Goal: Task Accomplishment & Management: Manage account settings

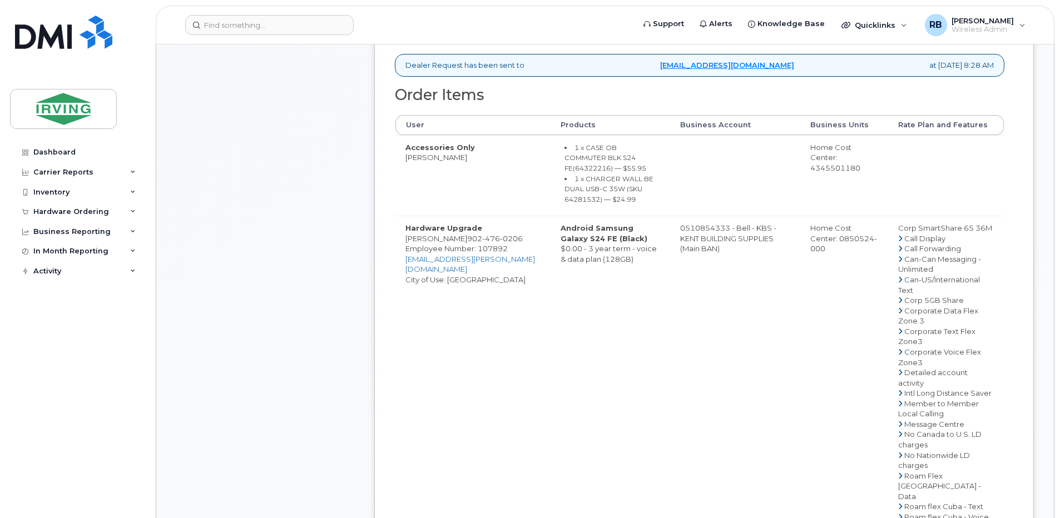
scroll to position [519, 0]
click at [484, 235] on span "476" at bounding box center [491, 235] width 18 height 9
copy span "902 476 0206"
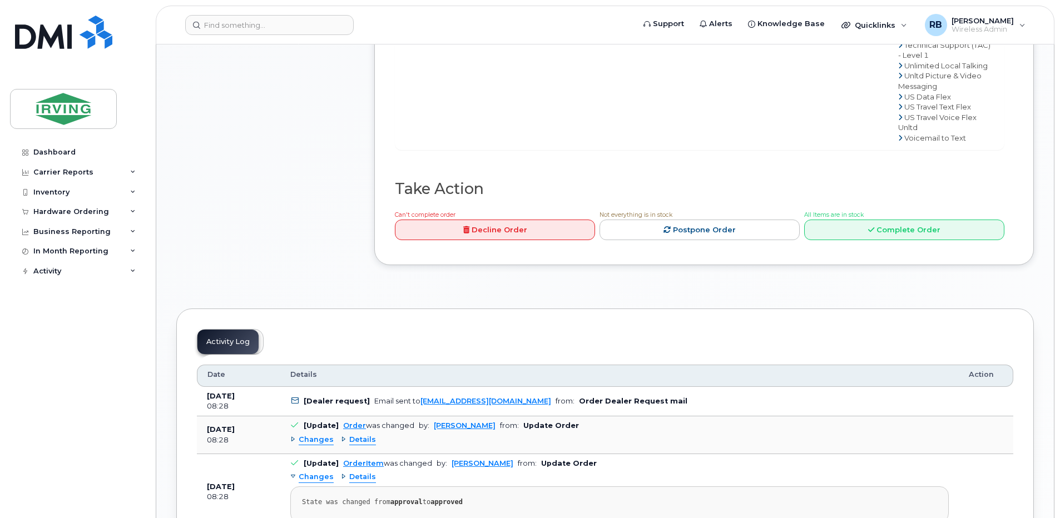
scroll to position [1112, 0]
click at [832, 240] on link "Complete Order" at bounding box center [904, 229] width 200 height 21
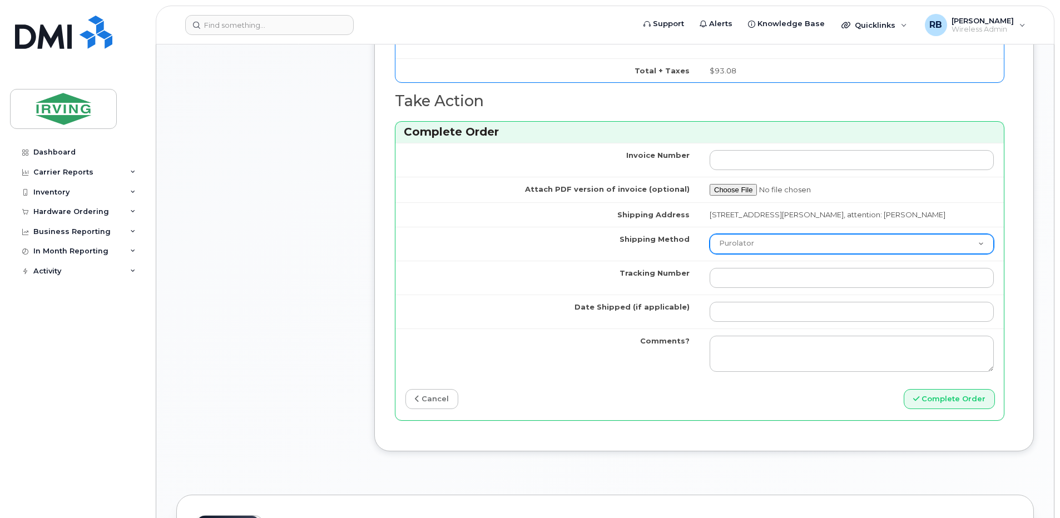
click at [757, 244] on select "Purolator UPS FedEx Canada Post Courier Other Drop Off Pick Up" at bounding box center [852, 244] width 284 height 20
select select "Pick Up"
click at [710, 234] on select "Purolator UPS FedEx Canada Post Courier Other Drop Off Pick Up" at bounding box center [852, 244] width 284 height 20
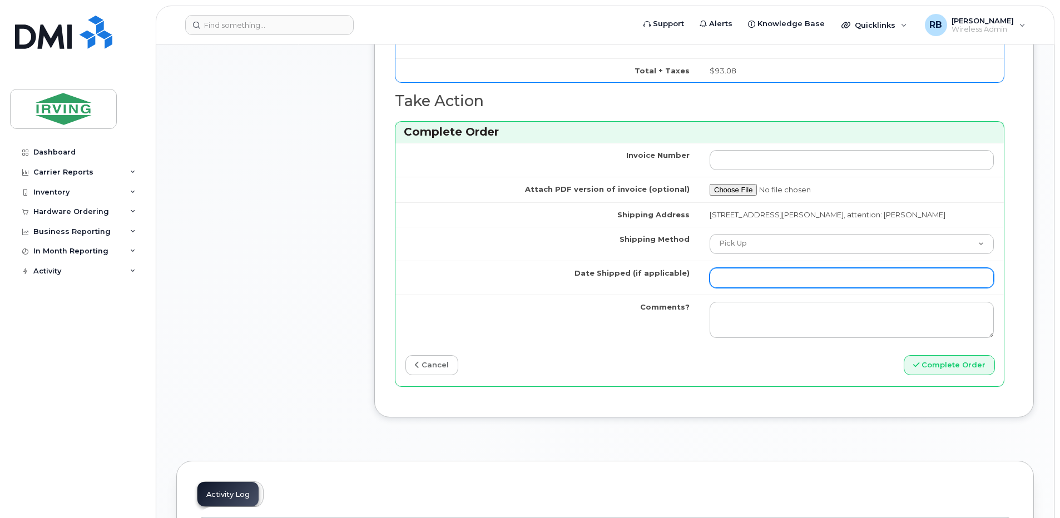
click at [752, 275] on input "Date Shipped (if applicable)" at bounding box center [852, 278] width 284 height 20
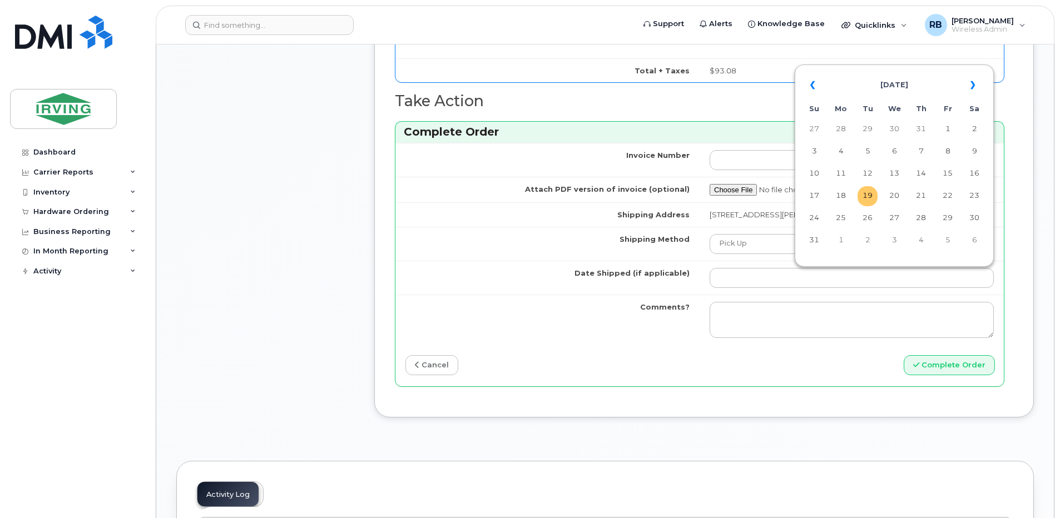
click at [868, 196] on td "19" at bounding box center [868, 196] width 20 height 20
type input "2025-08-19"
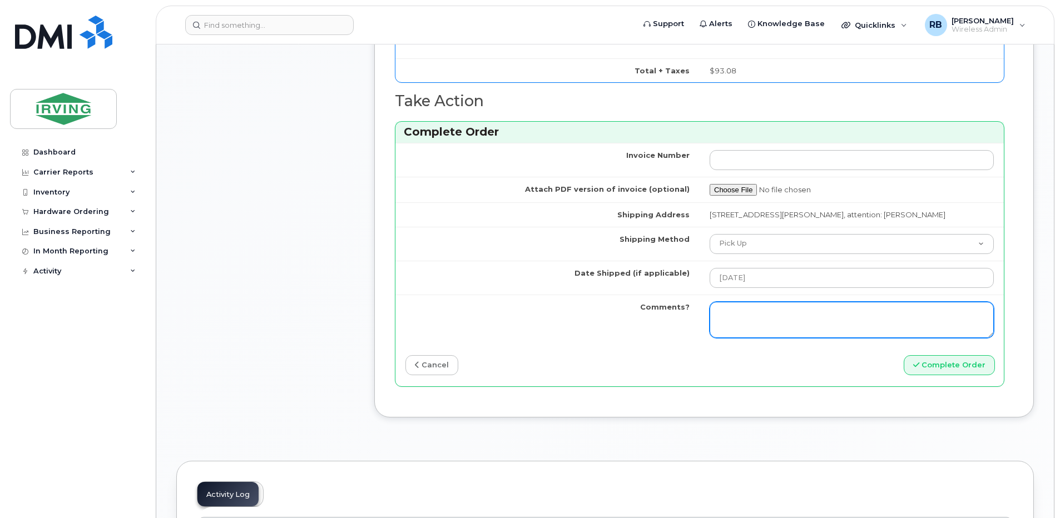
click at [766, 310] on textarea "Comments?" at bounding box center [852, 320] width 284 height 37
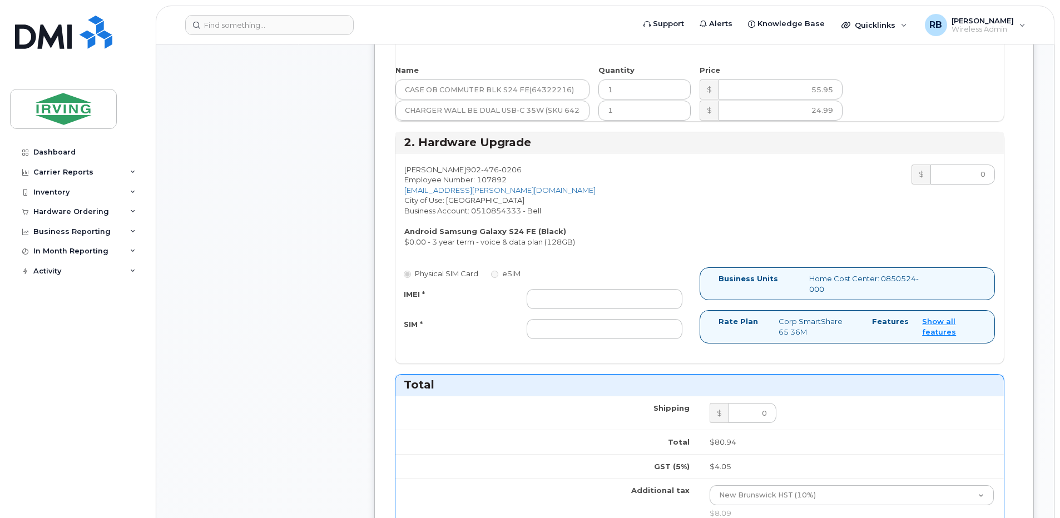
scroll to position [593, 0]
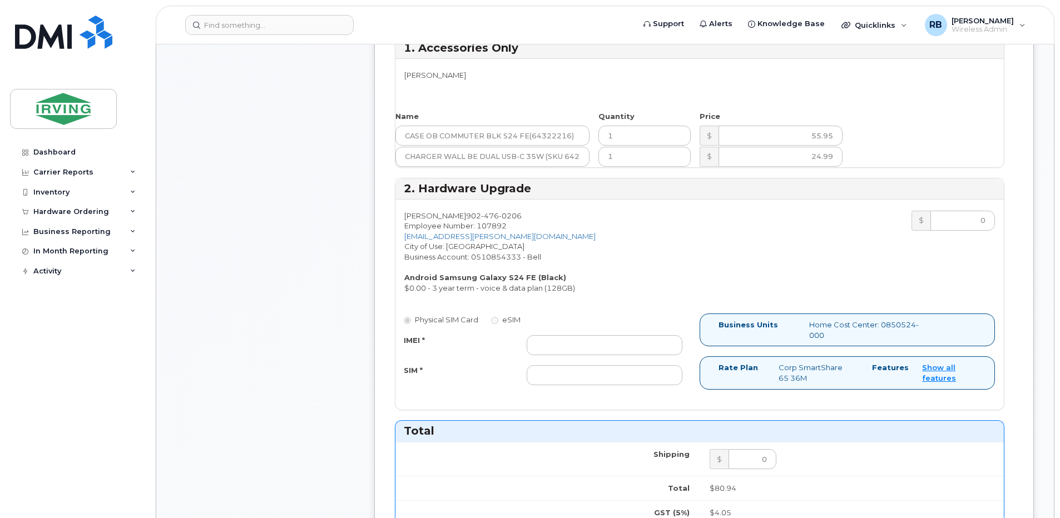
type textarea "Please be advised the order has been completed and is ready for pick up at your…"
click at [605, 345] on input "IMEI *" at bounding box center [605, 345] width 156 height 20
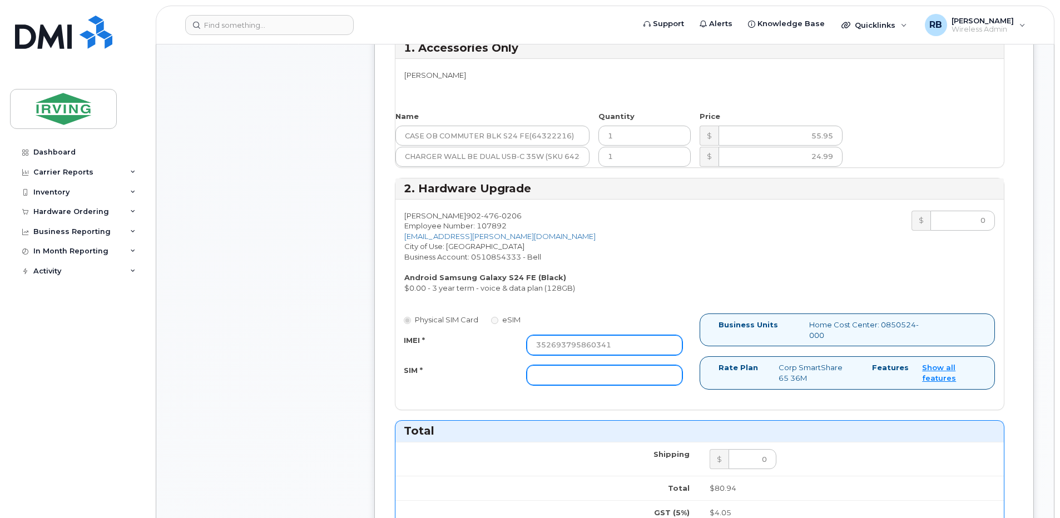
type input "352693795860341"
click at [575, 373] on input "SIM *" at bounding box center [605, 375] width 156 height 20
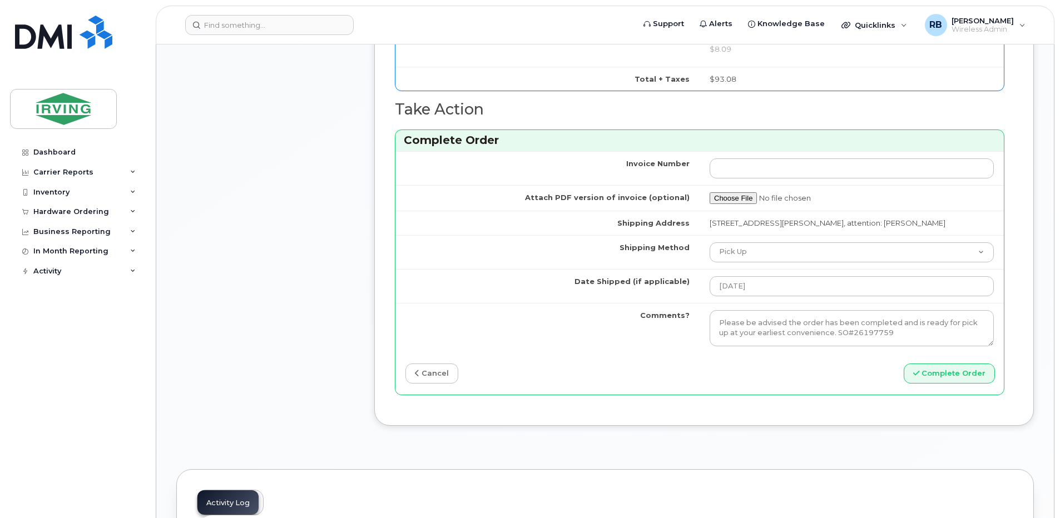
scroll to position [1186, 0]
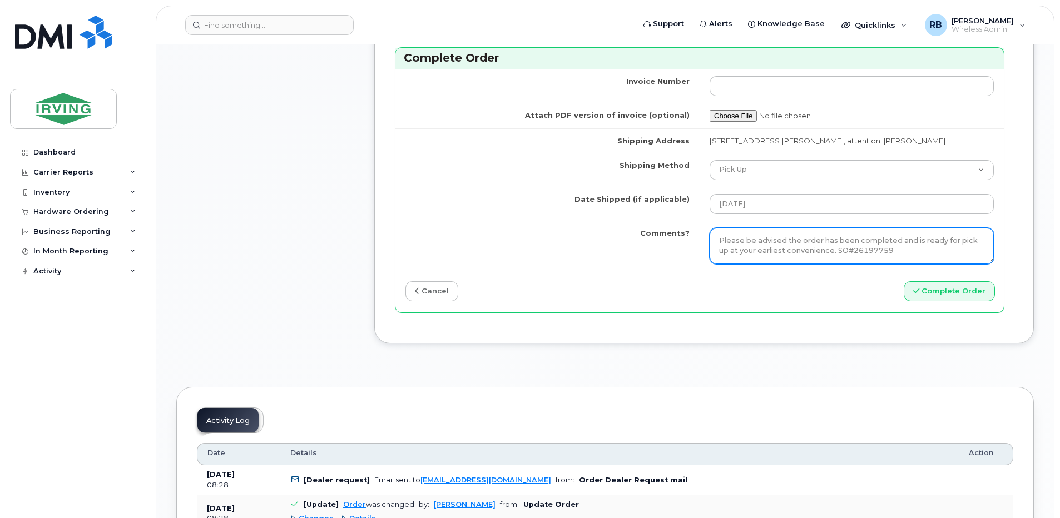
type input "89302610207712406096"
click at [748, 249] on textarea "Please be advised the order has been completed and is ready for pick up at your…" at bounding box center [852, 246] width 284 height 37
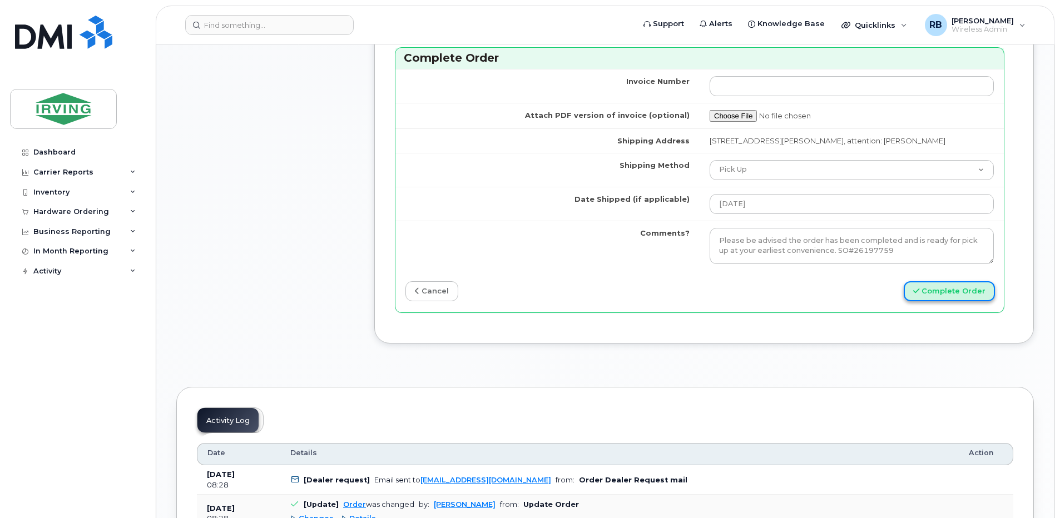
click at [942, 300] on button "Complete Order" at bounding box center [949, 291] width 91 height 21
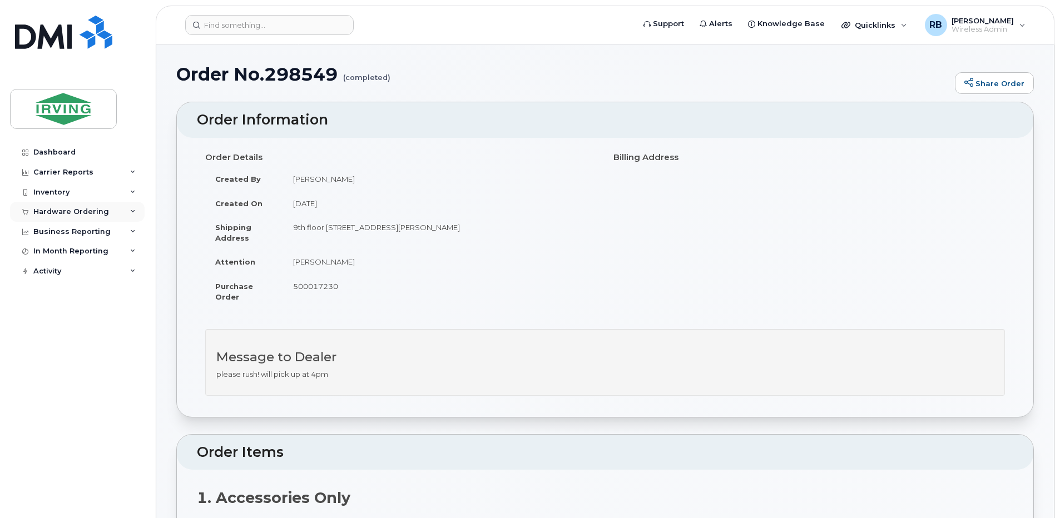
click at [105, 212] on div "Hardware Ordering" at bounding box center [71, 211] width 76 height 9
click at [60, 252] on div "Orders" at bounding box center [51, 254] width 27 height 10
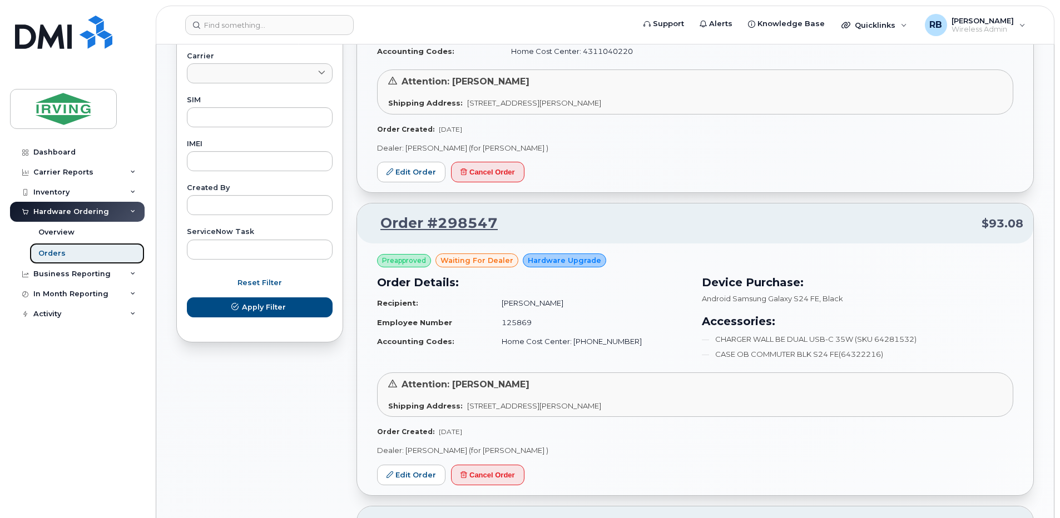
scroll to position [667, 0]
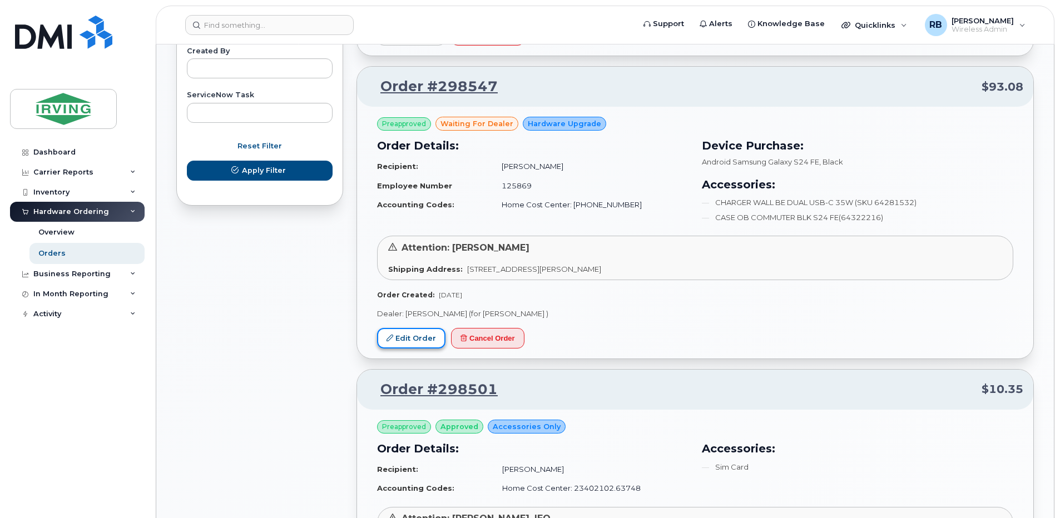
click at [407, 343] on link "Edit Order" at bounding box center [411, 338] width 68 height 21
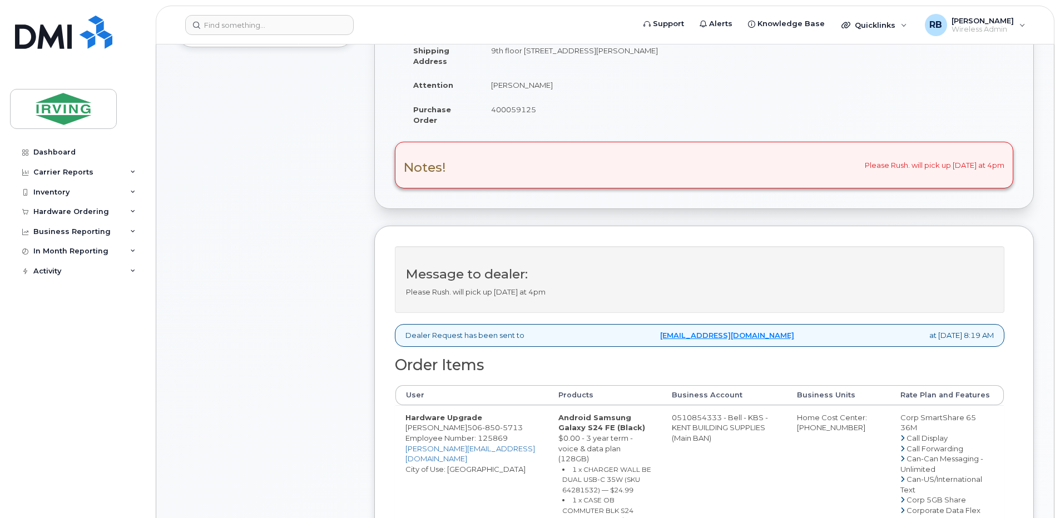
scroll to position [149, 0]
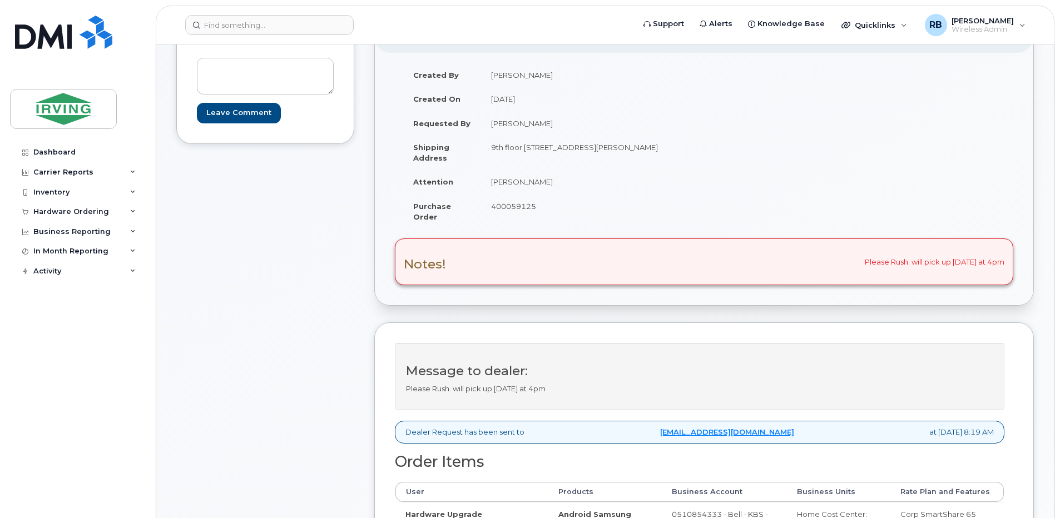
click at [519, 180] on td "[PERSON_NAME]" at bounding box center [588, 182] width 215 height 24
copy tbody "[PERSON_NAME]"
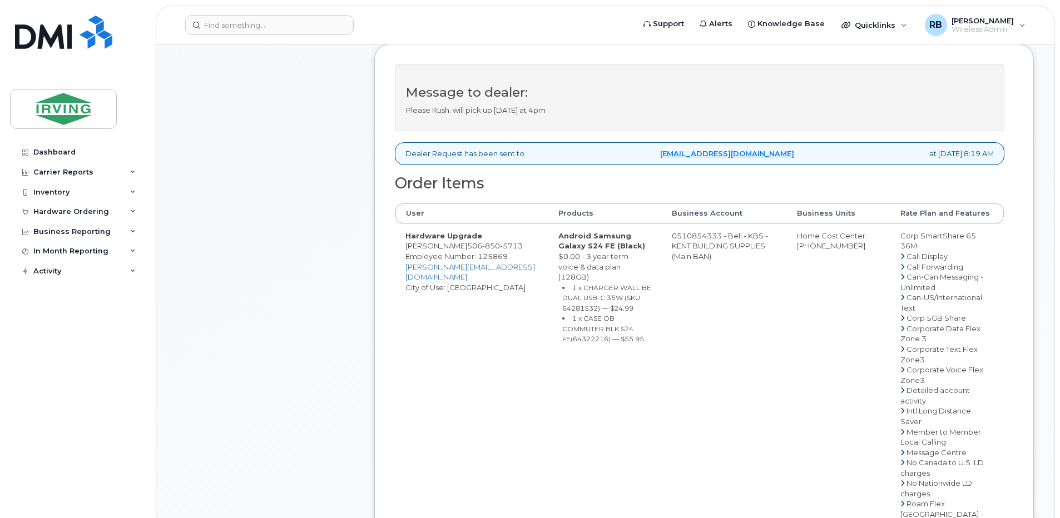
scroll to position [445, 0]
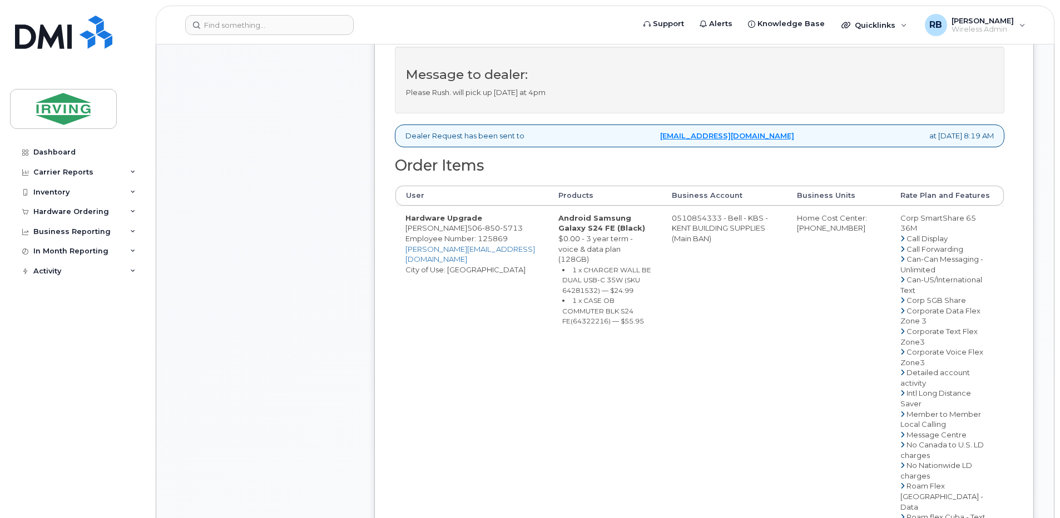
click at [447, 234] on td "Hardware Upgrade Marc-Andre Richard 506 850 5713 Employee Number: 125869 richar…" at bounding box center [471, 486] width 153 height 561
drag, startPoint x: 478, startPoint y: 237, endPoint x: 407, endPoint y: 238, distance: 70.6
click at [407, 238] on td "Hardware Upgrade Marc-Andre Richard 506 850 5713 Employee Number: 125869 richar…" at bounding box center [471, 486] width 153 height 561
copy td "[PERSON_NAME]"
click at [308, 202] on div "Comments Leave Comment" at bounding box center [265, 307] width 178 height 1184
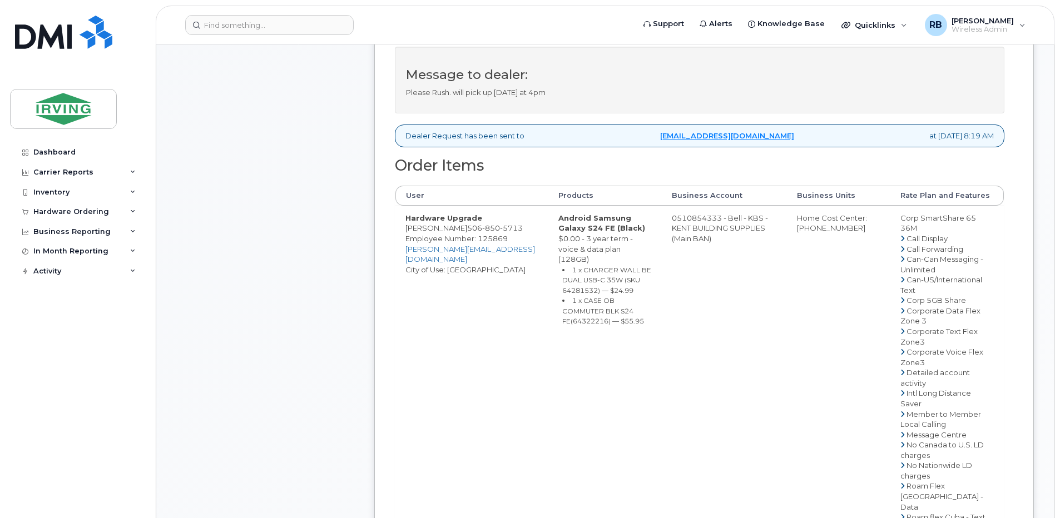
click at [465, 235] on td "Hardware Upgrade Marc-Andre Richard 506 850 5713 Employee Number: 125869 richar…" at bounding box center [471, 486] width 153 height 561
drag, startPoint x: 477, startPoint y: 235, endPoint x: 407, endPoint y: 239, distance: 70.7
click at [407, 239] on td "Hardware Upgrade Marc-Andre Richard 506 850 5713 Employee Number: 125869 richar…" at bounding box center [471, 486] width 153 height 561
copy td "Marc-Andre Richard"
click at [617, 280] on small "1 x CHARGER WALL BE DUAL USB-C 35W (SKU 64281532) — $24.99" at bounding box center [606, 280] width 89 height 29
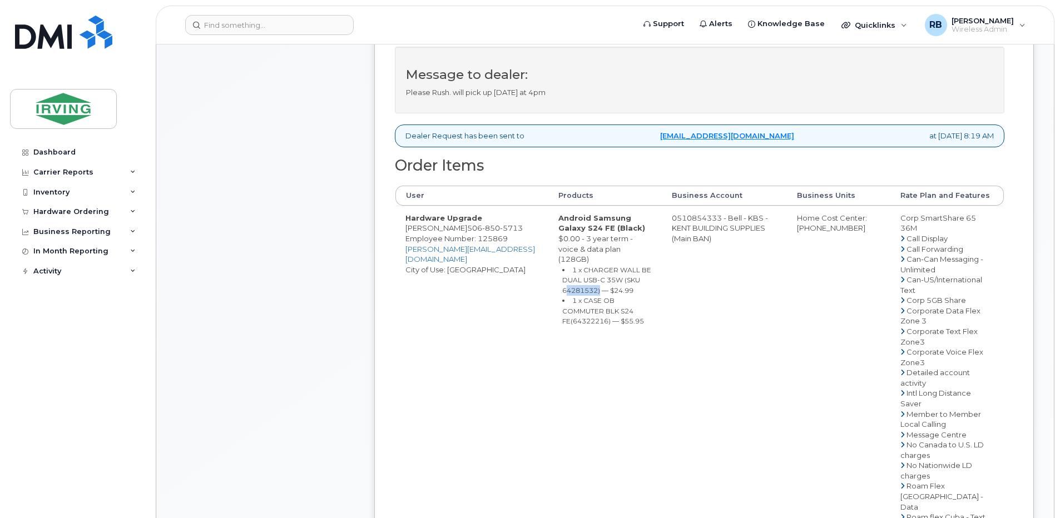
click at [617, 280] on small "1 x CHARGER WALL BE DUAL USB-C 35W (SKU 64281532) — $24.99" at bounding box center [606, 280] width 89 height 29
copy small "64281532"
click at [593, 311] on small "1 x CASE OB COMMUTER BLK S24 FE(64322216) — $55.95" at bounding box center [603, 310] width 82 height 29
copy small "64322216"
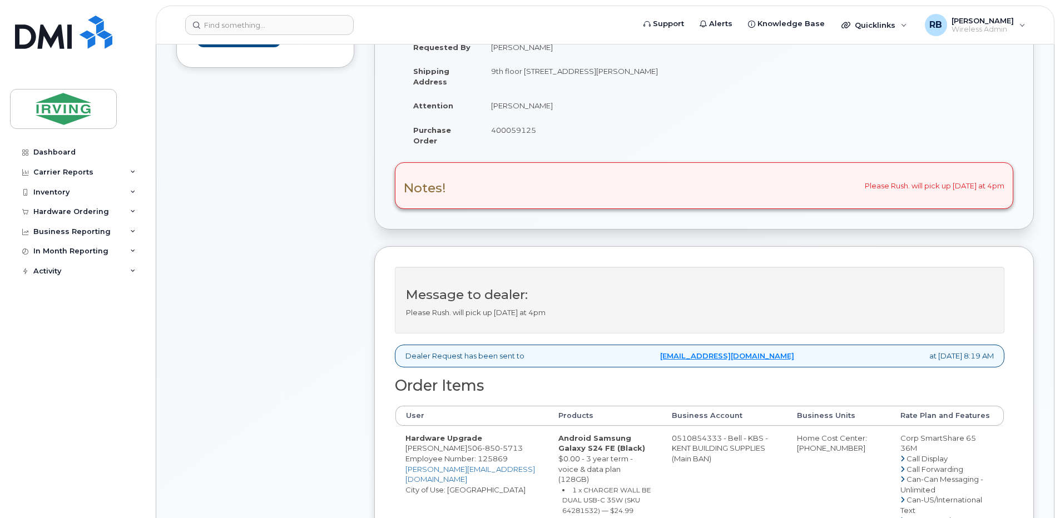
scroll to position [222, 0]
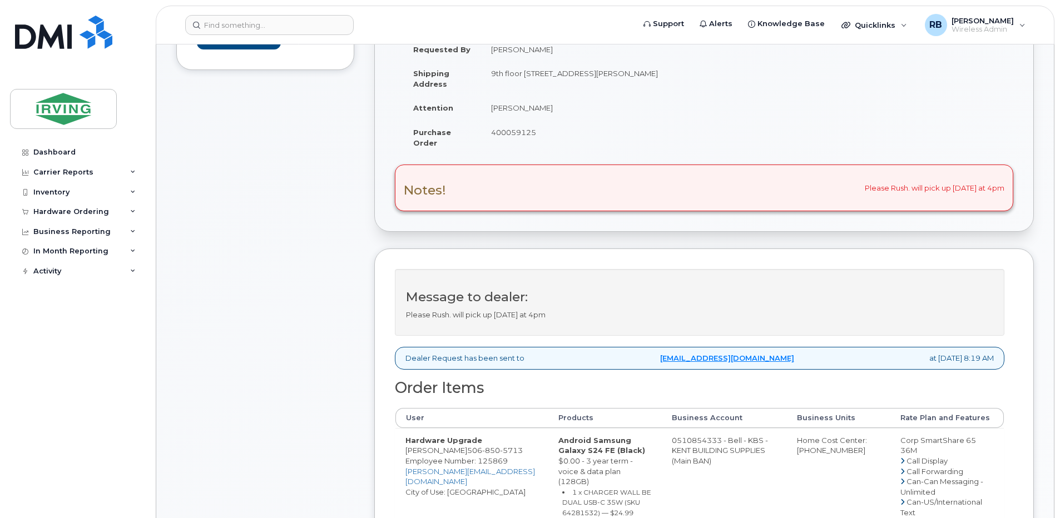
click at [511, 132] on span "400059125" at bounding box center [513, 132] width 45 height 9
copy span "400059125"
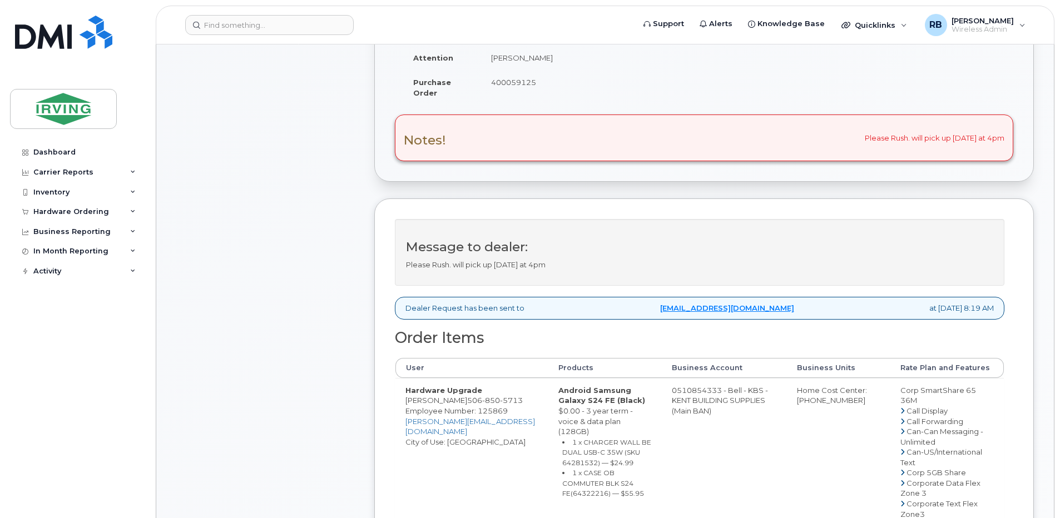
scroll to position [296, 0]
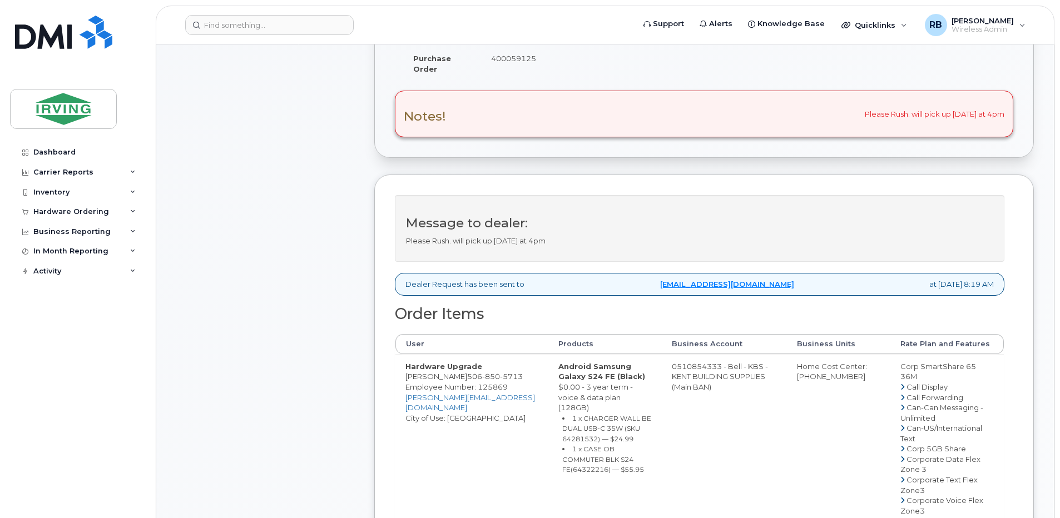
drag, startPoint x: 478, startPoint y: 386, endPoint x: 407, endPoint y: 384, distance: 71.2
copy td "Marc-Andre Richard"
drag, startPoint x: 735, startPoint y: 373, endPoint x: 691, endPoint y: 378, distance: 43.7
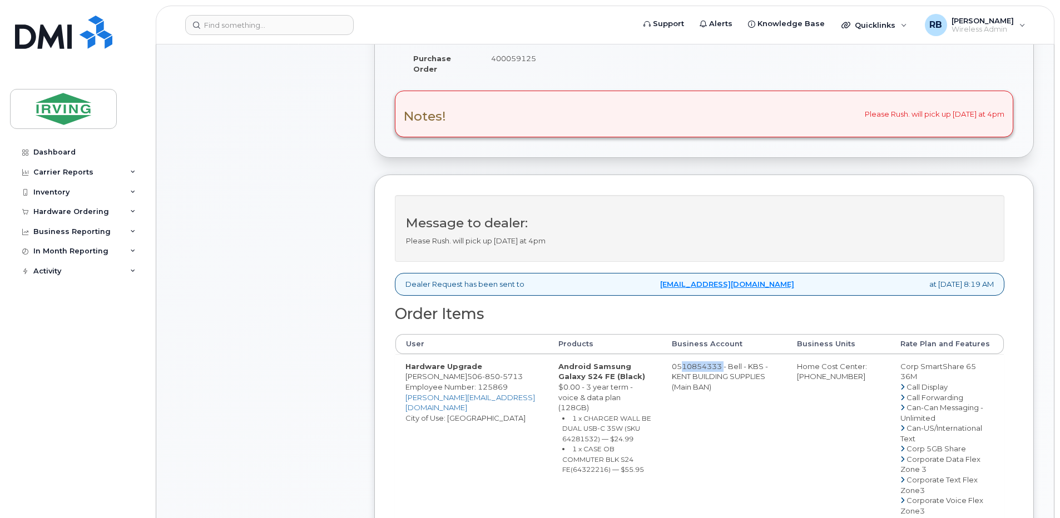
copy td "510854333"
click at [496, 381] on span "850" at bounding box center [491, 376] width 18 height 9
copy span "506 850 5713"
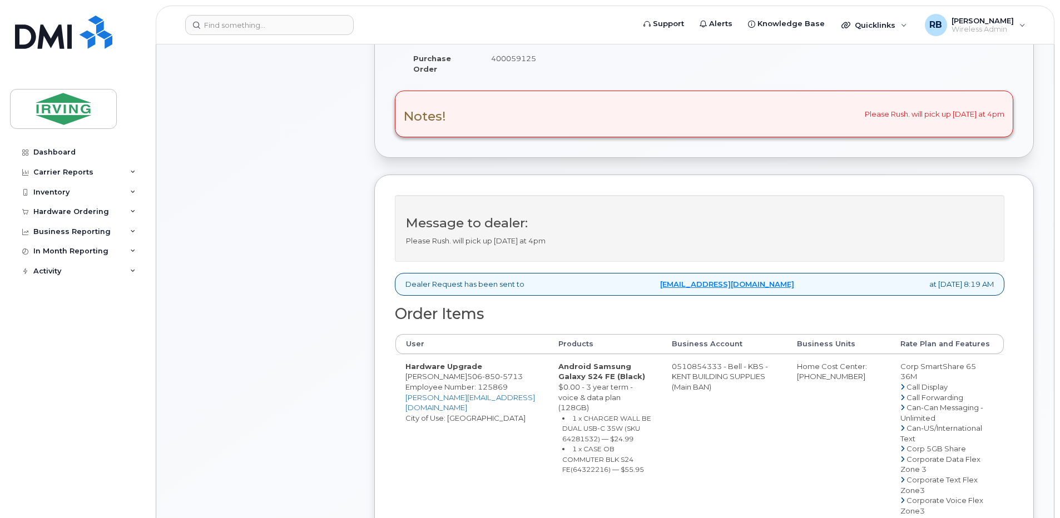
click at [343, 240] on div "Comments Leave Comment" at bounding box center [265, 455] width 178 height 1184
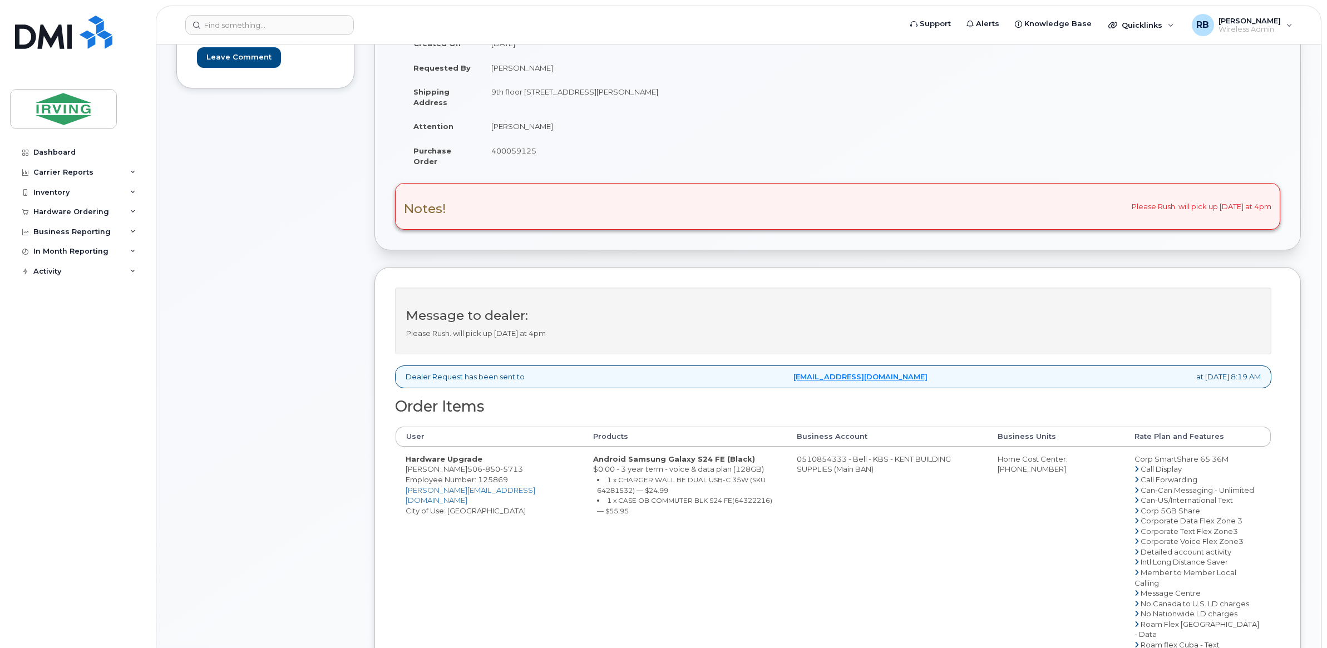
scroll to position [112, 0]
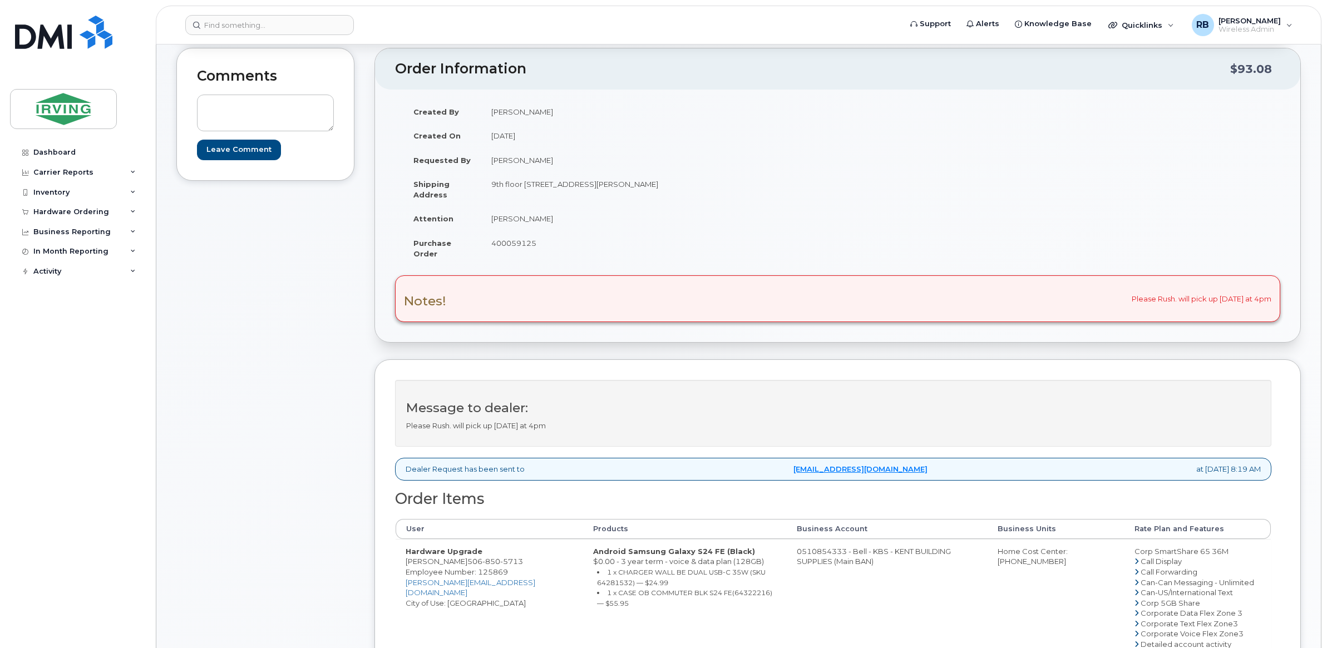
click at [232, 353] on div "Comments Leave Comment" at bounding box center [265, 547] width 178 height 998
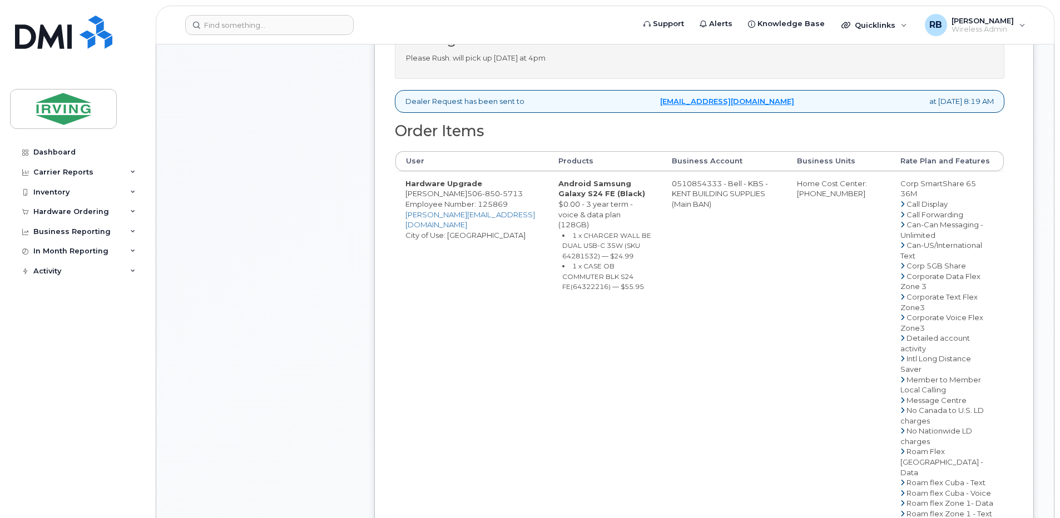
scroll to position [519, 0]
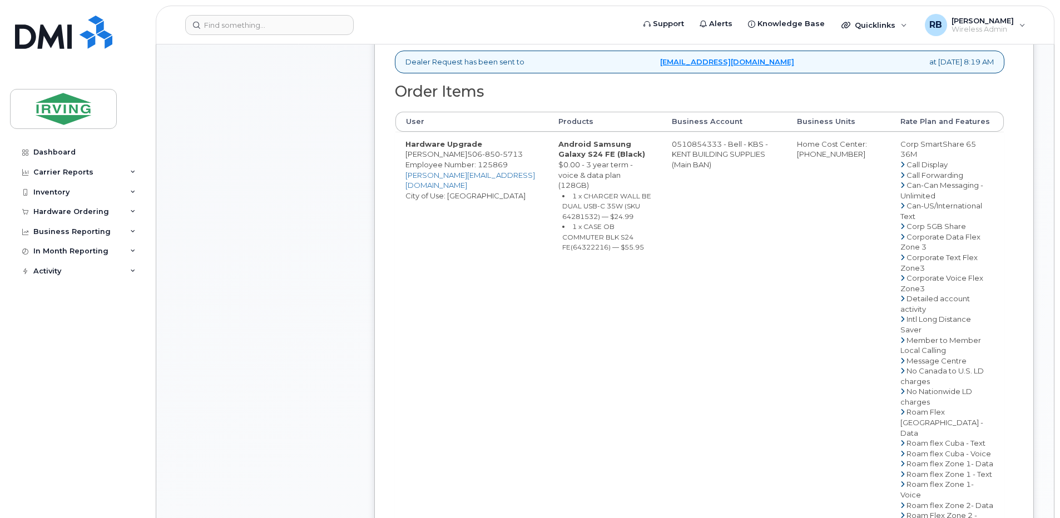
click at [499, 159] on span "850" at bounding box center [491, 154] width 18 height 9
copy span "506 850 5713"
click at [712, 375] on td "0510854333 - Bell - KBS - KENT BUILDING SUPPLIES (Main BAN)" at bounding box center [724, 412] width 125 height 561
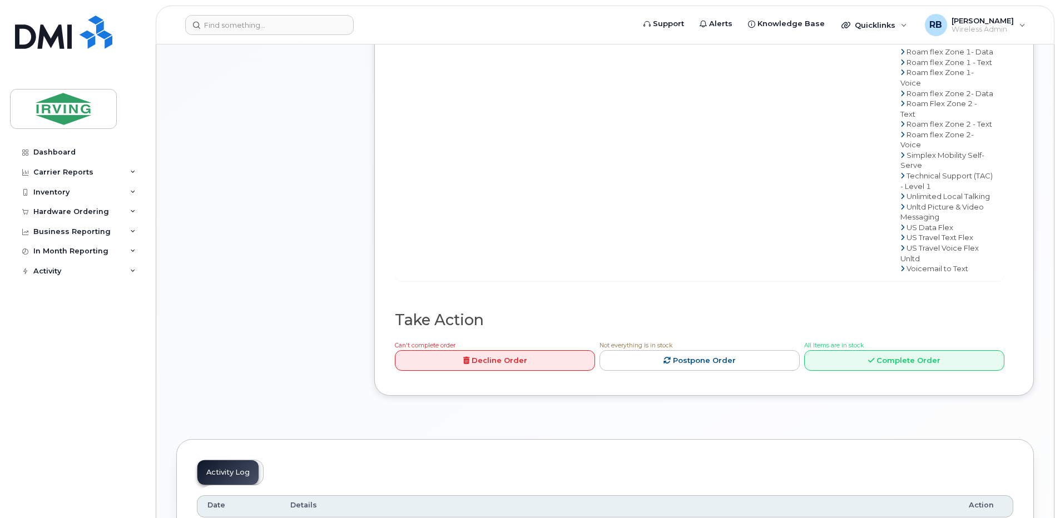
scroll to position [964, 0]
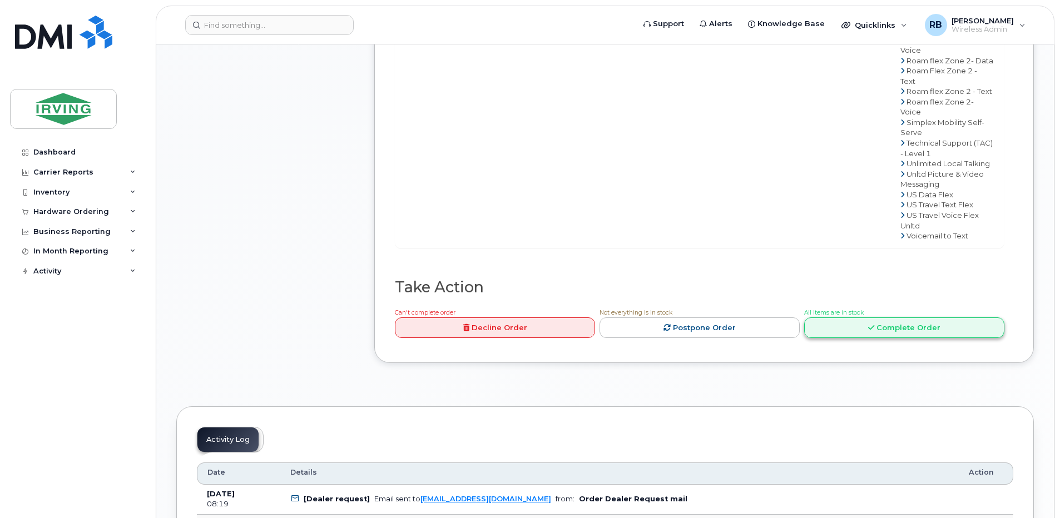
click at [849, 338] on link "Complete Order" at bounding box center [904, 328] width 200 height 21
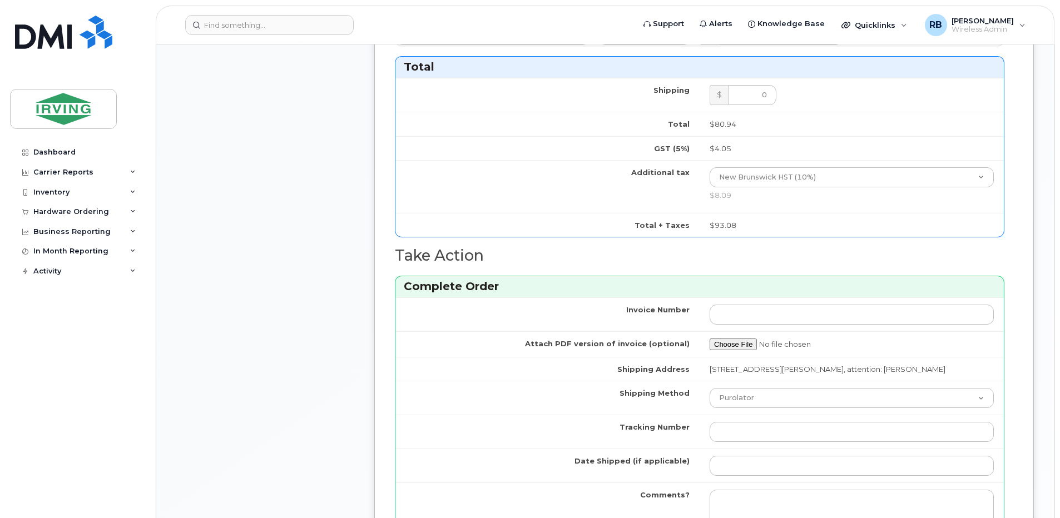
scroll to position [741, 0]
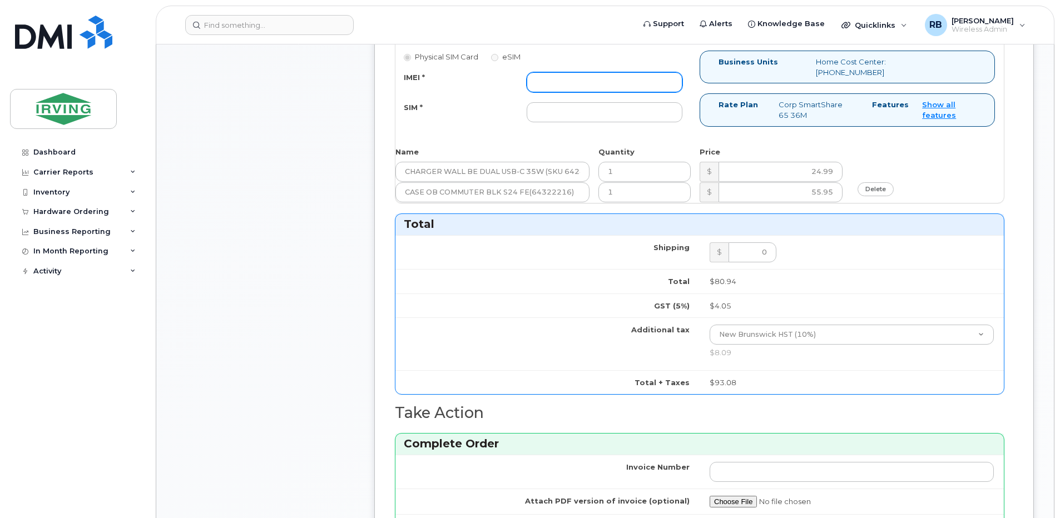
click at [593, 86] on input "IMEI *" at bounding box center [605, 82] width 156 height 20
type input "352693795859251"
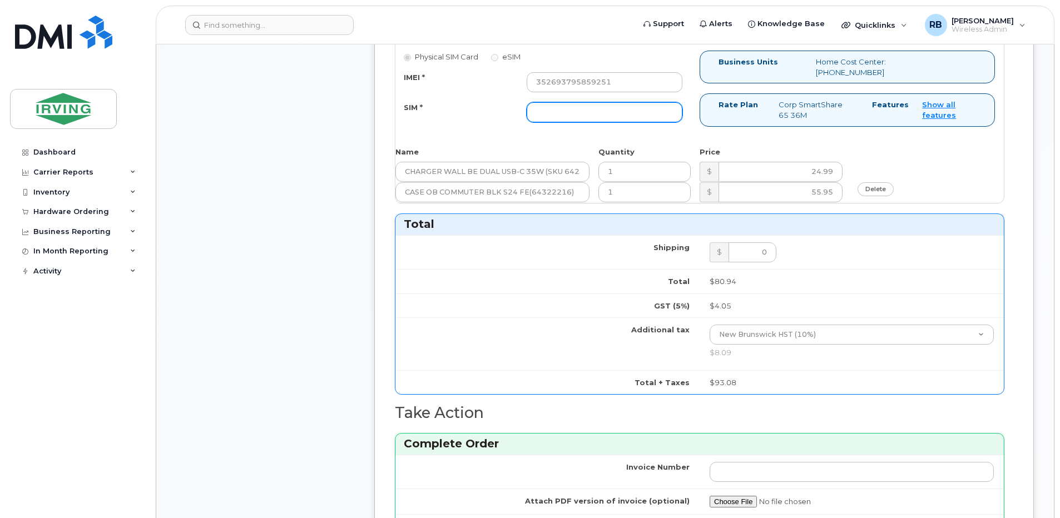
click at [541, 116] on input "SIM *" at bounding box center [605, 112] width 156 height 20
type input "89302610207712406104"
click at [343, 164] on div "Comments Leave Comment" at bounding box center [265, 99] width 178 height 1363
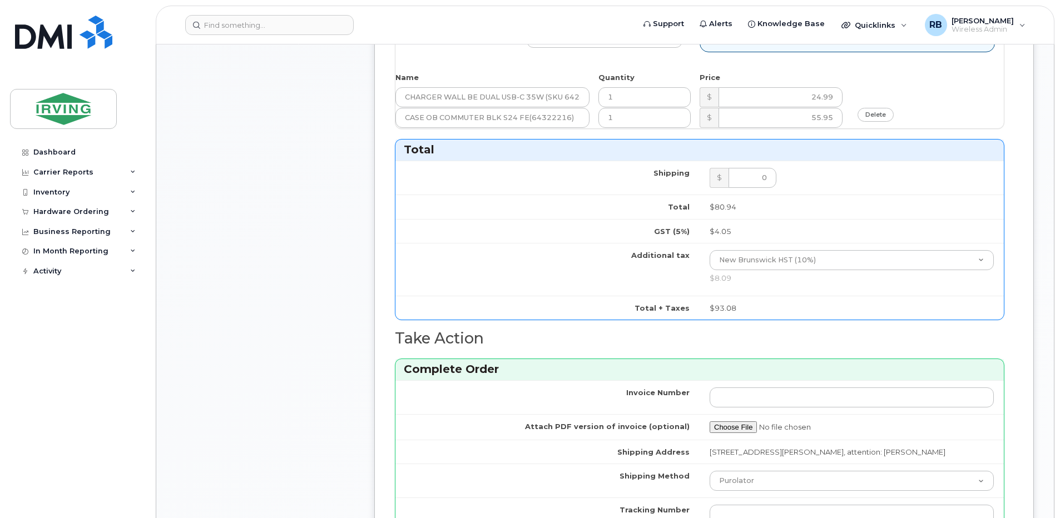
scroll to position [1038, 0]
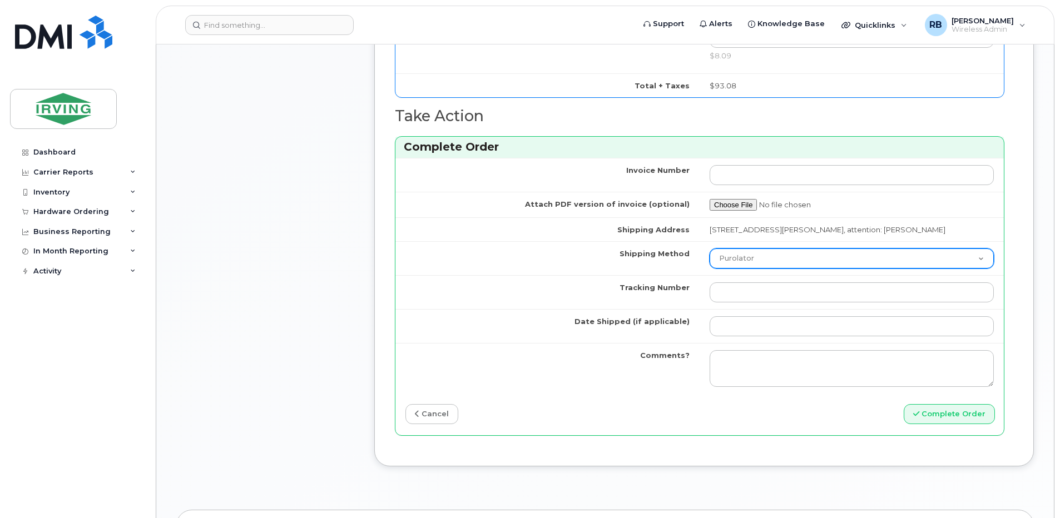
click at [735, 264] on select "Purolator UPS FedEx Canada Post Courier Other Drop Off Pick Up" at bounding box center [852, 259] width 284 height 20
select select "Pick Up"
click at [710, 249] on select "Purolator UPS FedEx Canada Post Courier Other Drop Off Pick Up" at bounding box center [852, 259] width 284 height 20
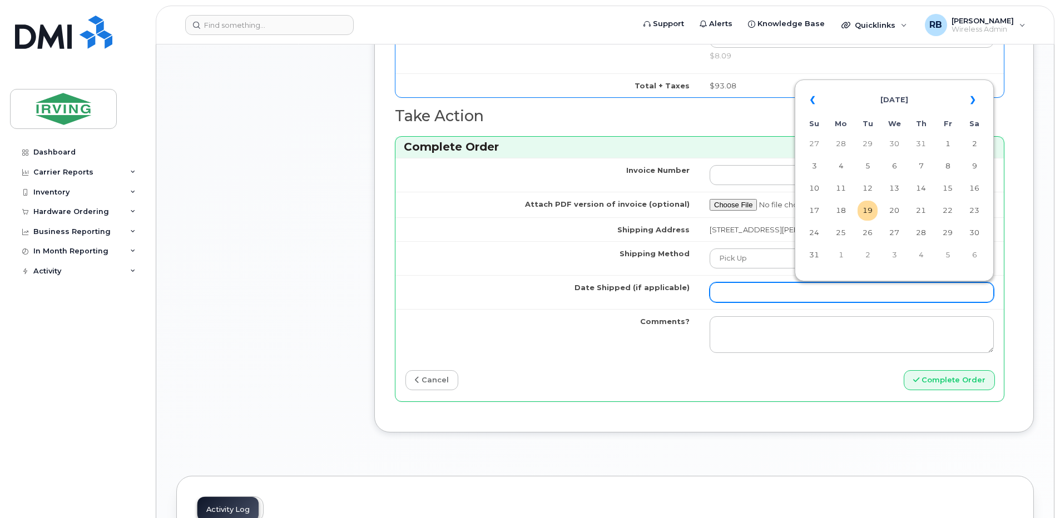
click at [744, 289] on input "Date Shipped (if applicable)" at bounding box center [852, 293] width 284 height 20
click at [893, 210] on td "20" at bounding box center [894, 211] width 20 height 20
type input "2025-08-20"
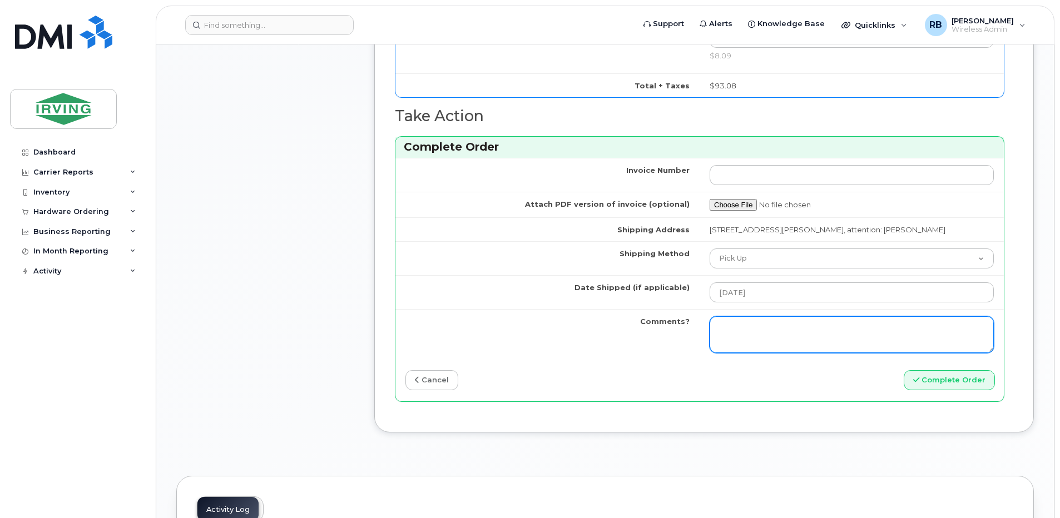
click at [774, 324] on textarea "Comments?" at bounding box center [852, 334] width 284 height 37
type textarea "P"
type textarea "Please be advised the order has been completed and is ready for pick up at your…"
click at [823, 336] on textarea "Please be advised the order has been completed and is ready for pick up at your…" at bounding box center [852, 334] width 284 height 37
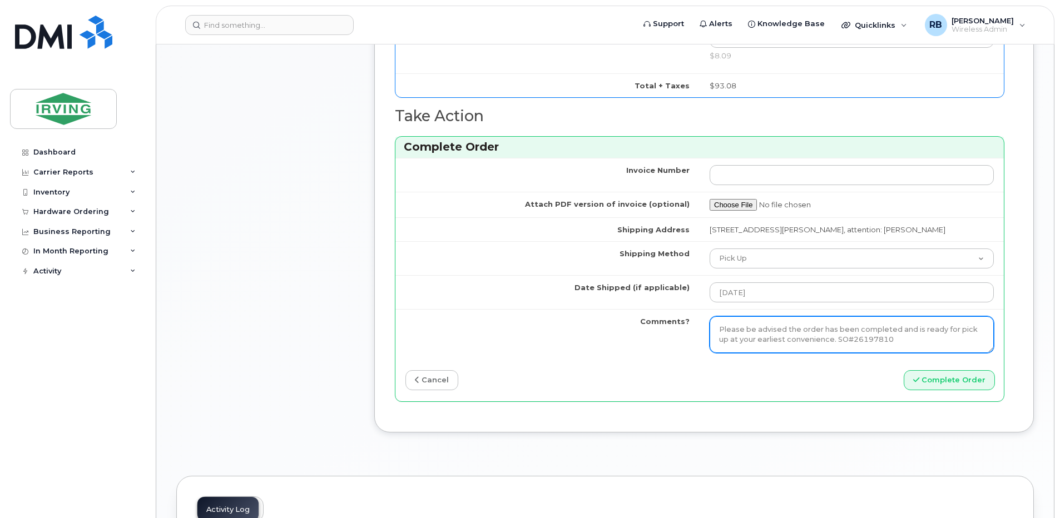
click at [823, 336] on textarea "Please be advised the order has been completed and is ready for pick up at your…" at bounding box center [852, 334] width 284 height 37
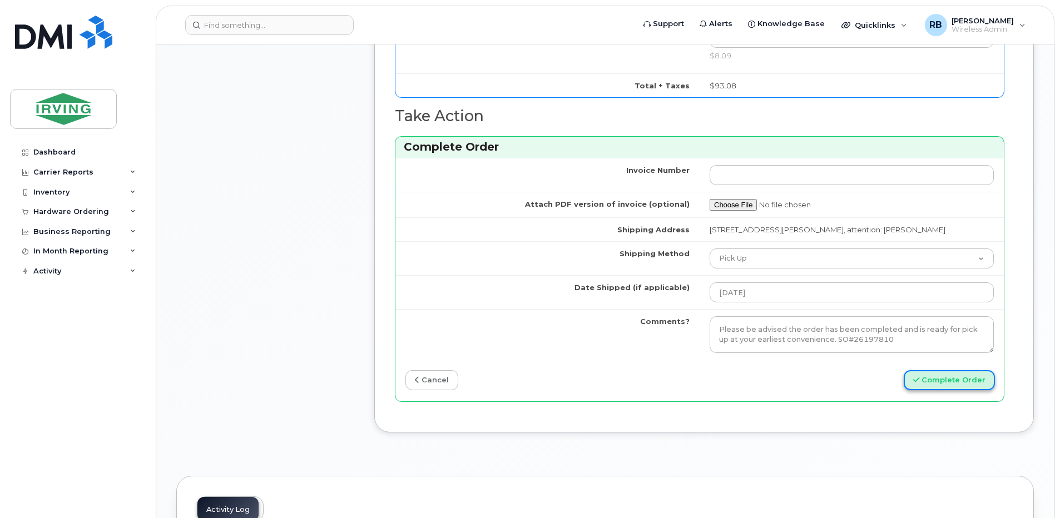
click at [959, 382] on button "Complete Order" at bounding box center [949, 380] width 91 height 21
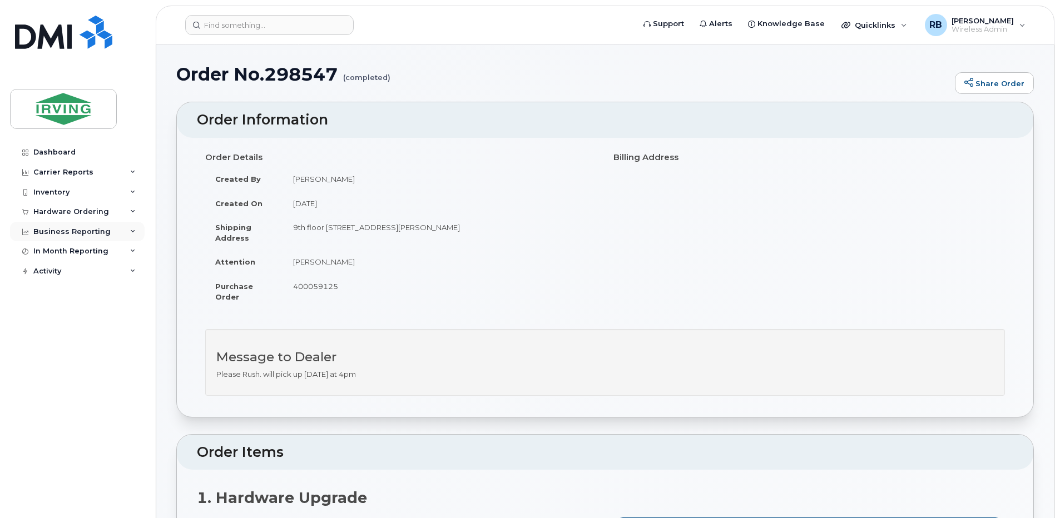
click at [38, 234] on div "Business Reporting" at bounding box center [71, 231] width 77 height 9
click at [48, 214] on div "Hardware Ordering" at bounding box center [71, 211] width 76 height 9
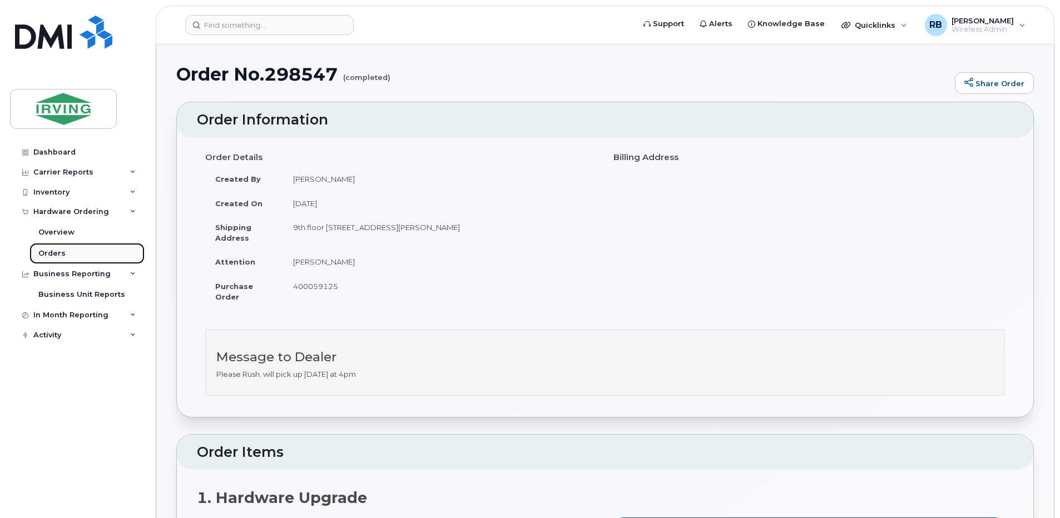
click at [52, 251] on div "Orders" at bounding box center [51, 254] width 27 height 10
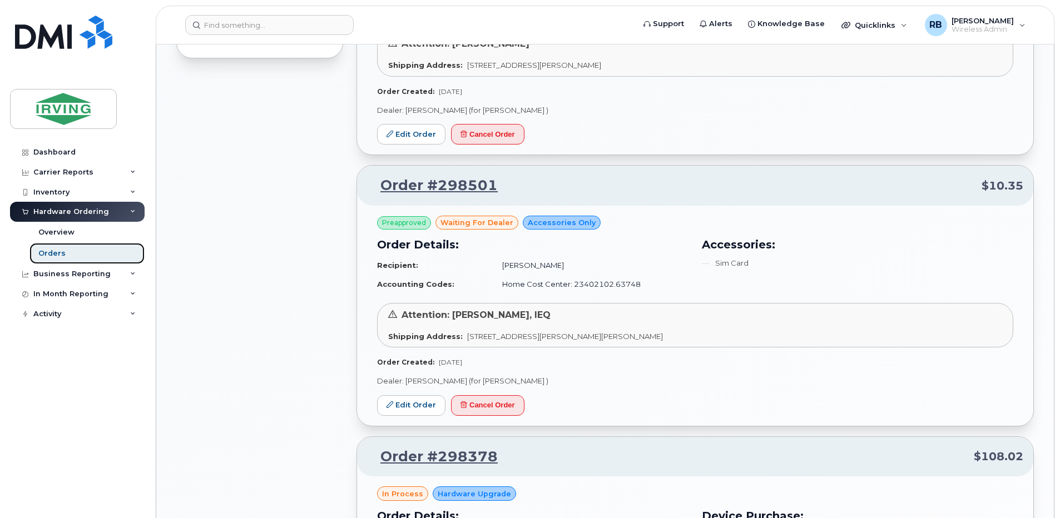
scroll to position [890, 0]
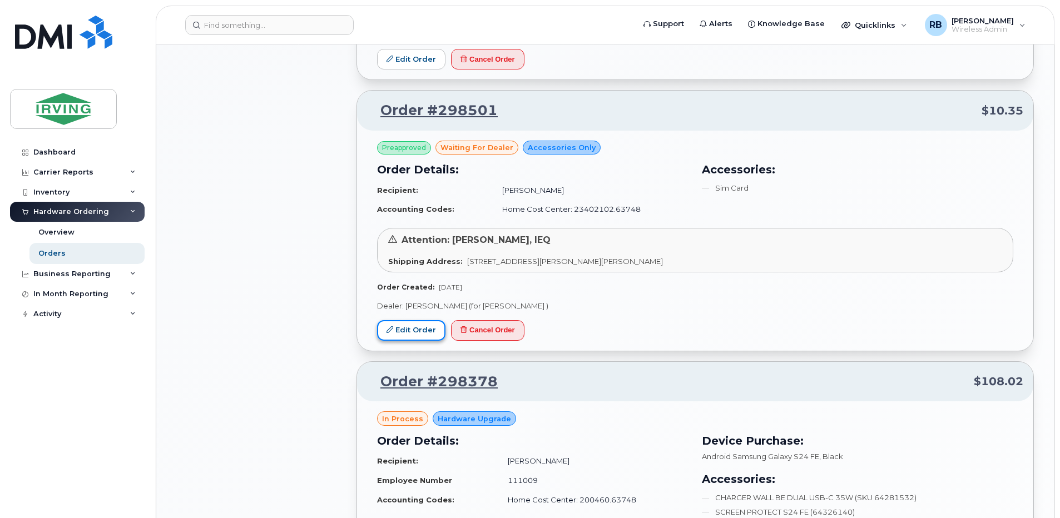
click at [407, 330] on link "Edit Order" at bounding box center [411, 330] width 68 height 21
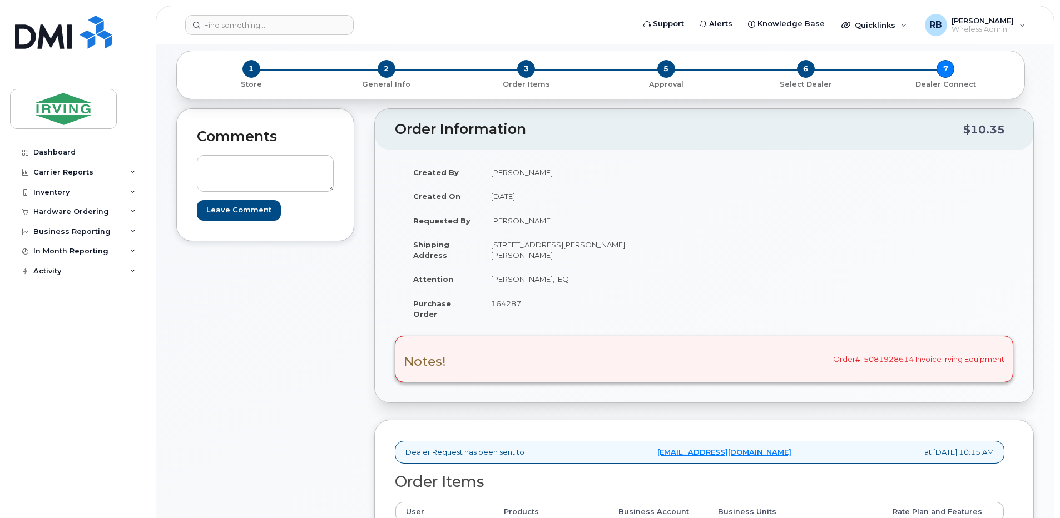
scroll to position [74, 0]
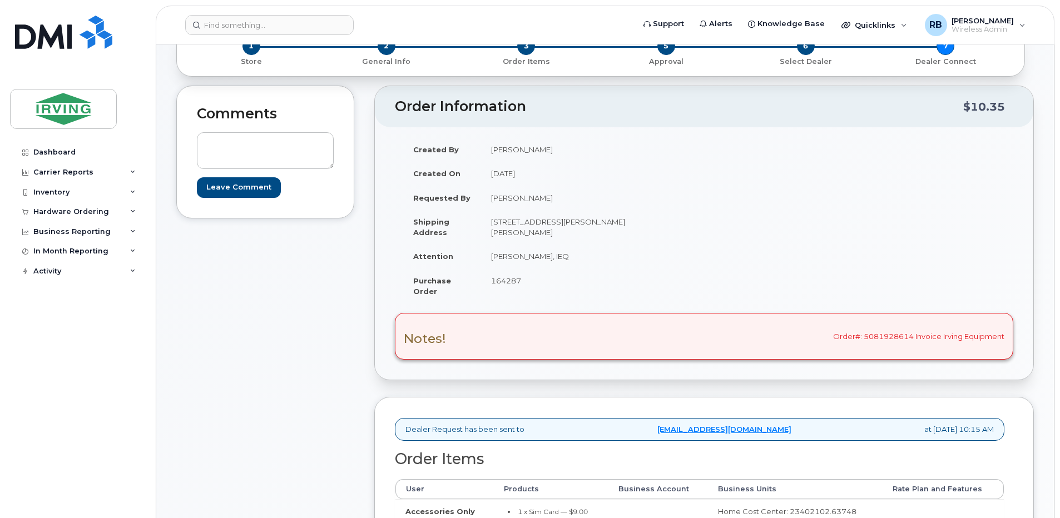
click at [546, 255] on td "[PERSON_NAME], IEQ" at bounding box center [588, 256] width 215 height 24
drag, startPoint x: 546, startPoint y: 255, endPoint x: 495, endPoint y: 256, distance: 50.6
click at [495, 256] on td "[PERSON_NAME], IEQ" at bounding box center [588, 256] width 215 height 24
copy td "John Burnham,"
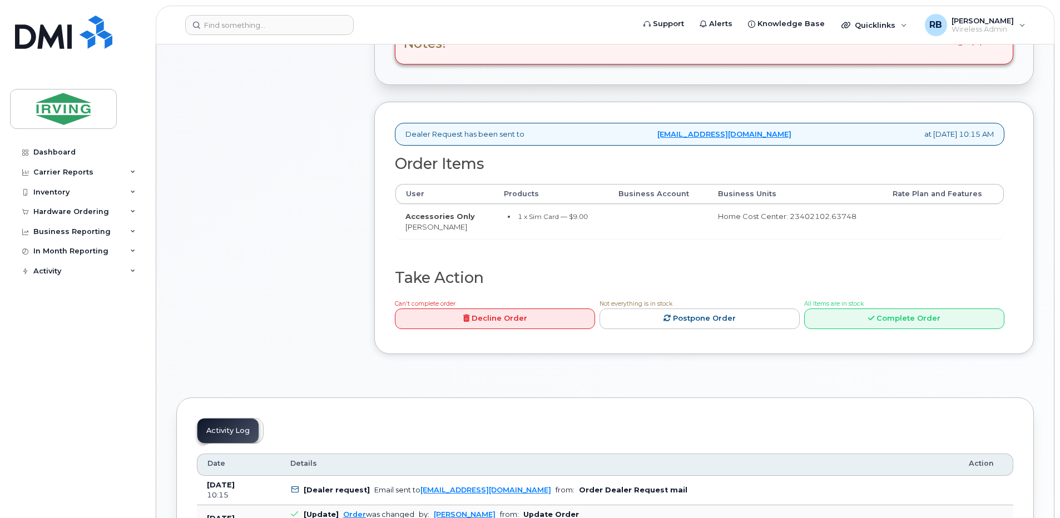
scroll to position [371, 0]
click at [417, 225] on td "Accessories Only Gabe Martin" at bounding box center [444, 219] width 98 height 34
drag, startPoint x: 454, startPoint y: 222, endPoint x: 401, endPoint y: 230, distance: 53.3
click at [401, 230] on td "Accessories Only Gabe Martin" at bounding box center [444, 219] width 98 height 34
copy td "Gabe Martin"
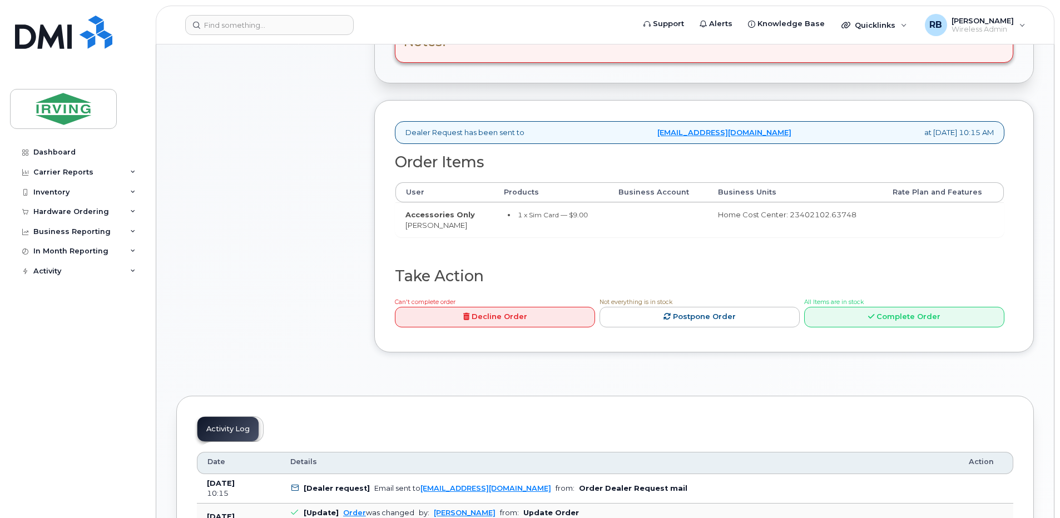
click at [268, 259] on div "Comments Leave Comment" at bounding box center [265, 79] width 178 height 581
click at [309, 248] on div "Comments Leave Comment" at bounding box center [265, 79] width 178 height 581
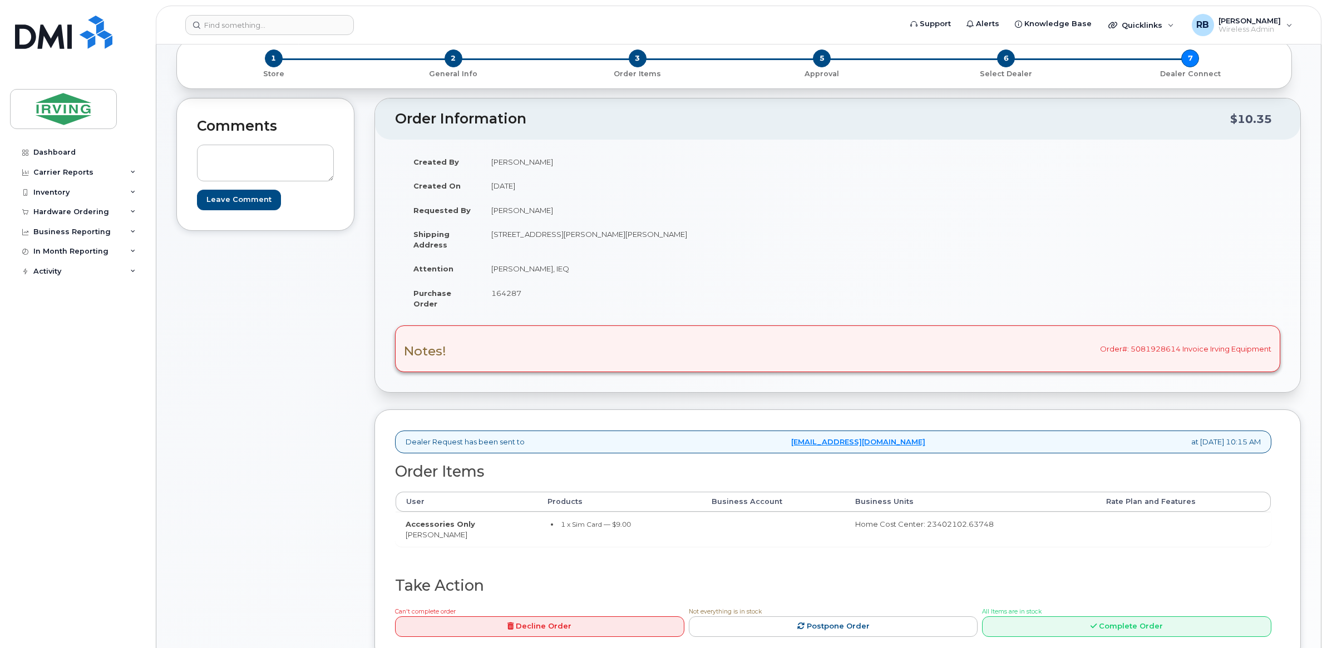
scroll to position [31, 0]
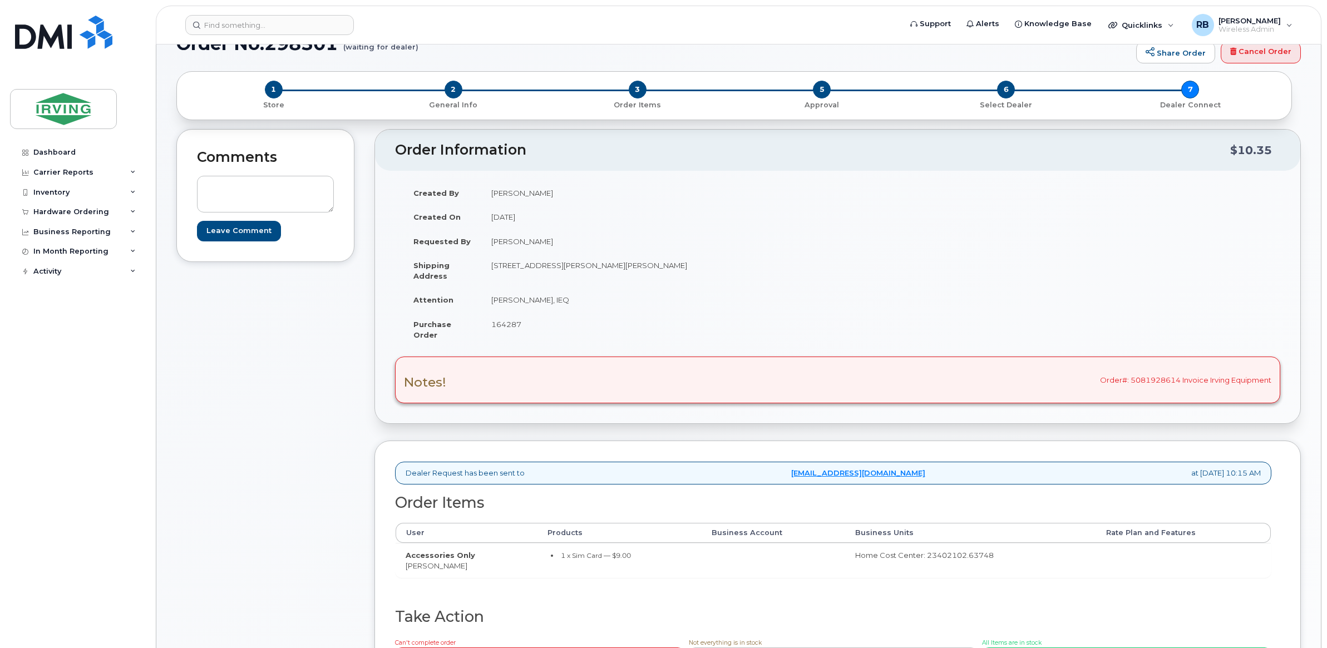
click at [374, 435] on div "Order Information $10.35 Created By Crystal Rowe Created On August 19, 2025 Req…" at bounding box center [837, 419] width 926 height 581
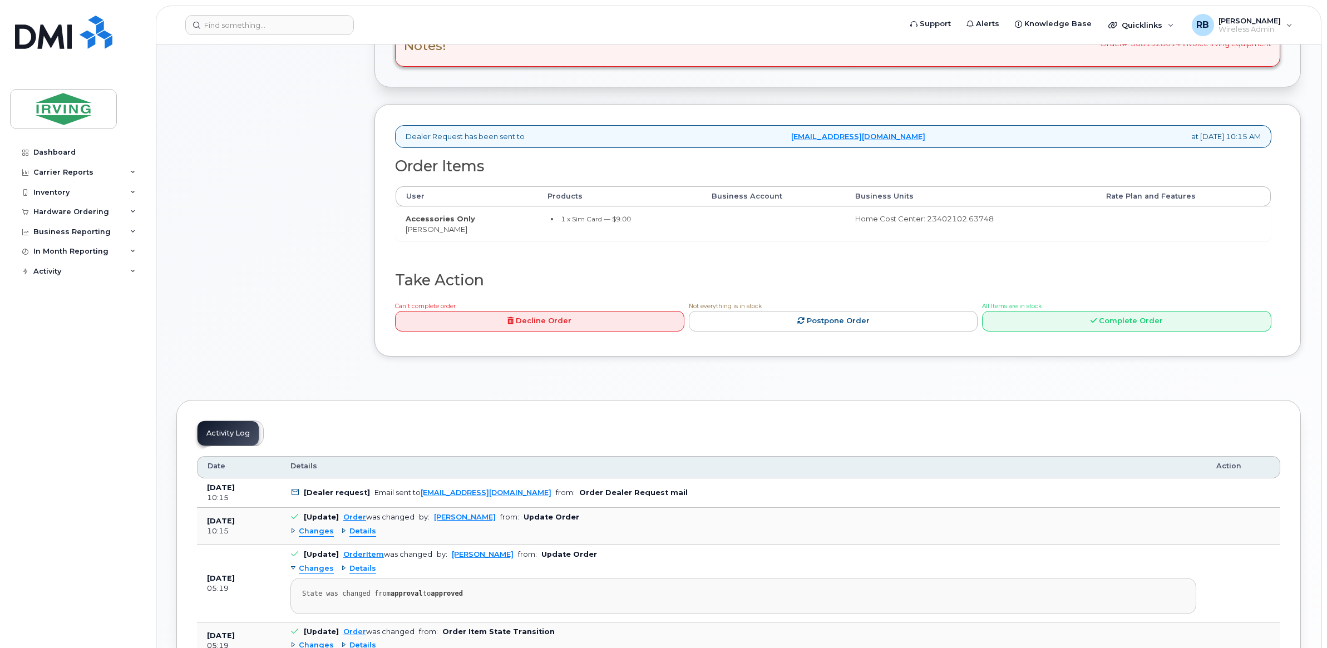
scroll to position [402, 0]
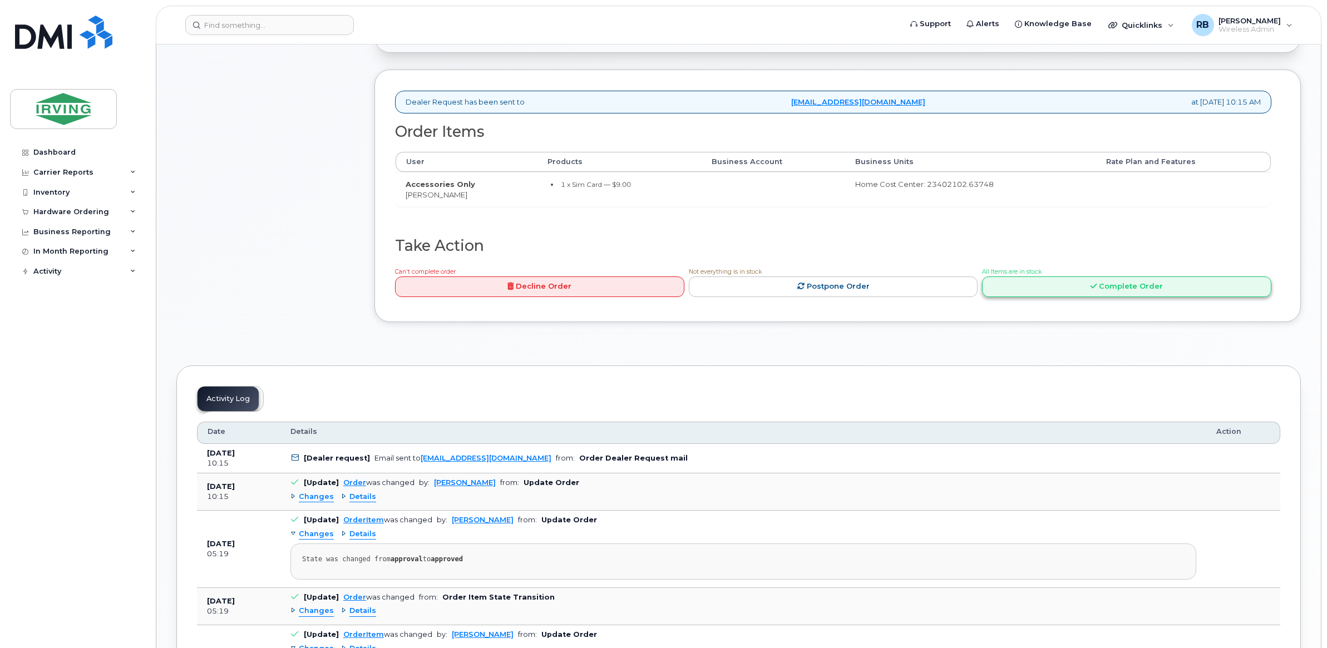
click at [1026, 282] on link "Complete Order" at bounding box center [1126, 286] width 289 height 21
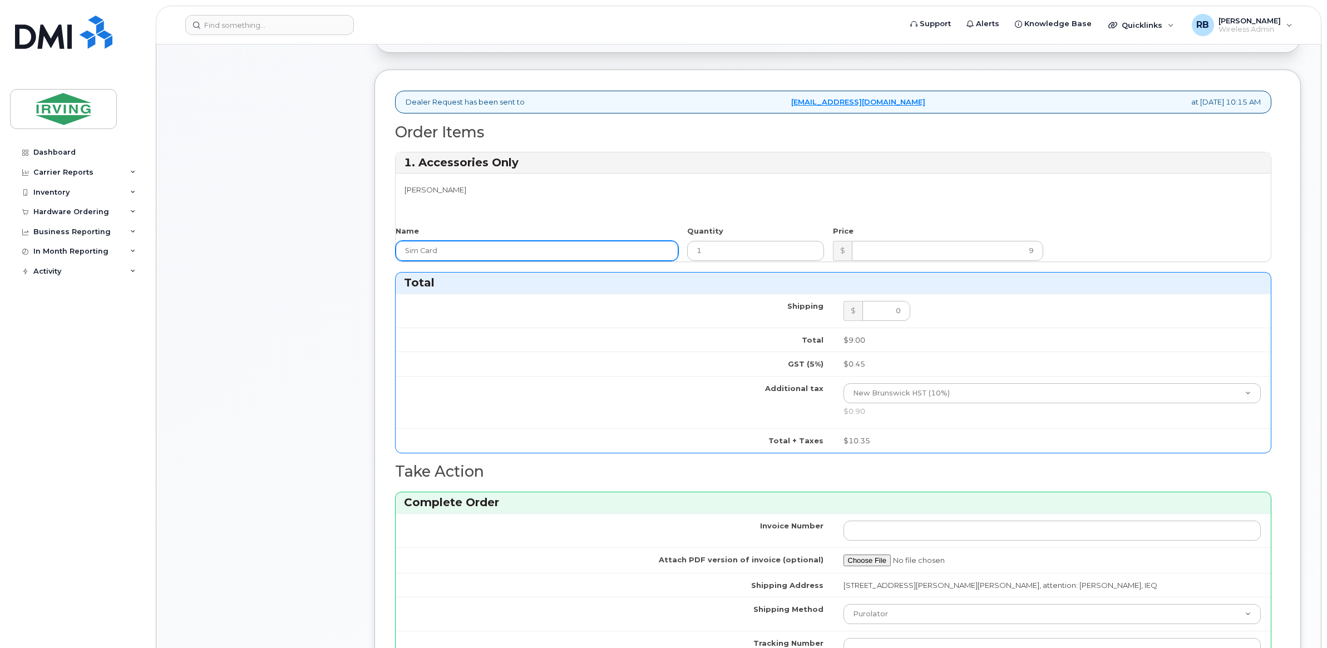
click at [559, 258] on input "Sim Card" at bounding box center [536, 251] width 283 height 20
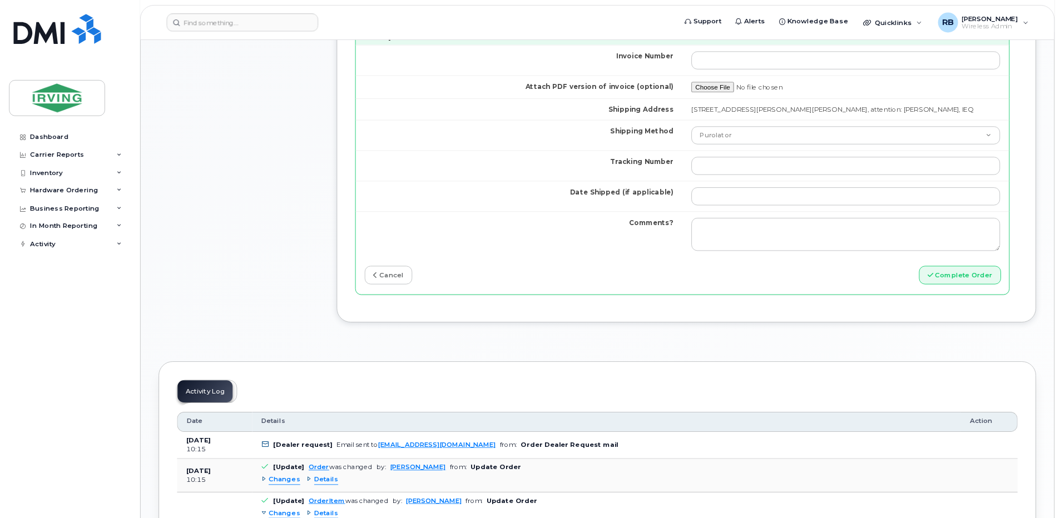
scroll to position [865, 0]
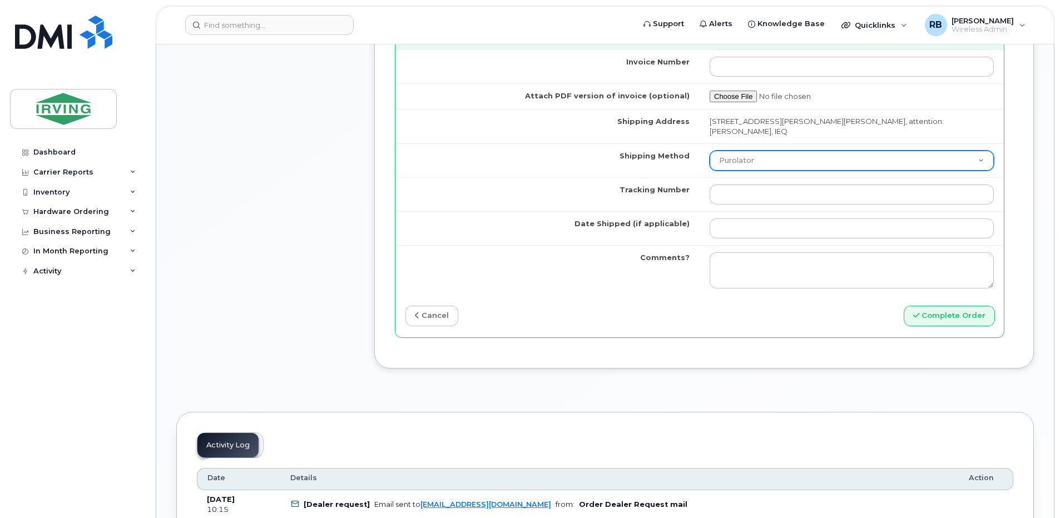
click at [729, 164] on select "Purolator UPS FedEx Canada Post Courier Other Drop Off Pick Up" at bounding box center [852, 161] width 284 height 20
select select "Drop Off"
click at [710, 151] on select "Purolator UPS FedEx Canada Post Courier Other Drop Off Pick Up" at bounding box center [852, 161] width 284 height 20
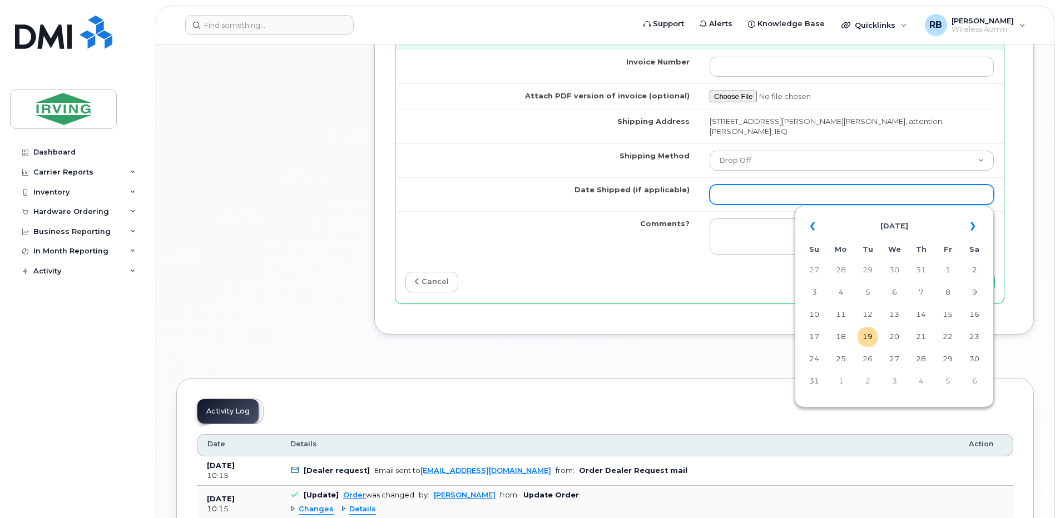
click at [738, 193] on input "Date Shipped (if applicable)" at bounding box center [852, 195] width 284 height 20
click at [915, 336] on td "21" at bounding box center [921, 337] width 20 height 20
type input "2025-08-21"
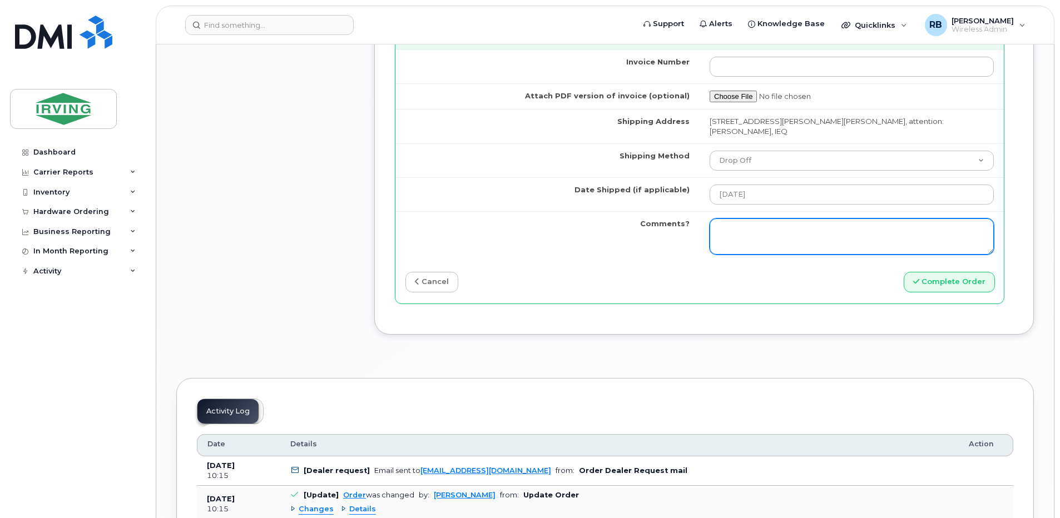
click at [774, 225] on textarea "Comments?" at bounding box center [852, 237] width 284 height 37
type textarea "p"
click at [837, 237] on textarea "Please be advised the order has been completed. SO#26197824 The order will be d…" at bounding box center [852, 237] width 284 height 37
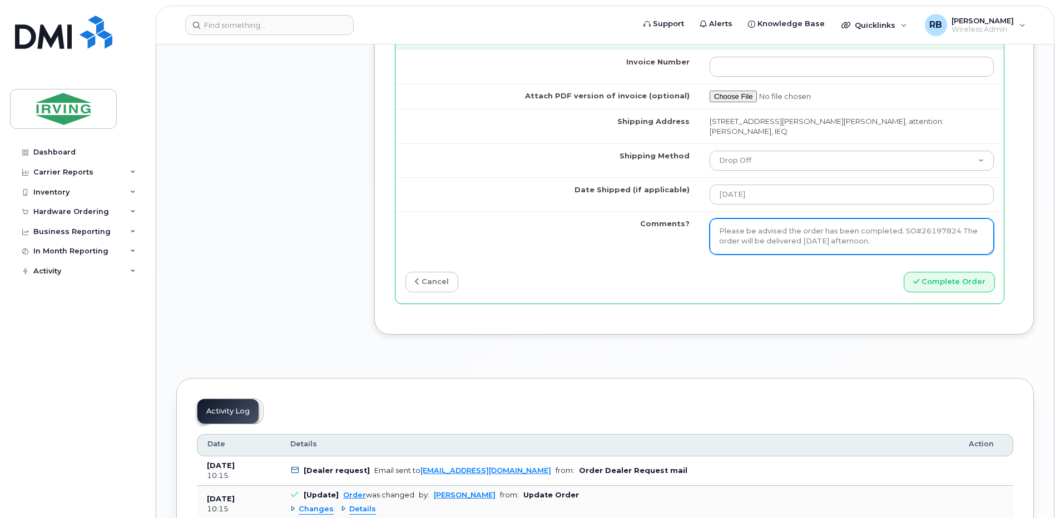
type textarea "Please be advised the order has been completed. SO#26197824 The order will be d…"
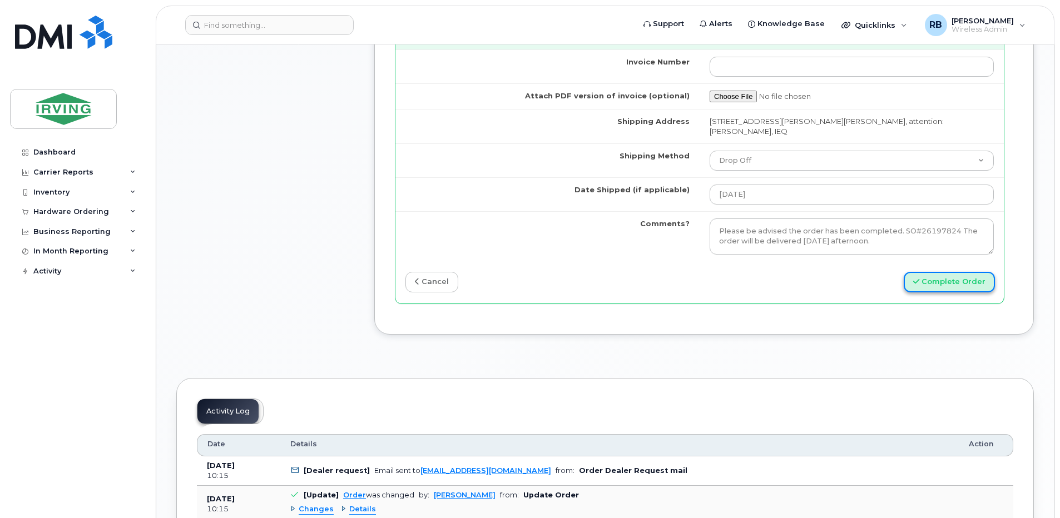
click at [934, 284] on button "Complete Order" at bounding box center [949, 282] width 91 height 21
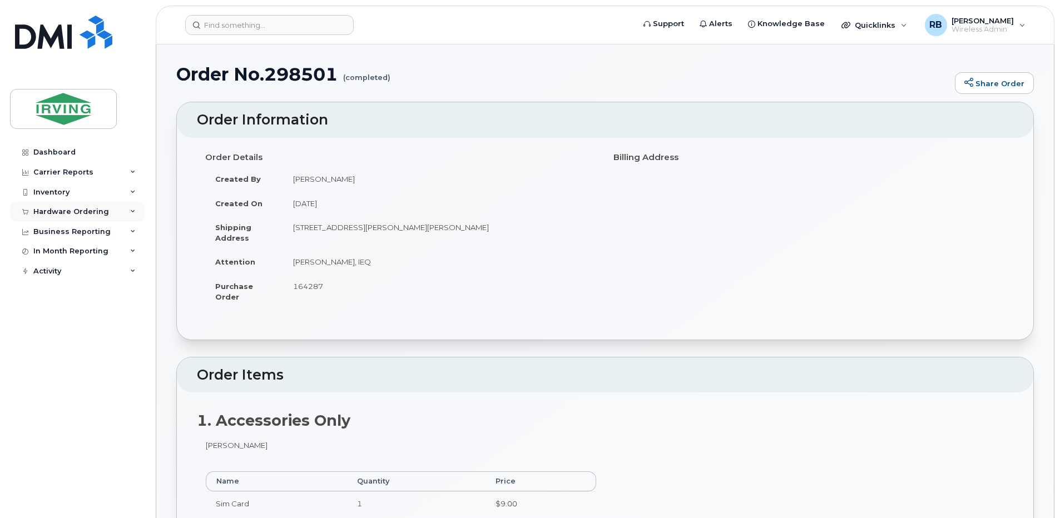
click at [70, 211] on div "Hardware Ordering" at bounding box center [71, 211] width 76 height 9
click at [53, 252] on div "Orders" at bounding box center [51, 254] width 27 height 10
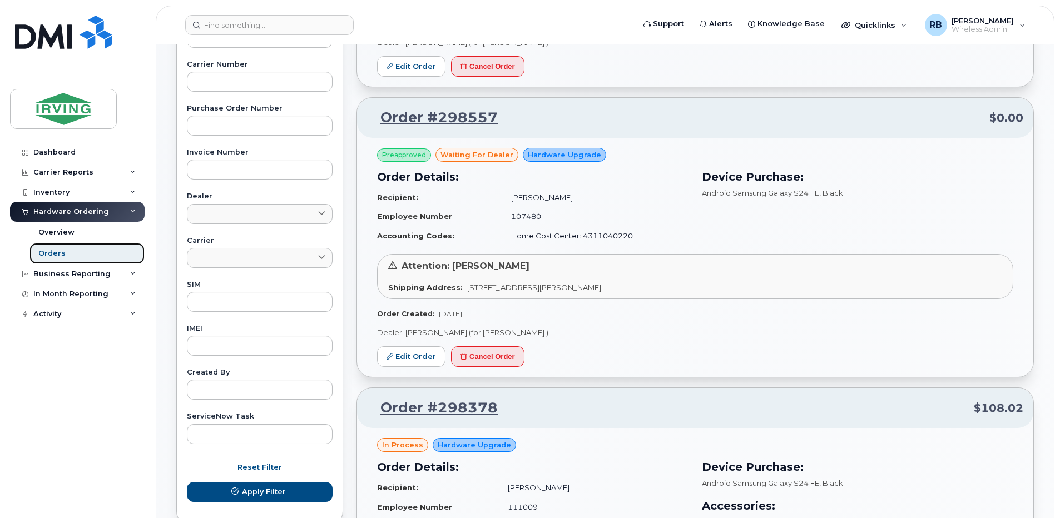
scroll to position [371, 0]
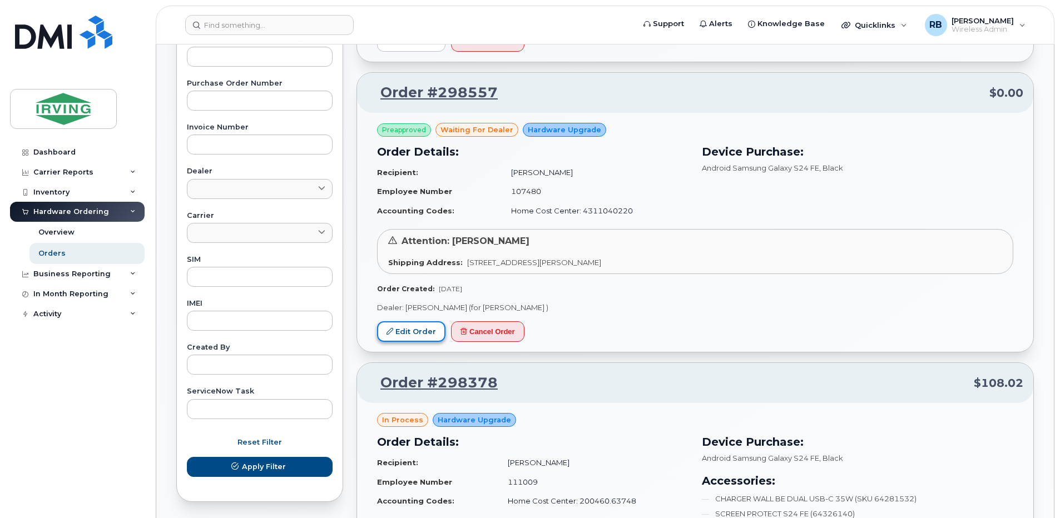
click at [430, 334] on link "Edit Order" at bounding box center [411, 331] width 68 height 21
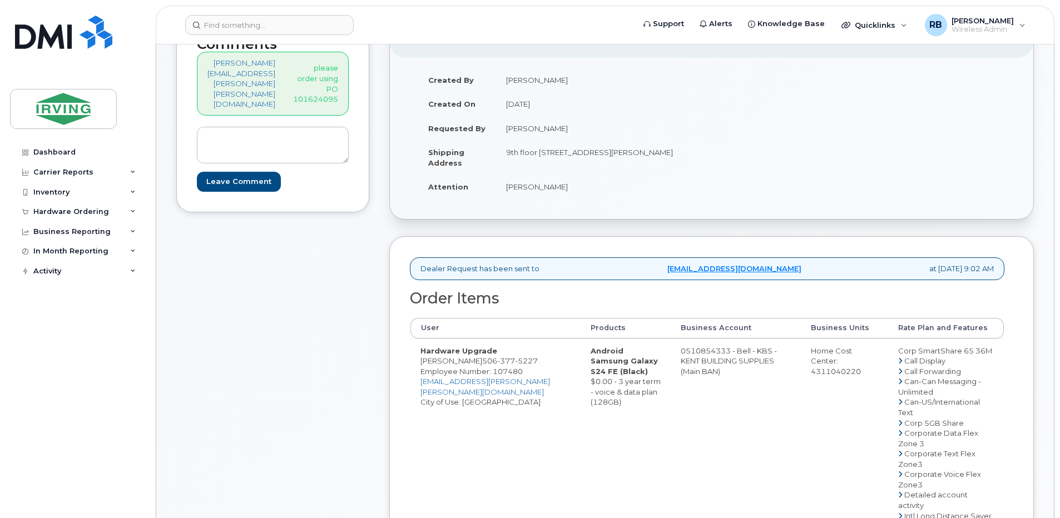
scroll to position [74, 0]
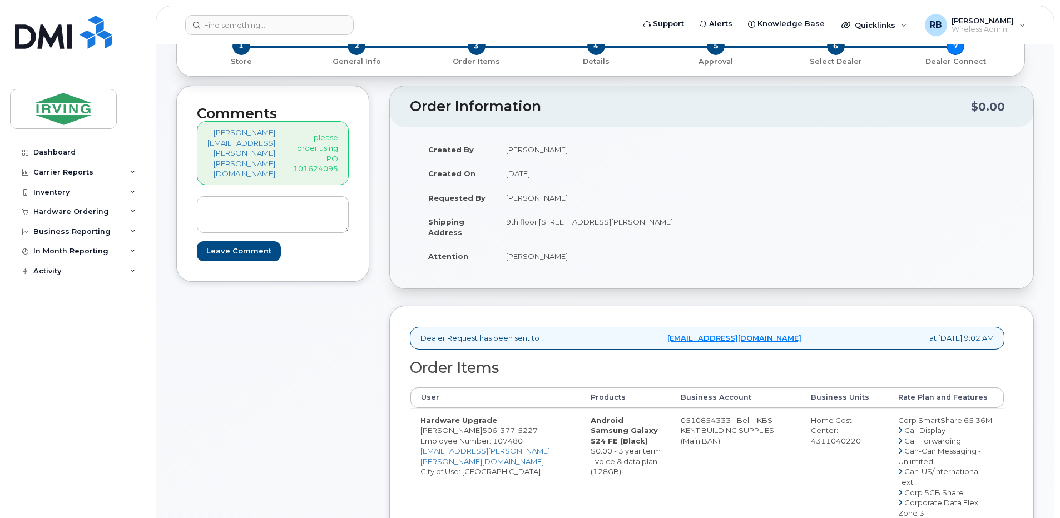
click at [315, 155] on p "please order using PO 101624095" at bounding box center [315, 152] width 45 height 41
copy p "101624095"
click at [542, 257] on td "[PERSON_NAME]" at bounding box center [599, 256] width 207 height 24
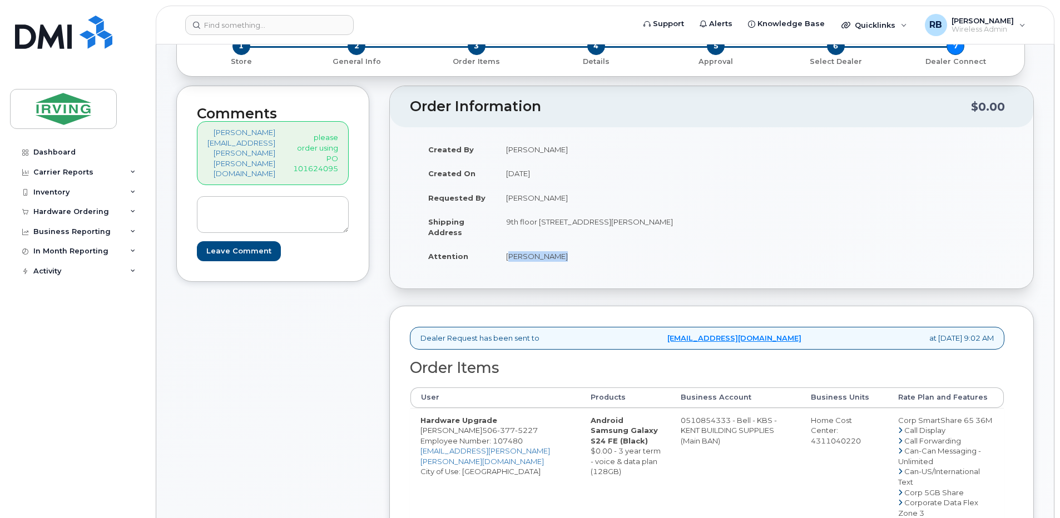
click at [542, 257] on td "[PERSON_NAME]" at bounding box center [599, 256] width 207 height 24
copy div "[PERSON_NAME]"
drag, startPoint x: 471, startPoint y: 430, endPoint x: 430, endPoint y: 429, distance: 40.6
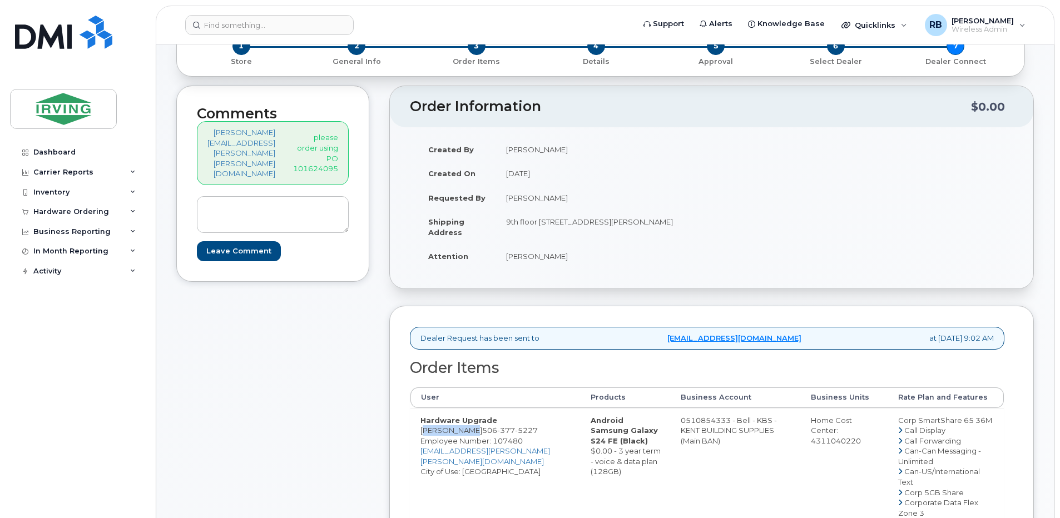
copy td "[PERSON_NAME]"
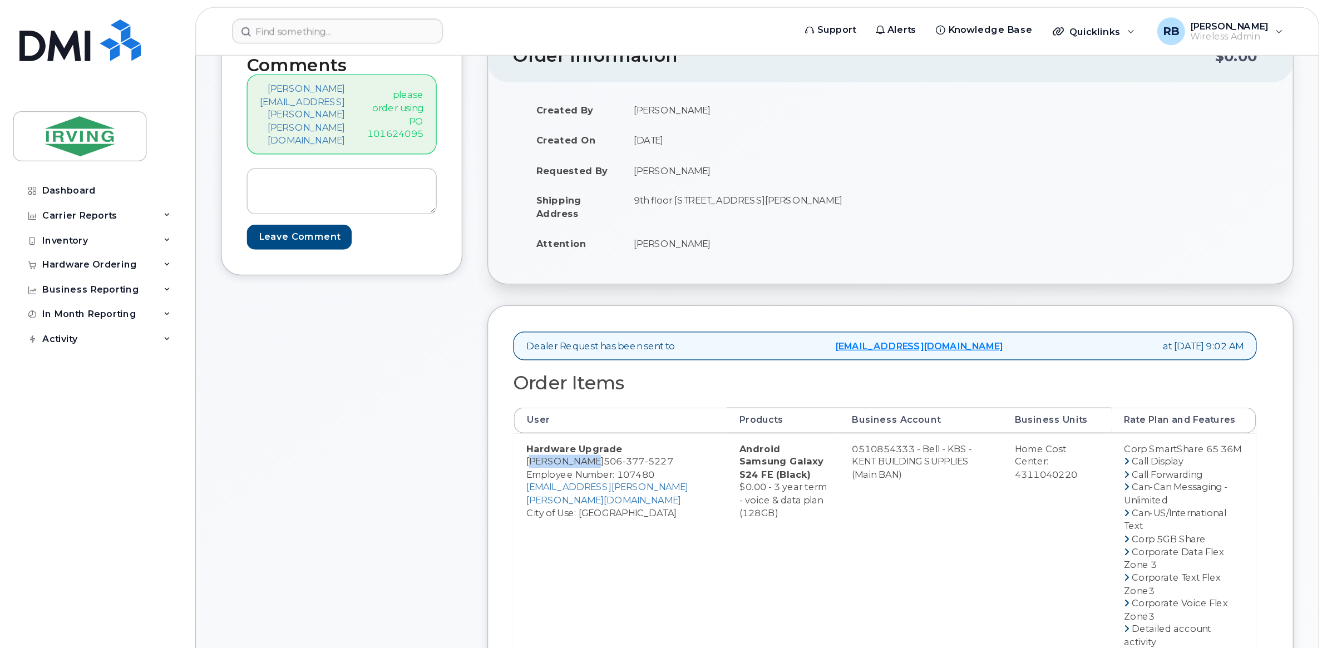
scroll to position [222, 0]
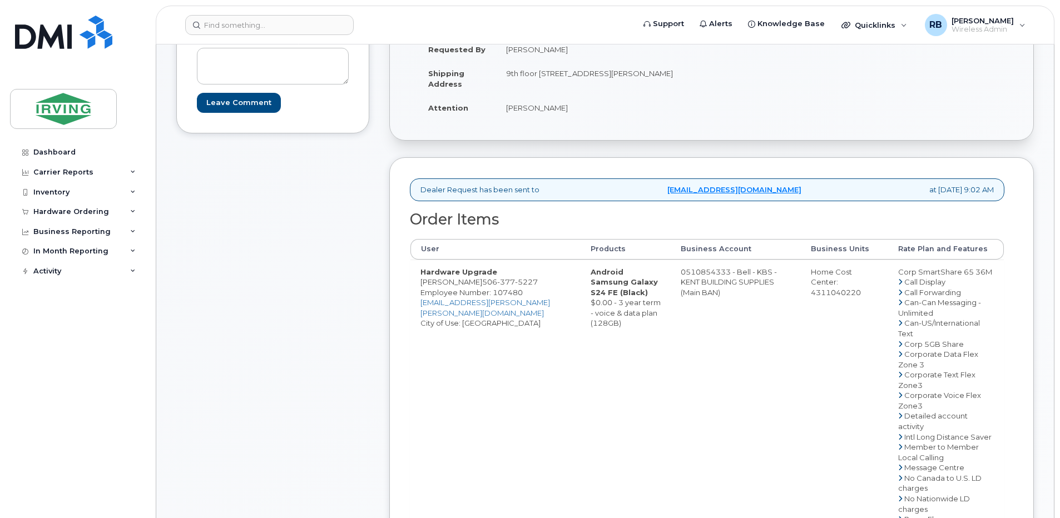
click at [345, 262] on div "Comments [PERSON_NAME][EMAIL_ADDRESS][PERSON_NAME][PERSON_NAME][DOMAIN_NAME] pl…" at bounding box center [272, 429] width 193 height 984
click at [468, 283] on td "Hardware Upgrade [PERSON_NAME] [PHONE_NUMBER] Employee Number: 107480 [EMAIL_AD…" at bounding box center [495, 525] width 170 height 530
drag, startPoint x: 472, startPoint y: 283, endPoint x: 430, endPoint y: 279, distance: 41.3
click at [430, 279] on td "Hardware Upgrade [PERSON_NAME] [PHONE_NUMBER] Employee Number: 107480 [EMAIL_AD…" at bounding box center [495, 525] width 170 height 530
copy td "[PERSON_NAME]"
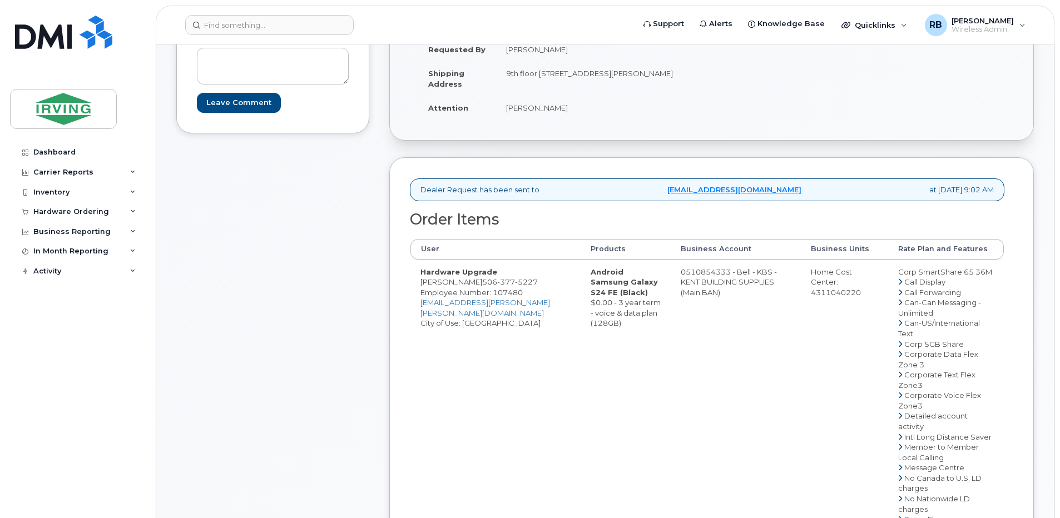
click at [682, 277] on td "0510854333 - Bell - KBS - KENT BUILDING SUPPLIES (Main BAN)" at bounding box center [736, 525] width 130 height 530
click at [696, 271] on td "0510854333 - Bell - KBS - KENT BUILDING SUPPLIES (Main BAN)" at bounding box center [736, 525] width 130 height 530
drag, startPoint x: 696, startPoint y: 271, endPoint x: 674, endPoint y: 268, distance: 23.0
click at [674, 268] on td "0510854333 - Bell - KBS - KENT BUILDING SUPPLIES (Main BAN)" at bounding box center [736, 525] width 130 height 530
drag, startPoint x: 674, startPoint y: 268, endPoint x: 665, endPoint y: 271, distance: 9.5
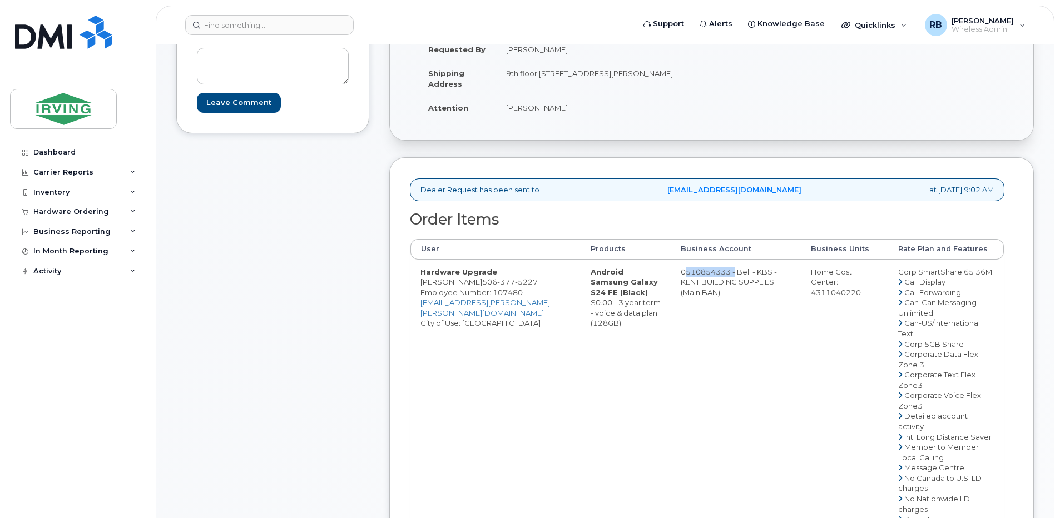
click at [671, 271] on td "0510854333 - Bell - KBS - KENT BUILDING SUPPLIES (Main BAN)" at bounding box center [736, 525] width 130 height 530
drag, startPoint x: 651, startPoint y: 273, endPoint x: 698, endPoint y: 270, distance: 46.8
click at [698, 270] on td "0510854333 - Bell - KBS - KENT BUILDING SUPPLIES (Main BAN)" at bounding box center [736, 525] width 130 height 530
copy td "510854333"
click at [497, 285] on span "377" at bounding box center [506, 282] width 18 height 9
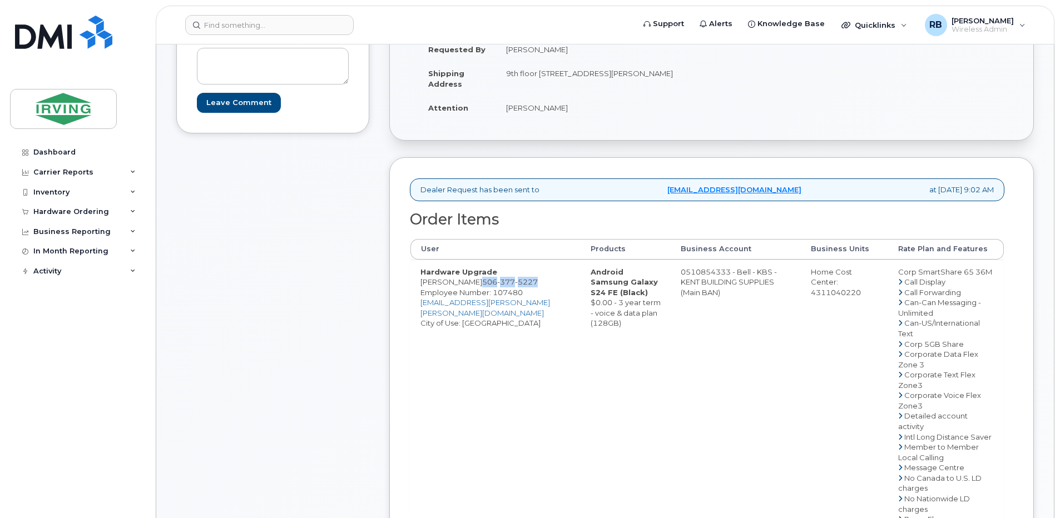
click at [497, 285] on span "377" at bounding box center [506, 282] width 18 height 9
copy span "[PHONE_NUMBER]"
click at [181, 161] on div "Comments [PERSON_NAME][EMAIL_ADDRESS][PERSON_NAME][PERSON_NAME][DOMAIN_NAME] pl…" at bounding box center [272, 429] width 193 height 984
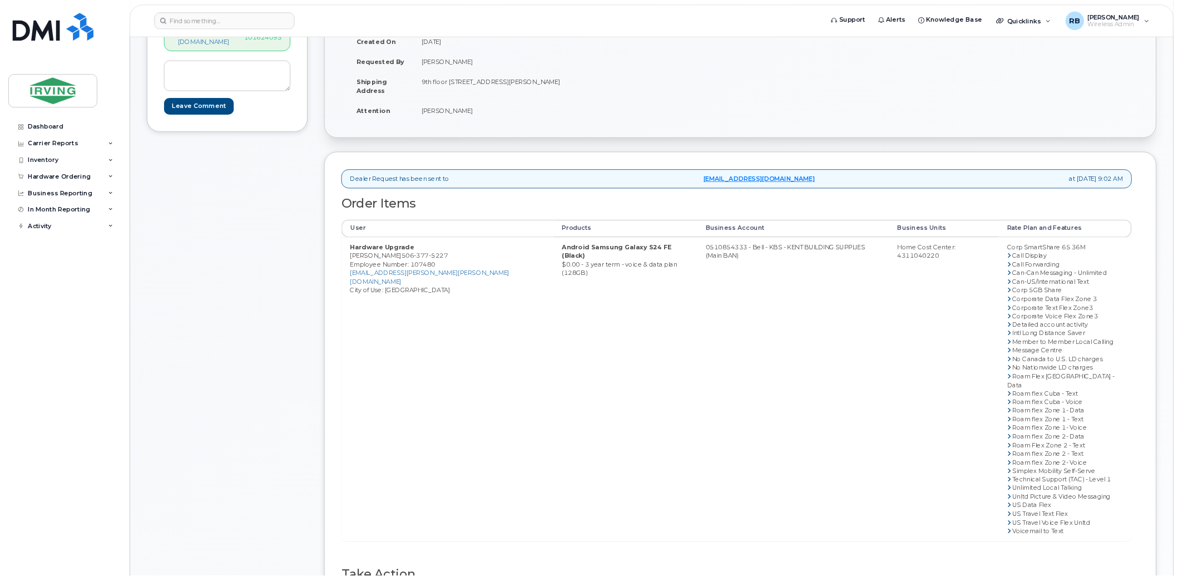
scroll to position [198, 0]
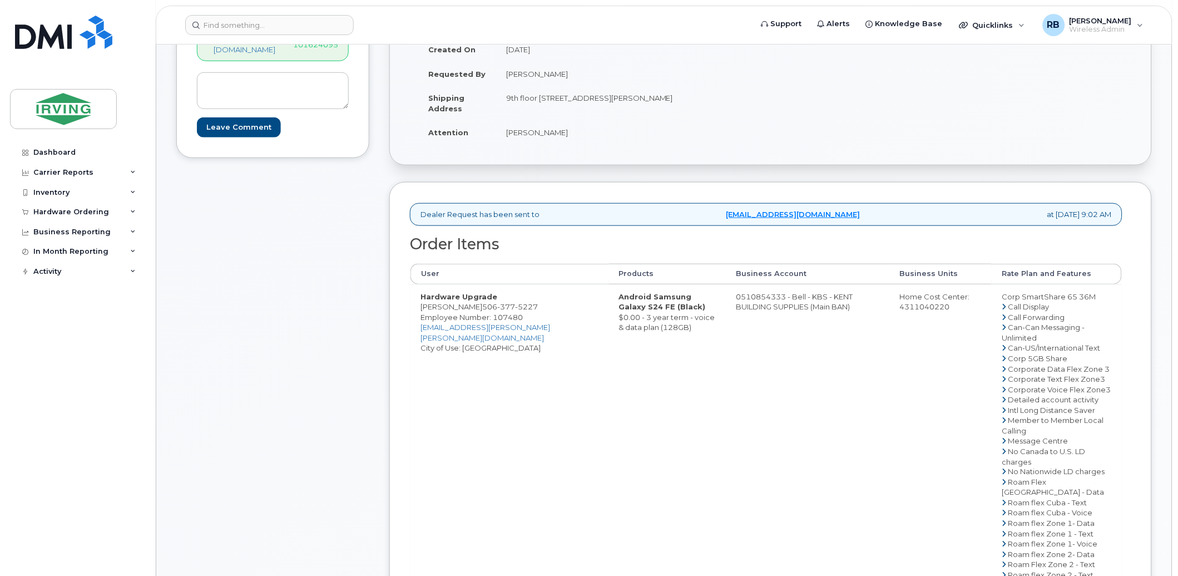
click at [841, 379] on td "0510854333 - Bell - KBS - KENT BUILDING SUPPLIES (Main BAN)" at bounding box center [808, 492] width 164 height 417
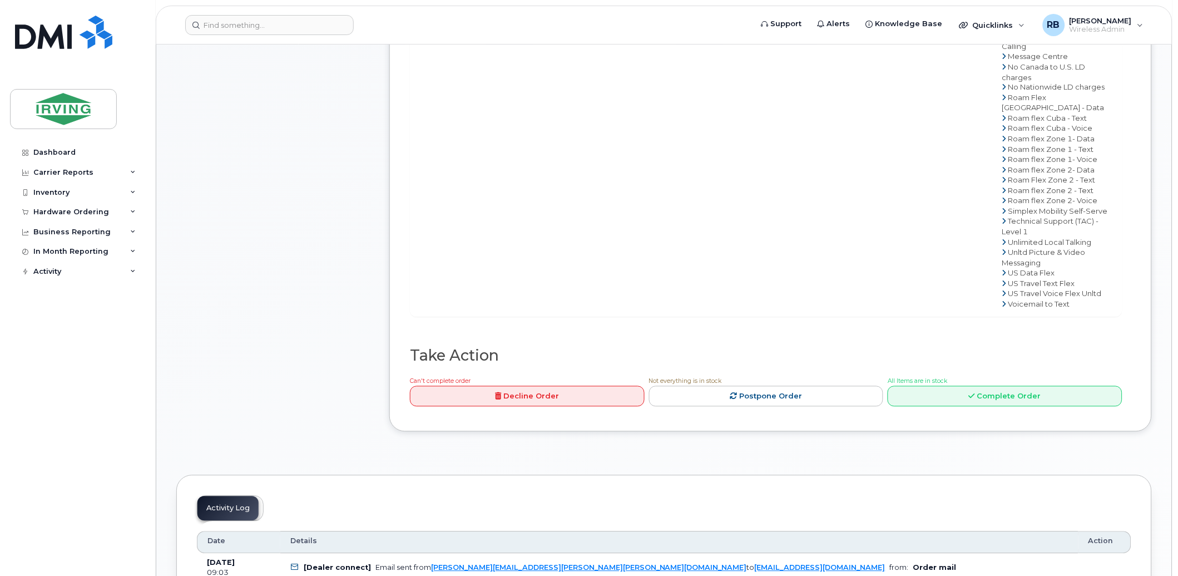
scroll to position [610, 0]
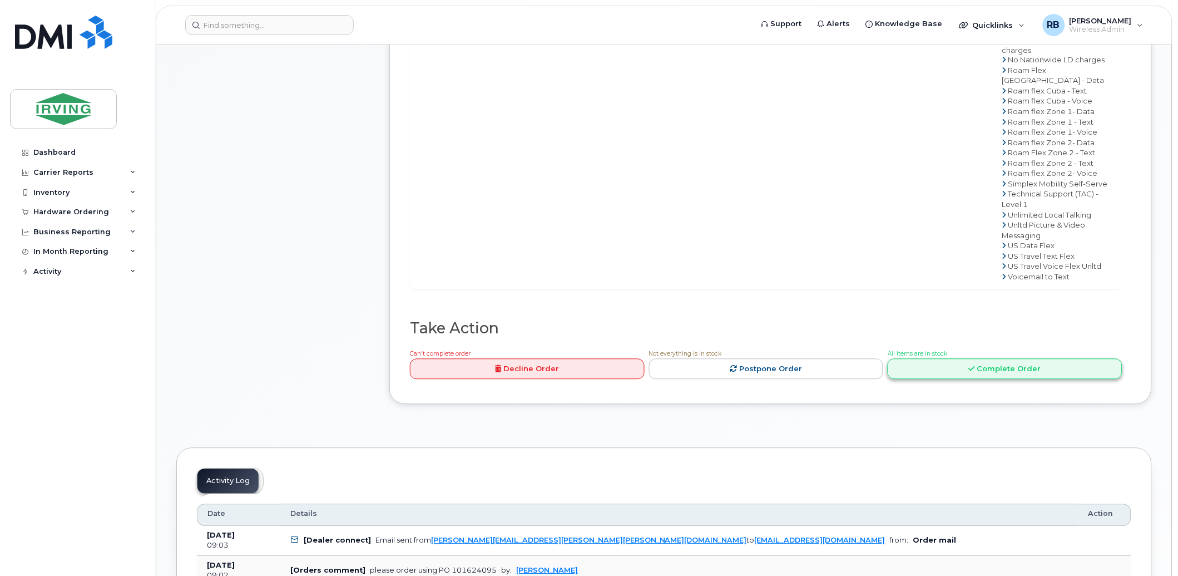
click at [926, 377] on link "Complete Order" at bounding box center [1005, 369] width 235 height 21
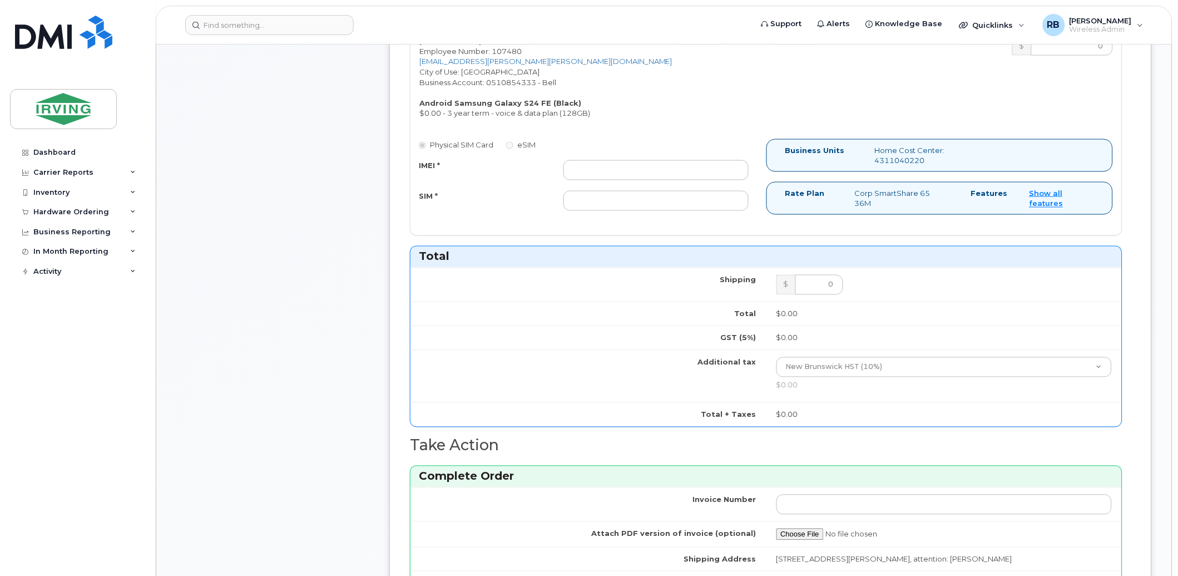
scroll to position [280, 0]
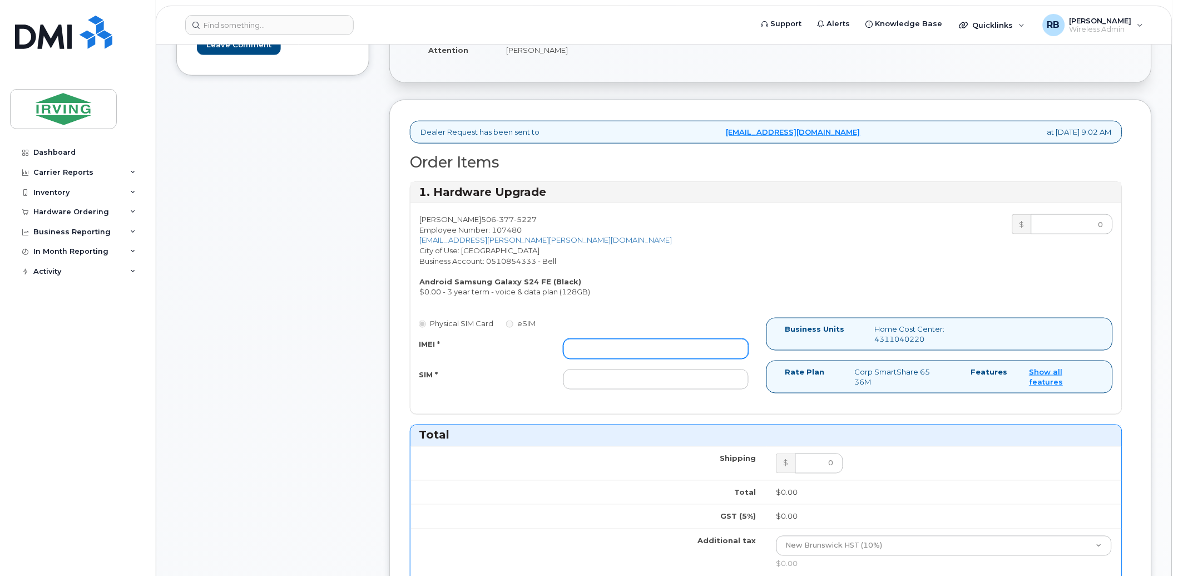
click at [642, 347] on input "IMEI *" at bounding box center [656, 349] width 186 height 20
type input "352693795866793"
click at [621, 376] on input "SIM *" at bounding box center [656, 379] width 186 height 20
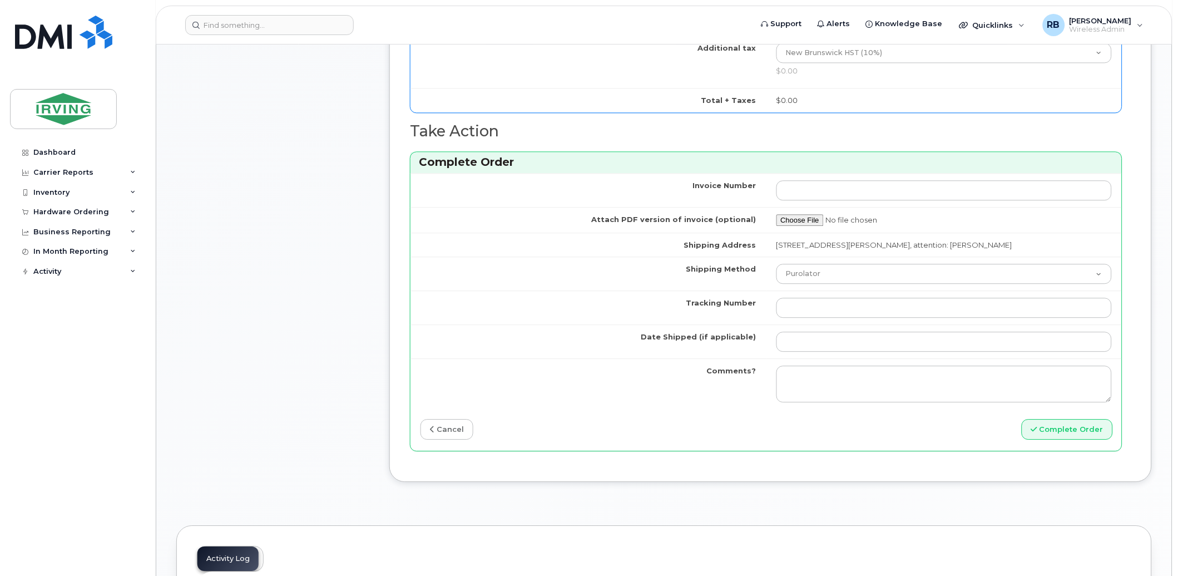
scroll to position [775, 0]
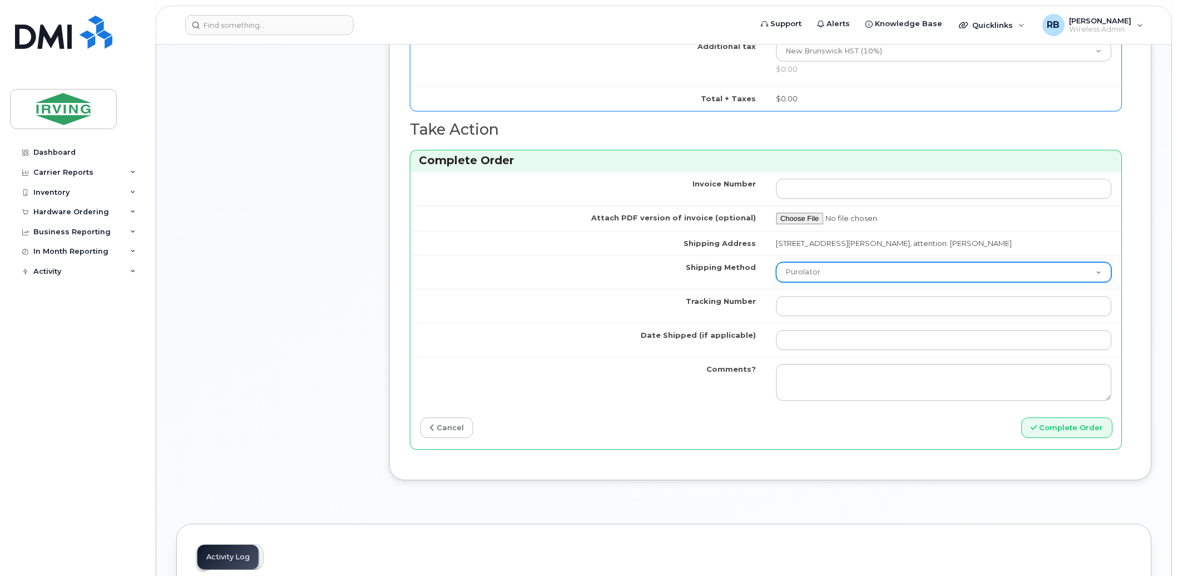
type input "89302610207712406120"
click at [799, 279] on select "Purolator UPS FedEx Canada Post Courier Other Drop Off Pick Up" at bounding box center [944, 272] width 336 height 20
select select "Drop Off"
click at [780, 263] on select "Purolator UPS FedEx Canada Post Courier Other Drop Off Pick Up" at bounding box center [944, 272] width 336 height 20
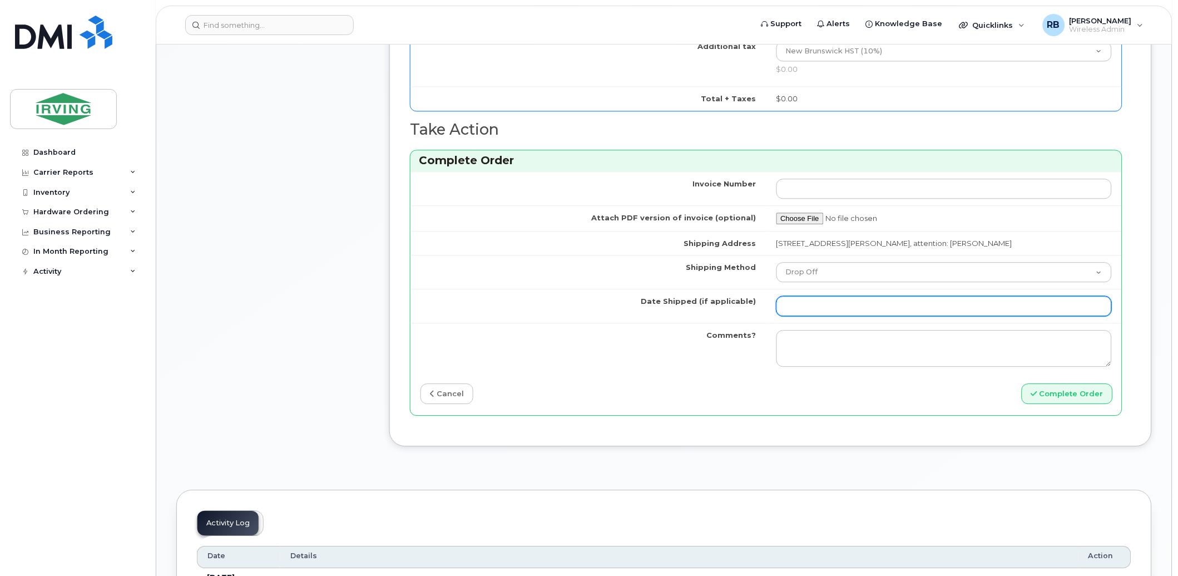
click at [844, 308] on input "Date Shipped (if applicable)" at bounding box center [944, 306] width 336 height 20
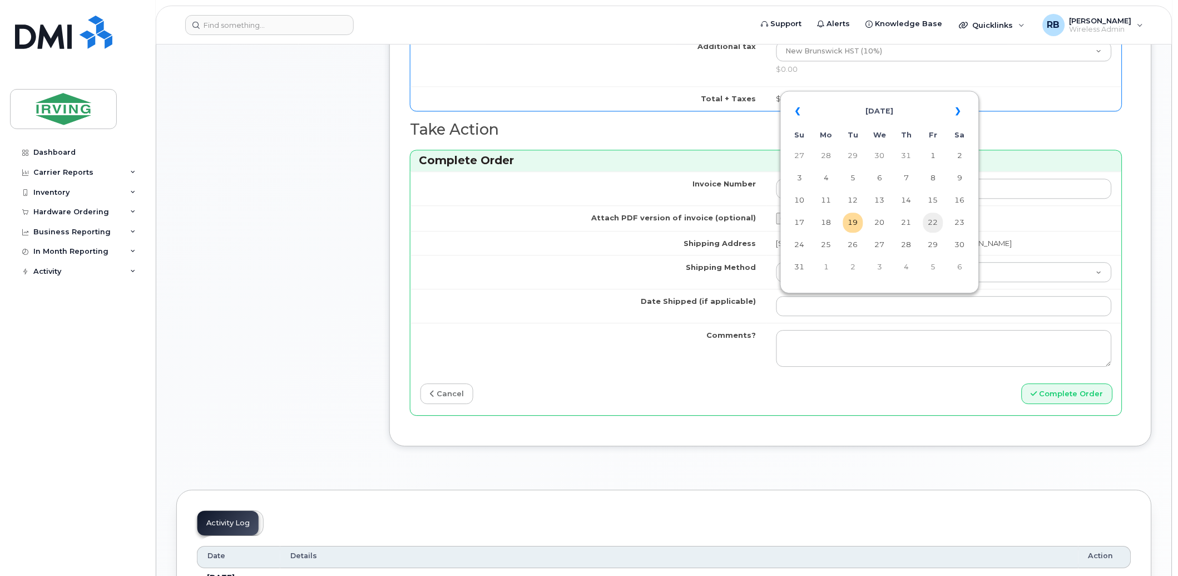
click at [933, 220] on td "22" at bounding box center [933, 222] width 20 height 20
type input "[DATE]"
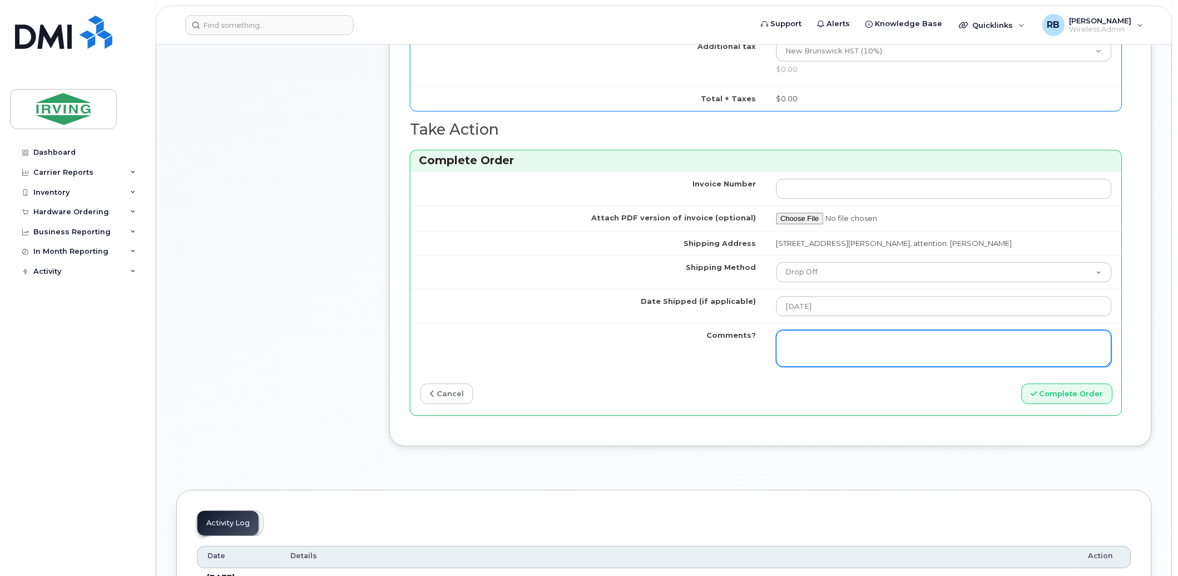
click at [854, 335] on textarea "Comments?" at bounding box center [944, 348] width 336 height 37
type textarea "Please be advised the order has been completed. SO#26197850 Allow 1-3 business …"
click at [847, 343] on textarea "Please be advised the order has been completed. SO#26197850 Allow 1-3 business …" at bounding box center [944, 348] width 336 height 37
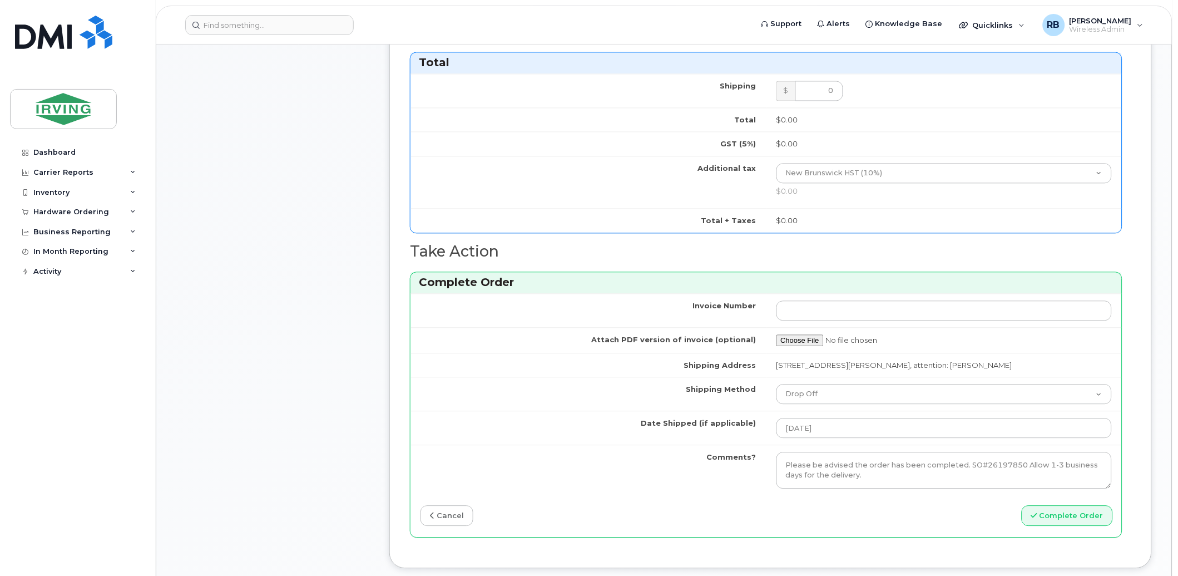
scroll to position [857, 0]
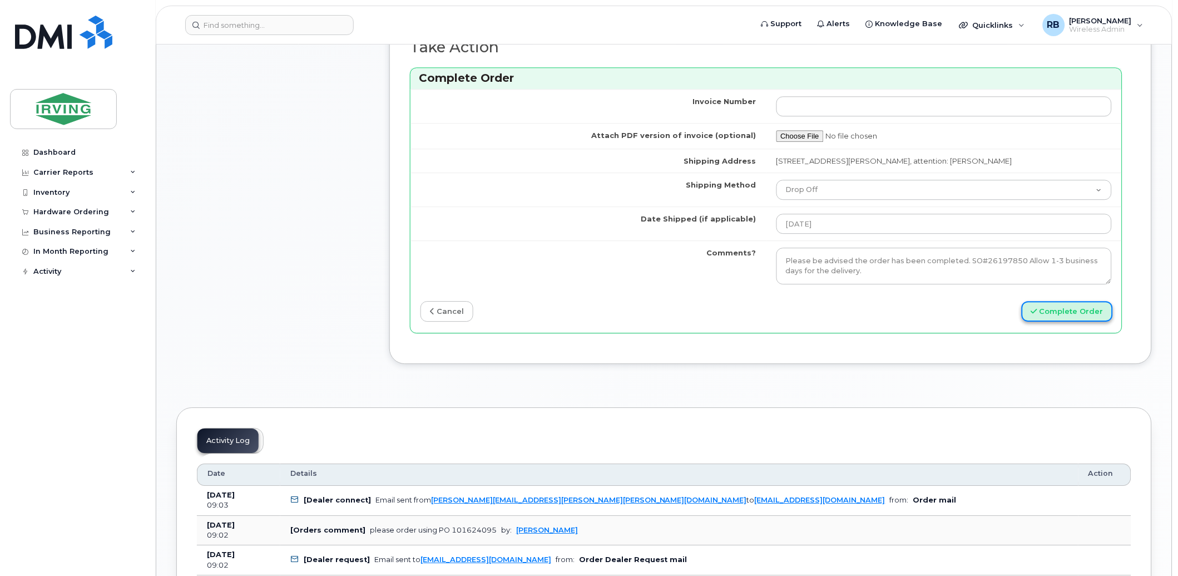
click at [1047, 309] on button "Complete Order" at bounding box center [1067, 311] width 91 height 21
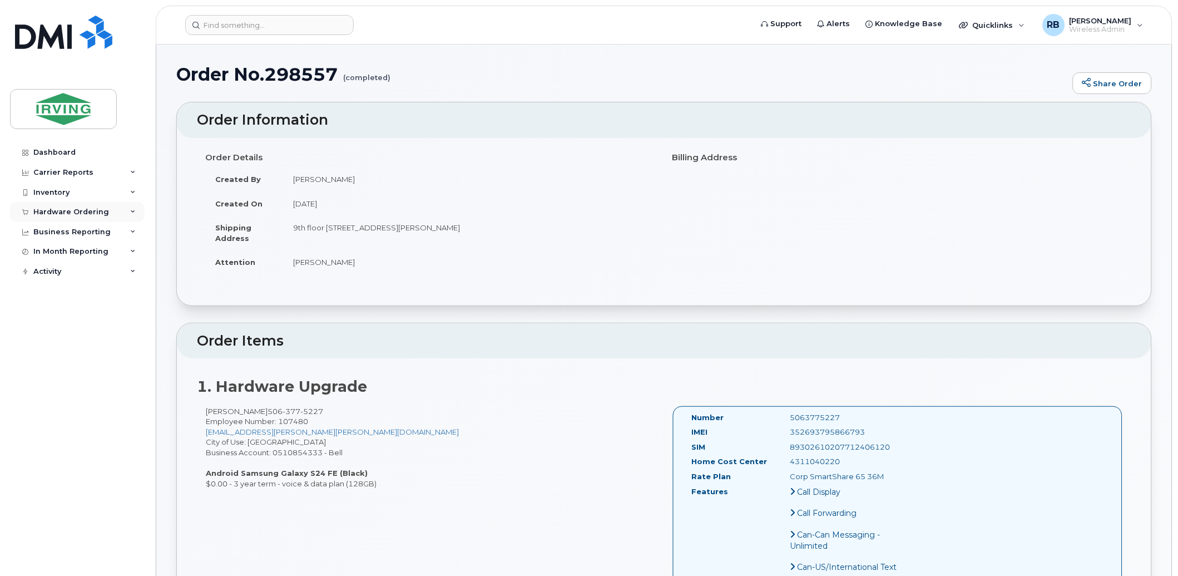
click at [85, 213] on div "Hardware Ordering" at bounding box center [71, 211] width 76 height 9
click at [50, 252] on div "Orders" at bounding box center [51, 254] width 27 height 10
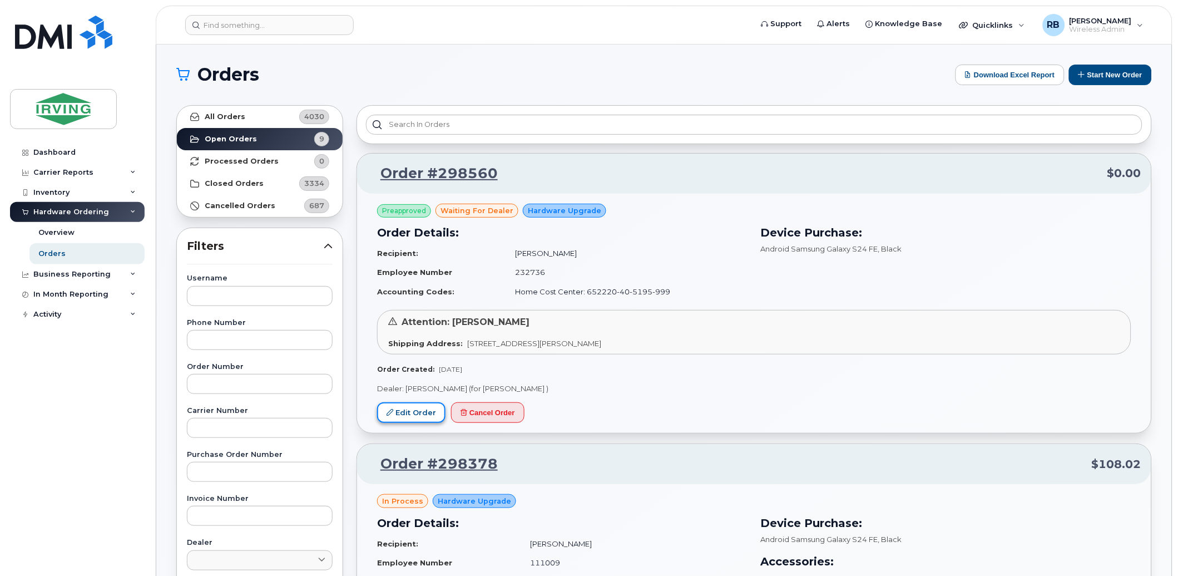
click at [397, 410] on link "Edit Order" at bounding box center [411, 412] width 68 height 21
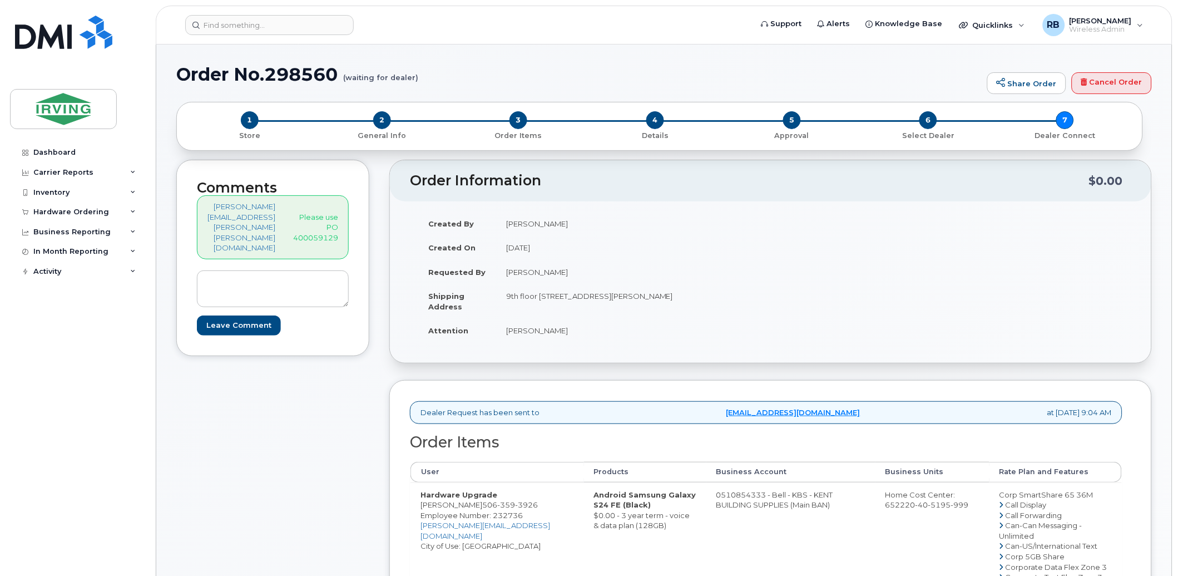
click at [531, 331] on td "[PERSON_NAME]" at bounding box center [629, 330] width 266 height 24
copy div "[PERSON_NAME]"
drag, startPoint x: 476, startPoint y: 508, endPoint x: 429, endPoint y: 509, distance: 46.7
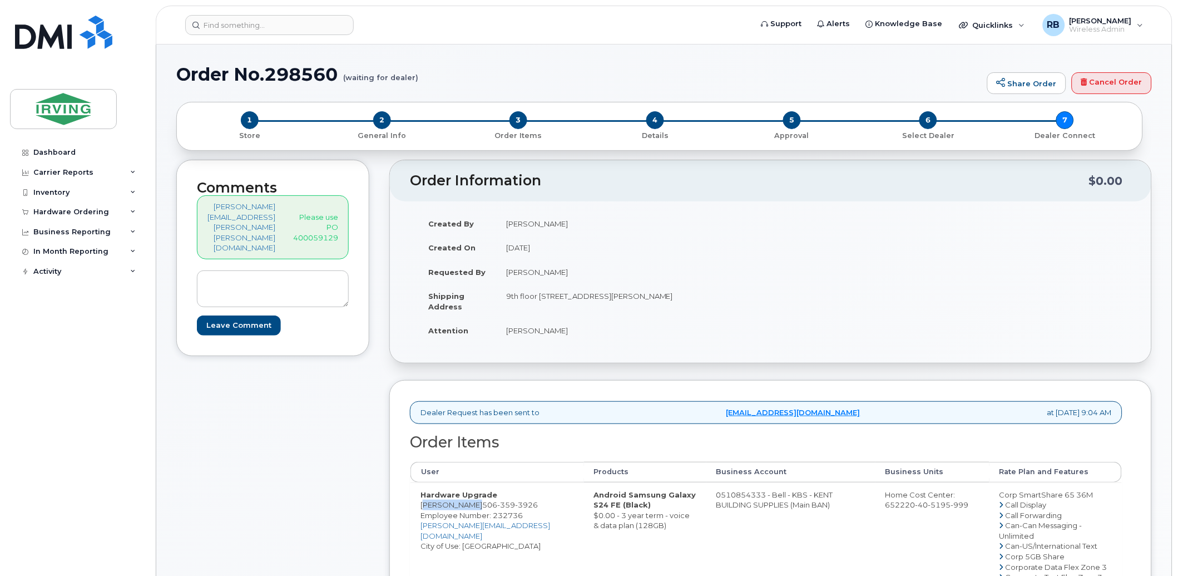
copy td "[PERSON_NAME]"
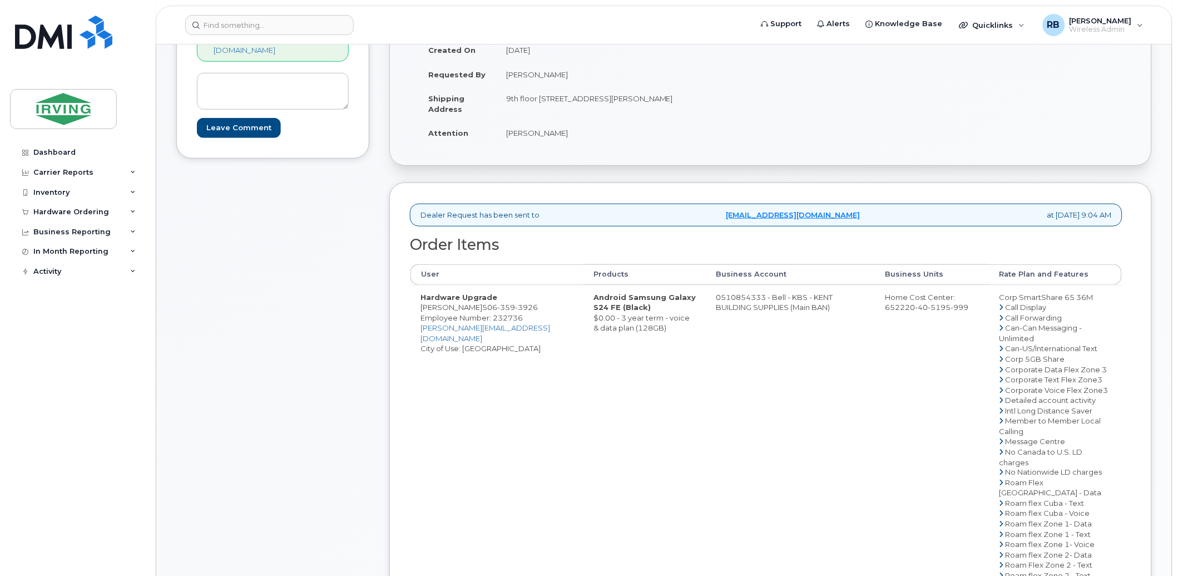
scroll to position [82, 0]
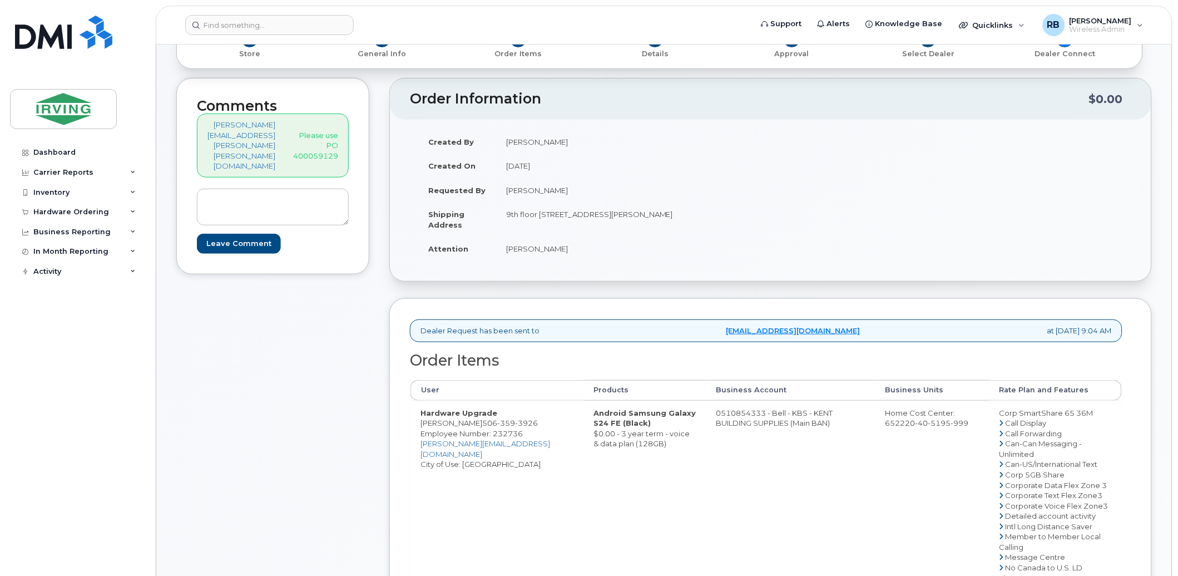
drag, startPoint x: 694, startPoint y: 409, endPoint x: 737, endPoint y: 409, distance: 43.4
copy td "510854333"
click at [482, 425] on span "506 359 3926" at bounding box center [510, 422] width 56 height 9
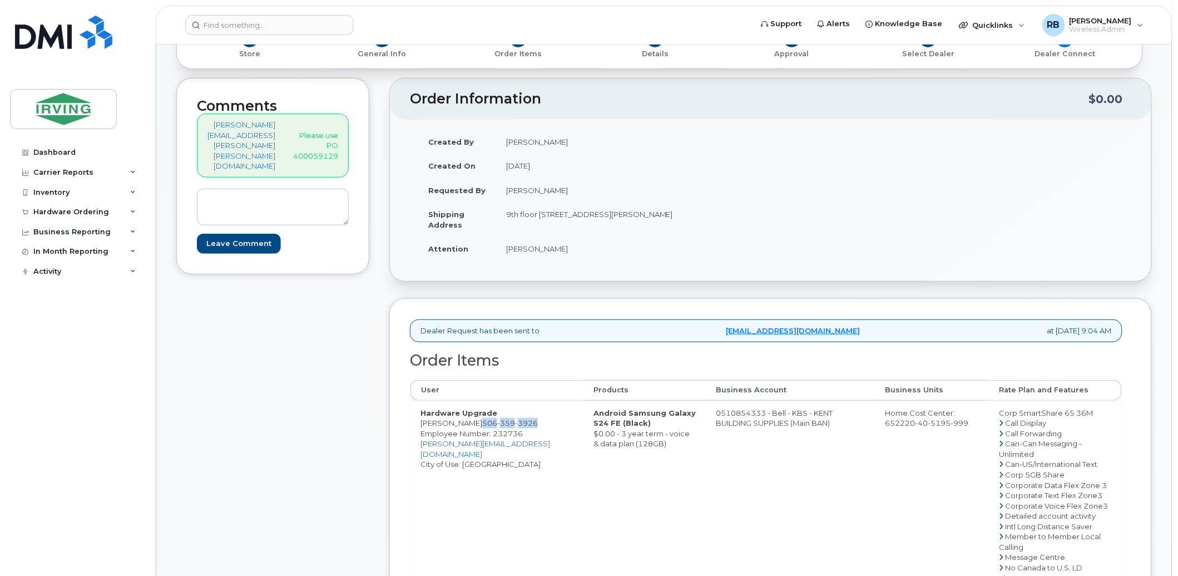
click at [482, 425] on span "506 359 3926" at bounding box center [510, 422] width 56 height 9
copy span "506 359 3926"
click at [393, 355] on div "Comments hebert.julie@kent.ca Please use PO 400059129 Leave Comment Order Infor…" at bounding box center [664, 513] width 976 height 871
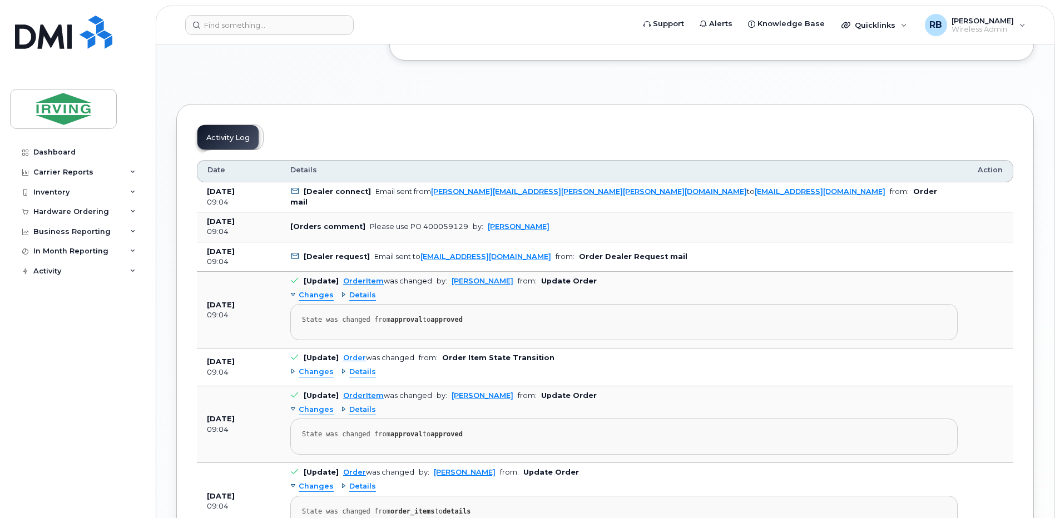
scroll to position [1038, 0]
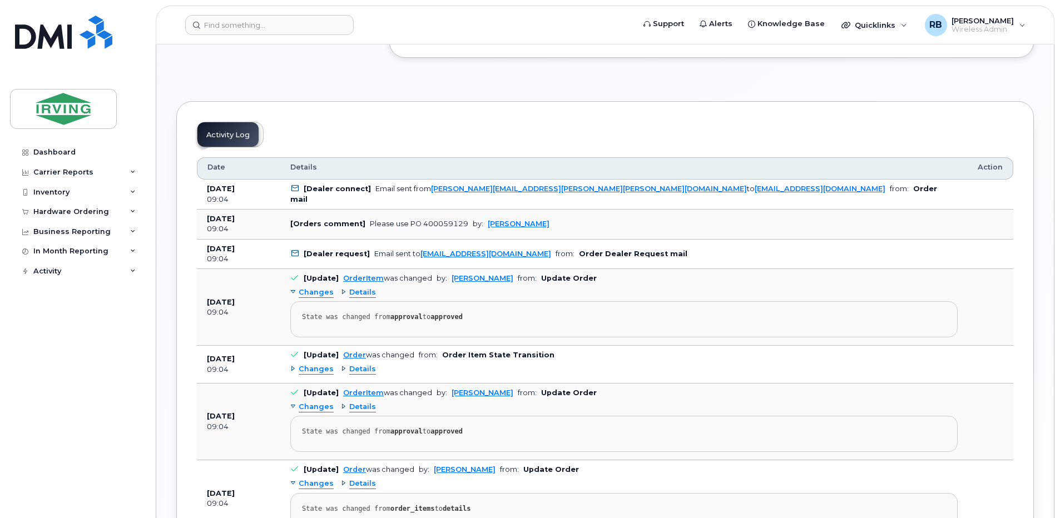
click at [838, 33] on link "Complete Order" at bounding box center [906, 23] width 195 height 21
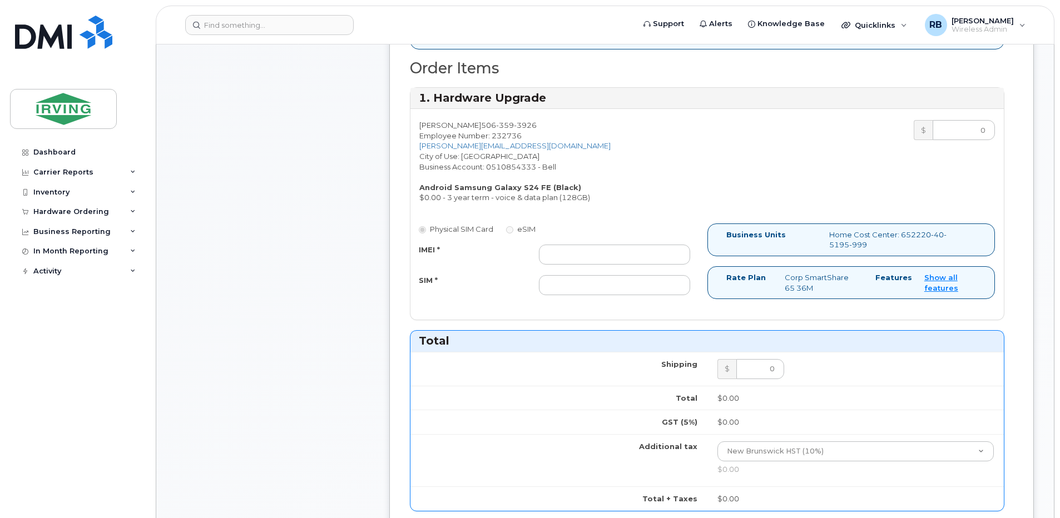
scroll to position [371, 0]
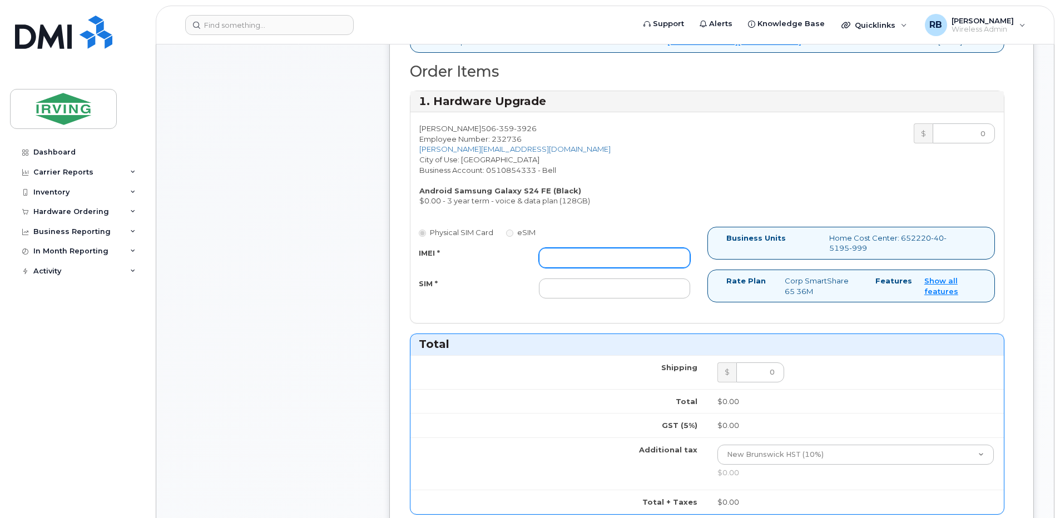
click at [602, 266] on input "IMEI *" at bounding box center [614, 258] width 151 height 20
type input "352693795860788"
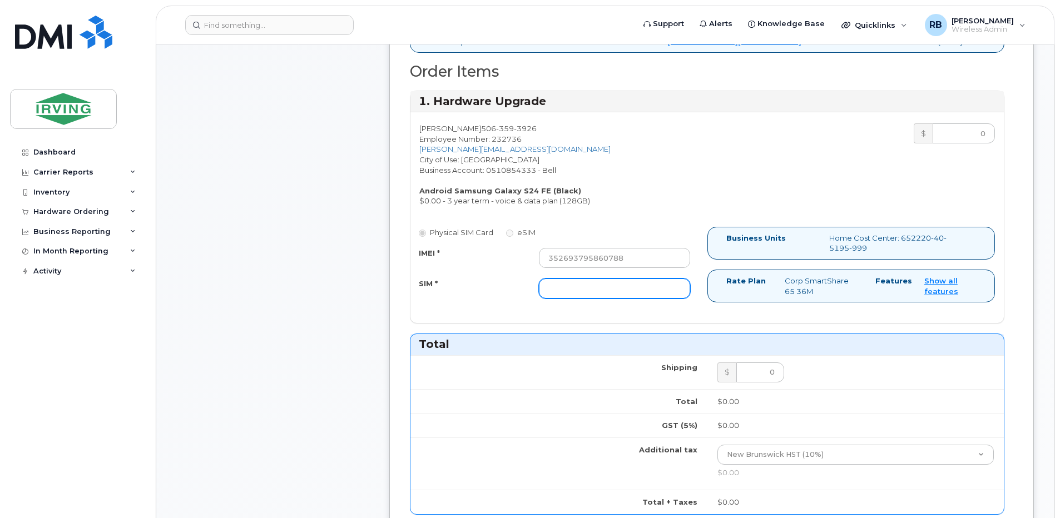
click at [590, 286] on input "SIM *" at bounding box center [614, 289] width 151 height 20
type input "89302610207712406138"
click at [381, 291] on div "Comments hebert.julie@kent.ca Please use PO 400059129 Leave Comment Order Infor…" at bounding box center [605, 345] width 858 height 1112
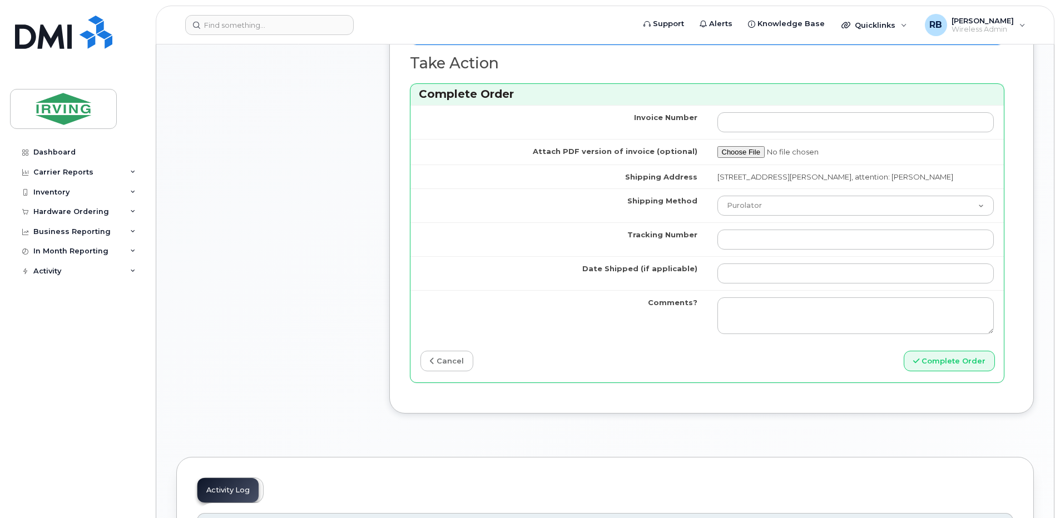
scroll to position [816, 0]
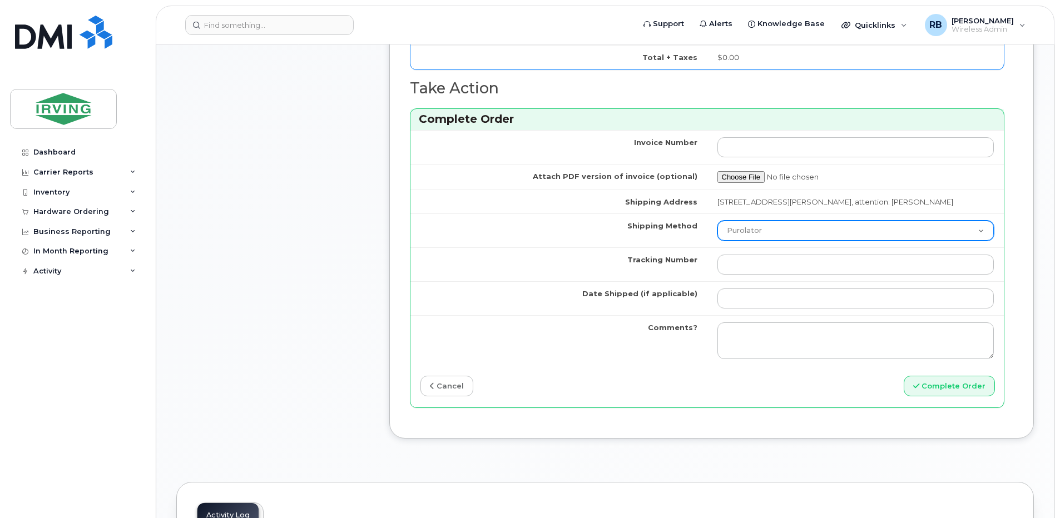
click at [732, 235] on select "Purolator UPS FedEx Canada Post Courier Other Drop Off Pick Up" at bounding box center [855, 231] width 277 height 20
select select "Drop Off"
click at [721, 221] on select "Purolator UPS FedEx Canada Post Courier Other Drop Off Pick Up" at bounding box center [855, 231] width 277 height 20
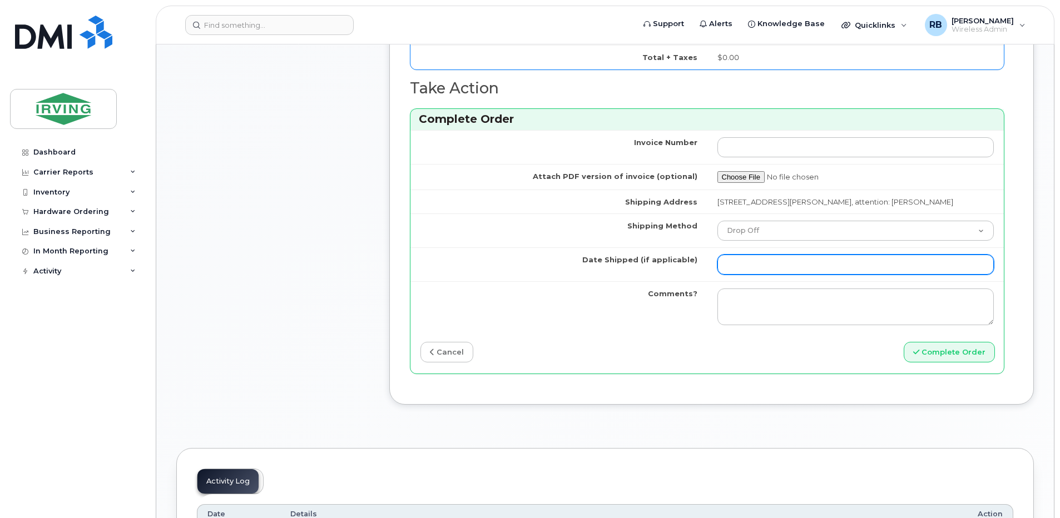
click at [753, 259] on input "Date Shipped (if applicable)" at bounding box center [855, 265] width 277 height 20
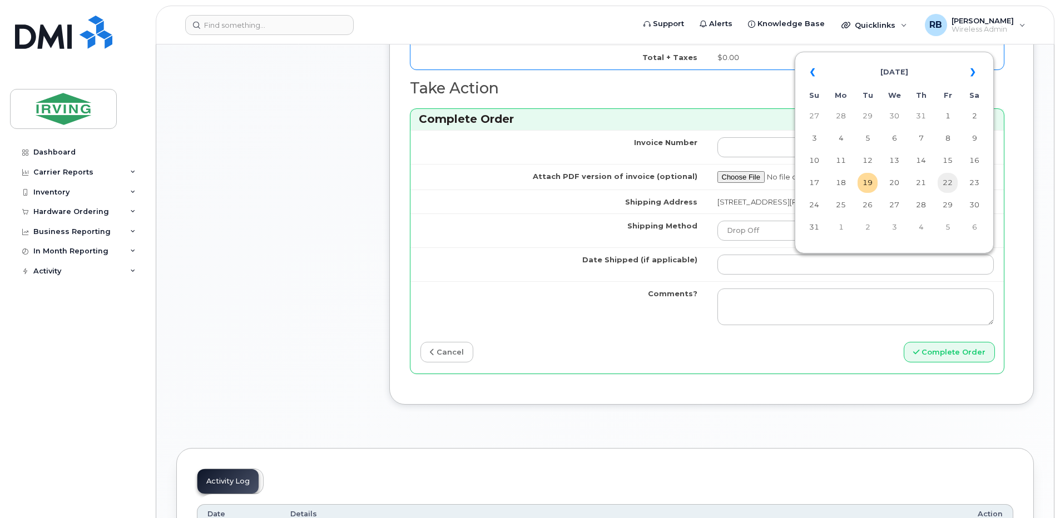
click at [945, 180] on td "22" at bounding box center [948, 183] width 20 height 20
type input "2025-08-22"
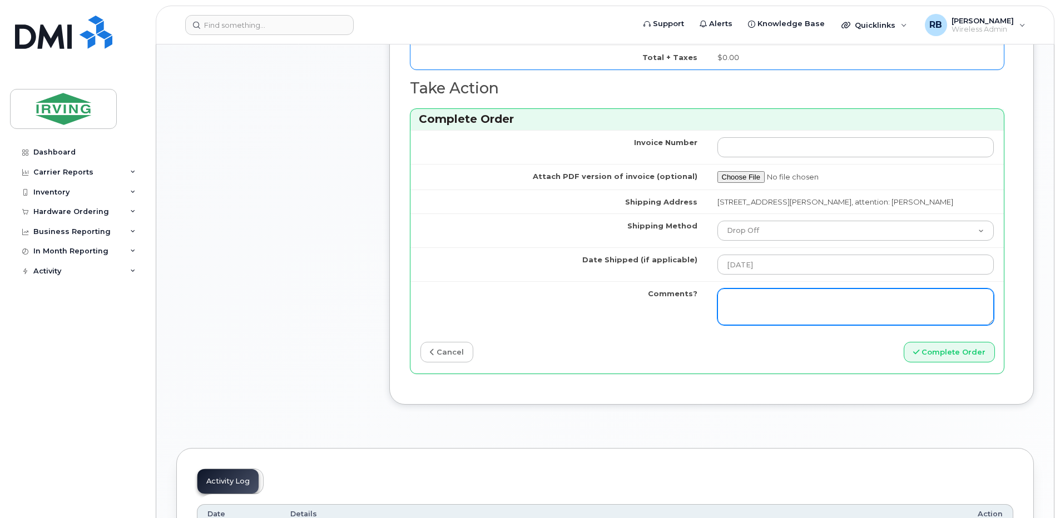
click at [778, 300] on textarea "Comments?" at bounding box center [855, 307] width 277 height 37
type textarea "p"
type textarea "Please be advised the order has been completed. SO#26197860 Allow 1-3 business …"
click at [756, 310] on textarea "Please be advised the order has been completed. SO#26197860 Allow 1-3 business …" at bounding box center [855, 307] width 277 height 37
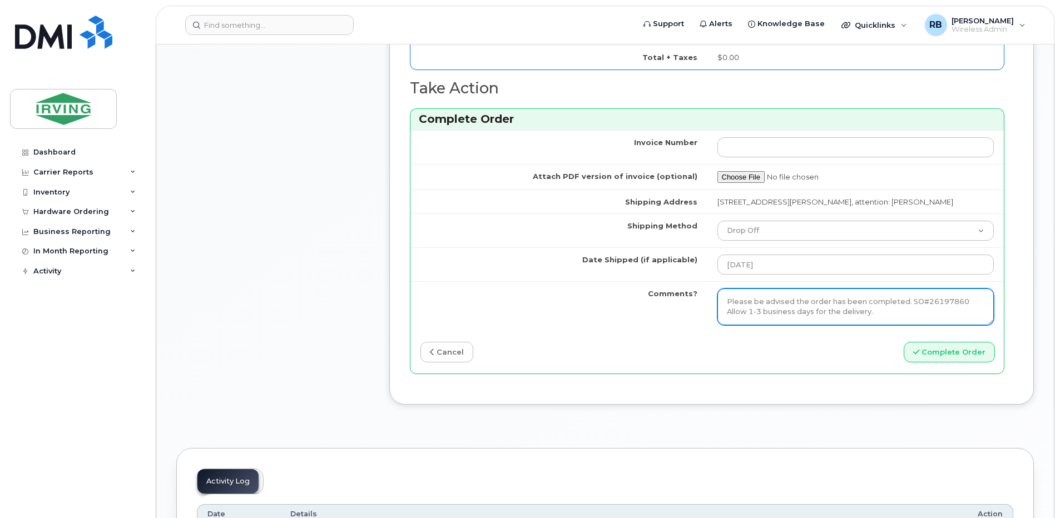
click at [756, 310] on textarea "Please be advised the order has been completed. SO#26197860 Allow 1-3 business …" at bounding box center [855, 307] width 277 height 37
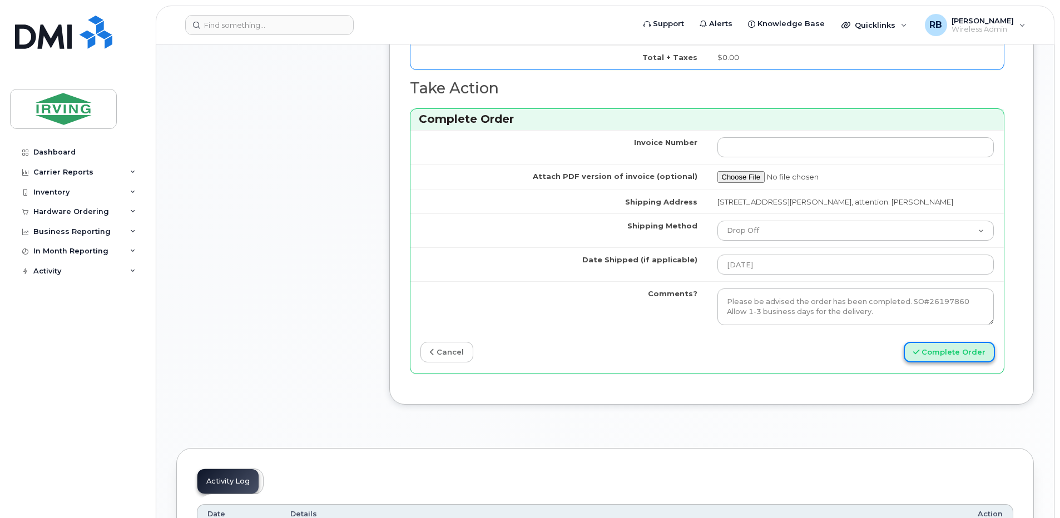
click at [944, 342] on button "Complete Order" at bounding box center [949, 352] width 91 height 21
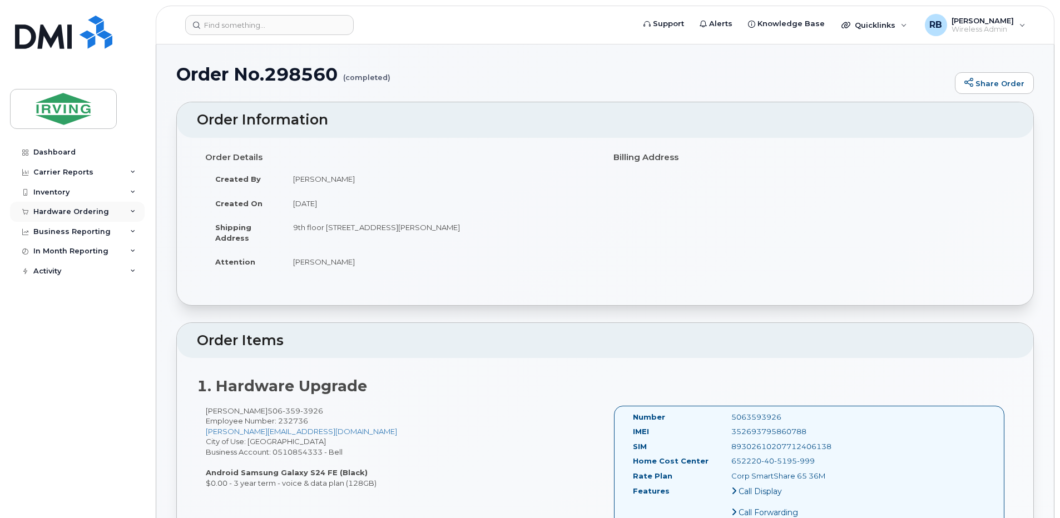
click at [57, 207] on div "Hardware Ordering" at bounding box center [77, 212] width 135 height 20
click at [44, 254] on div "Orders" at bounding box center [51, 254] width 27 height 10
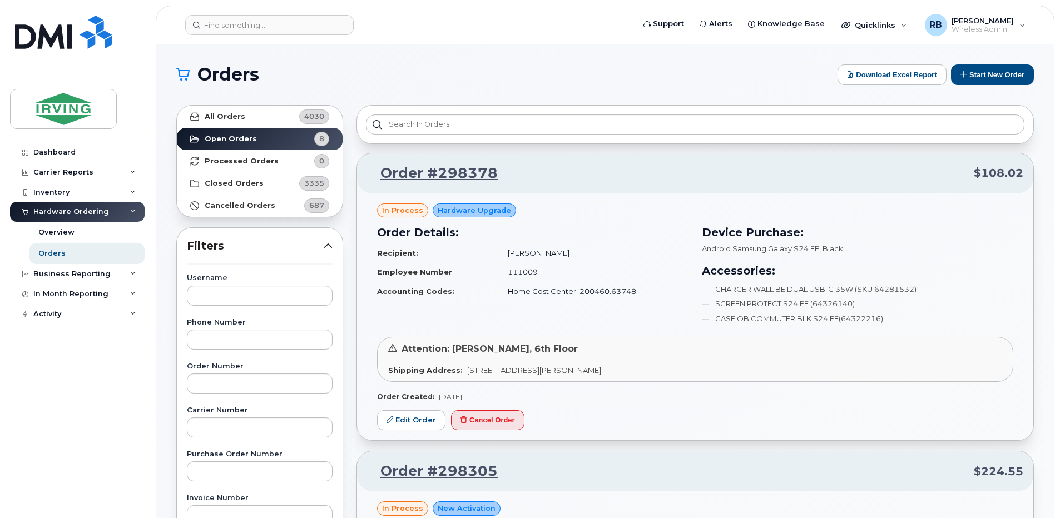
click at [354, 83] on h1 "Orders" at bounding box center [504, 75] width 656 height 18
click at [216, 469] on input "text" at bounding box center [260, 472] width 146 height 20
paste input "754149"
type input "754149"
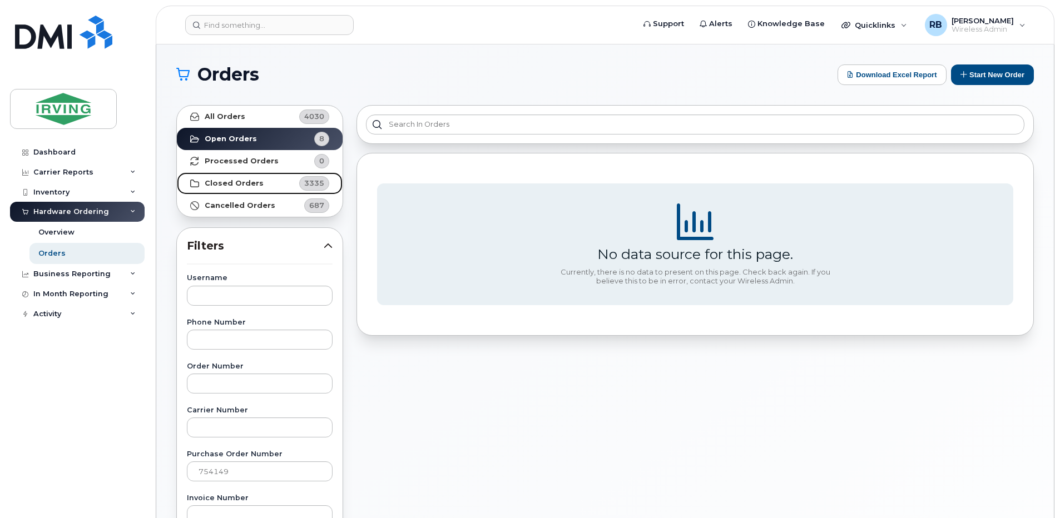
click at [207, 181] on strong "Closed Orders" at bounding box center [234, 183] width 59 height 9
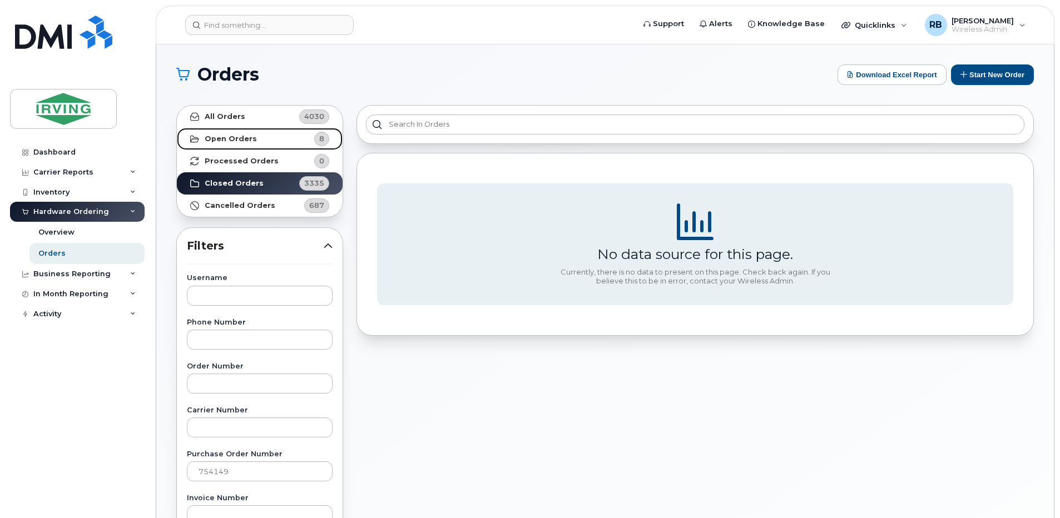
click at [220, 145] on link "Open Orders 8" at bounding box center [260, 139] width 166 height 22
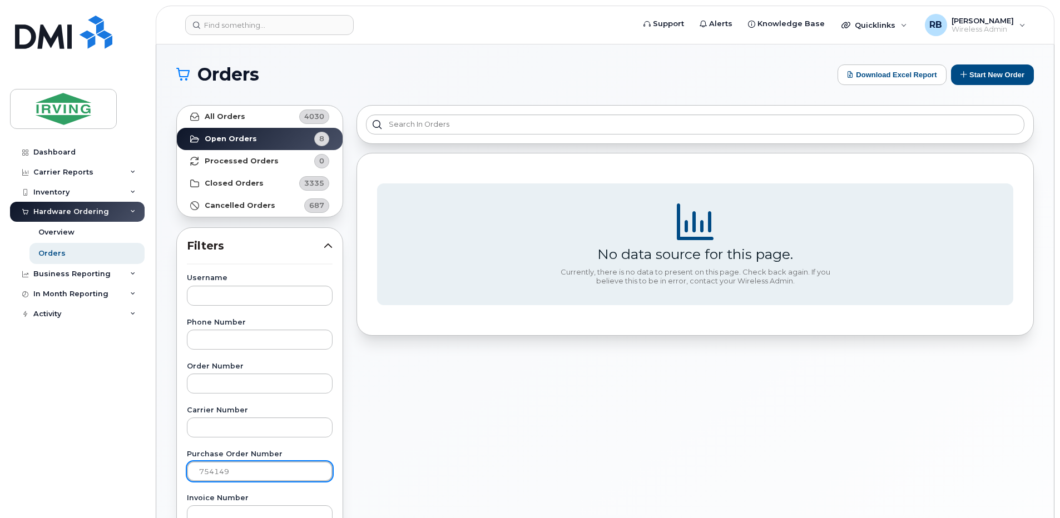
click at [236, 464] on input "754149" at bounding box center [260, 472] width 146 height 20
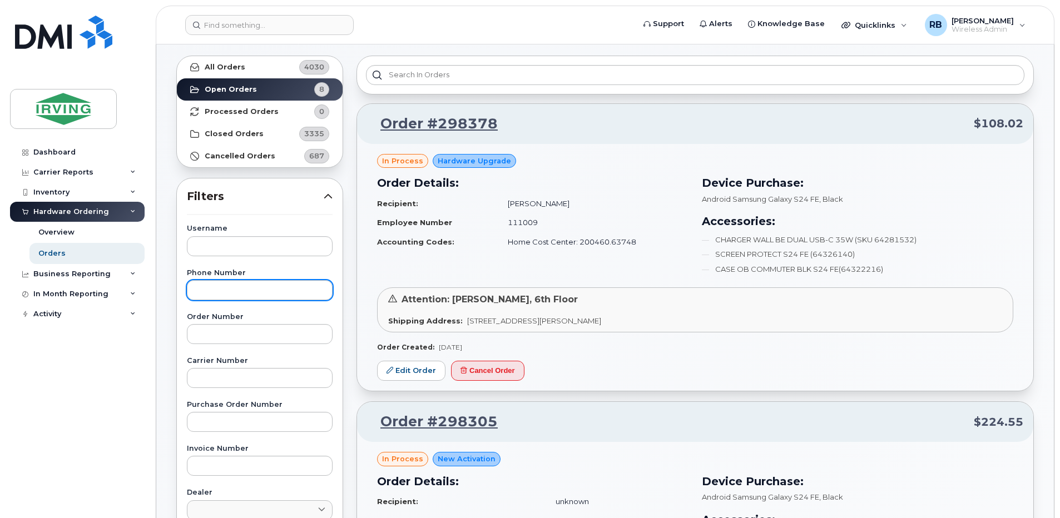
scroll to position [74, 0]
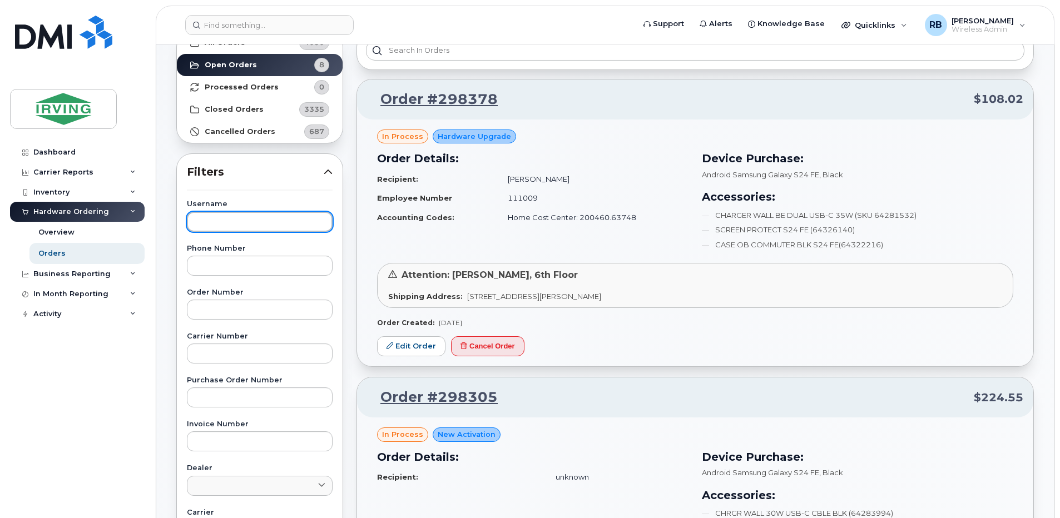
click at [270, 219] on input "text" at bounding box center [260, 222] width 146 height 20
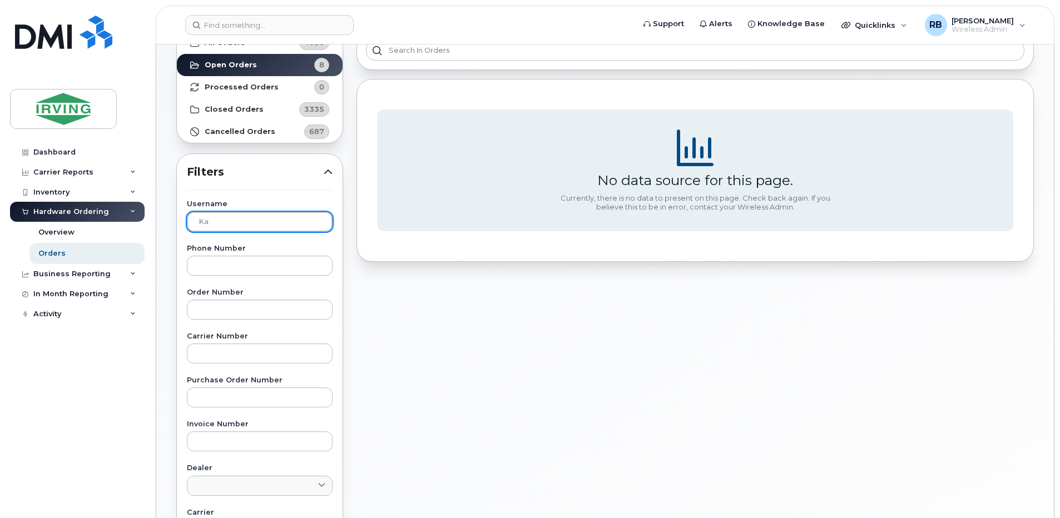
type input "k"
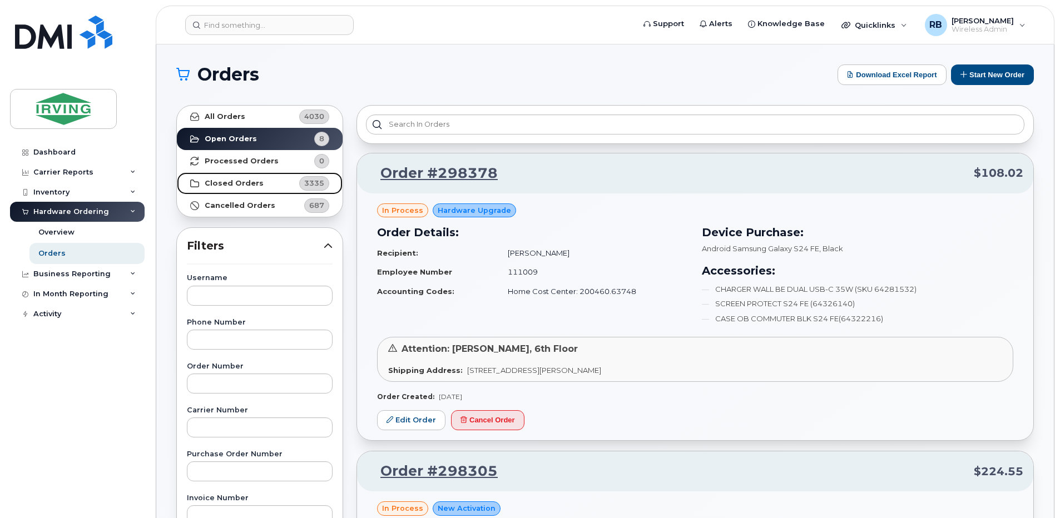
click at [236, 176] on link "Closed Orders 3335" at bounding box center [260, 183] width 166 height 22
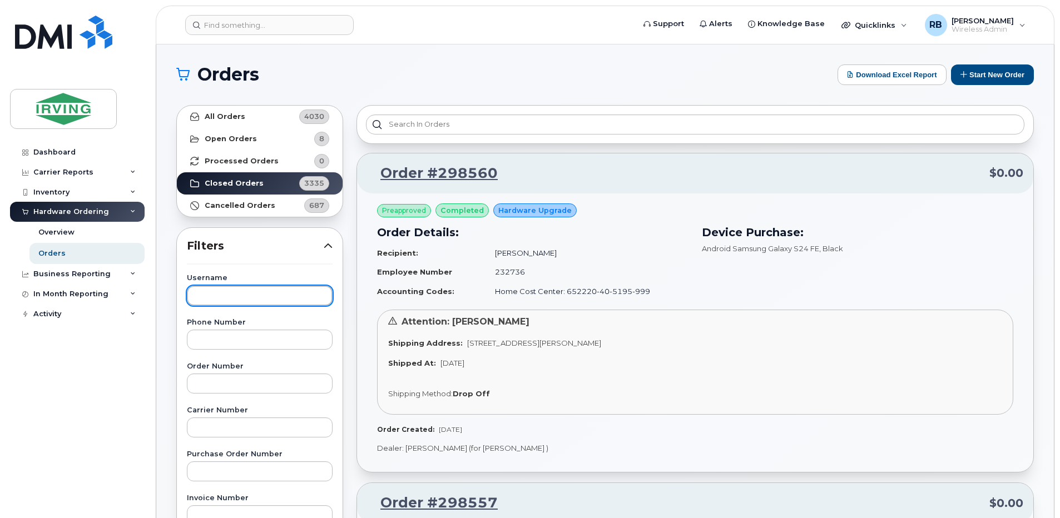
click at [242, 305] on input "text" at bounding box center [260, 296] width 146 height 20
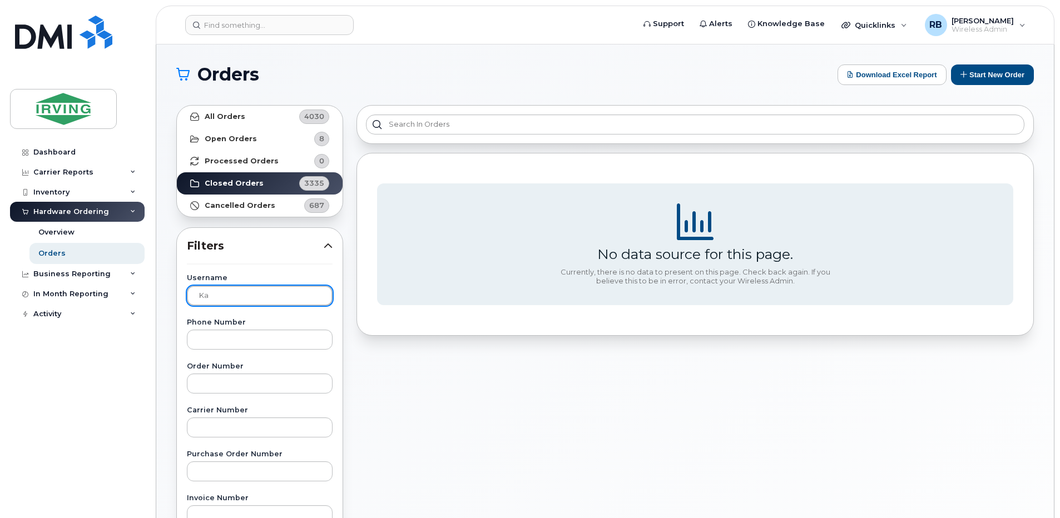
type input "k"
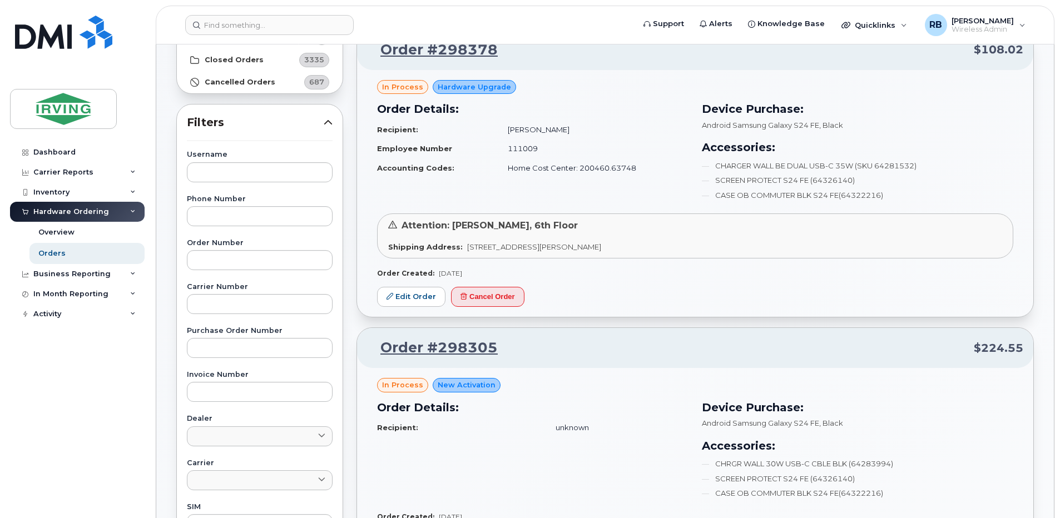
scroll to position [149, 0]
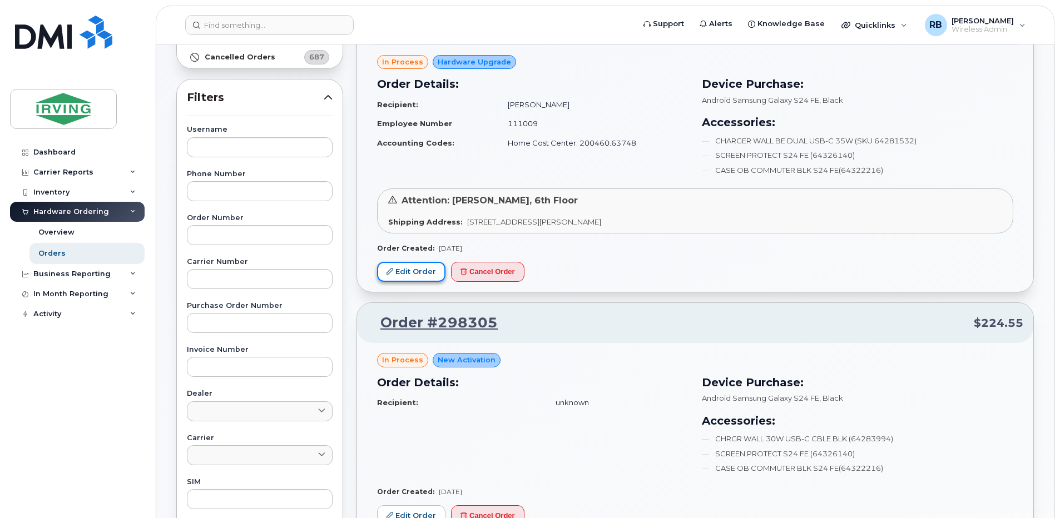
click at [400, 266] on link "Edit Order" at bounding box center [411, 272] width 68 height 21
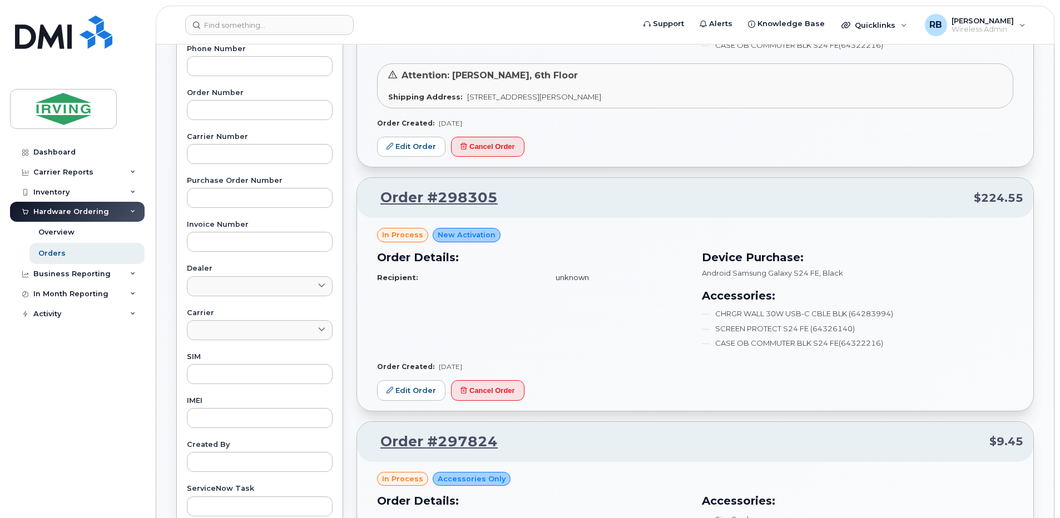
scroll to position [371, 0]
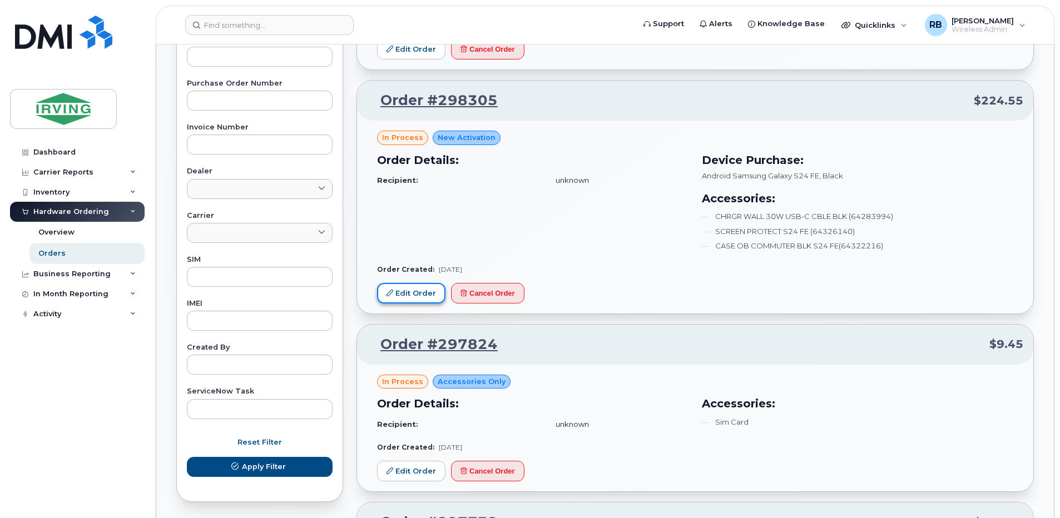
click at [410, 291] on link "Edit Order" at bounding box center [411, 293] width 68 height 21
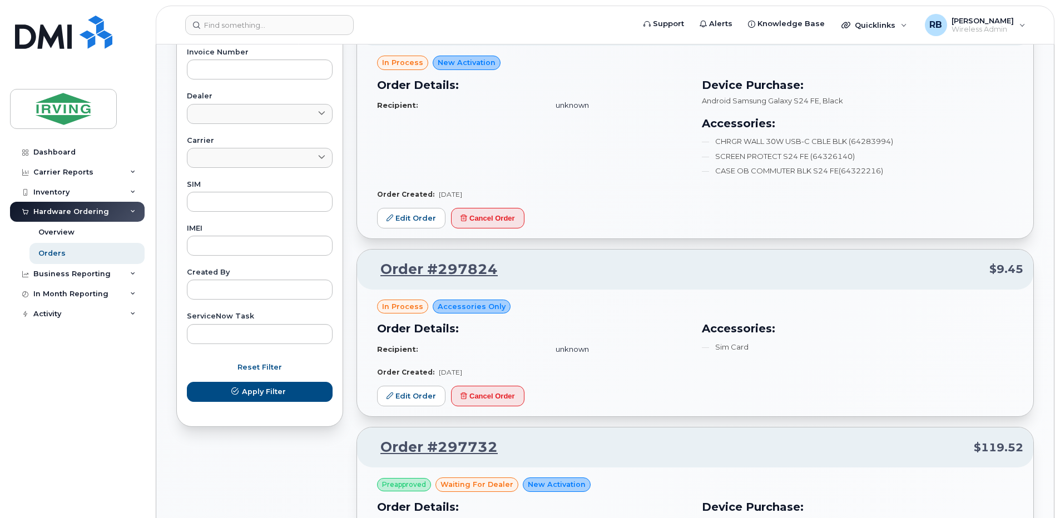
scroll to position [519, 0]
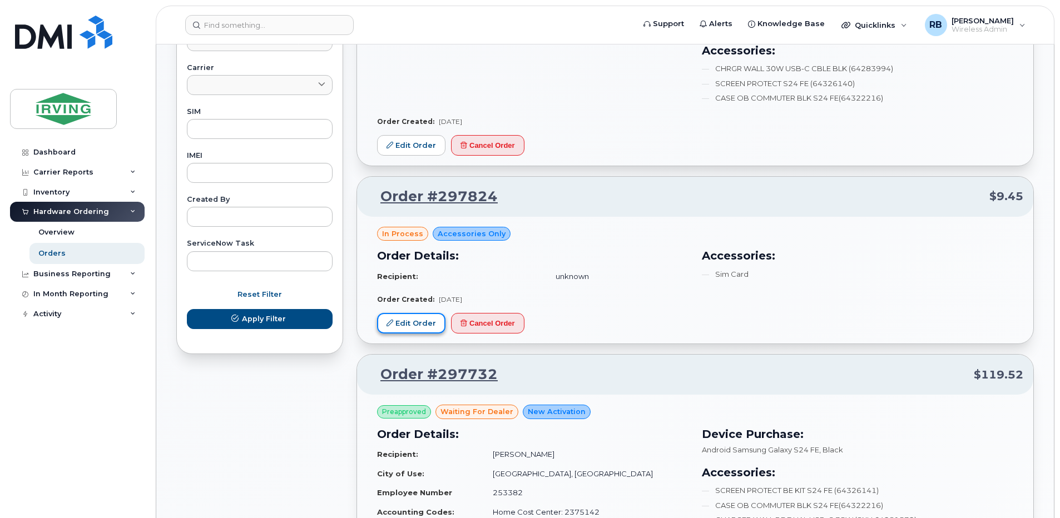
click at [403, 330] on link "Edit Order" at bounding box center [411, 323] width 68 height 21
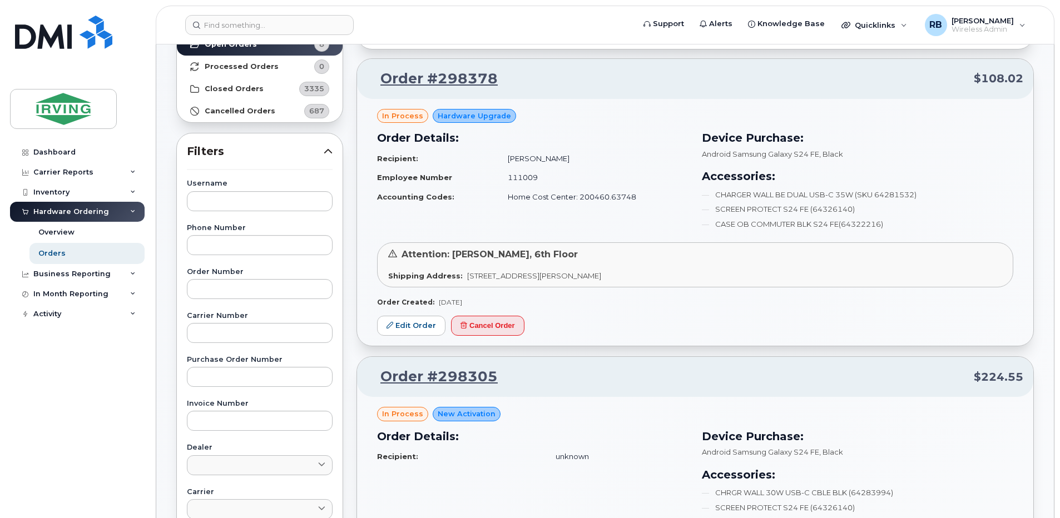
scroll to position [0, 0]
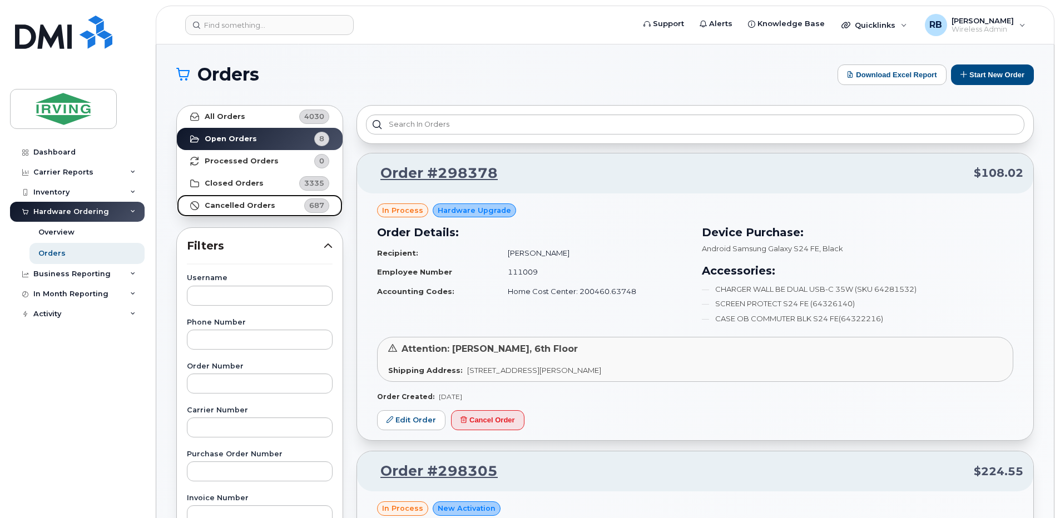
click at [251, 205] on strong "Cancelled Orders" at bounding box center [240, 205] width 71 height 9
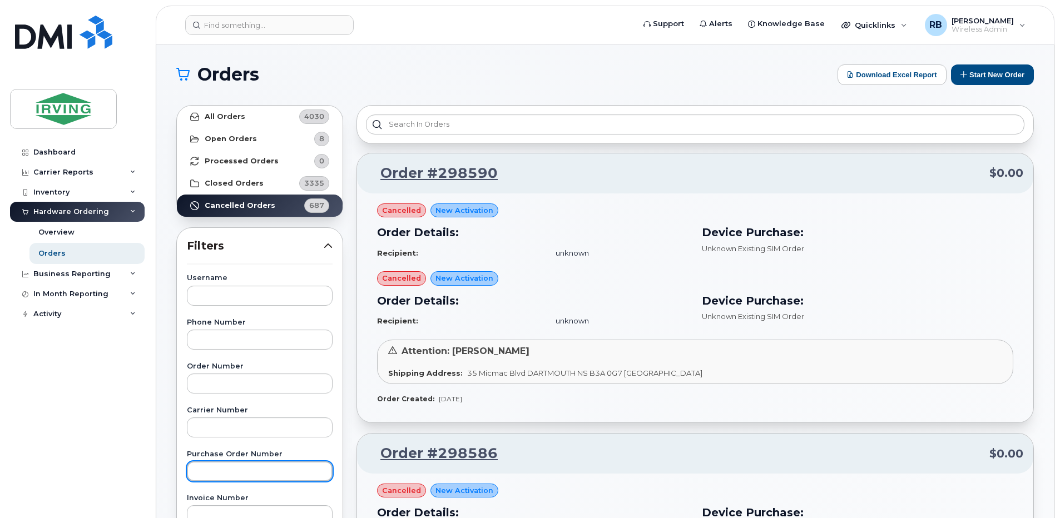
click at [268, 473] on input "text" at bounding box center [260, 472] width 146 height 20
paste input "754149"
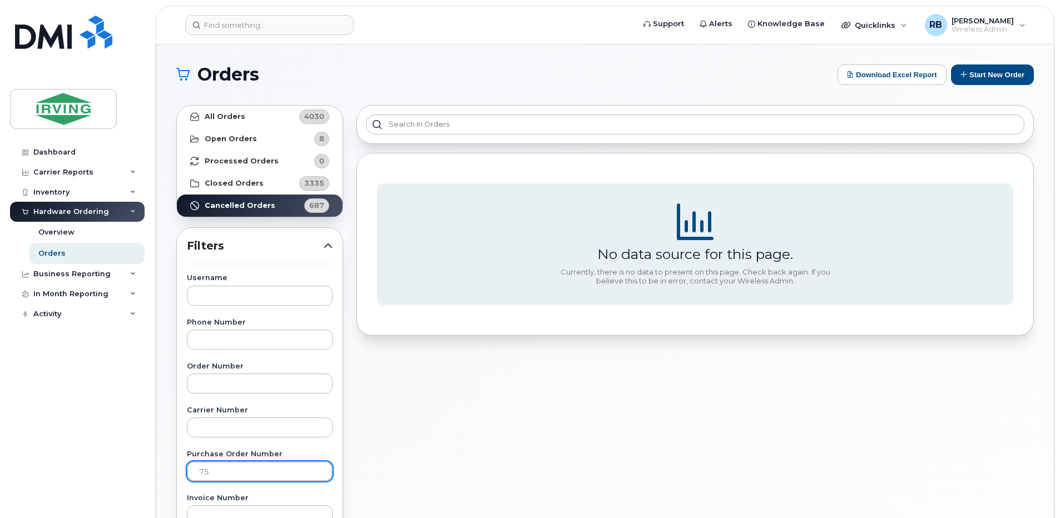
type input "7"
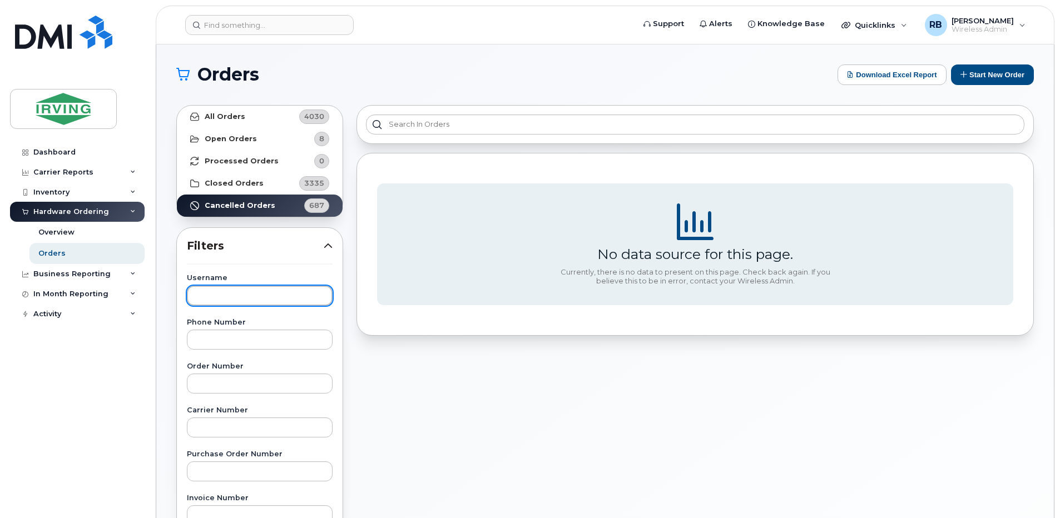
click at [220, 288] on input "text" at bounding box center [260, 296] width 146 height 20
type input "kate comeau"
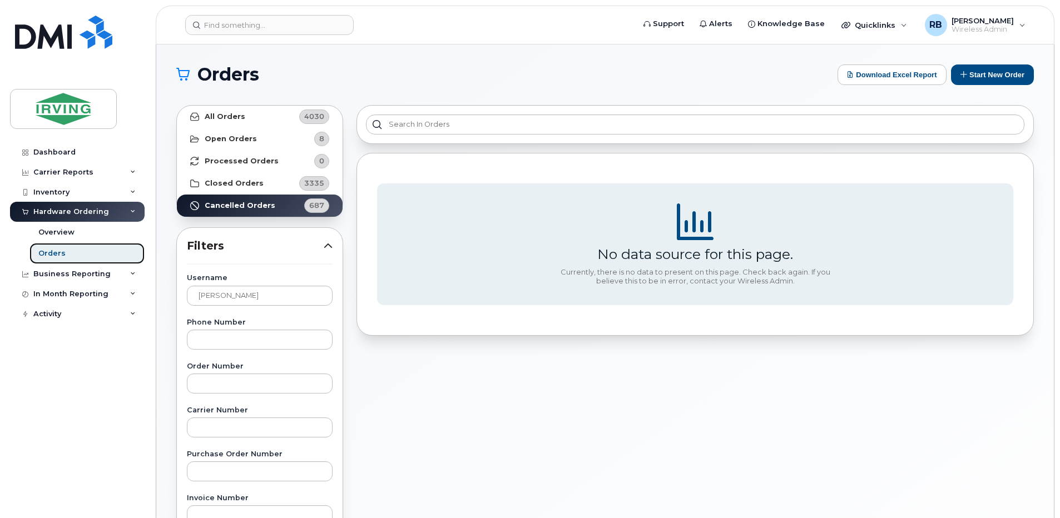
click at [39, 259] on link "Orders" at bounding box center [86, 253] width 115 height 21
click at [242, 140] on strong "Open Orders" at bounding box center [231, 139] width 52 height 9
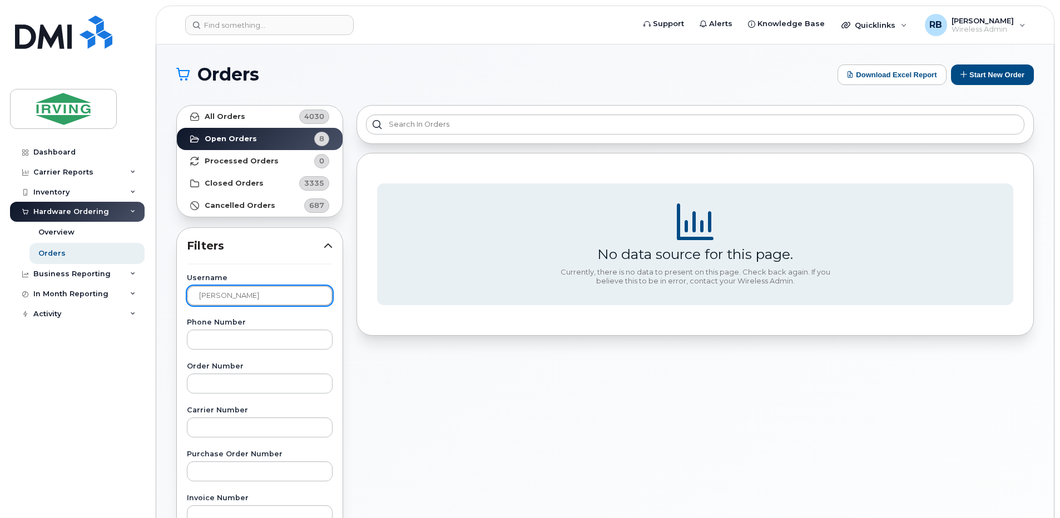
drag, startPoint x: 263, startPoint y: 300, endPoint x: 177, endPoint y: 306, distance: 85.9
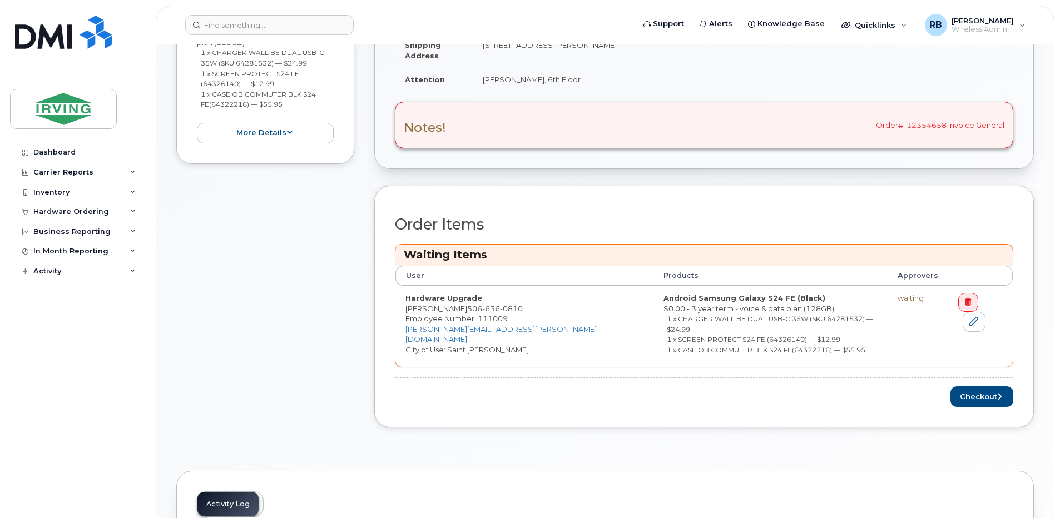
scroll to position [296, 0]
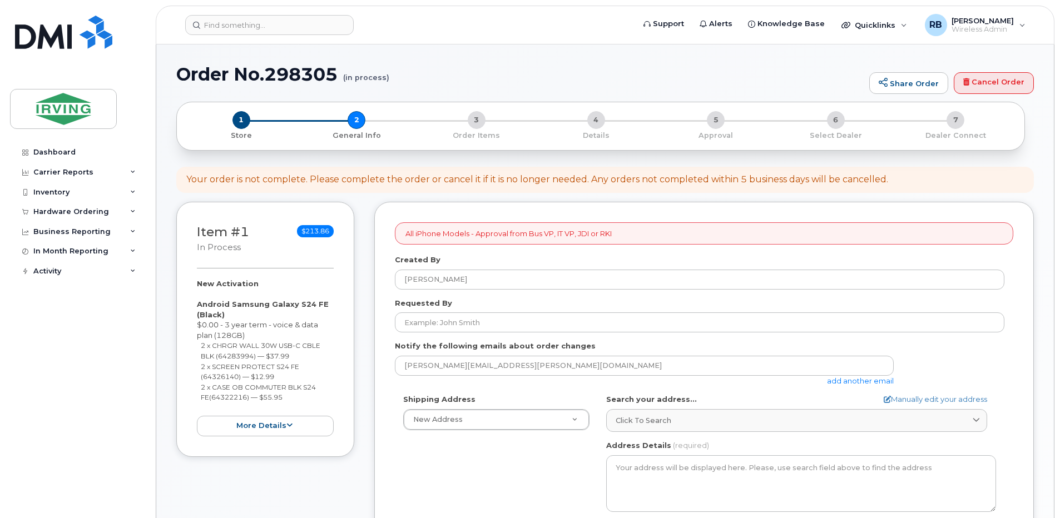
select select
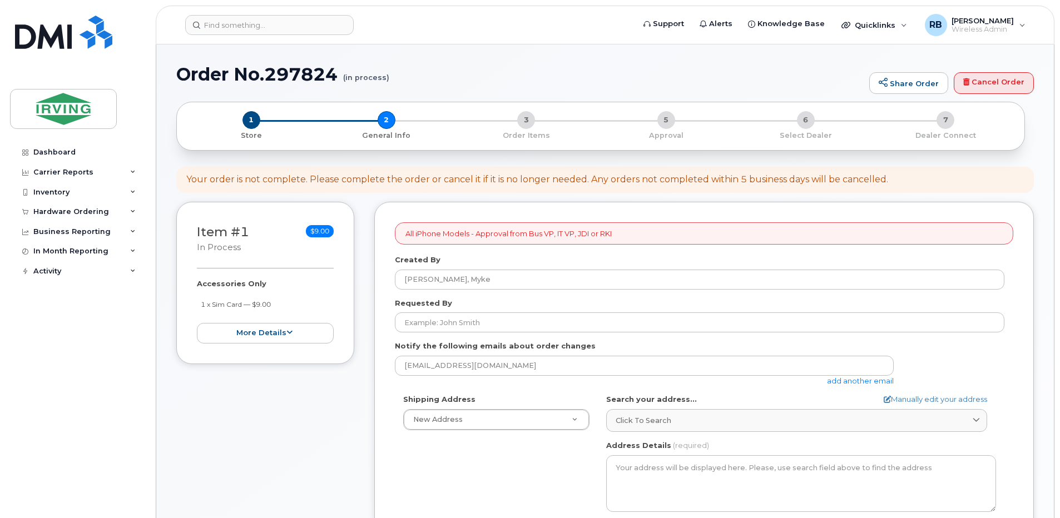
select select
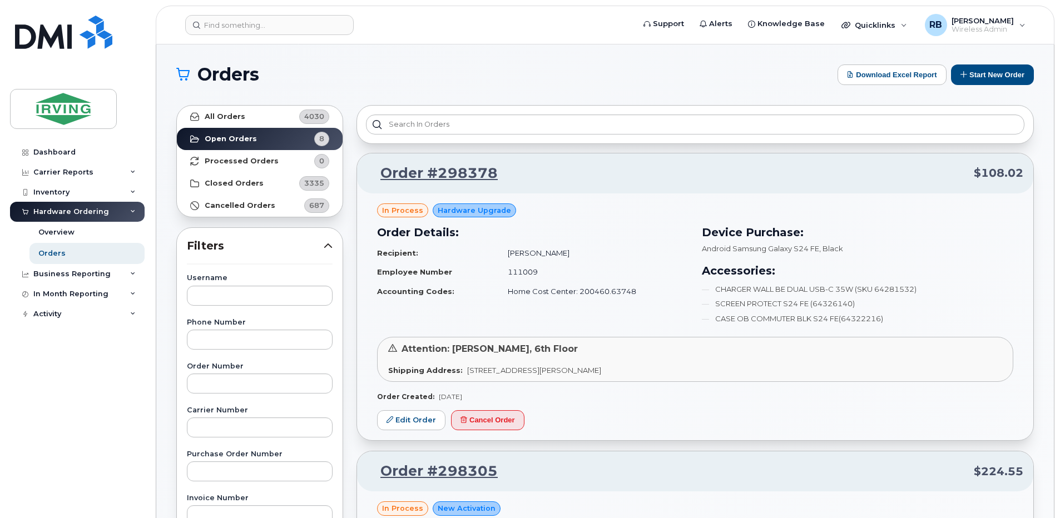
click at [214, 469] on input "text" at bounding box center [260, 472] width 146 height 20
type input "944517"
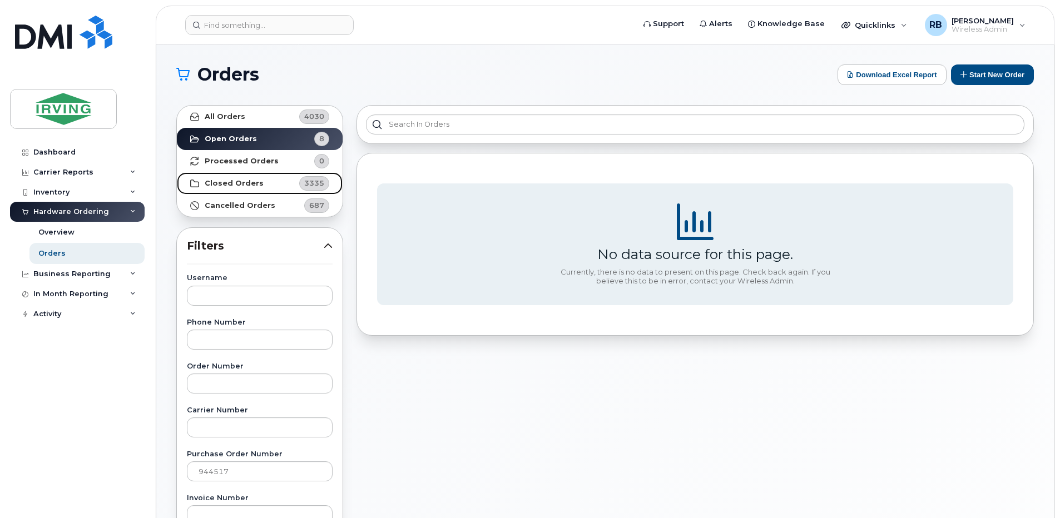
click at [234, 184] on strong "Closed Orders" at bounding box center [234, 183] width 59 height 9
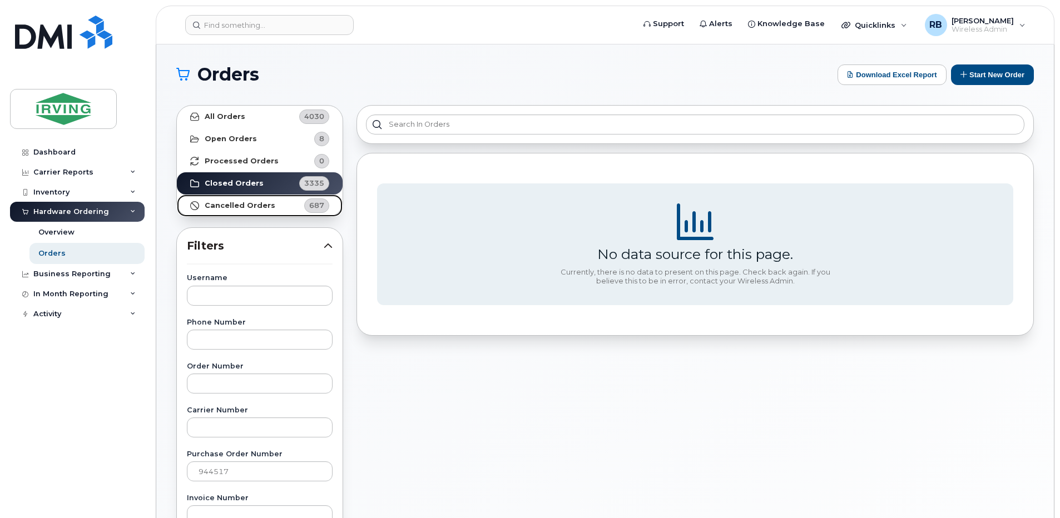
click at [215, 201] on strong "Cancelled Orders" at bounding box center [240, 205] width 71 height 9
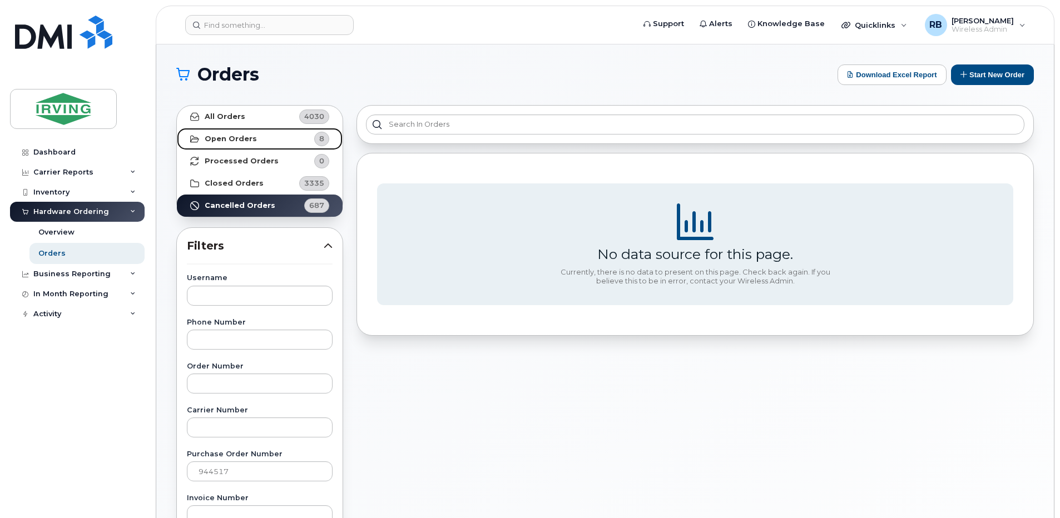
click at [229, 140] on strong "Open Orders" at bounding box center [231, 139] width 52 height 9
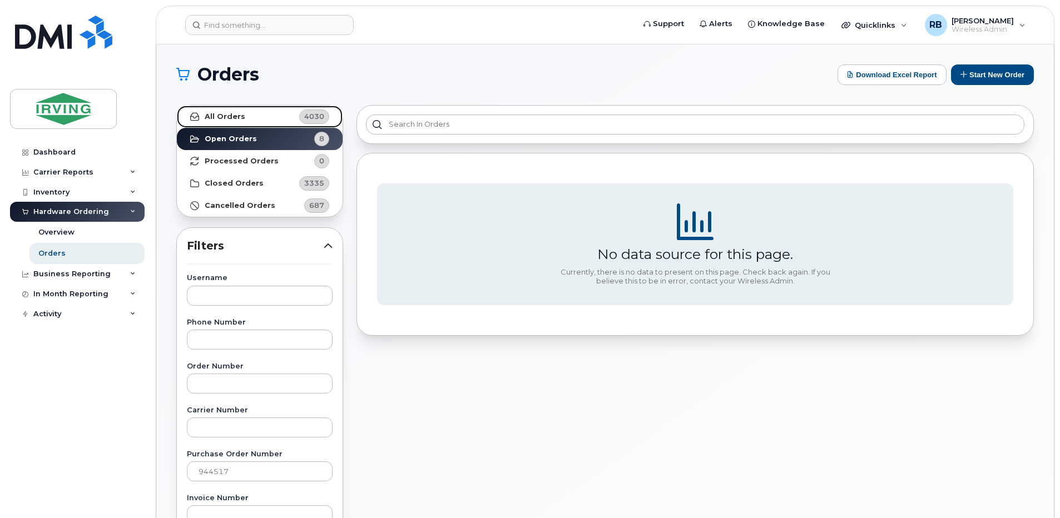
click at [235, 114] on strong "All Orders" at bounding box center [225, 116] width 41 height 9
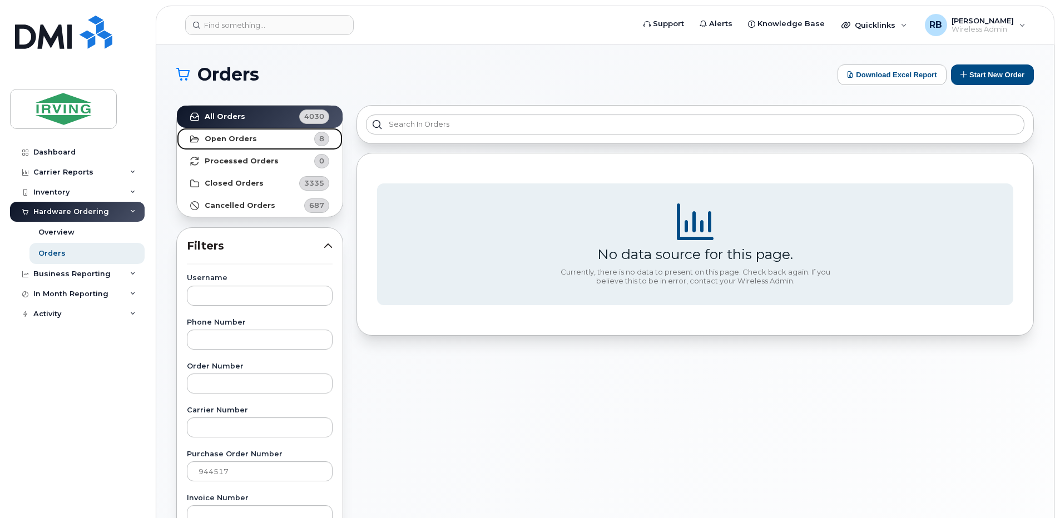
click at [224, 141] on strong "Open Orders" at bounding box center [231, 139] width 52 height 9
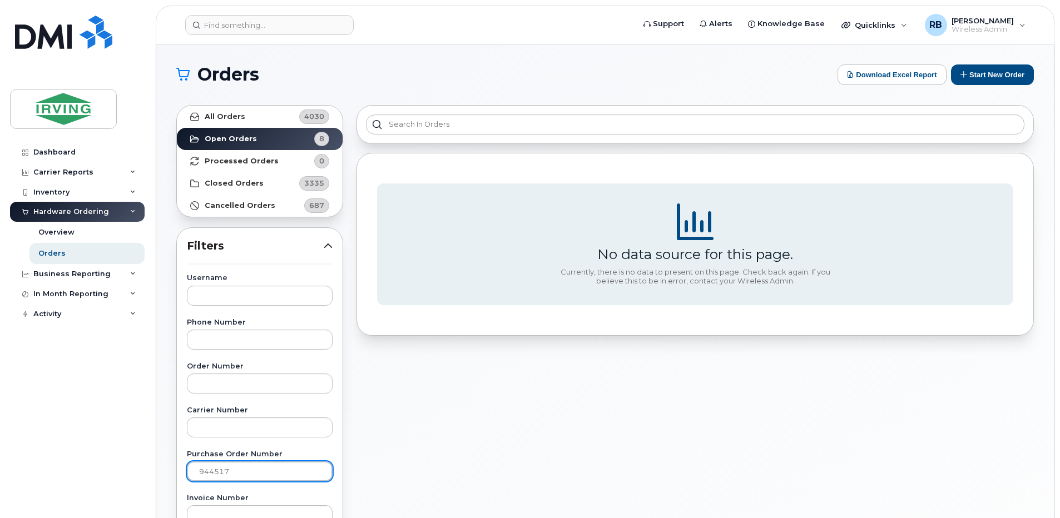
click at [217, 478] on input "944517" at bounding box center [260, 472] width 146 height 20
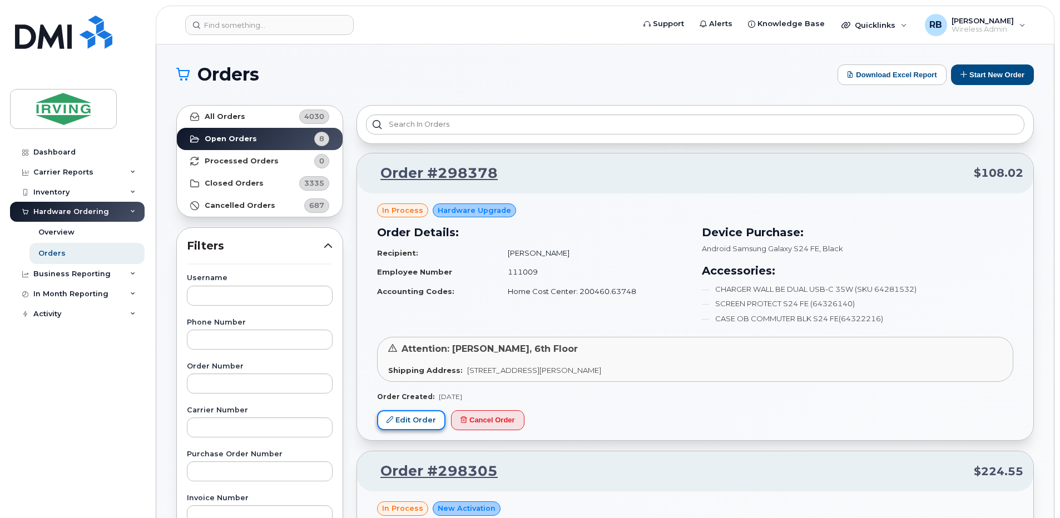
click at [404, 420] on link "Edit Order" at bounding box center [411, 420] width 68 height 21
click at [459, 81] on h1 "Orders" at bounding box center [504, 75] width 656 height 18
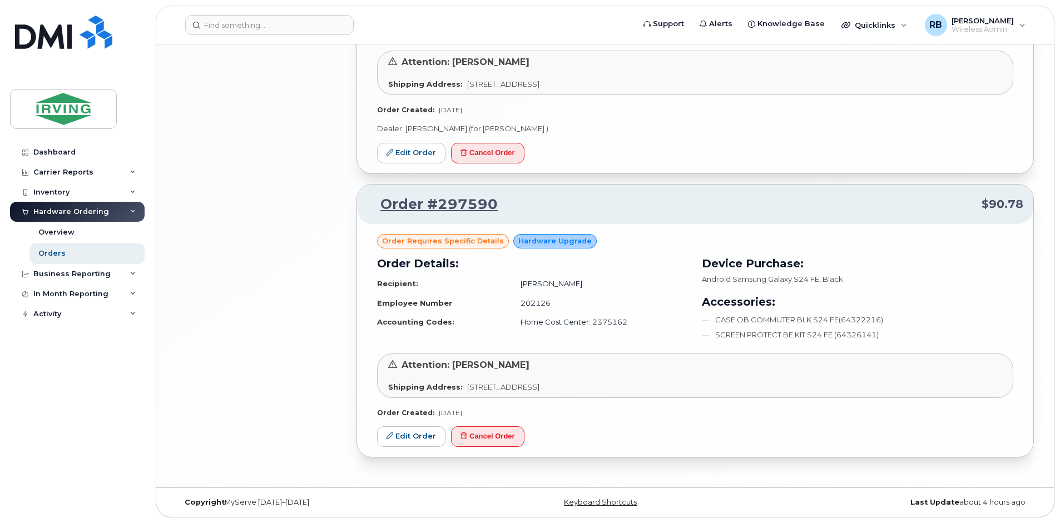
scroll to position [1951, 0]
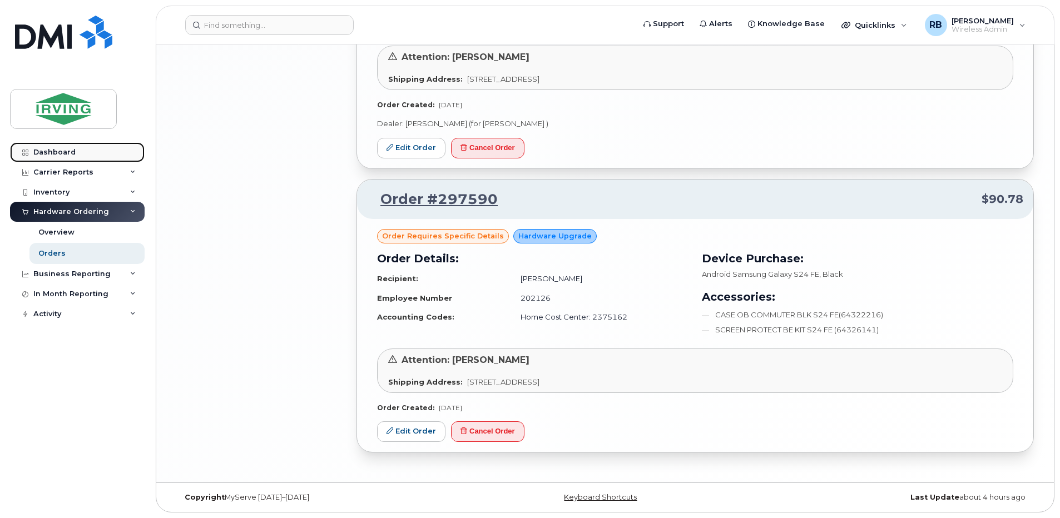
click at [59, 152] on div "Dashboard" at bounding box center [54, 152] width 42 height 9
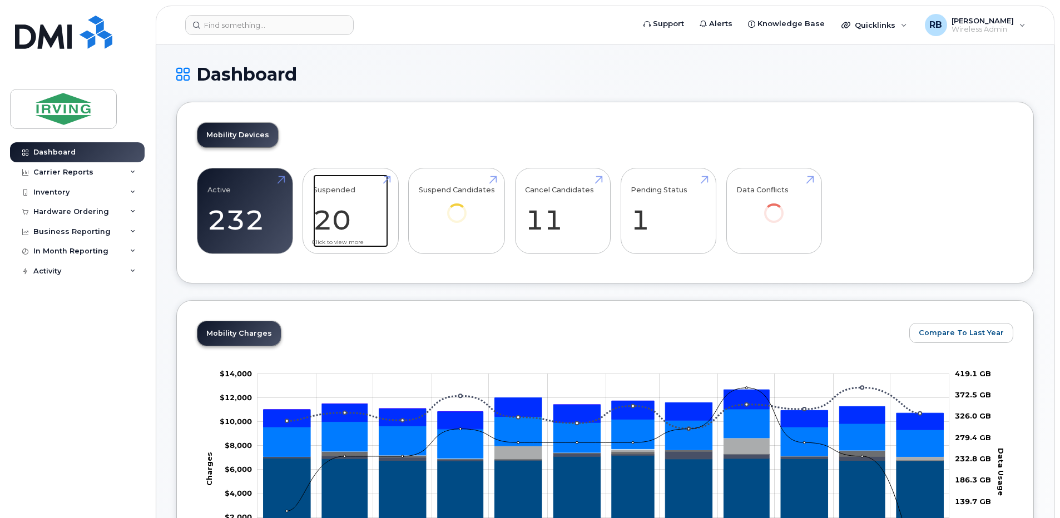
click at [360, 216] on link "Suspended 20 -96%" at bounding box center [350, 211] width 75 height 73
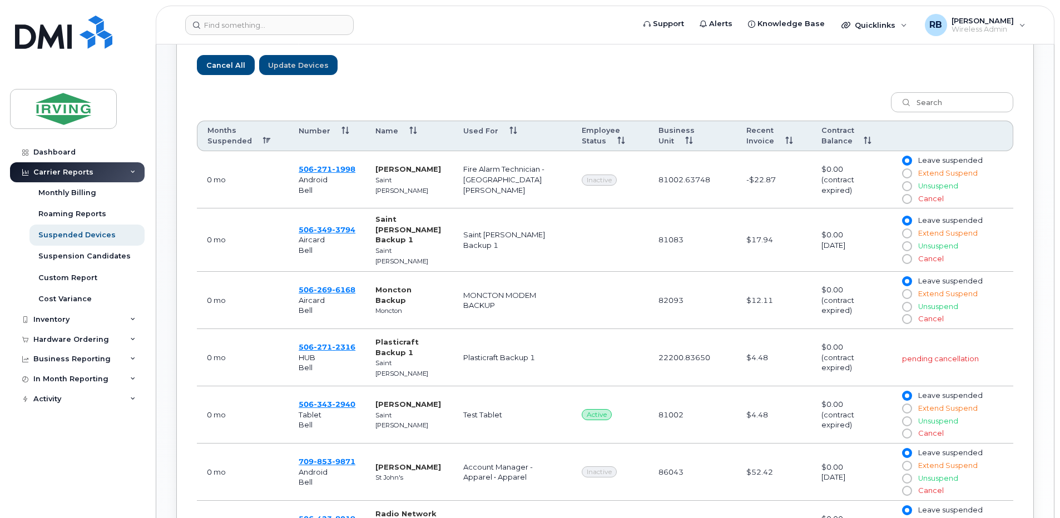
scroll to position [445, 0]
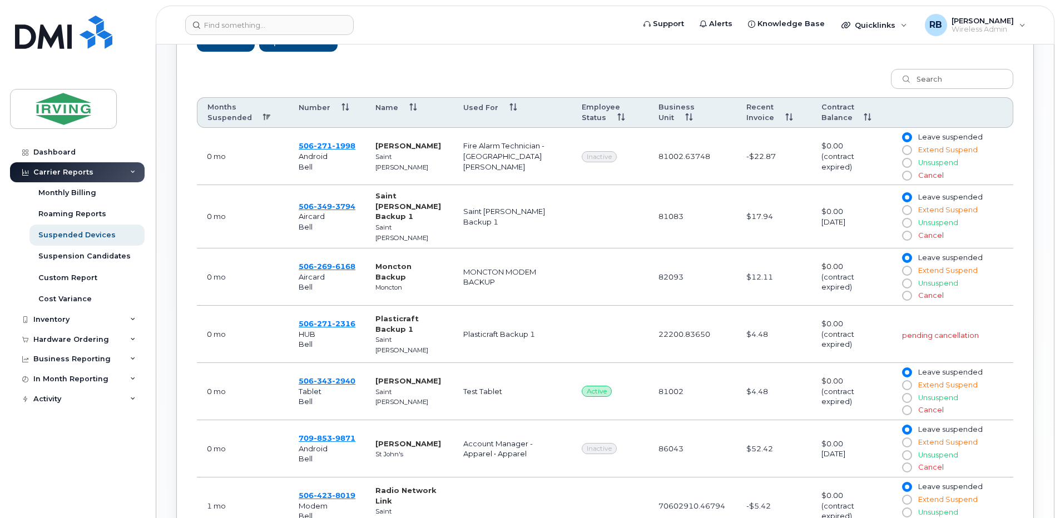
click at [265, 110] on th "Months Suspended" at bounding box center [243, 112] width 92 height 31
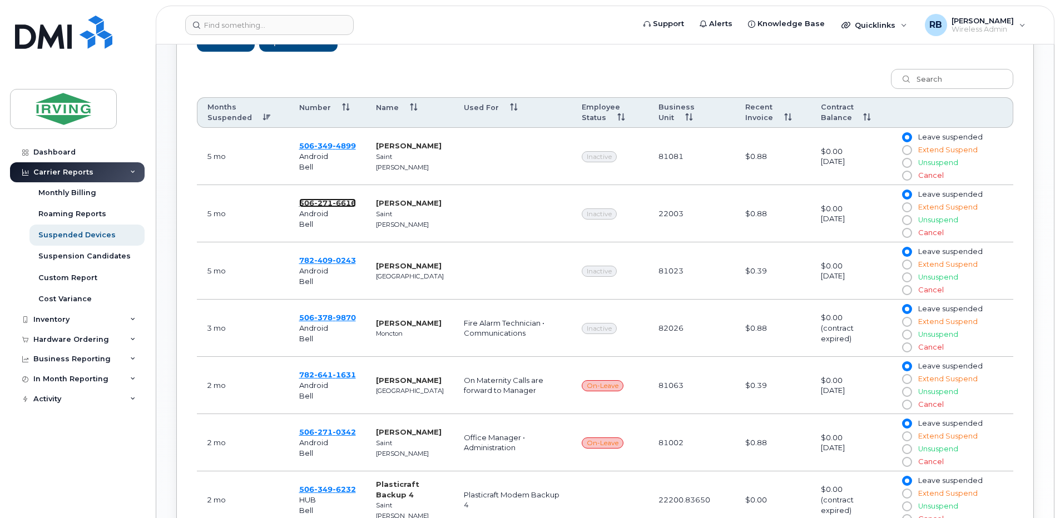
click at [338, 204] on span "6616" at bounding box center [344, 203] width 23 height 9
click at [311, 263] on span "782 409 0243" at bounding box center [327, 260] width 57 height 9
click at [323, 260] on span "409" at bounding box center [323, 260] width 18 height 9
click at [320, 319] on span "378" at bounding box center [323, 317] width 18 height 9
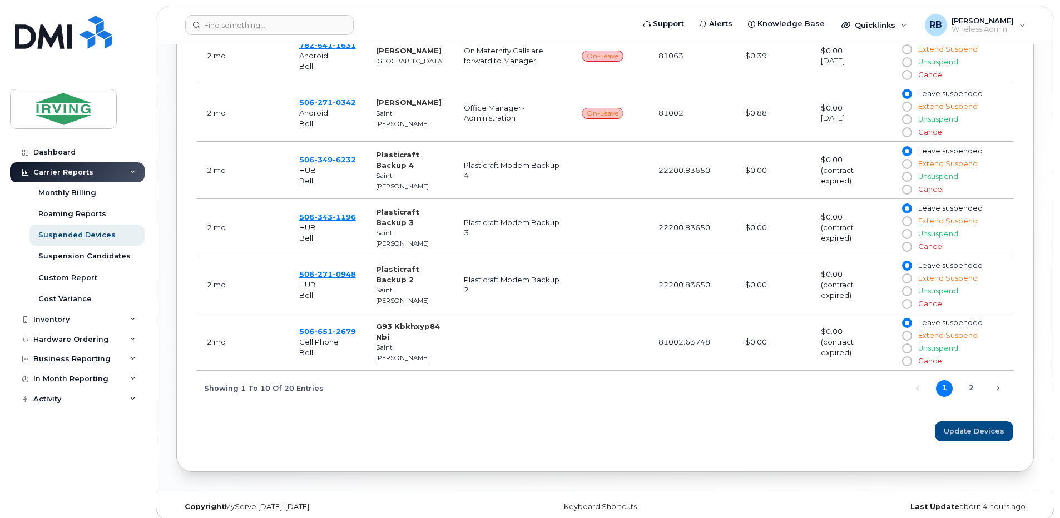
scroll to position [784, 0]
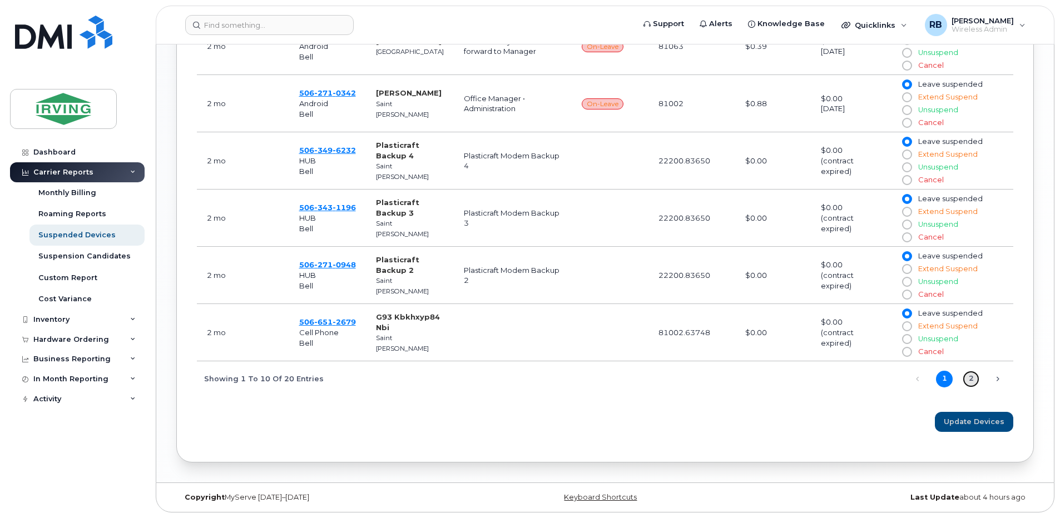
click at [971, 381] on link "2" at bounding box center [971, 379] width 17 height 17
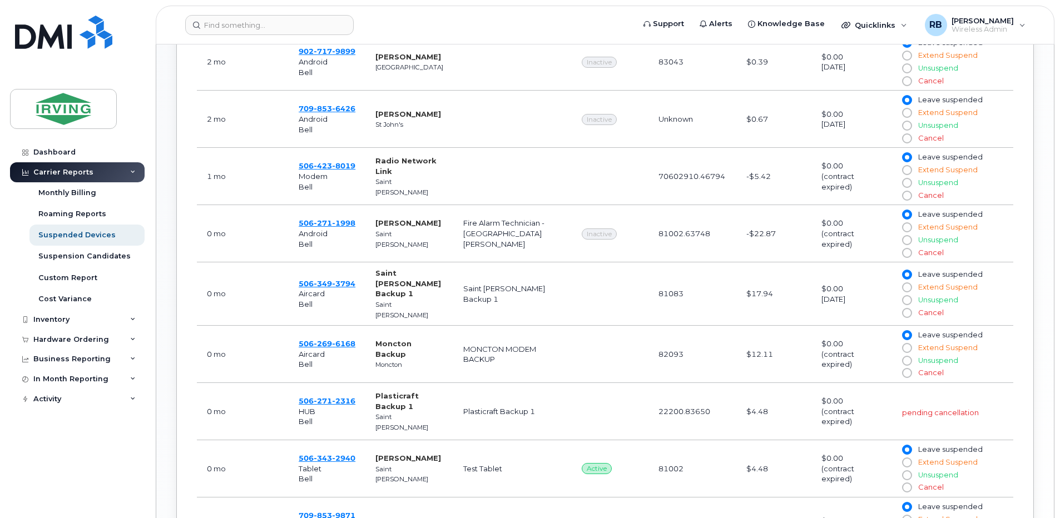
scroll to position [562, 0]
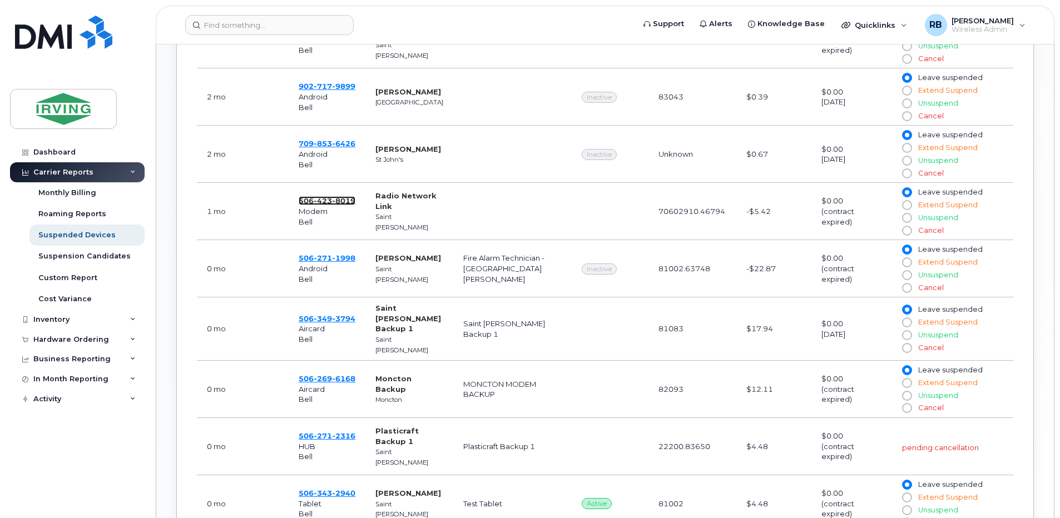
click at [313, 199] on span "506 423 8019" at bounding box center [327, 200] width 57 height 9
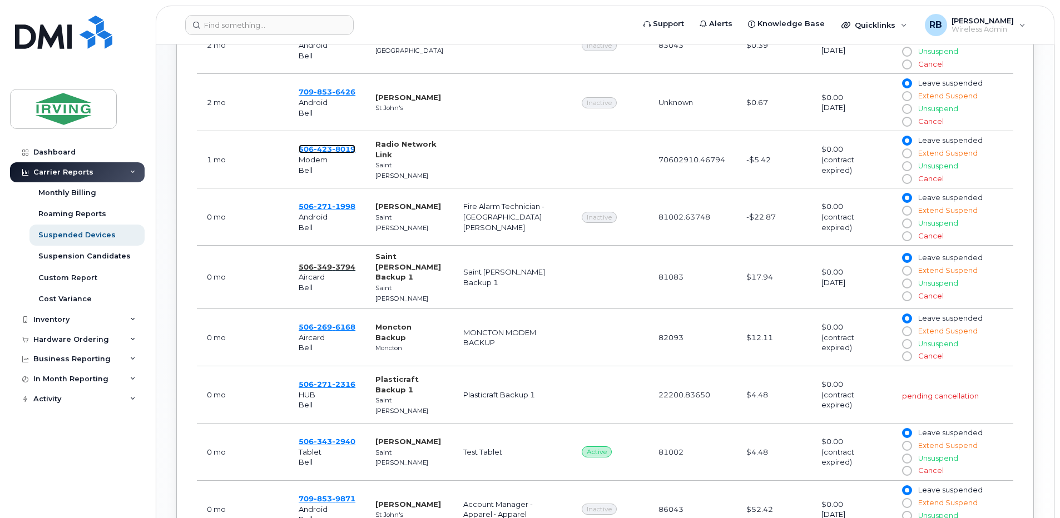
scroll to position [636, 0]
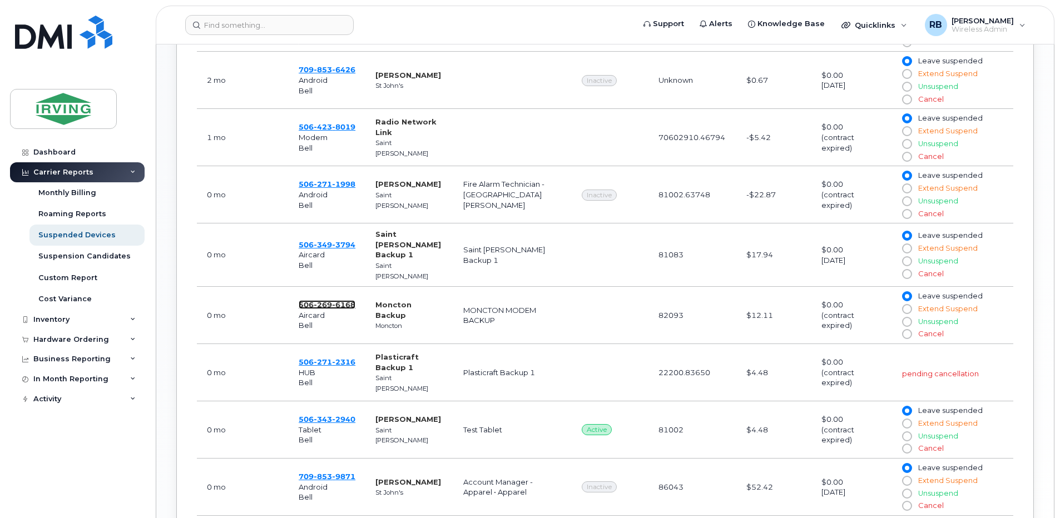
click at [331, 300] on span "269" at bounding box center [323, 304] width 18 height 9
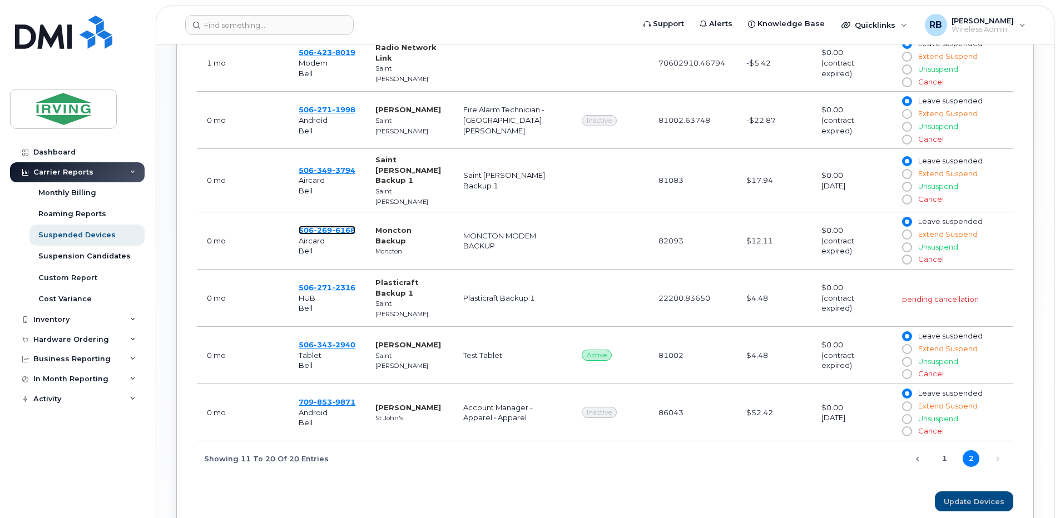
scroll to position [784, 0]
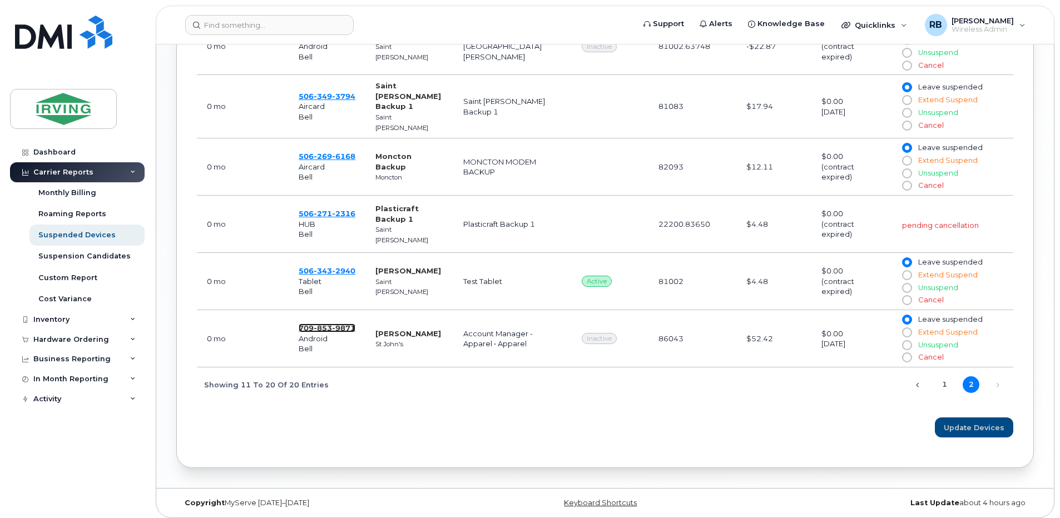
click at [328, 324] on span "853" at bounding box center [323, 328] width 18 height 9
click at [328, 92] on span "349" at bounding box center [323, 96] width 18 height 9
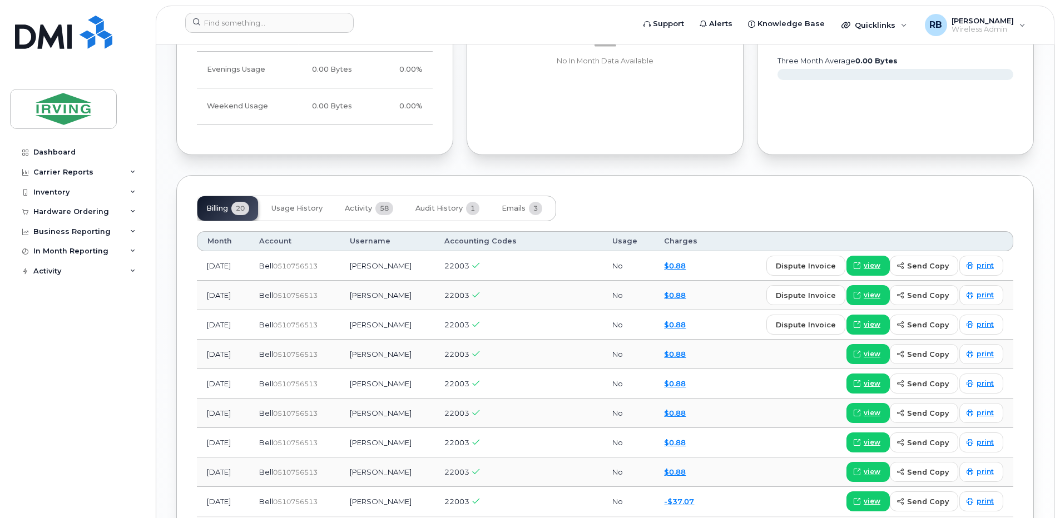
scroll to position [1038, 0]
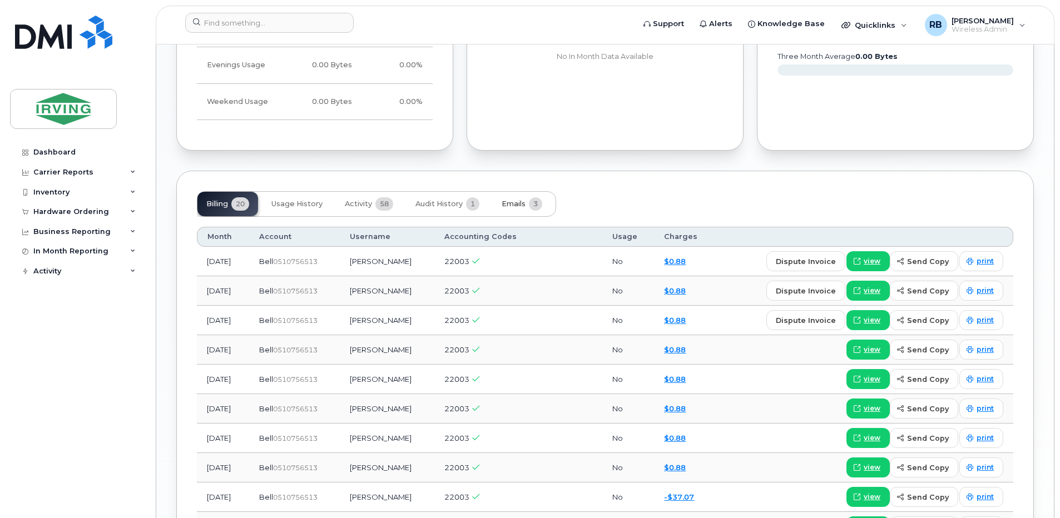
click at [515, 204] on span "Emails" at bounding box center [514, 204] width 24 height 9
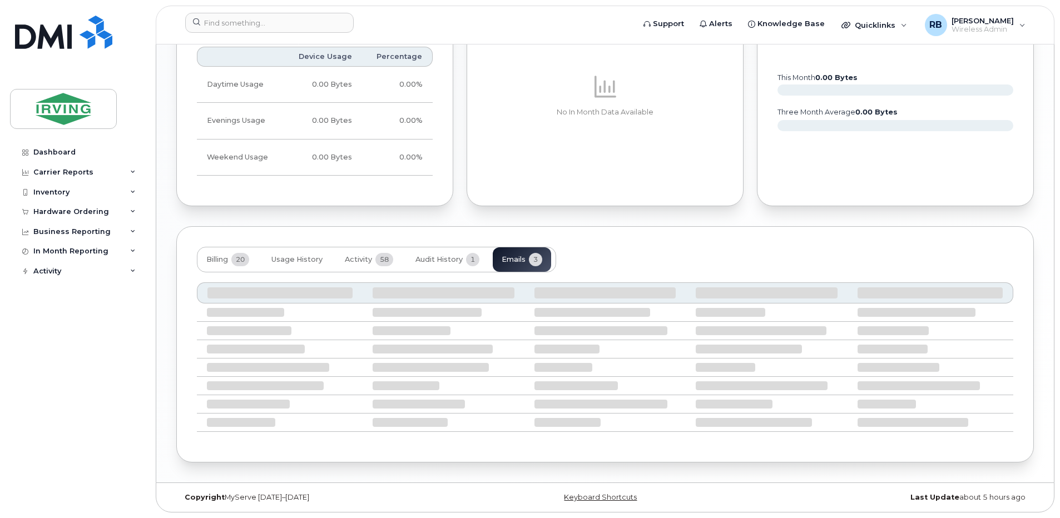
scroll to position [913, 0]
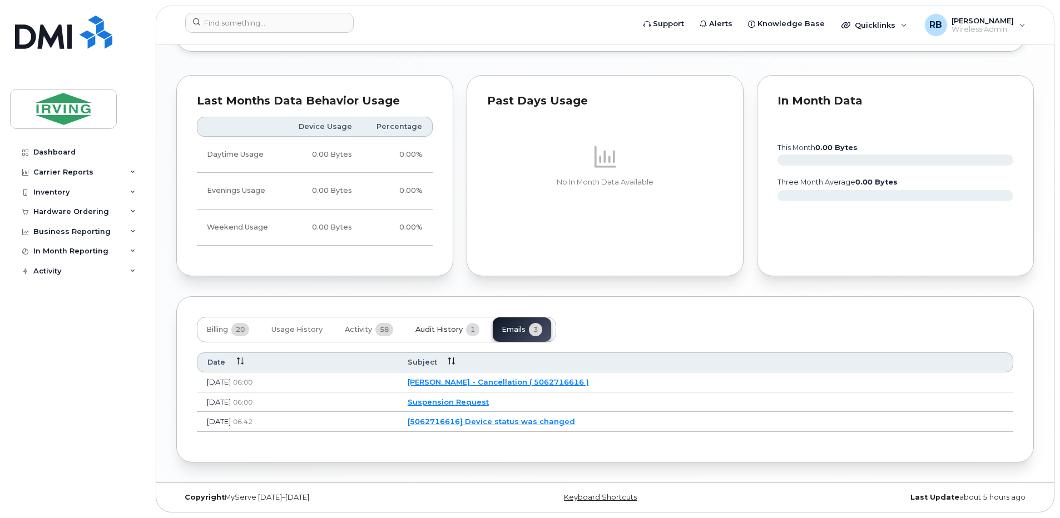
click at [432, 330] on span "Audit History" at bounding box center [438, 329] width 47 height 9
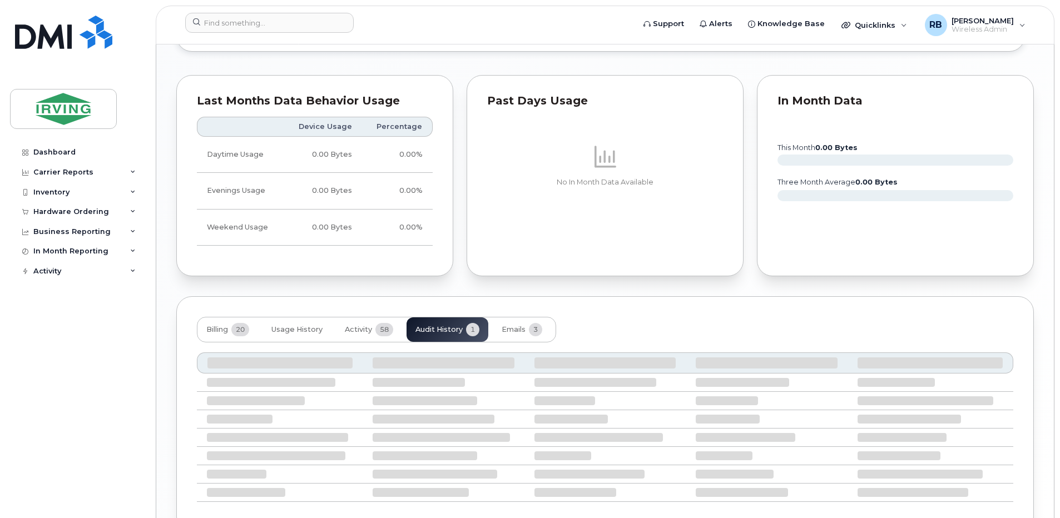
scroll to position [873, 0]
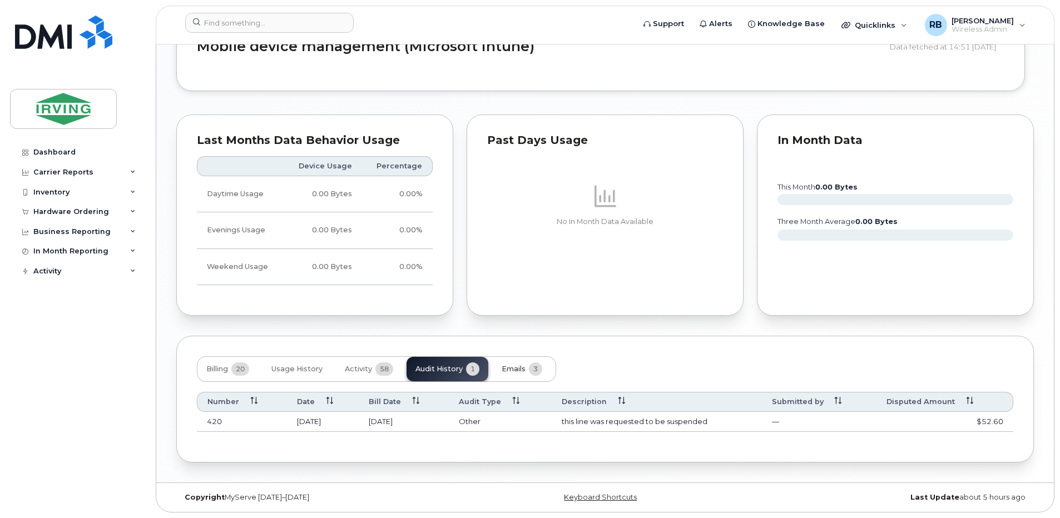
click at [508, 370] on span "Emails" at bounding box center [514, 369] width 24 height 9
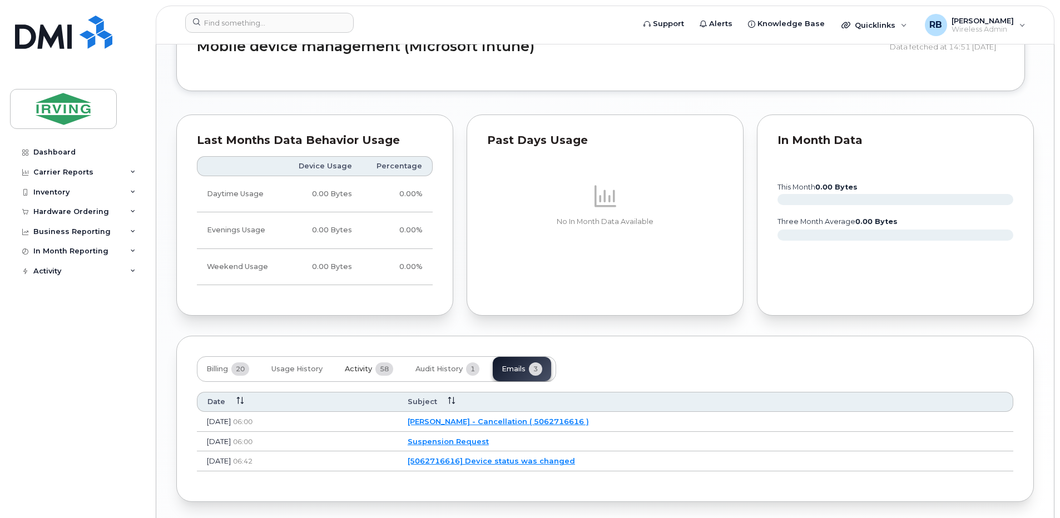
click at [347, 370] on span "Activity" at bounding box center [358, 369] width 27 height 9
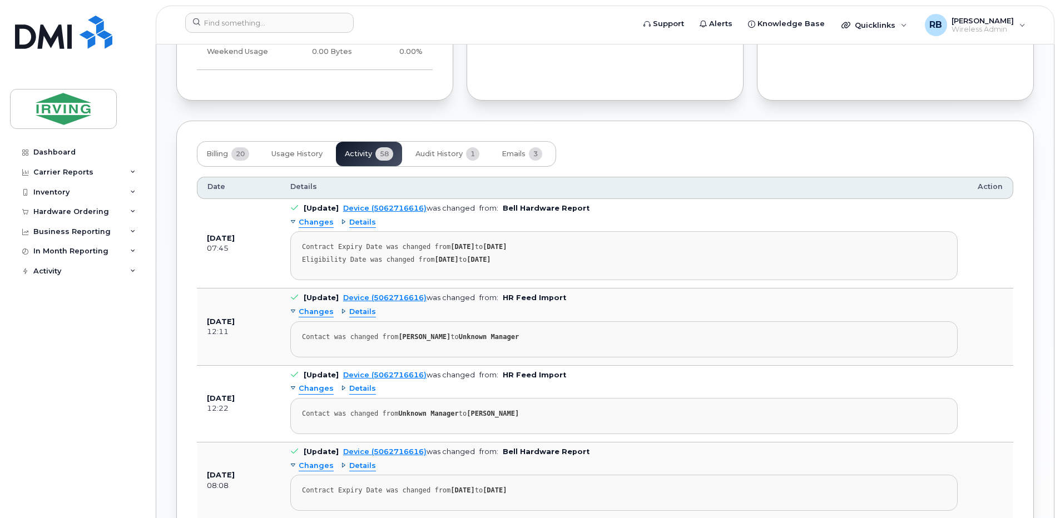
scroll to position [1096, 0]
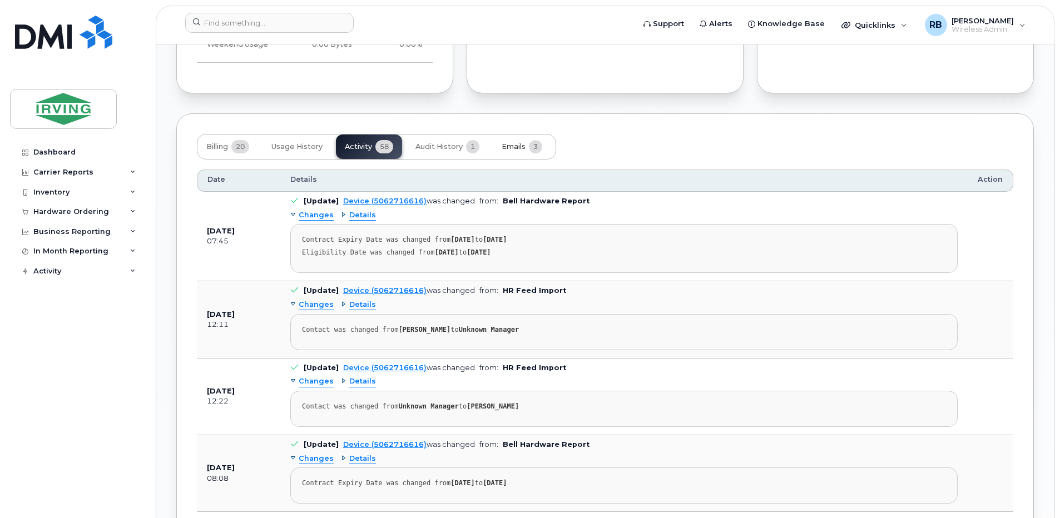
click at [518, 146] on span "Emails" at bounding box center [514, 146] width 24 height 9
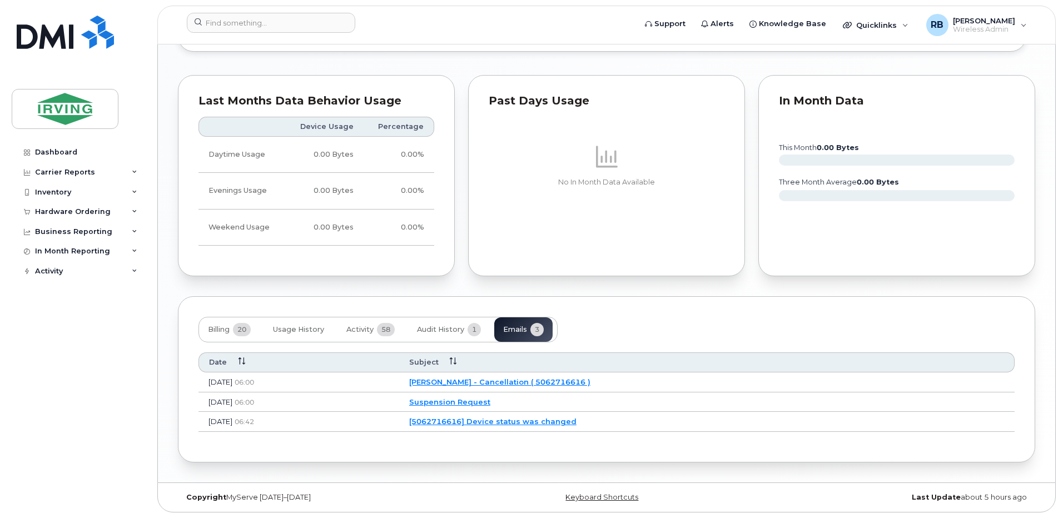
scroll to position [913, 0]
click at [494, 382] on link "JD Irving - Cancellation ( 5062716616 )" at bounding box center [498, 382] width 181 height 9
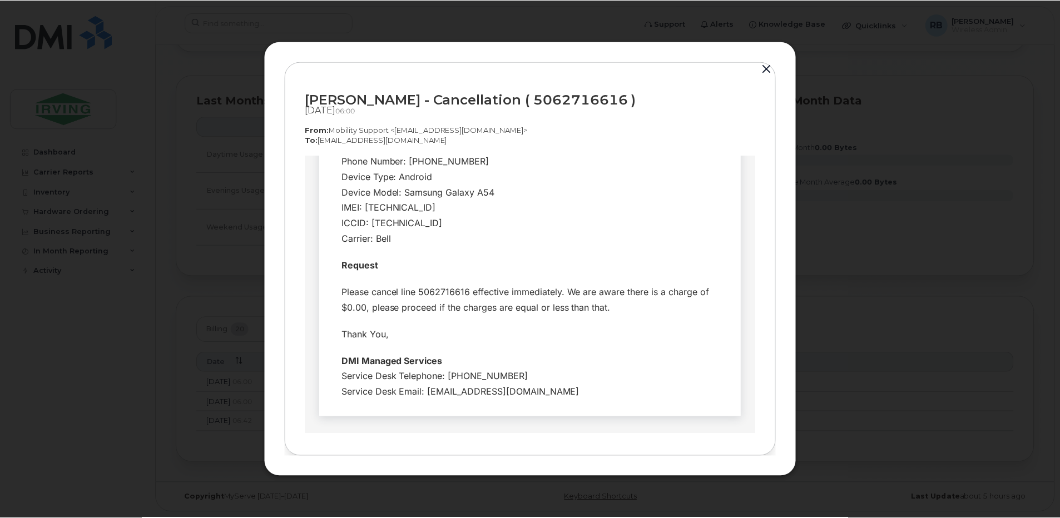
scroll to position [222, 0]
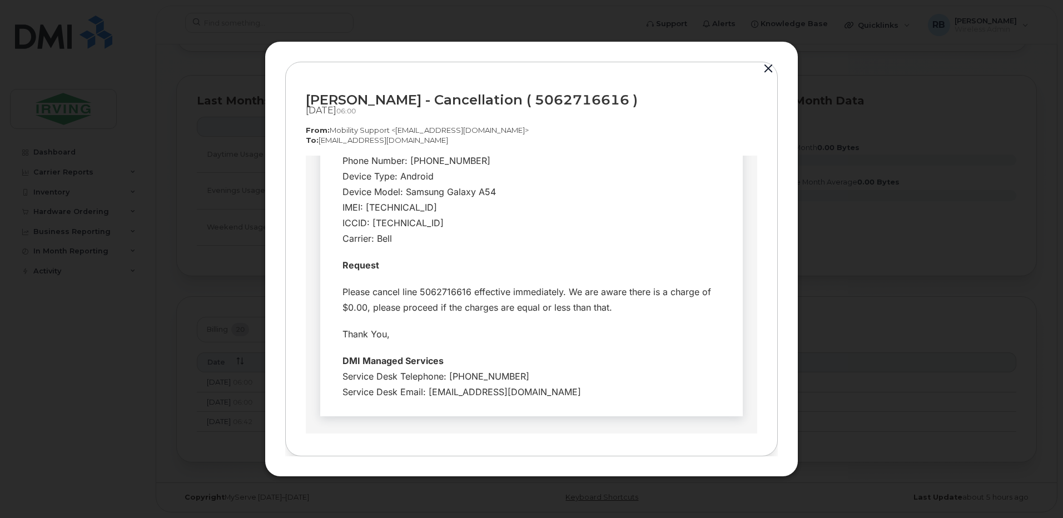
click at [766, 66] on button "button" at bounding box center [768, 69] width 17 height 16
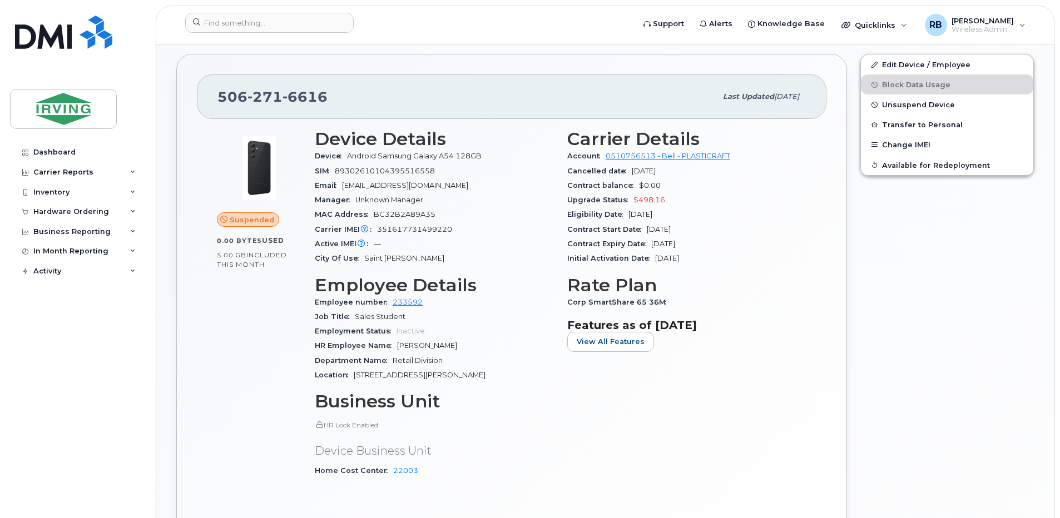
scroll to position [245, 0]
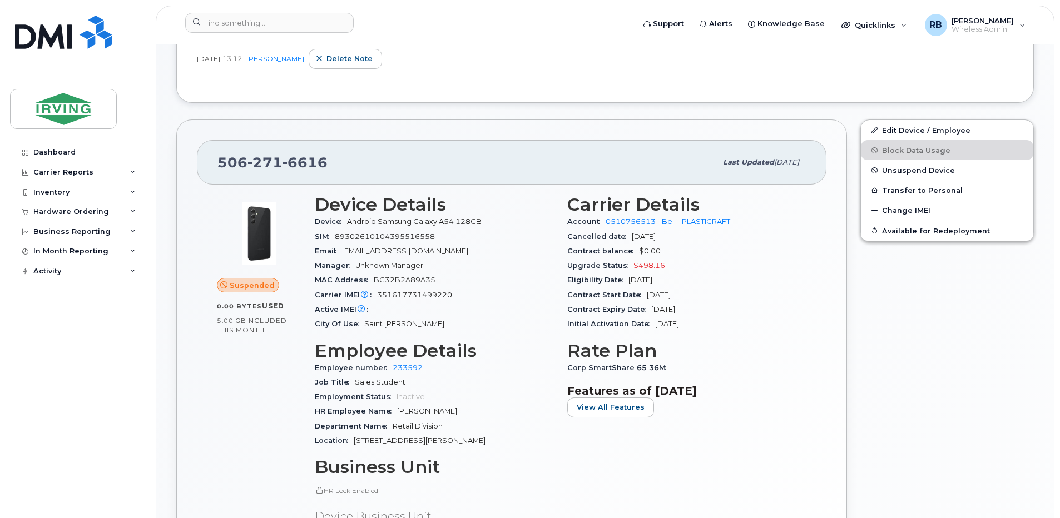
click at [301, 164] on span "6616" at bounding box center [305, 162] width 45 height 17
copy span "506 271 6616"
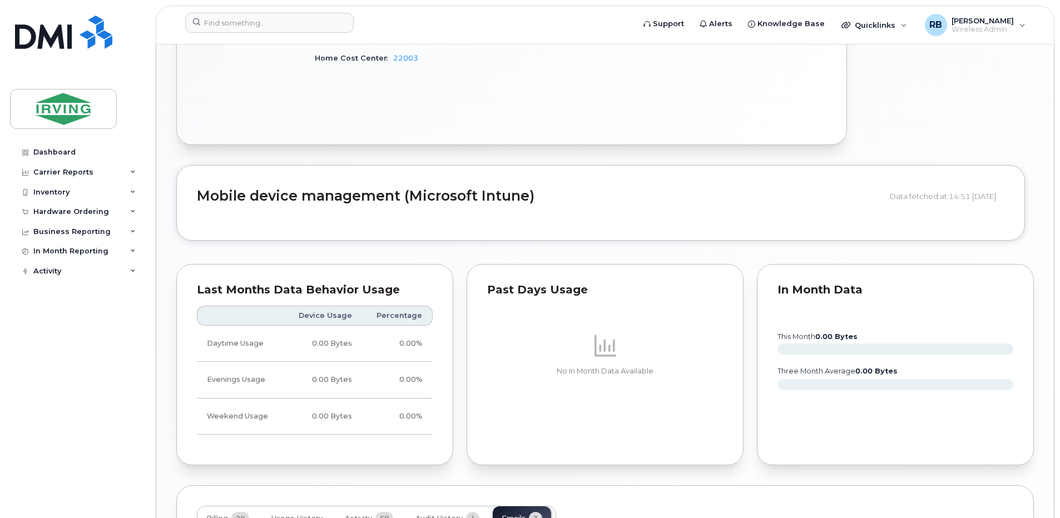
scroll to position [913, 0]
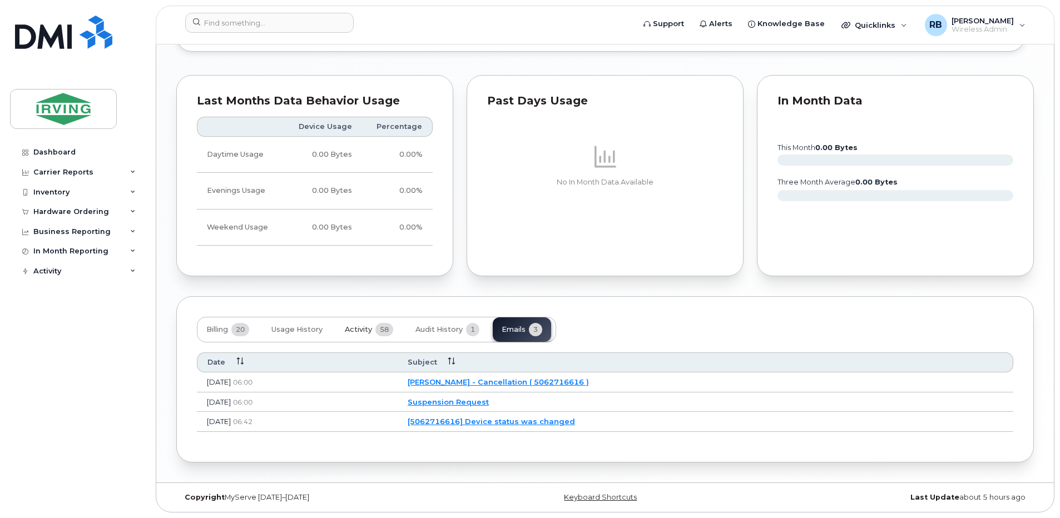
click at [353, 328] on span "Activity" at bounding box center [358, 329] width 27 height 9
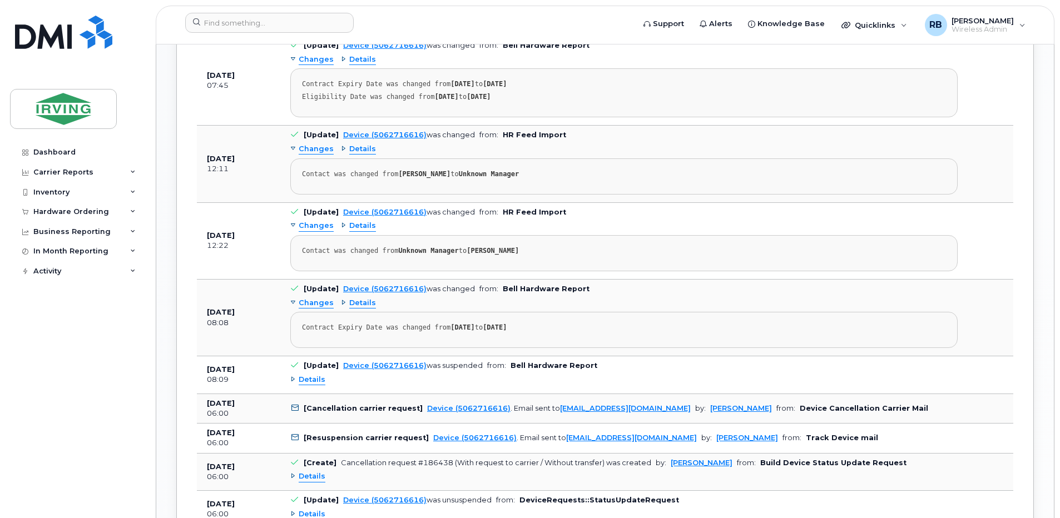
scroll to position [1284, 0]
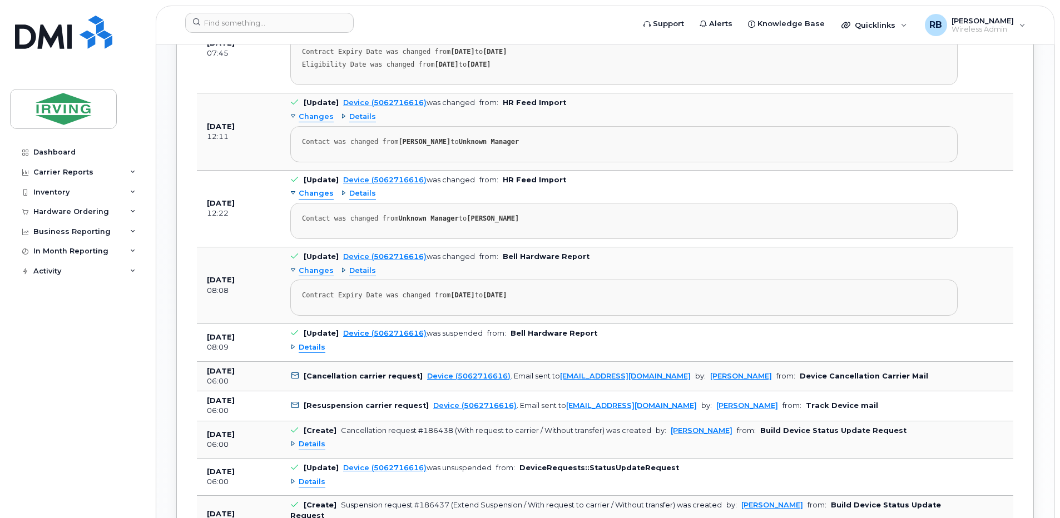
click at [313, 349] on span "Details" at bounding box center [312, 348] width 27 height 11
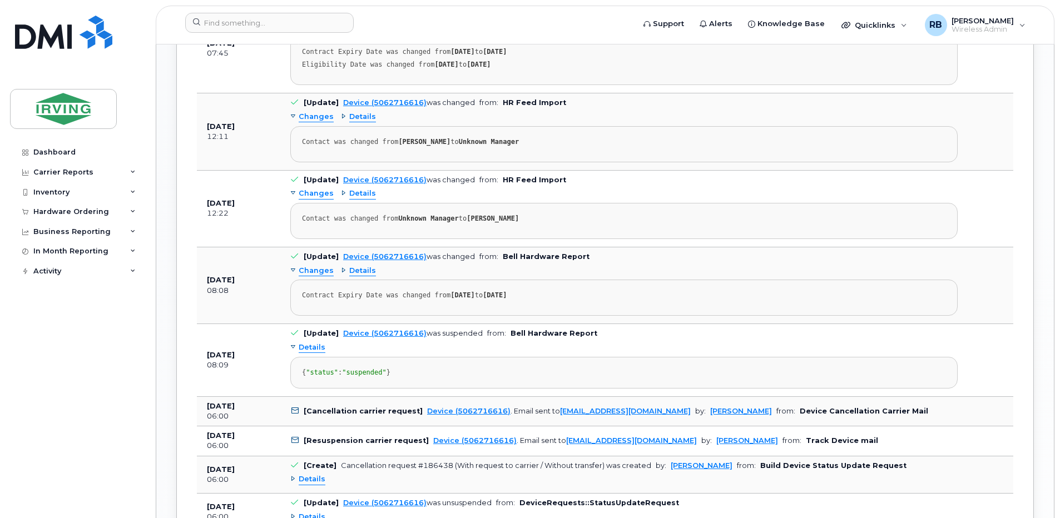
click at [313, 349] on span "Details" at bounding box center [312, 348] width 27 height 11
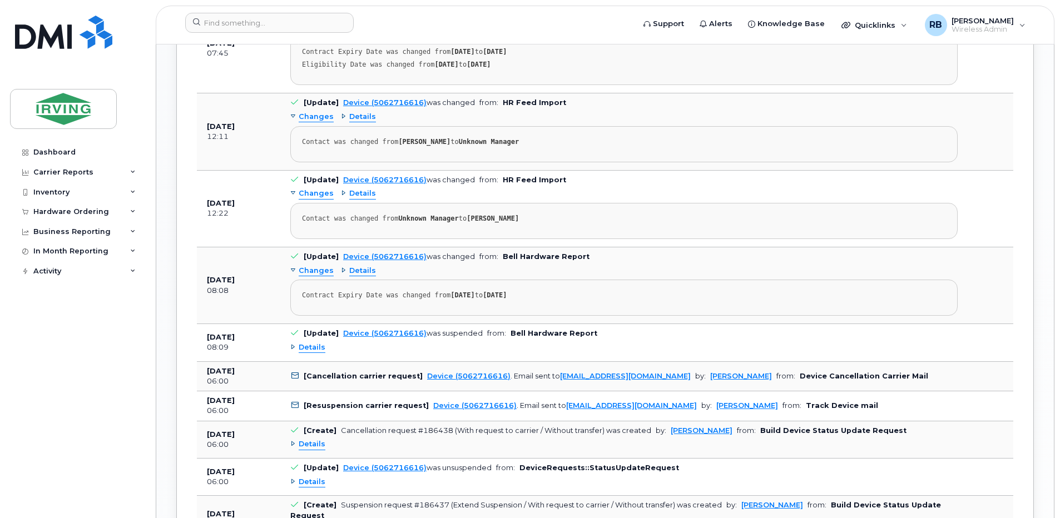
click at [307, 348] on span "Details" at bounding box center [312, 348] width 27 height 11
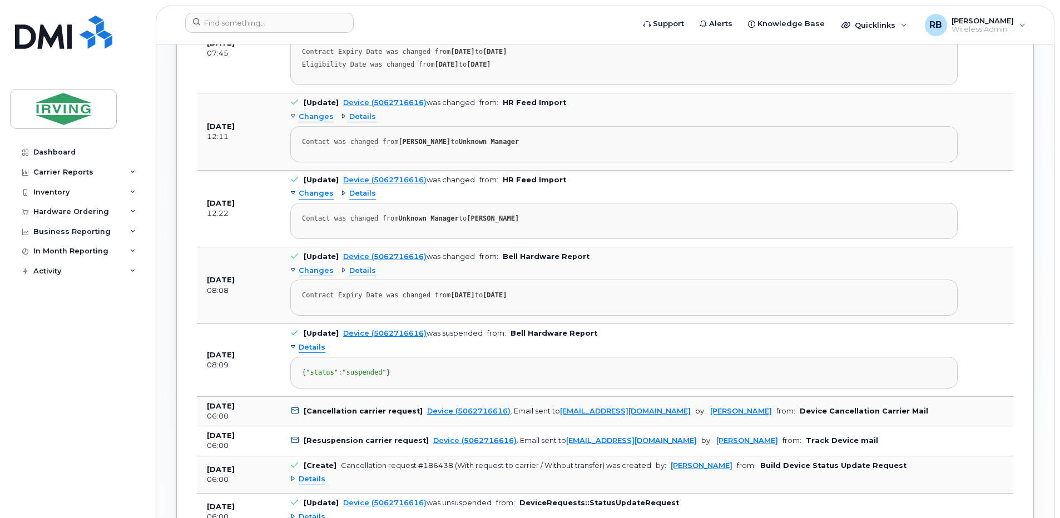
click at [307, 348] on span "Details" at bounding box center [312, 348] width 27 height 11
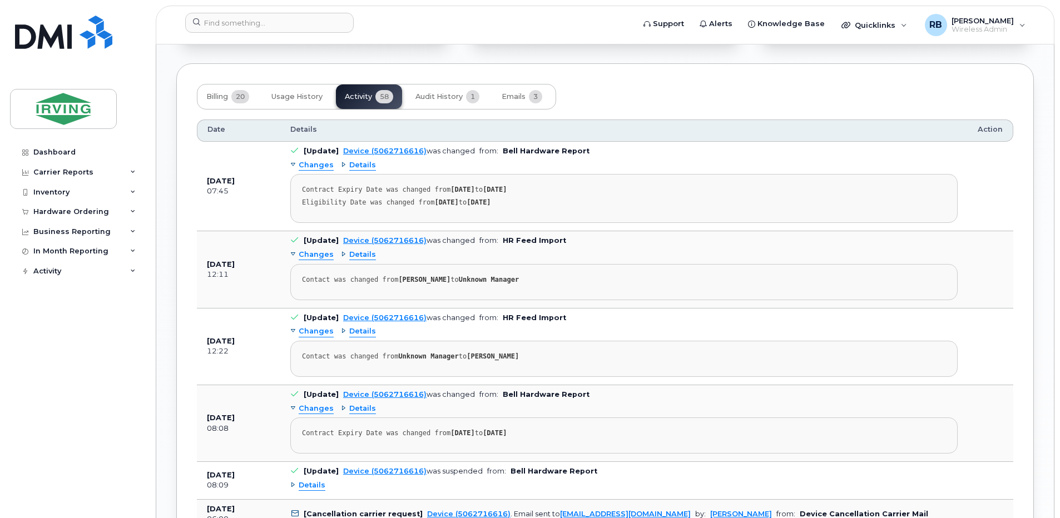
scroll to position [1135, 0]
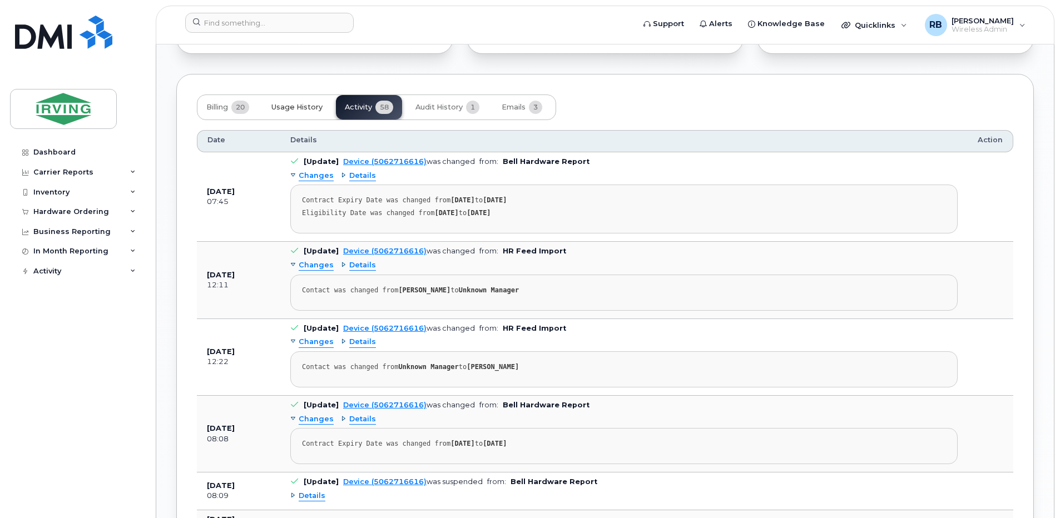
click at [295, 107] on span "Usage History" at bounding box center [296, 107] width 51 height 9
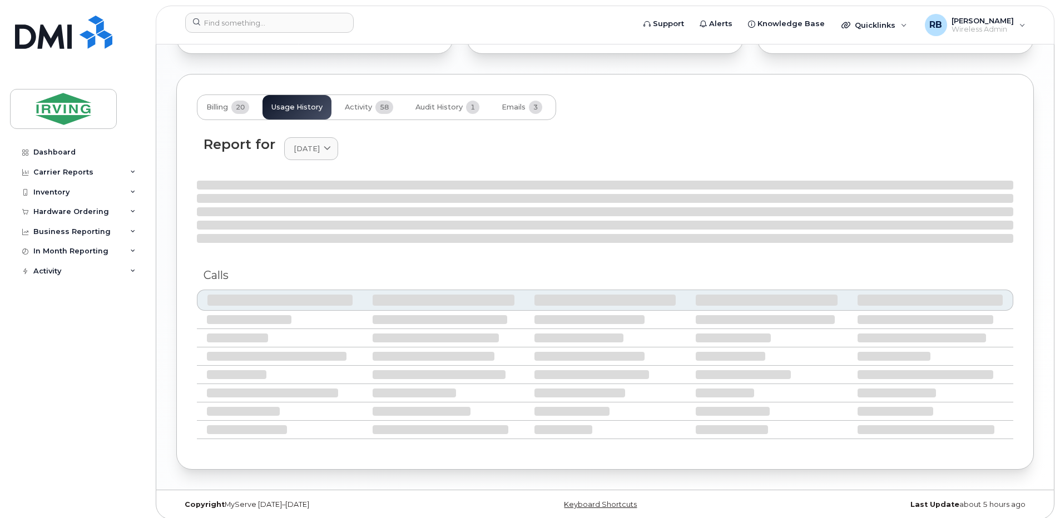
scroll to position [1134, 0]
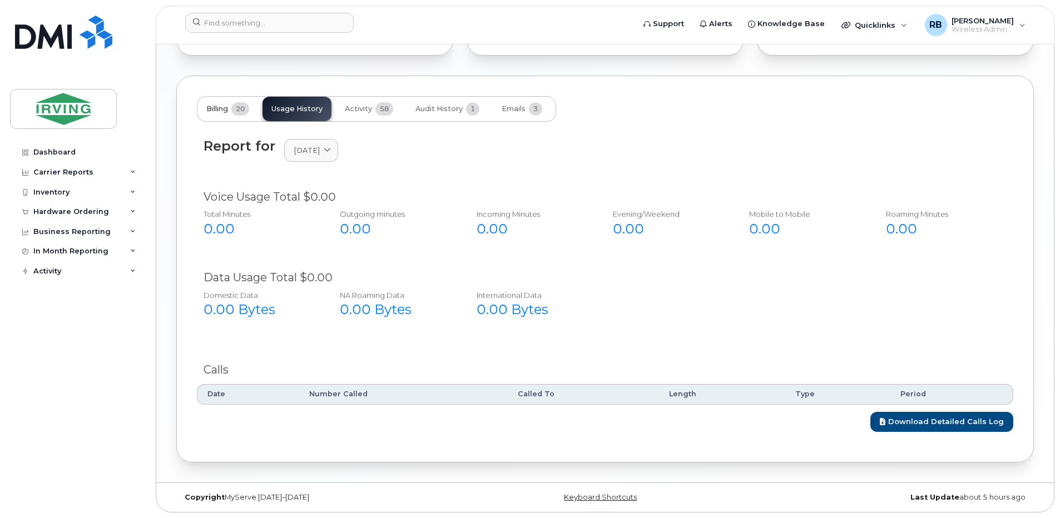
click at [220, 110] on span "Billing" at bounding box center [217, 109] width 22 height 9
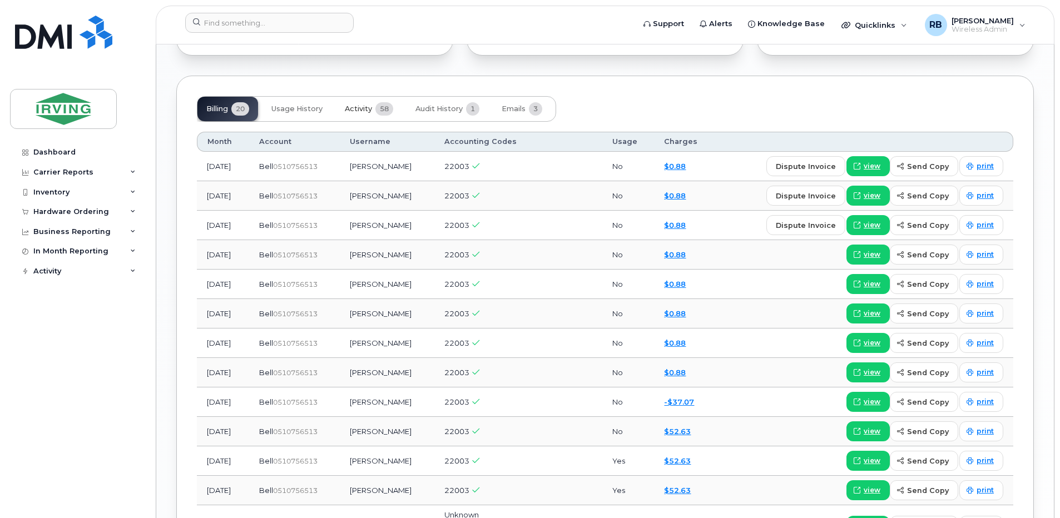
click at [367, 111] on span "Activity" at bounding box center [358, 109] width 27 height 9
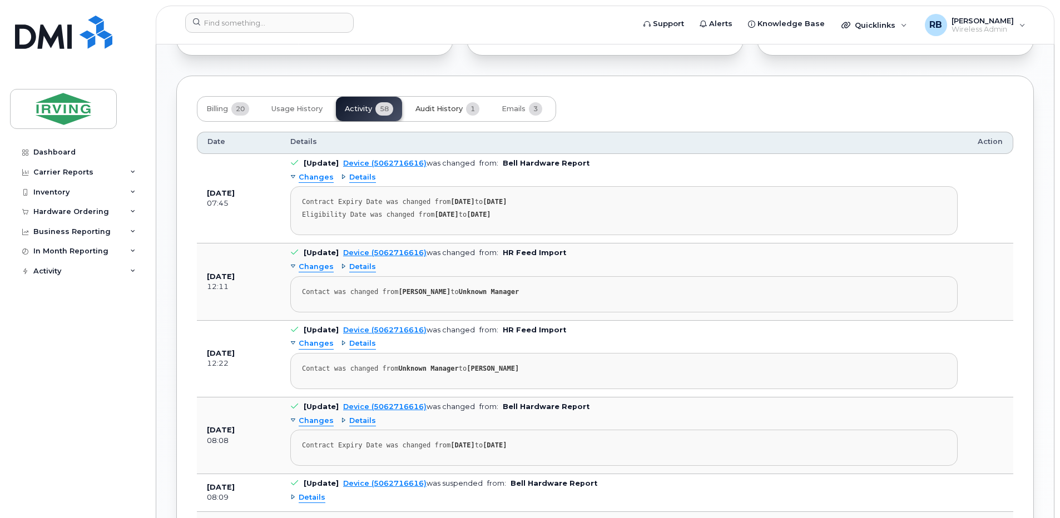
click at [419, 109] on span "Audit History" at bounding box center [438, 109] width 47 height 9
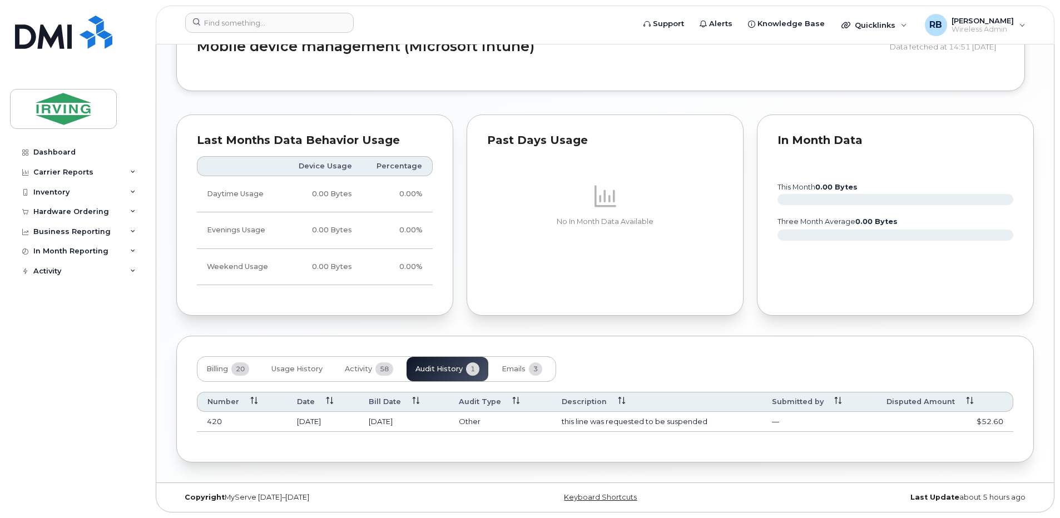
scroll to position [873, 0]
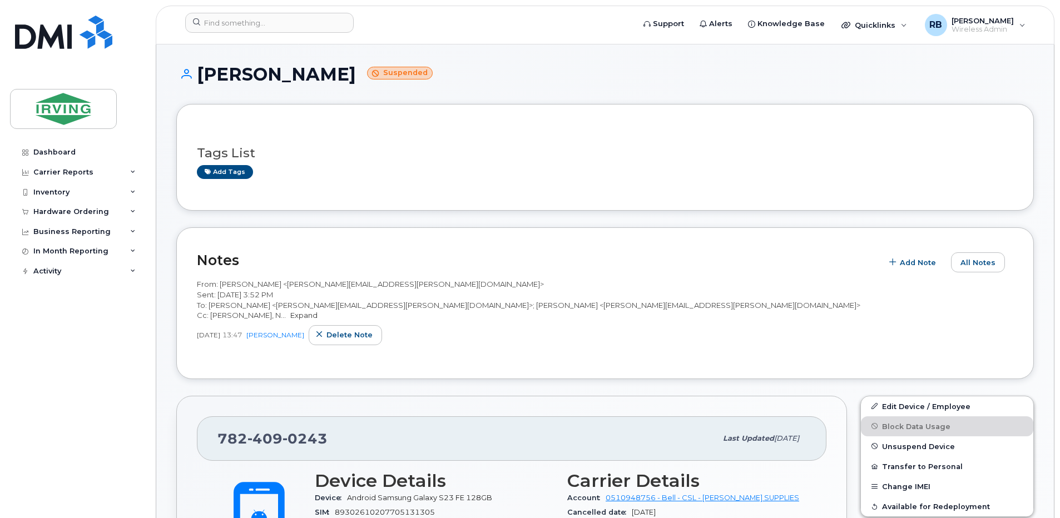
click at [290, 320] on link "Expand" at bounding box center [303, 315] width 27 height 9
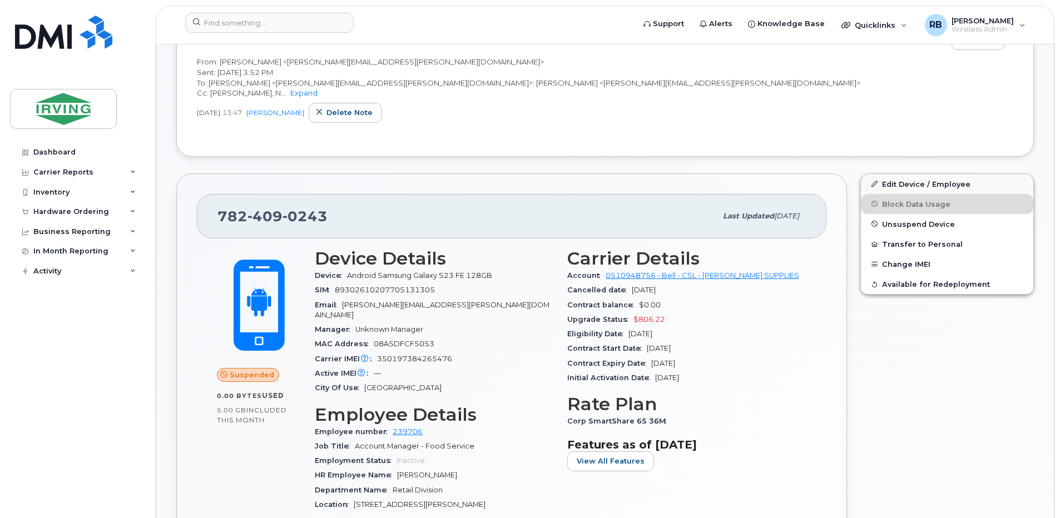
scroll to position [212, 0]
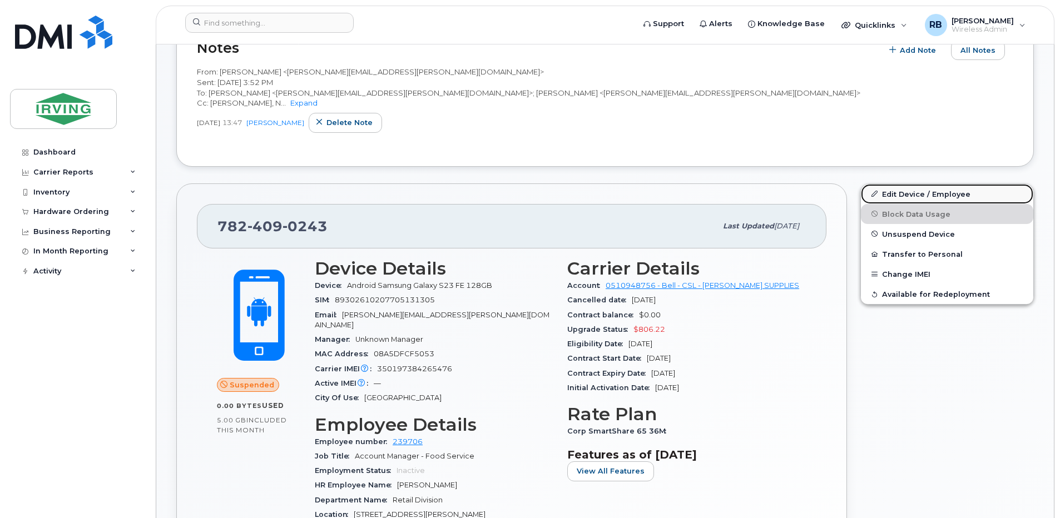
click at [888, 204] on link "Edit Device / Employee" at bounding box center [947, 194] width 172 height 20
click at [290, 107] on link "Expand" at bounding box center [303, 102] width 27 height 9
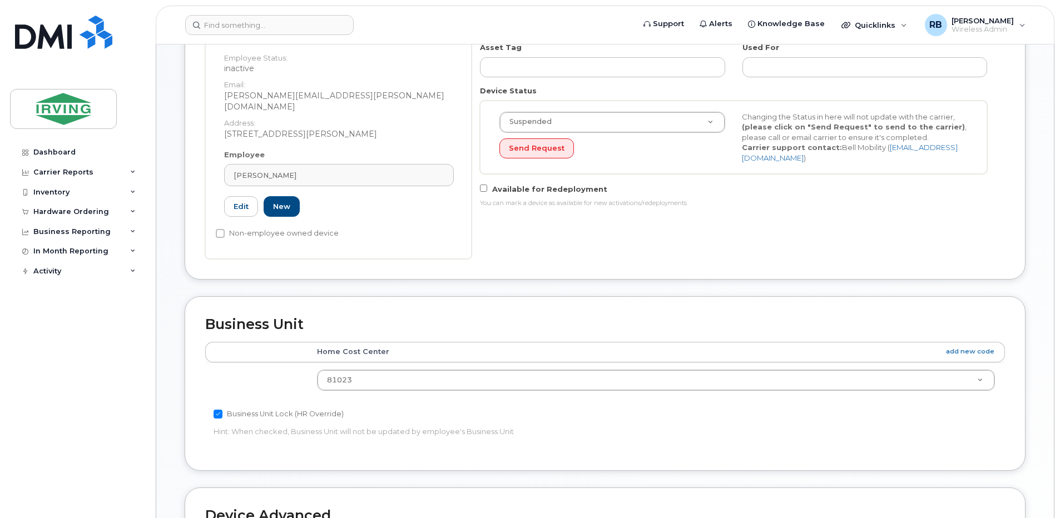
scroll to position [296, 0]
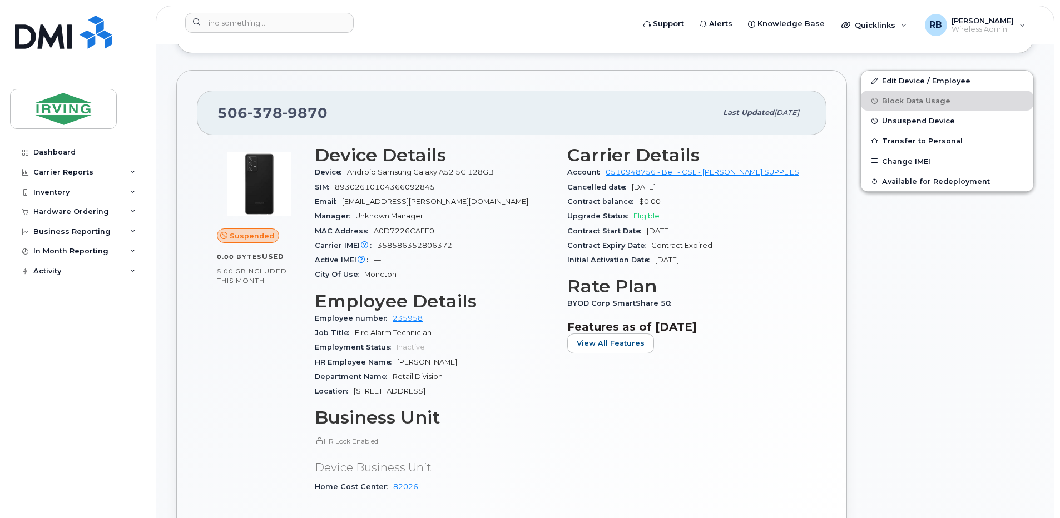
scroll to position [371, 0]
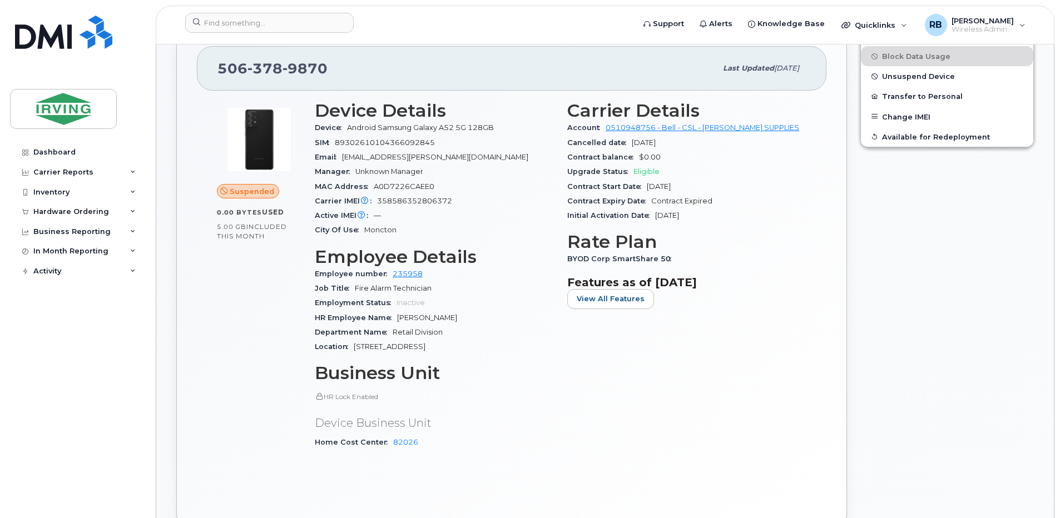
click at [395, 201] on span "358586352806372" at bounding box center [414, 201] width 75 height 8
copy span "358586352806372"
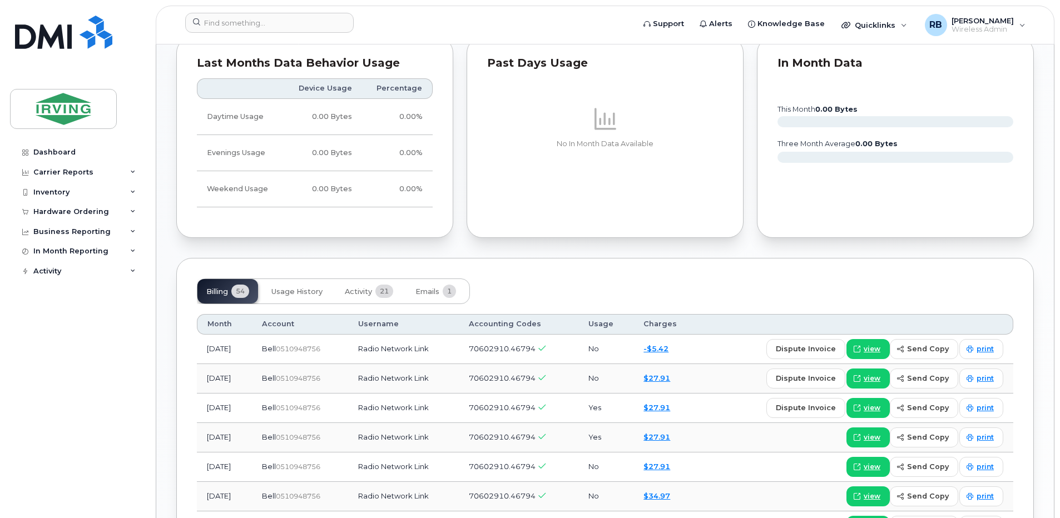
scroll to position [667, 0]
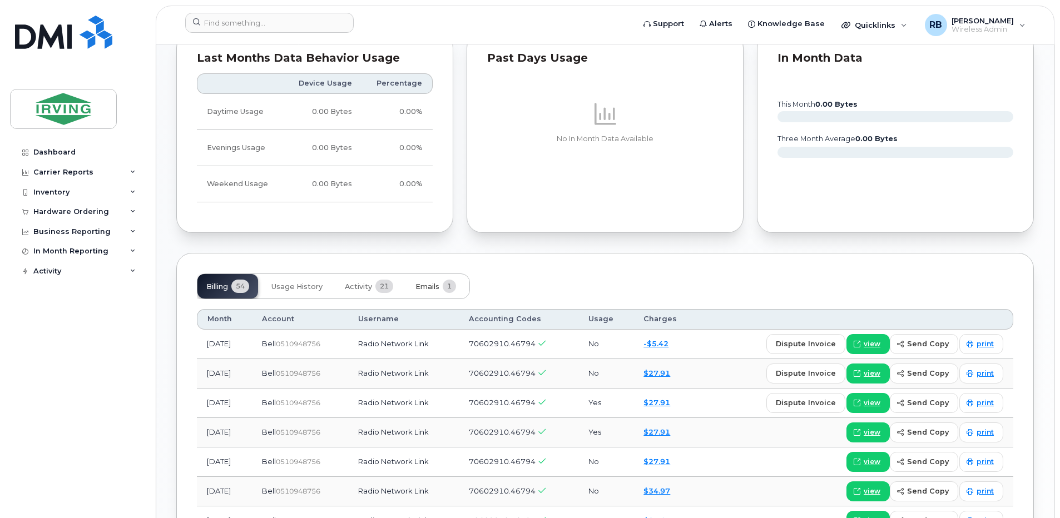
click at [431, 283] on span "Emails" at bounding box center [427, 287] width 24 height 9
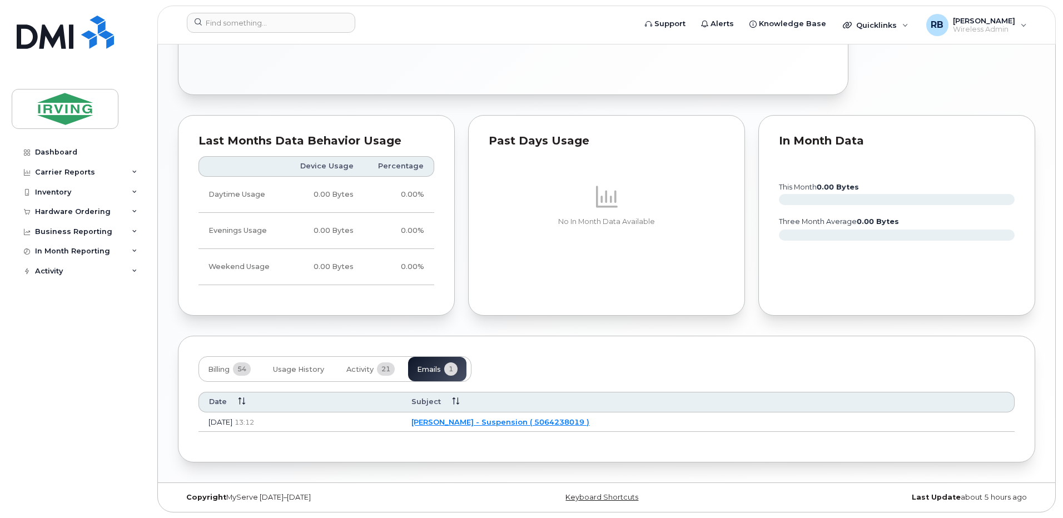
scroll to position [585, 0]
click at [502, 423] on link "[PERSON_NAME] - Suspension ( 5064238019 )" at bounding box center [499, 422] width 178 height 9
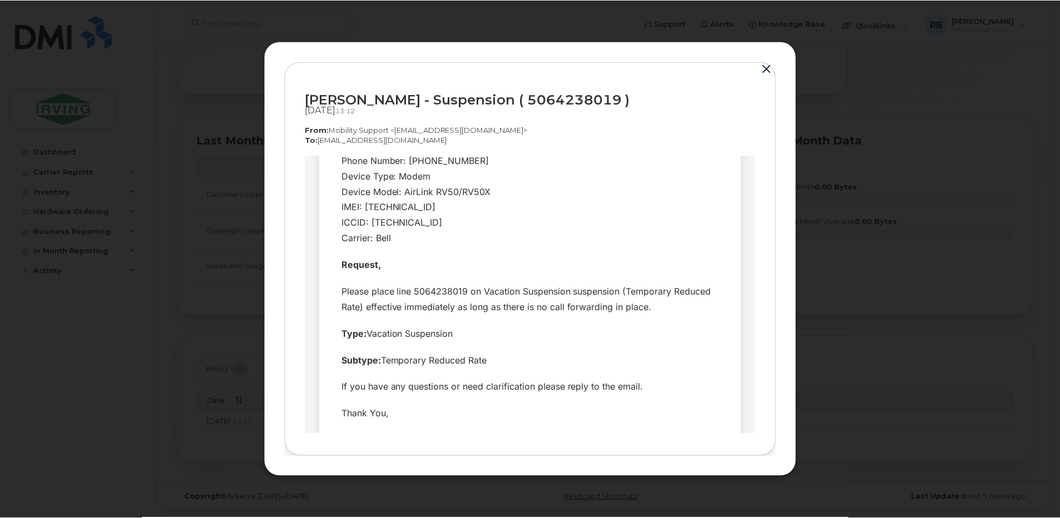
scroll to position [296, 0]
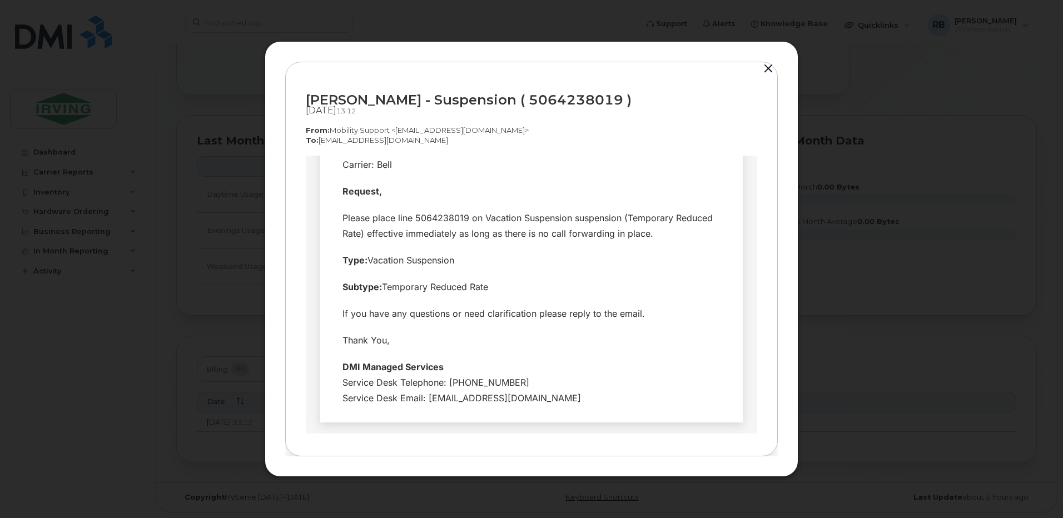
click at [767, 67] on button "button" at bounding box center [768, 69] width 17 height 16
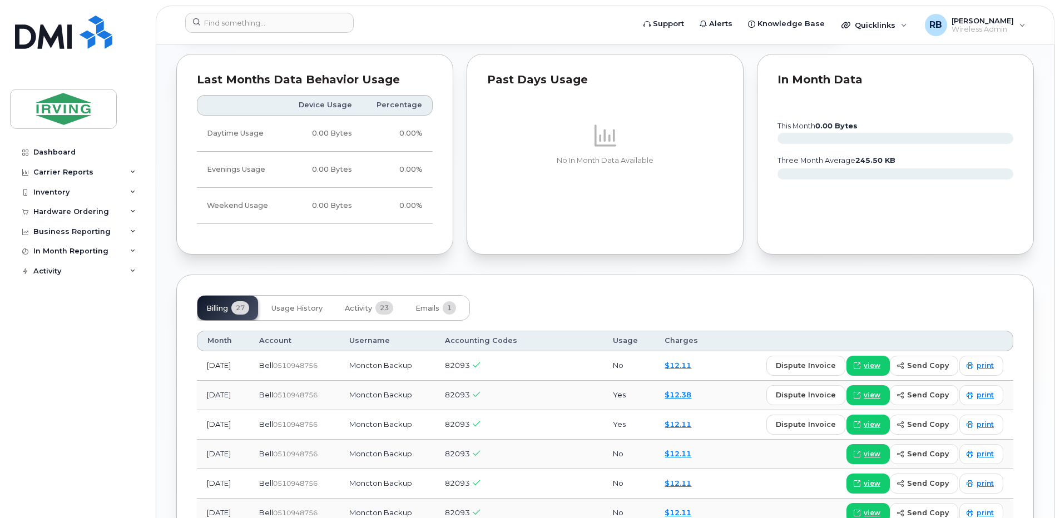
scroll to position [667, 0]
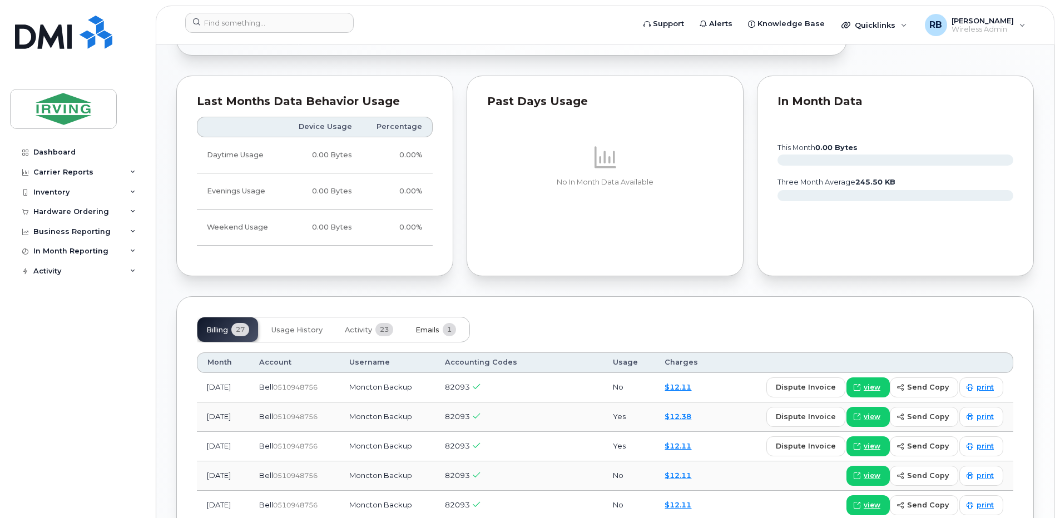
click at [419, 331] on span "Emails" at bounding box center [427, 330] width 24 height 9
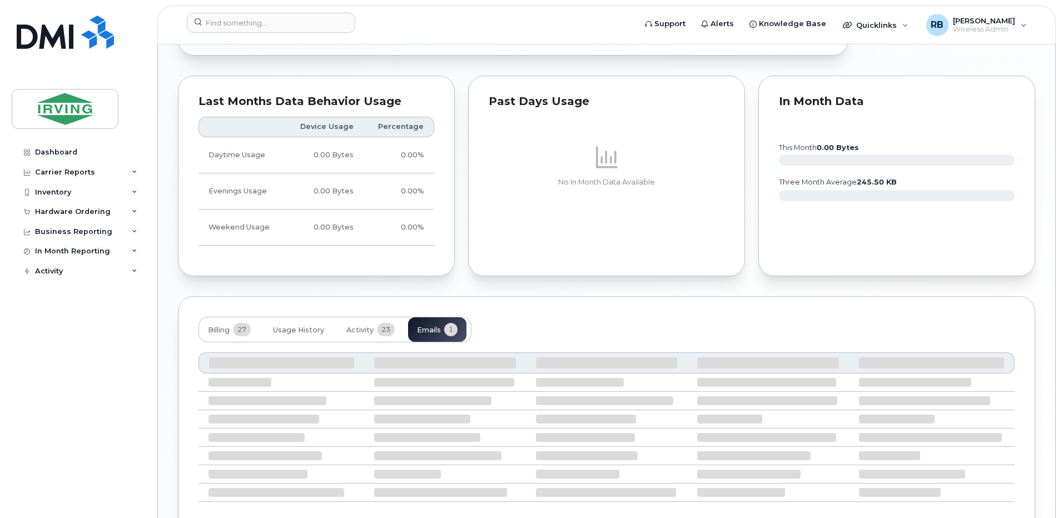
scroll to position [628, 0]
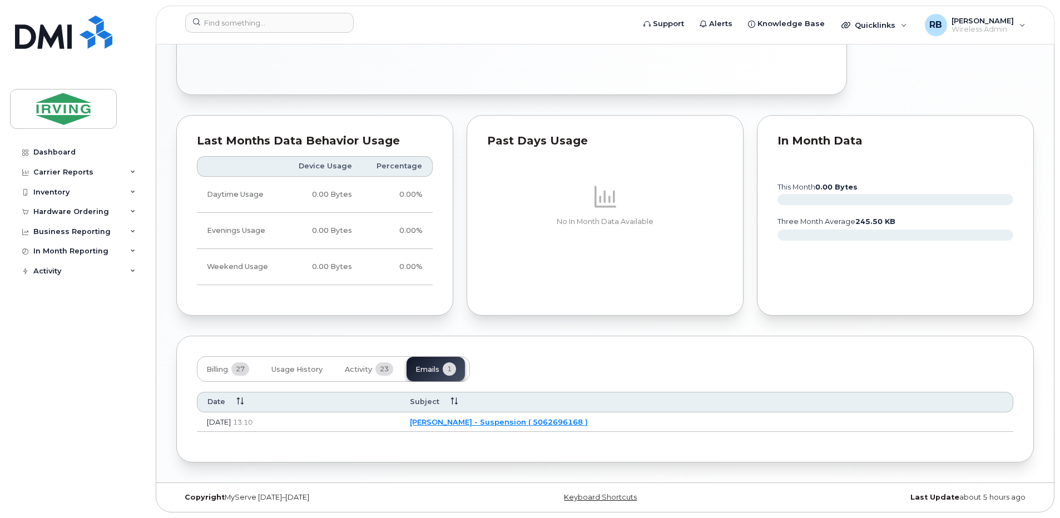
click at [523, 425] on link "[PERSON_NAME] - Suspension ( 5062696168 )" at bounding box center [499, 422] width 178 height 9
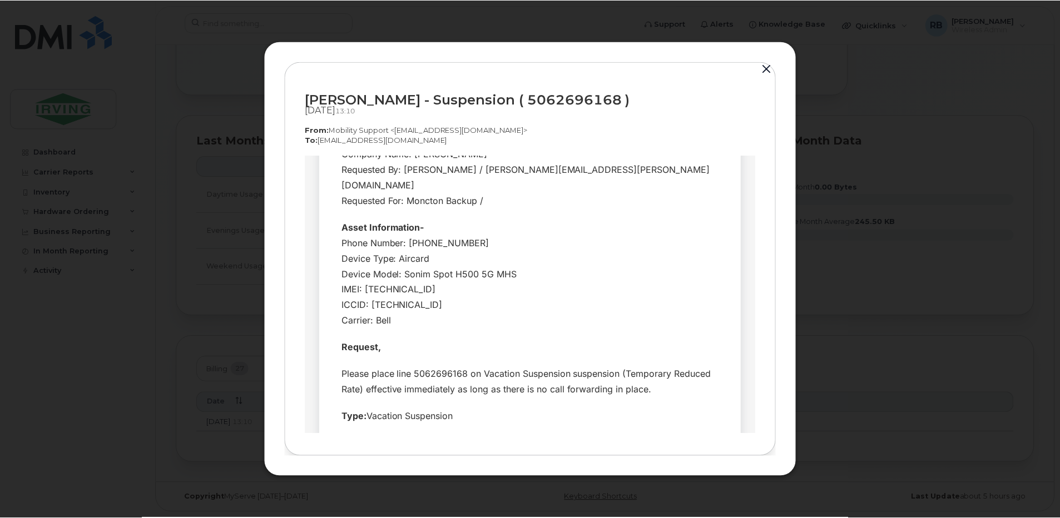
scroll to position [149, 0]
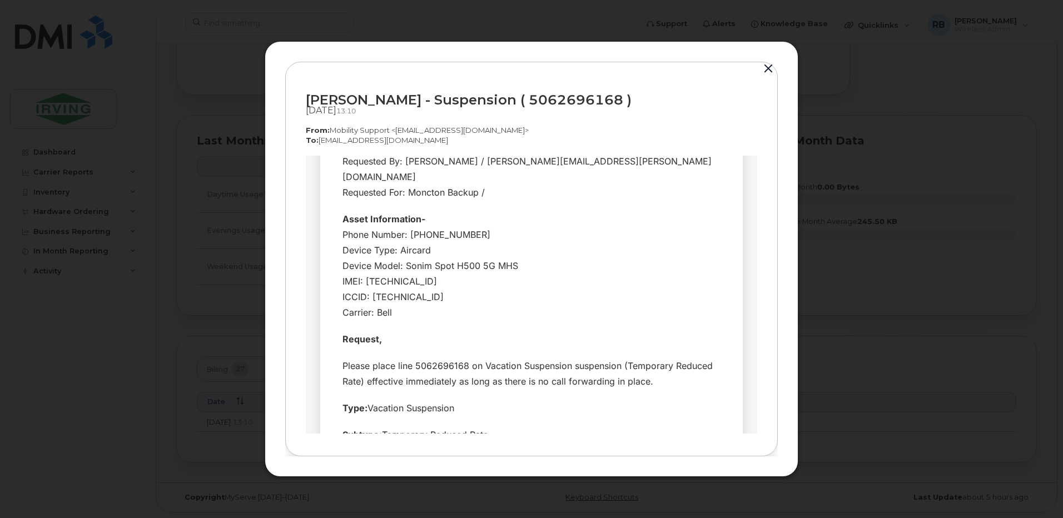
click at [768, 68] on button "button" at bounding box center [768, 69] width 17 height 16
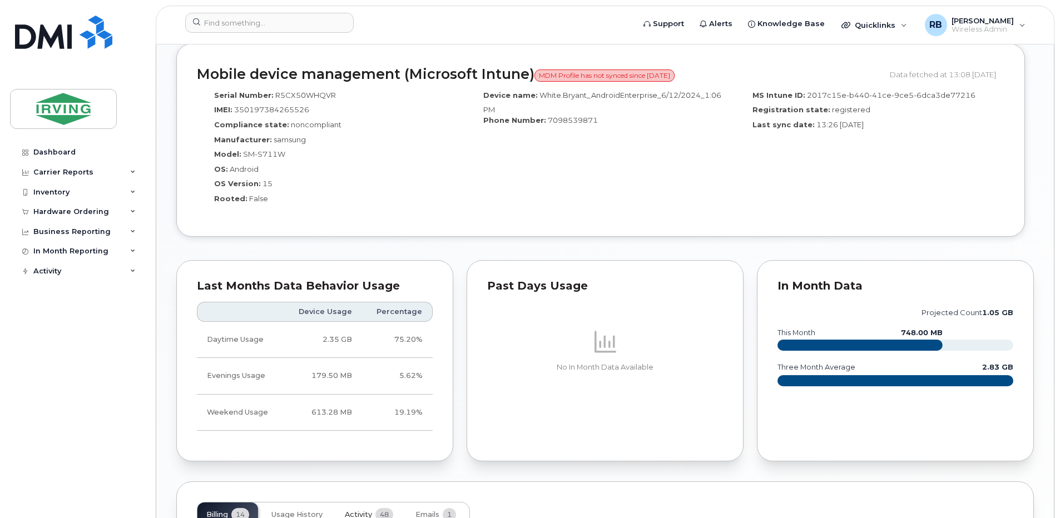
scroll to position [964, 0]
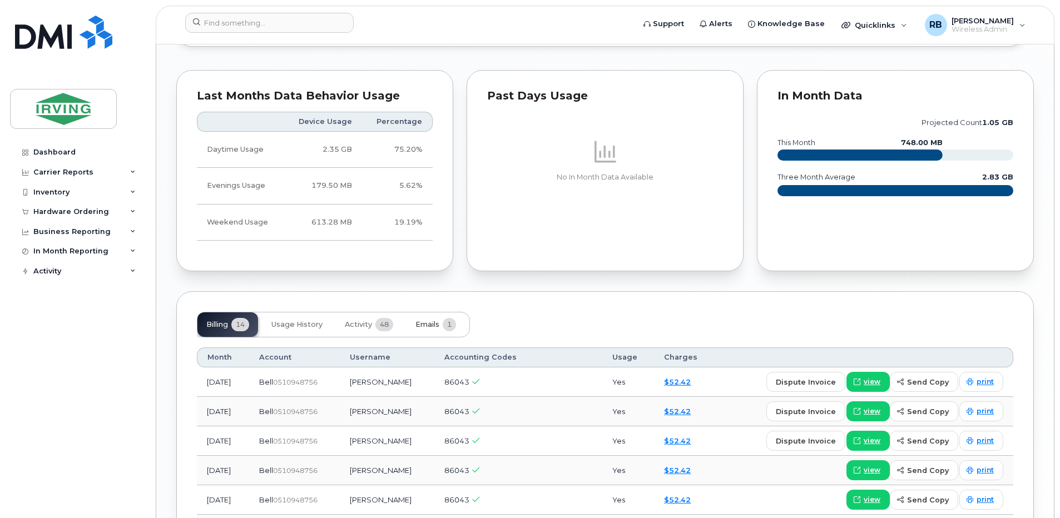
click at [423, 325] on span "Emails" at bounding box center [427, 324] width 24 height 9
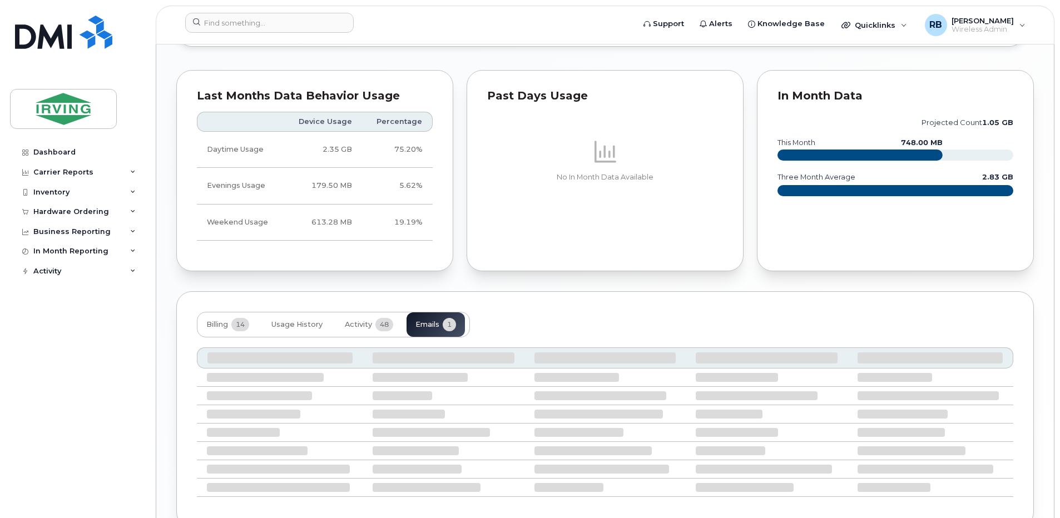
scroll to position [919, 0]
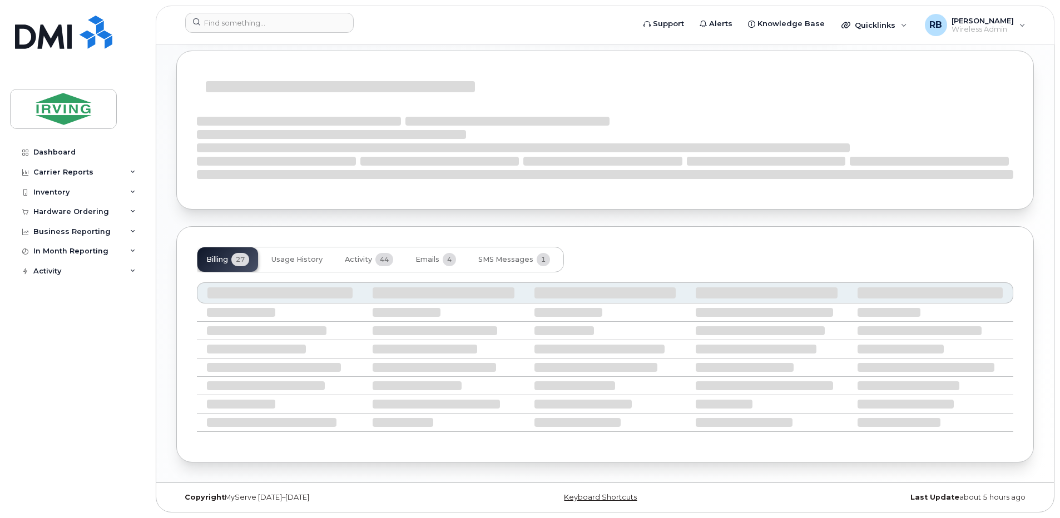
scroll to position [697, 0]
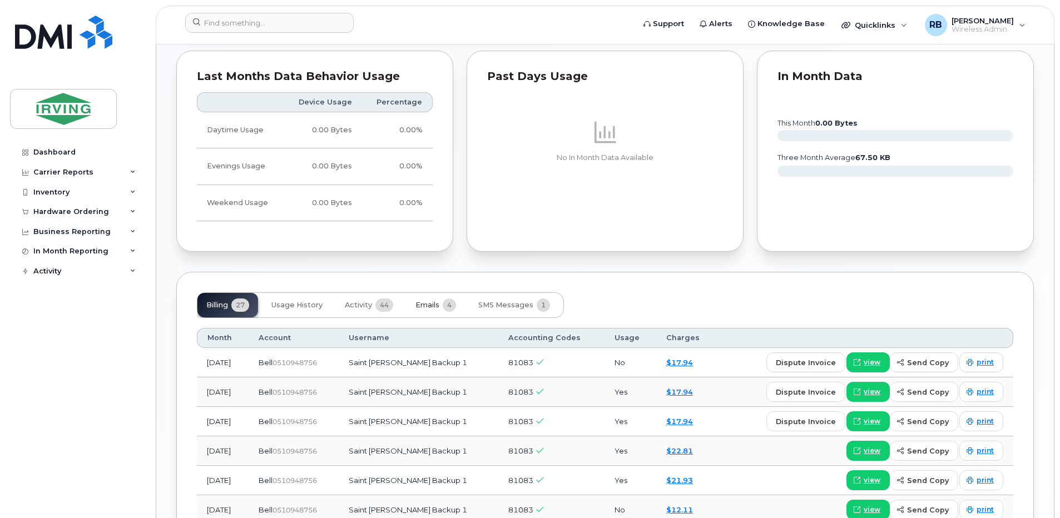
click at [429, 304] on span "Emails" at bounding box center [427, 305] width 24 height 9
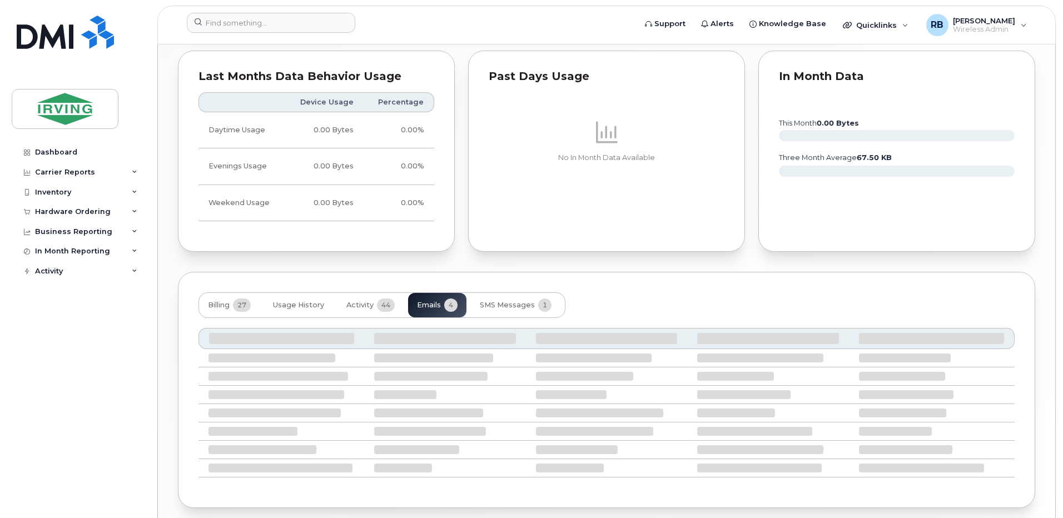
scroll to position [692, 0]
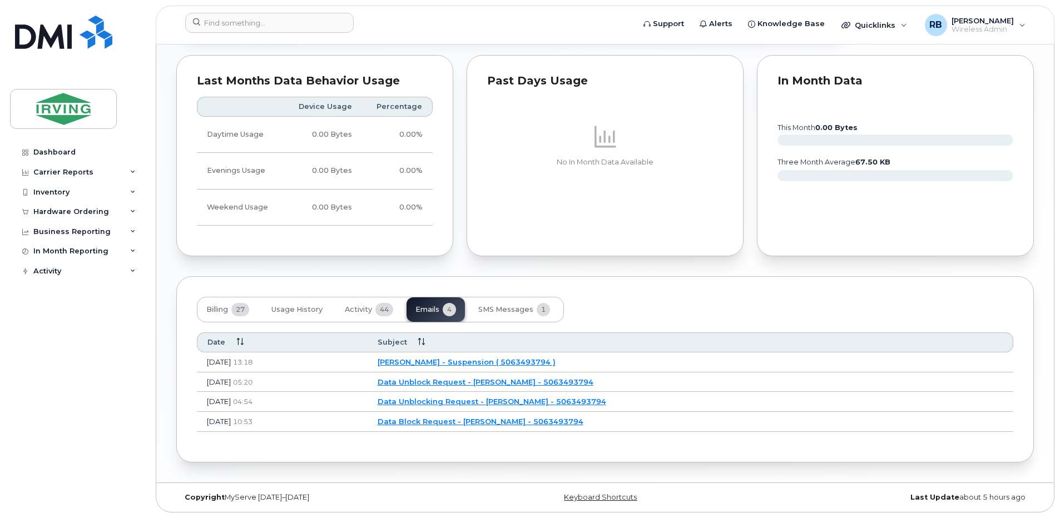
click at [473, 362] on link "JD Irving - Suspension ( 5063493794 )" at bounding box center [467, 362] width 178 height 9
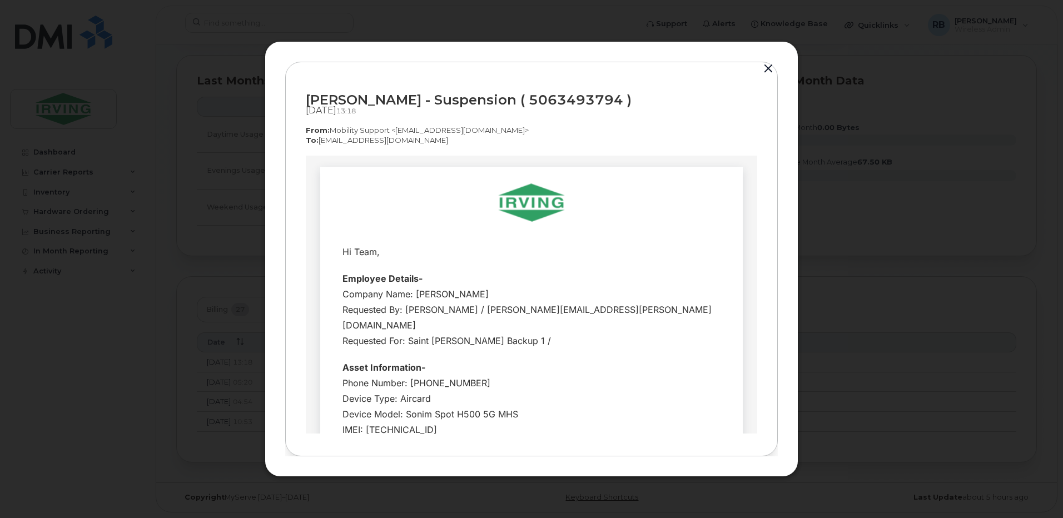
scroll to position [0, 0]
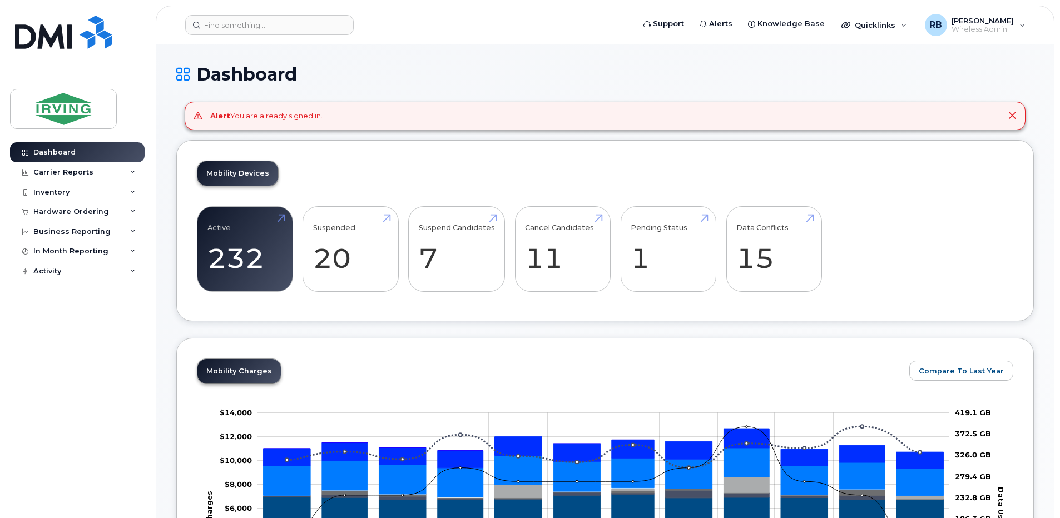
click at [1012, 111] on div "Alert You are already signed in." at bounding box center [605, 116] width 841 height 28
click at [1012, 113] on icon at bounding box center [1012, 115] width 9 height 9
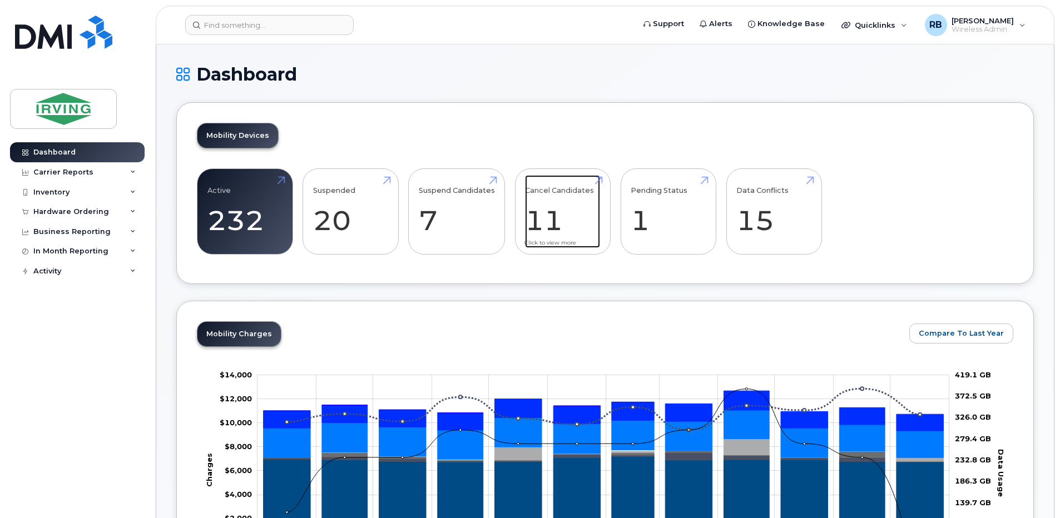
click at [544, 213] on link "Cancel Candidates 11" at bounding box center [562, 211] width 75 height 73
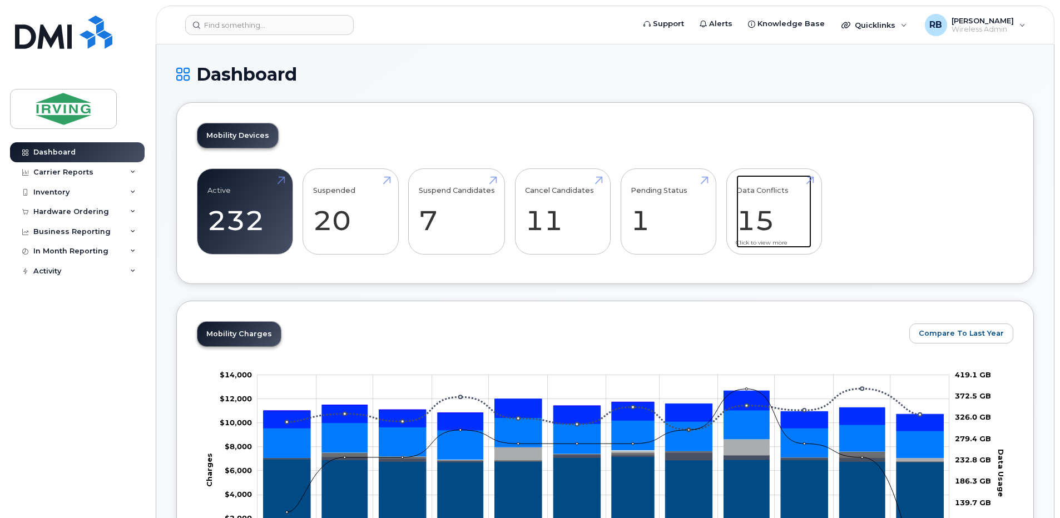
click at [755, 206] on link "Data Conflicts 15" at bounding box center [773, 211] width 75 height 73
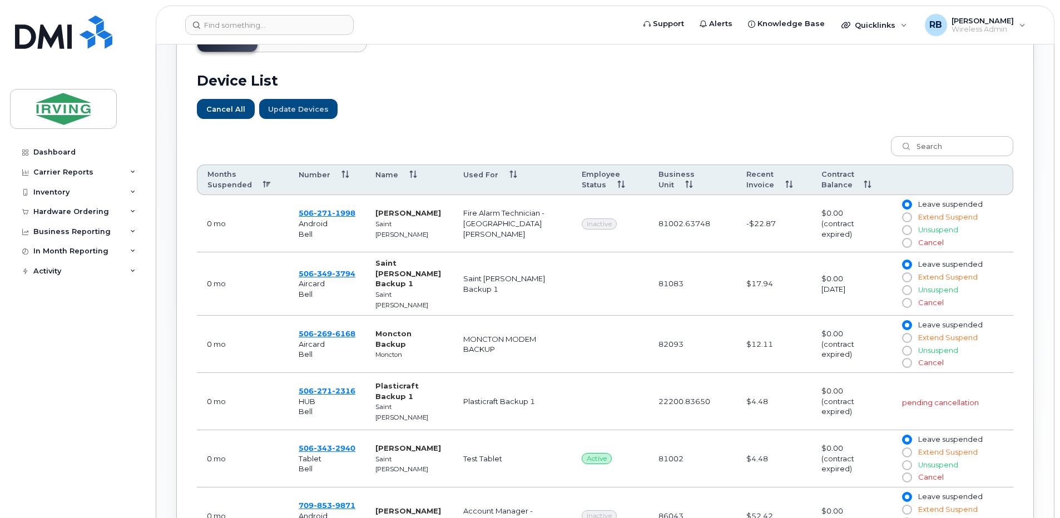
scroll to position [445, 0]
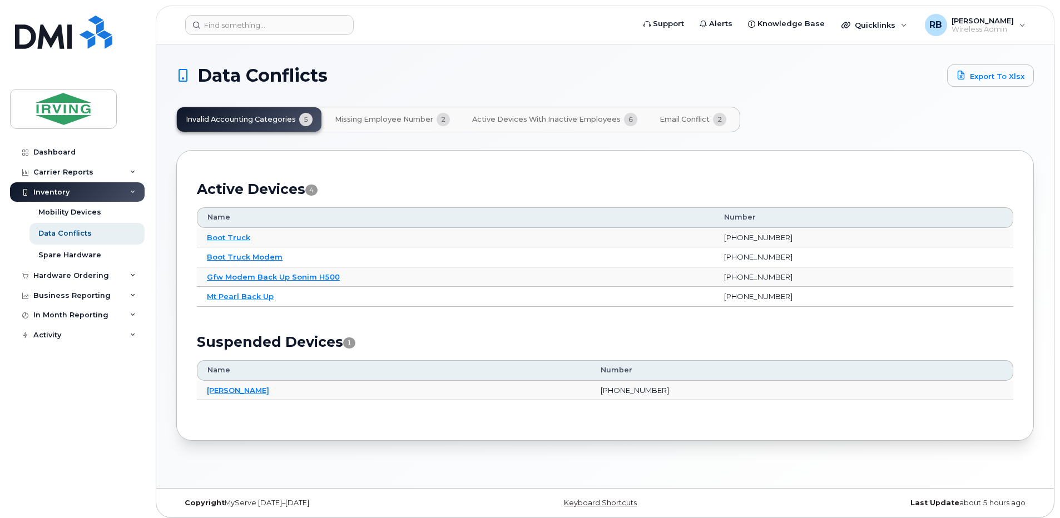
click at [260, 124] on div "Invalid Accounting Categories 5 Missing Employee Number 2 Active Devices with I…" at bounding box center [458, 120] width 564 height 26
click at [260, 119] on div "Invalid Accounting Categories 5 Missing Employee Number 2 Active Devices with I…" at bounding box center [458, 120] width 564 height 26
click at [239, 235] on link "Boot Truck" at bounding box center [228, 237] width 43 height 9
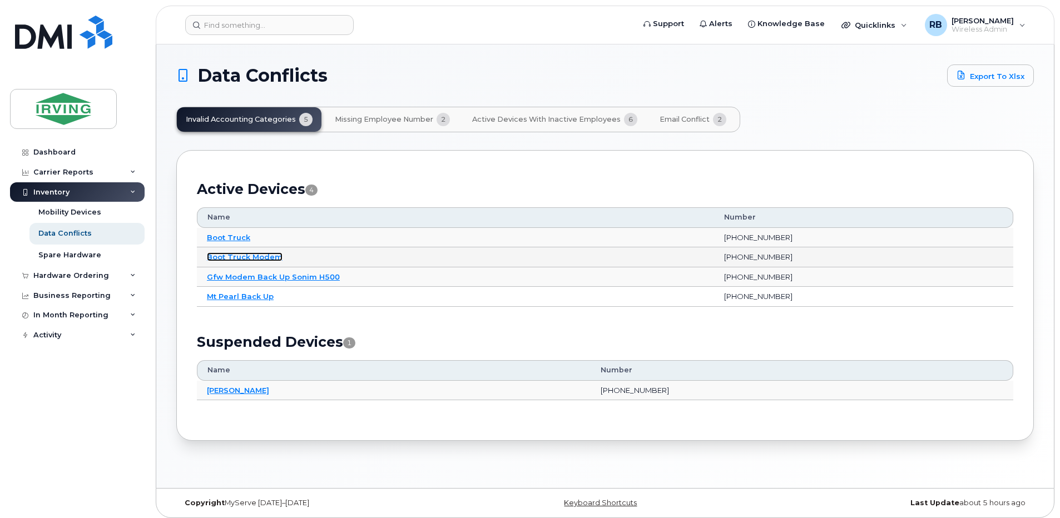
click at [232, 258] on link "Boot Truck Modem" at bounding box center [245, 257] width 76 height 9
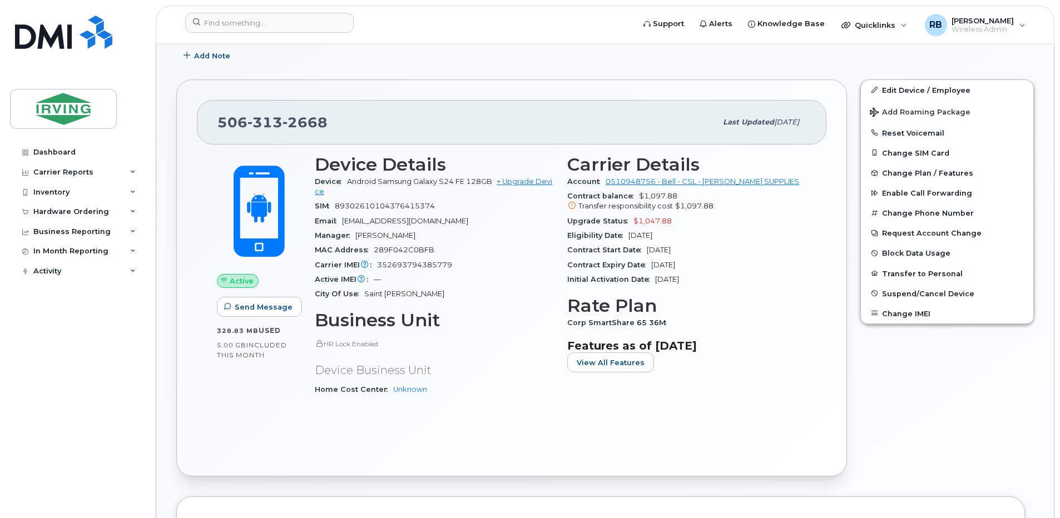
scroll to position [222, 0]
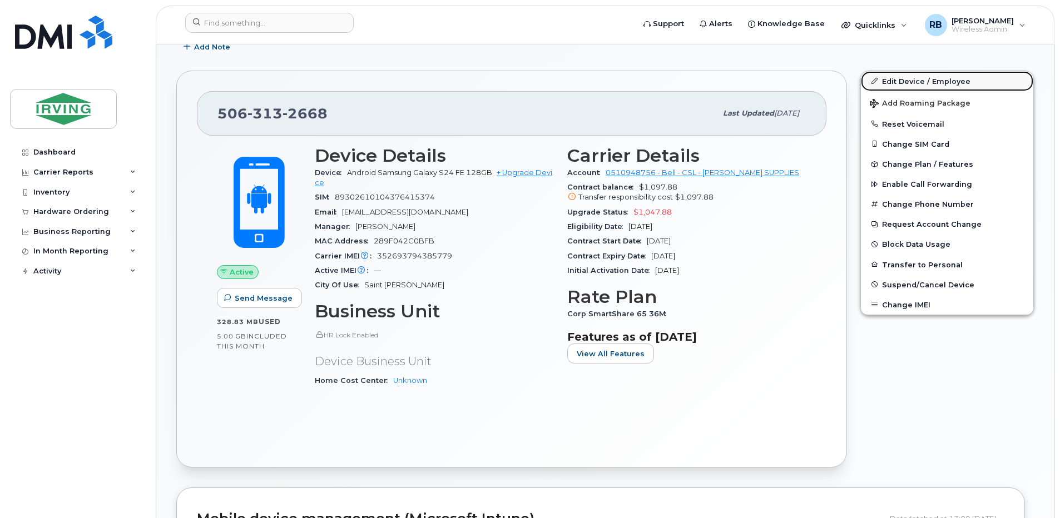
click at [887, 82] on link "Edit Device / Employee" at bounding box center [947, 81] width 172 height 20
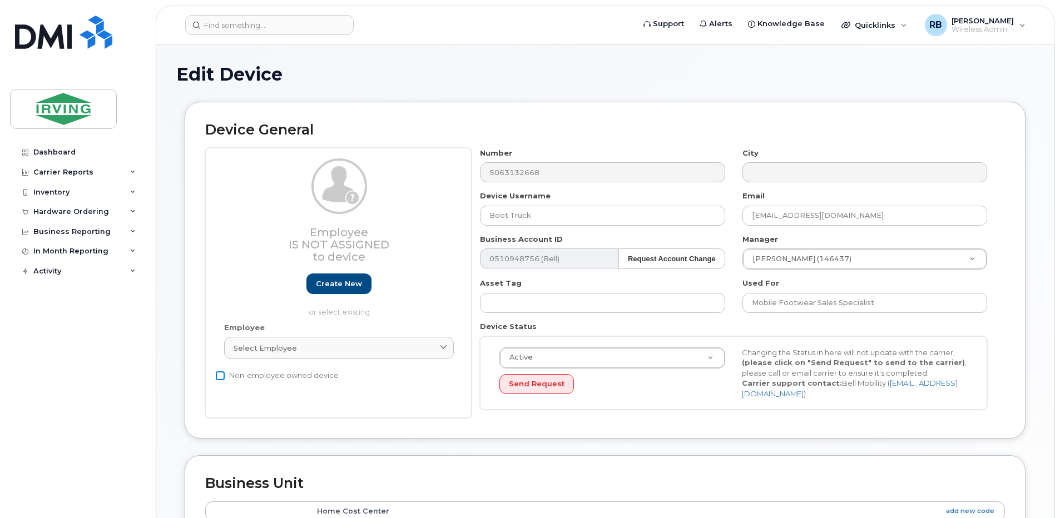
click at [220, 378] on input "Non-employee owned device" at bounding box center [220, 376] width 9 height 9
checkbox input "true"
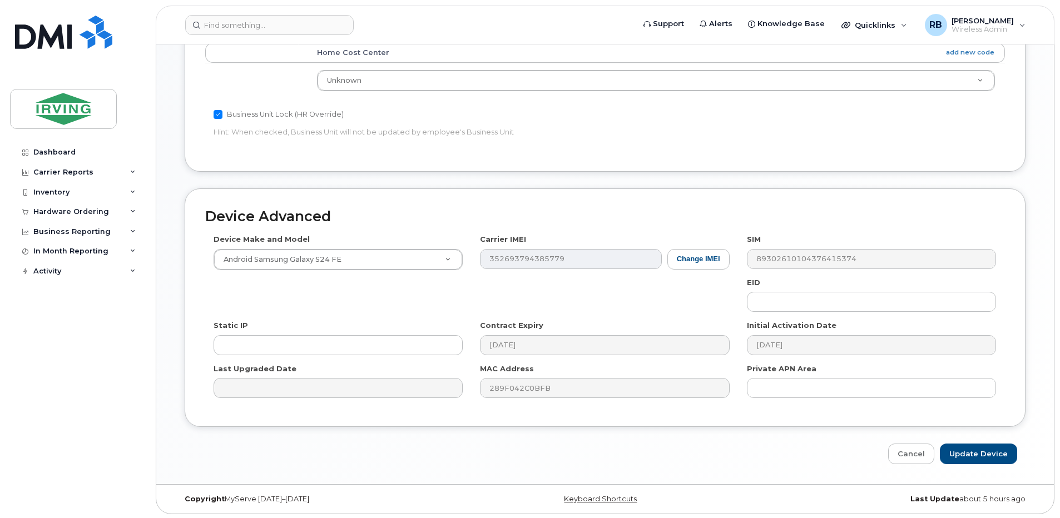
scroll to position [461, 0]
click at [959, 454] on input "Update Device" at bounding box center [978, 452] width 77 height 21
type input "Update Device"
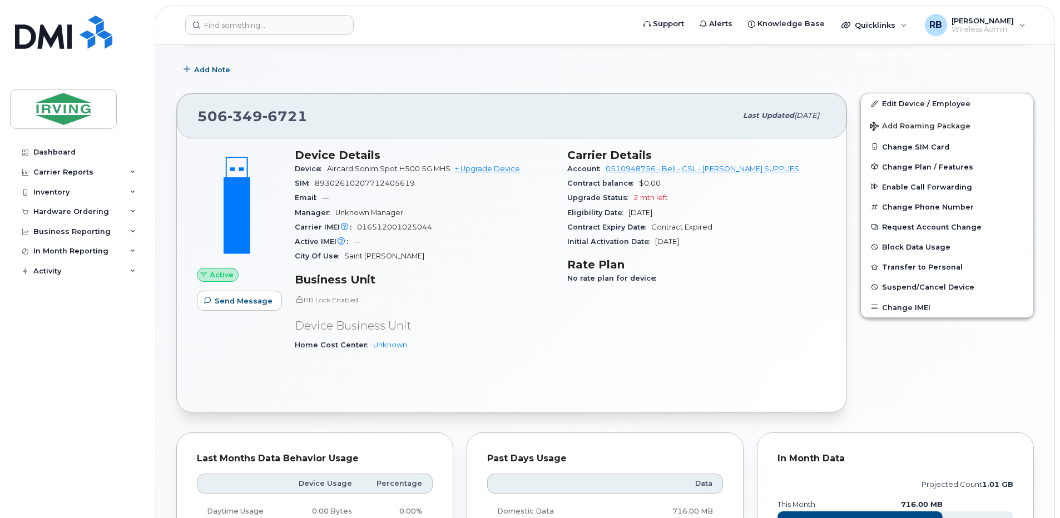
scroll to position [123, 0]
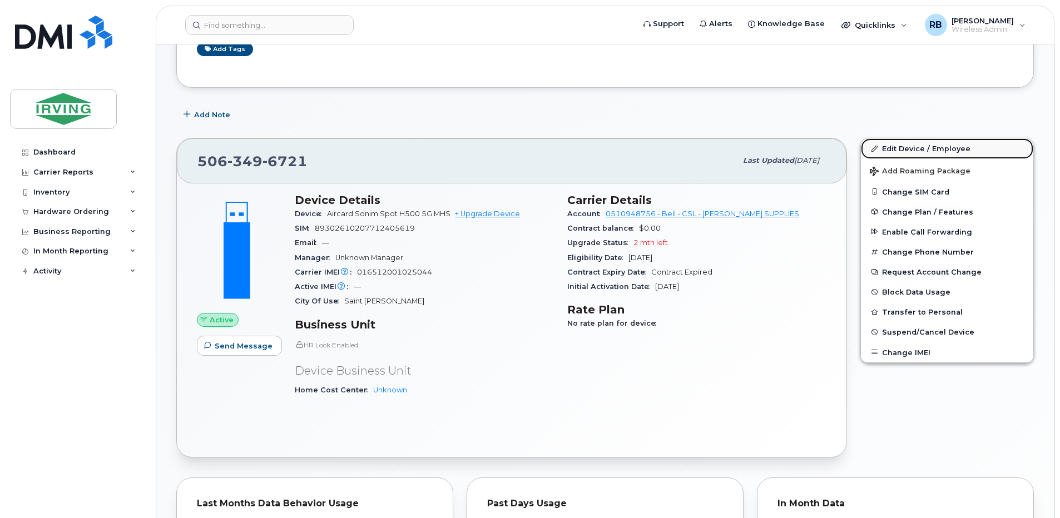
click at [903, 147] on link "Edit Device / Employee" at bounding box center [947, 148] width 172 height 20
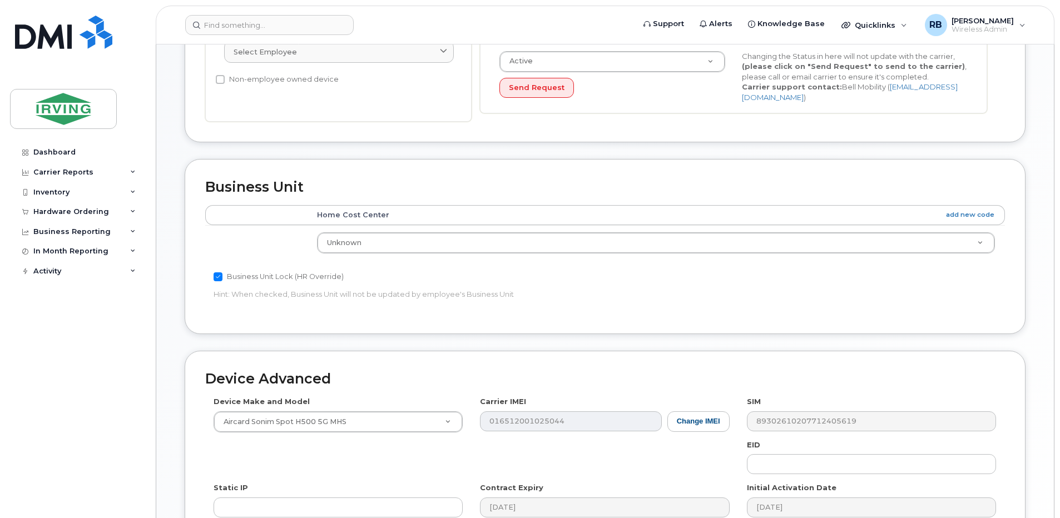
scroll to position [149, 0]
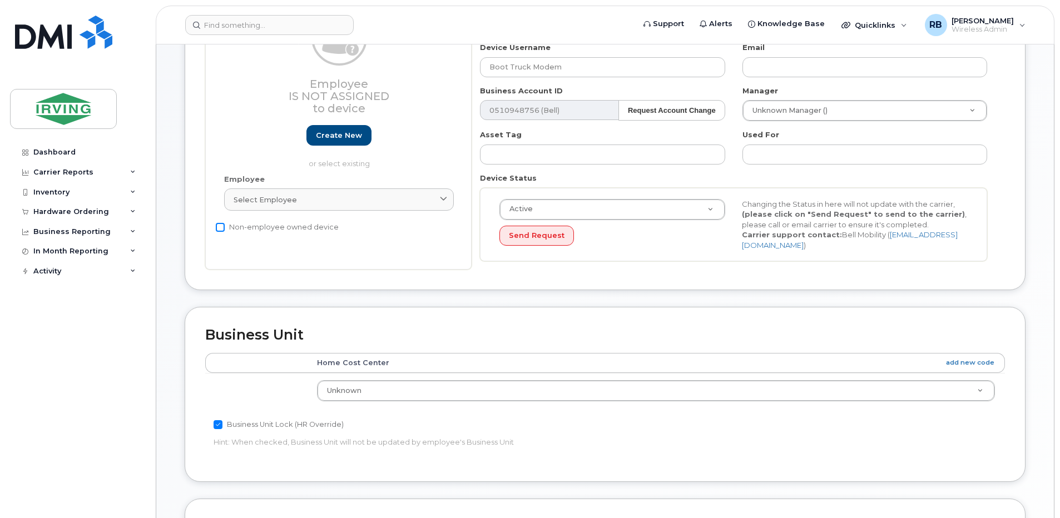
click at [217, 226] on input "Non-employee owned device" at bounding box center [220, 227] width 9 height 9
checkbox input "true"
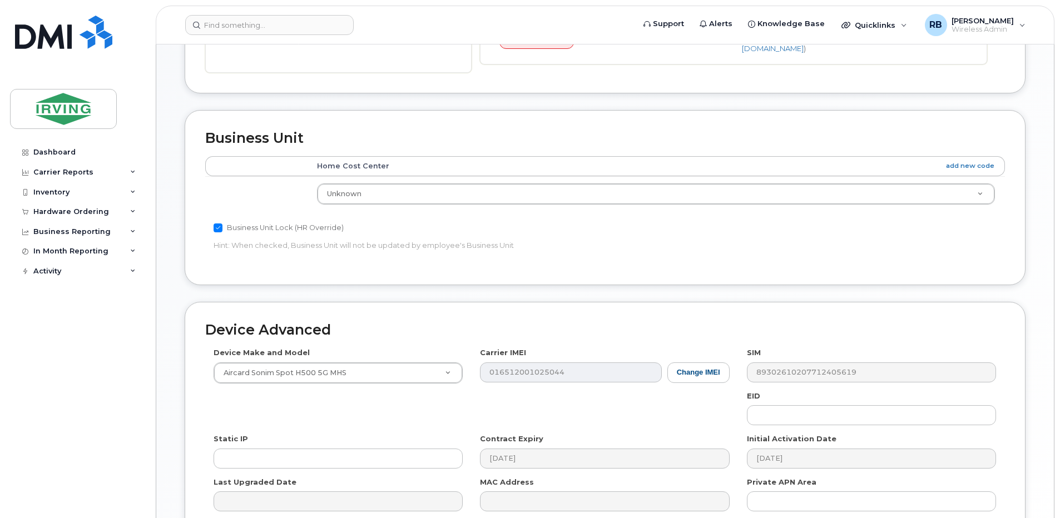
scroll to position [461, 0]
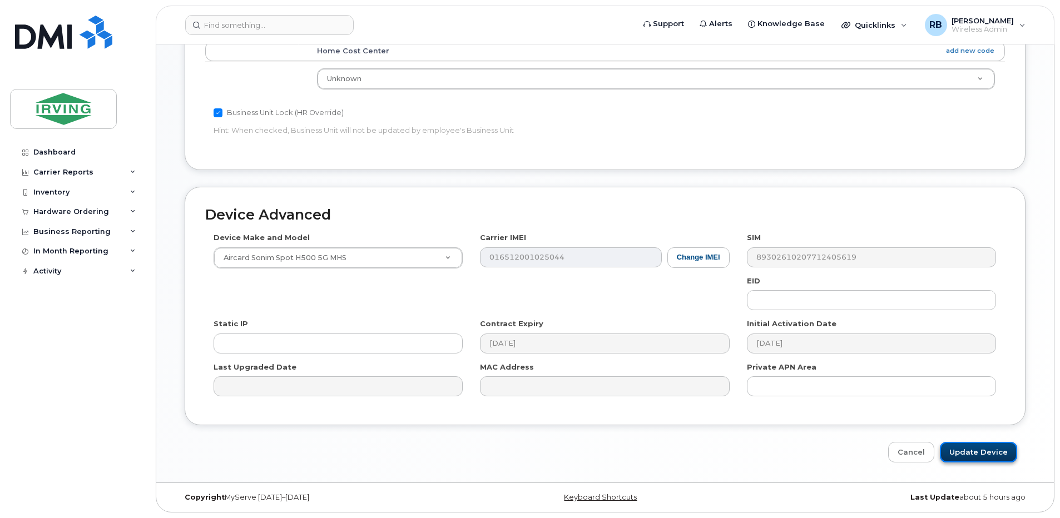
click at [992, 449] on input "Update Device" at bounding box center [978, 452] width 77 height 21
type input "Update Device"
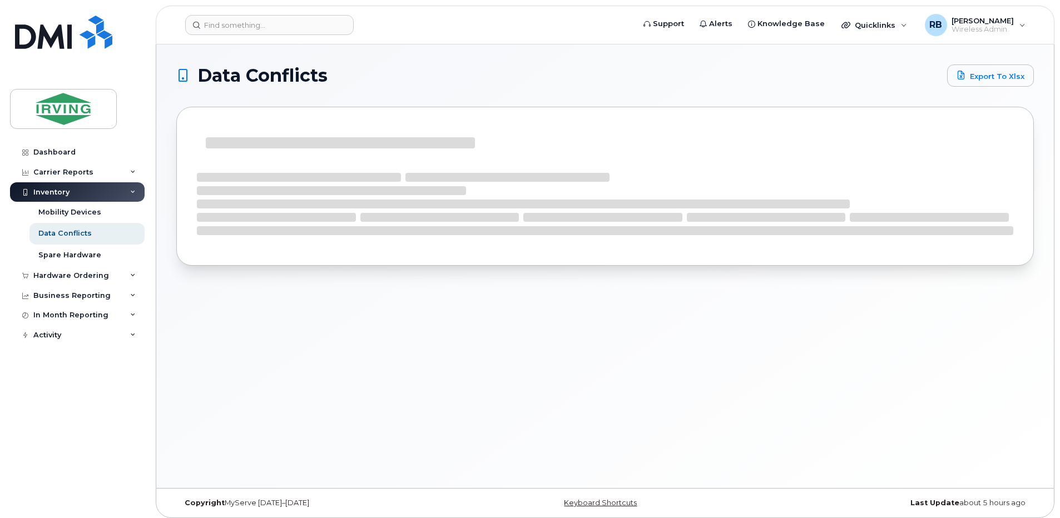
click at [177, 87] on div "Data Conflicts Export to Xlsx" at bounding box center [605, 174] width 858 height 218
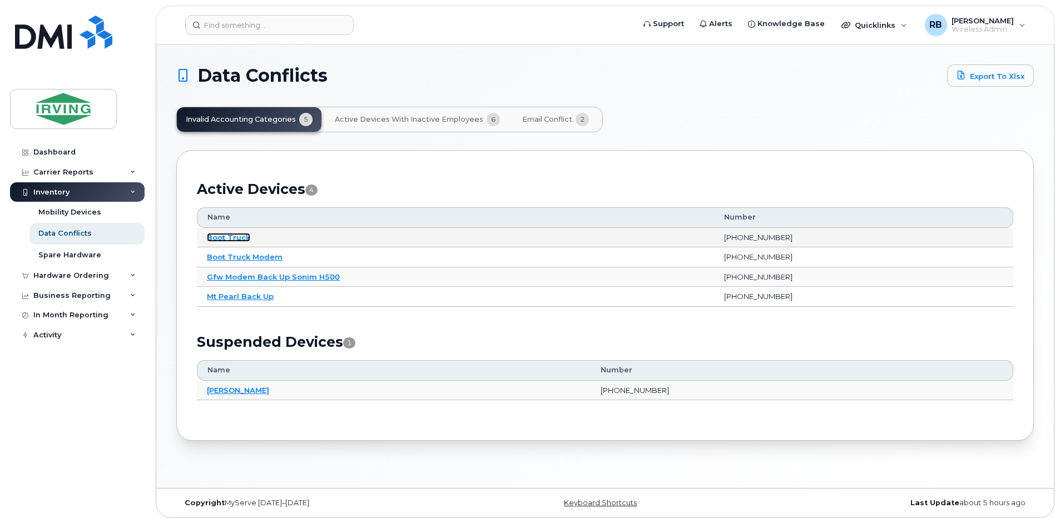
click at [237, 240] on link "Boot Truck" at bounding box center [228, 237] width 43 height 9
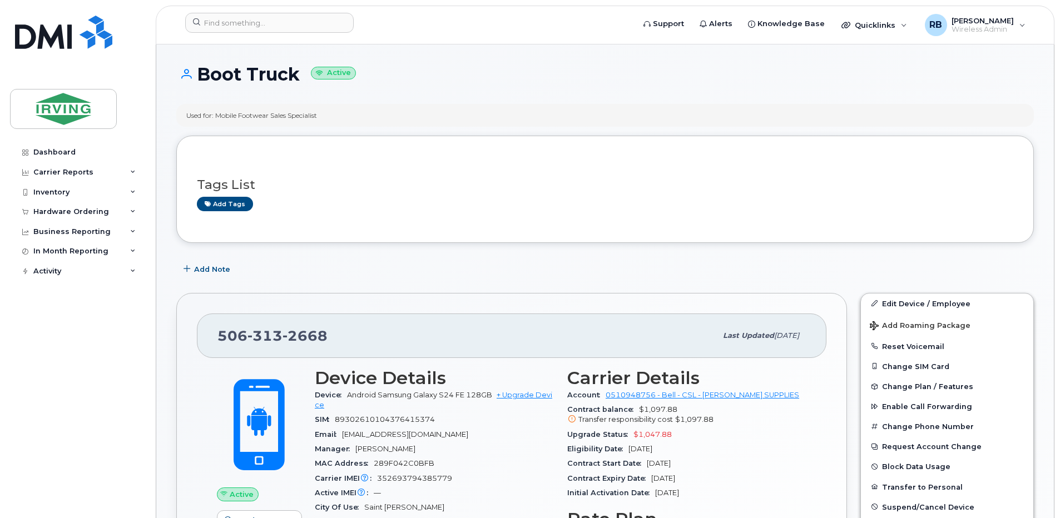
scroll to position [74, 0]
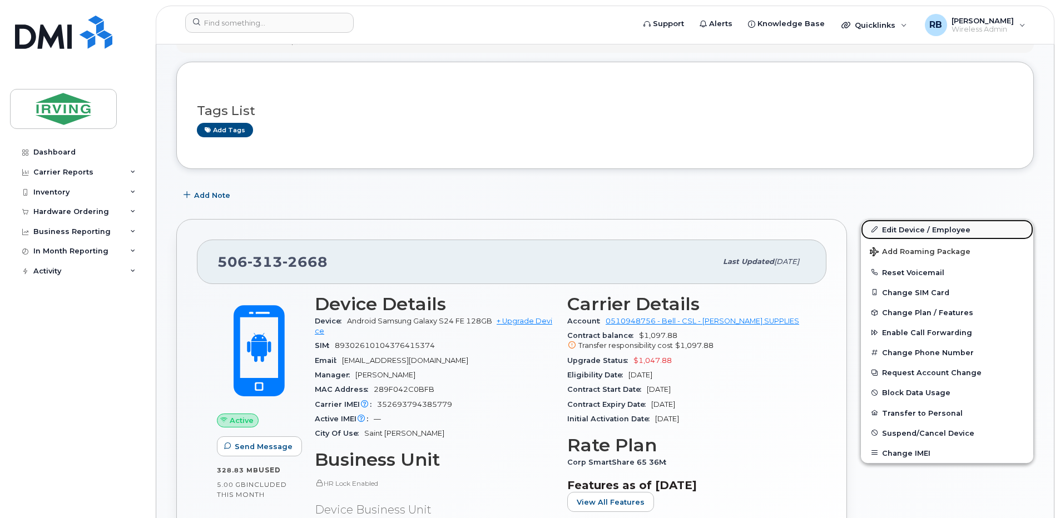
click at [895, 231] on link "Edit Device / Employee" at bounding box center [947, 230] width 172 height 20
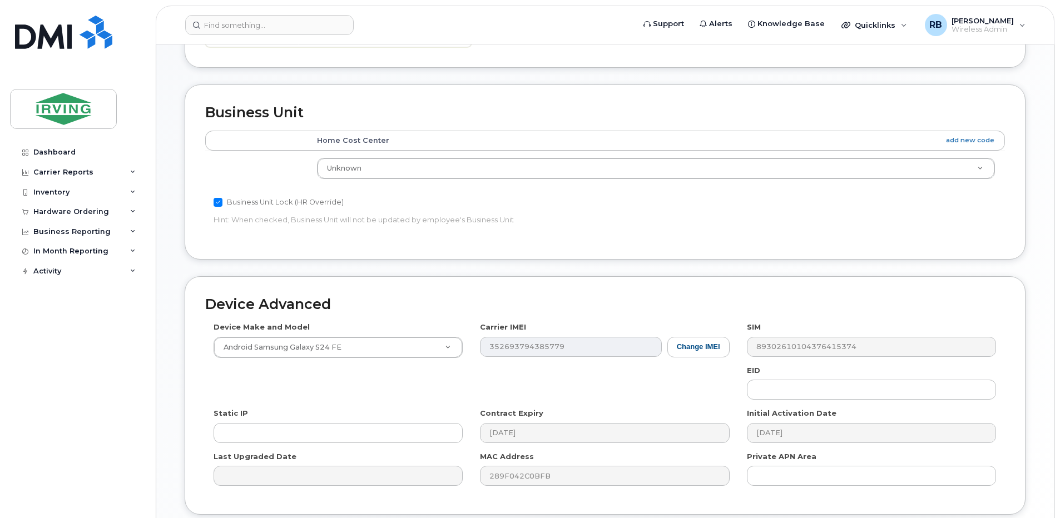
scroll to position [296, 0]
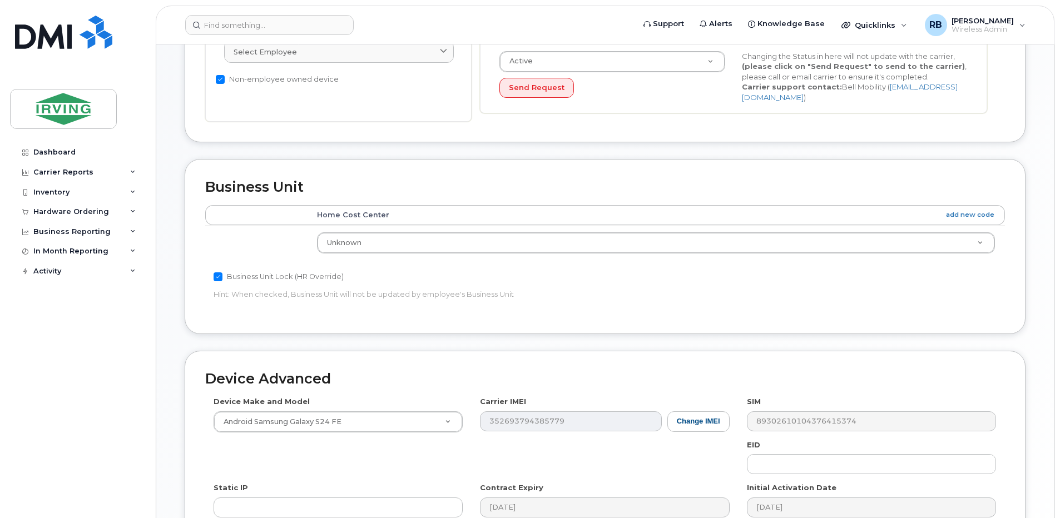
click at [219, 275] on input "Business Unit Lock (HR Override)" at bounding box center [218, 277] width 9 height 9
checkbox input "false"
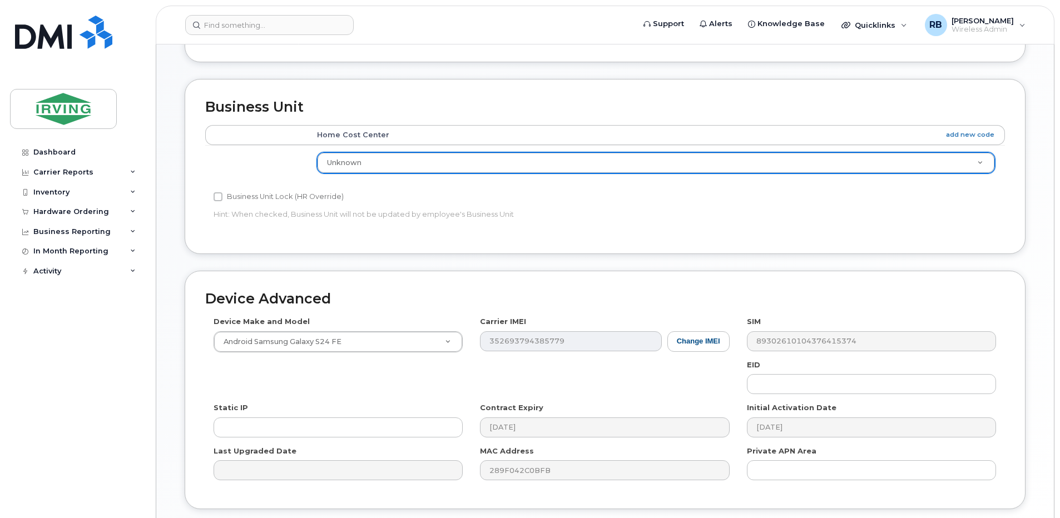
scroll to position [461, 0]
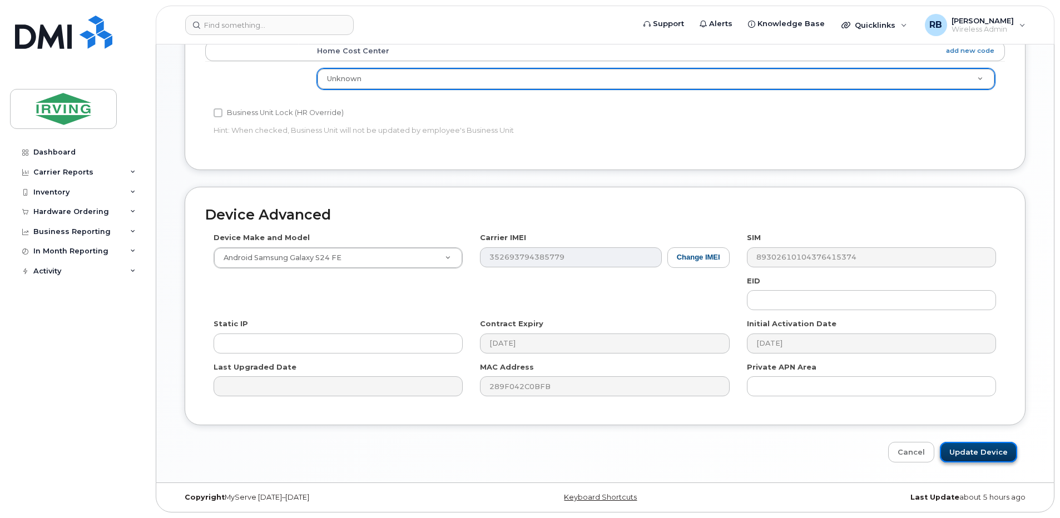
click at [957, 455] on input "Update Device" at bounding box center [978, 452] width 77 height 21
type input "Update Device"
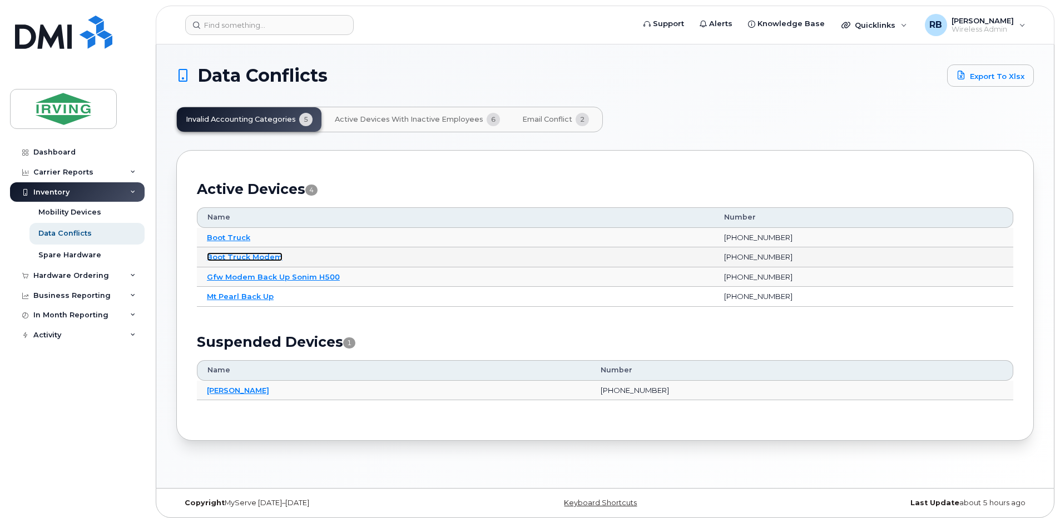
click at [230, 255] on link "Boot Truck Modem" at bounding box center [245, 257] width 76 height 9
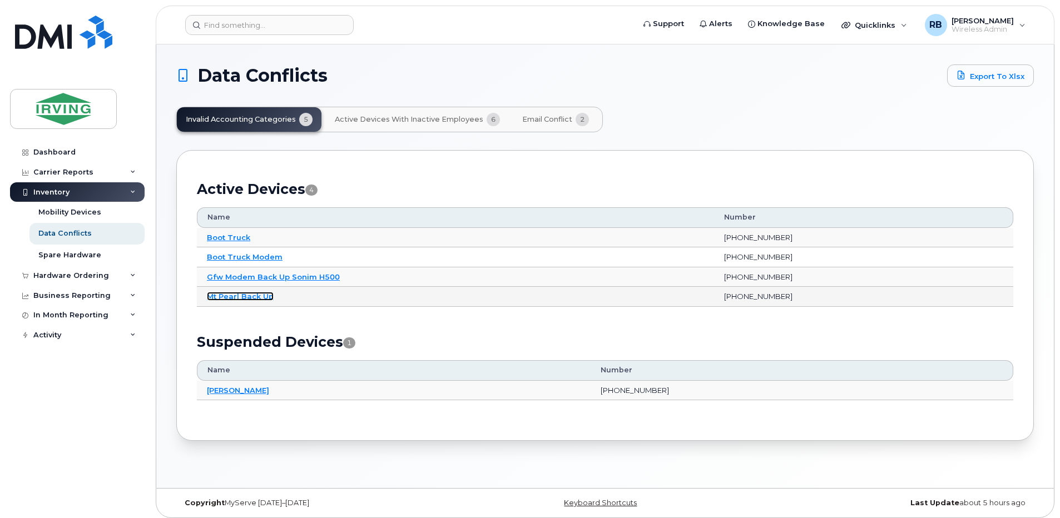
click at [257, 295] on link "Mt Pearl Back Up" at bounding box center [240, 296] width 67 height 9
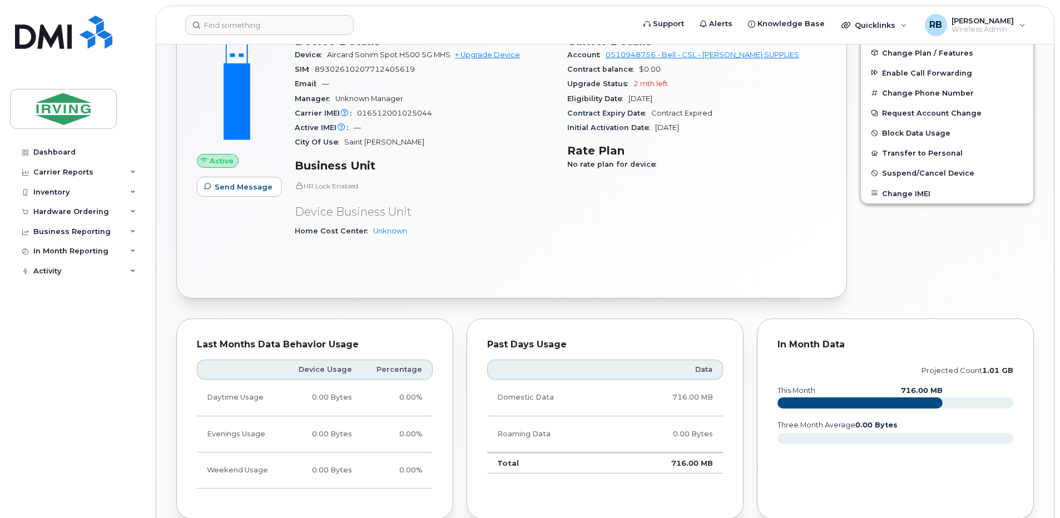
scroll to position [371, 0]
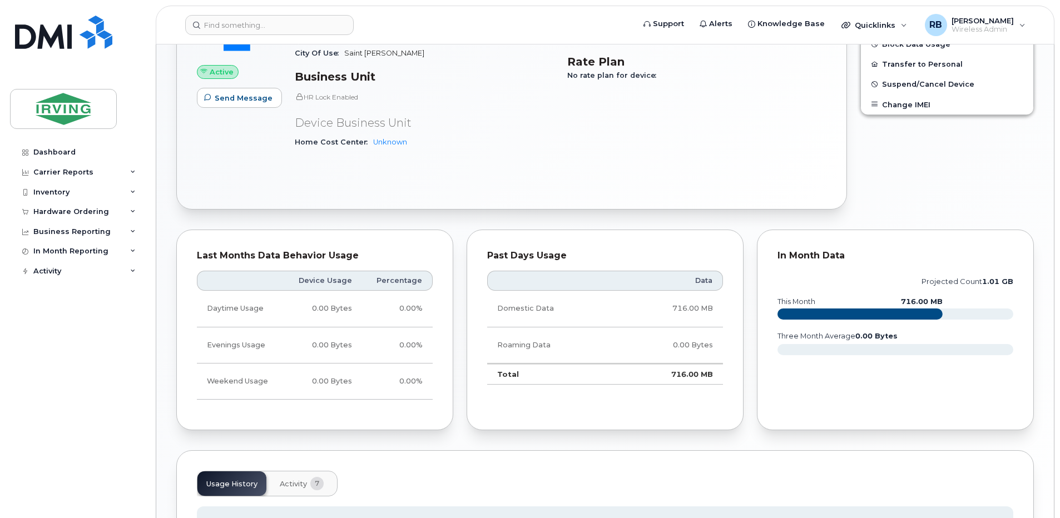
click at [181, 230] on div "Last Months Data Behavior Usage Device Usage Percentage Daytime Usage 0.00 Byte…" at bounding box center [315, 330] width 290 height 215
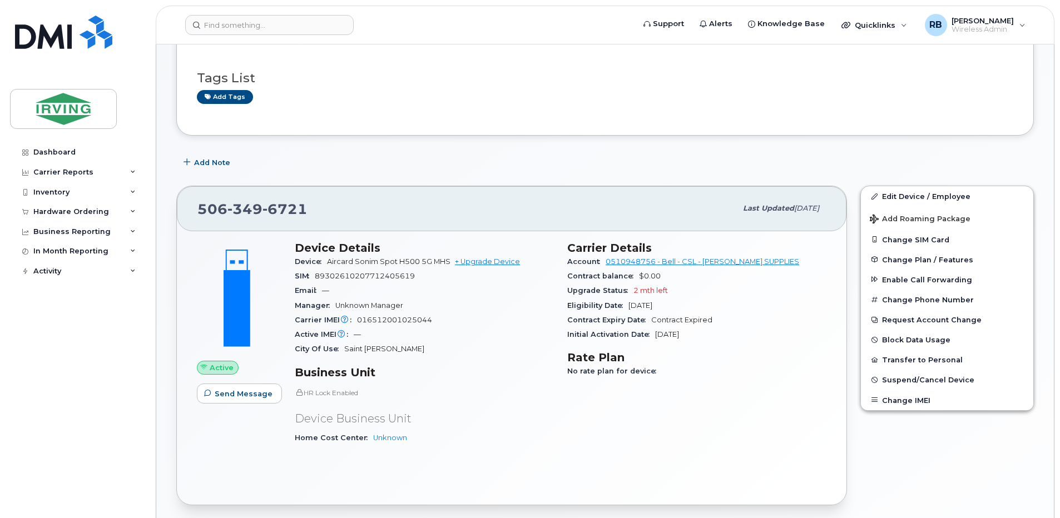
scroll to position [74, 0]
click at [901, 197] on link "Edit Device / Employee" at bounding box center [947, 197] width 172 height 20
click at [885, 321] on button "Request Account Change" at bounding box center [947, 321] width 172 height 20
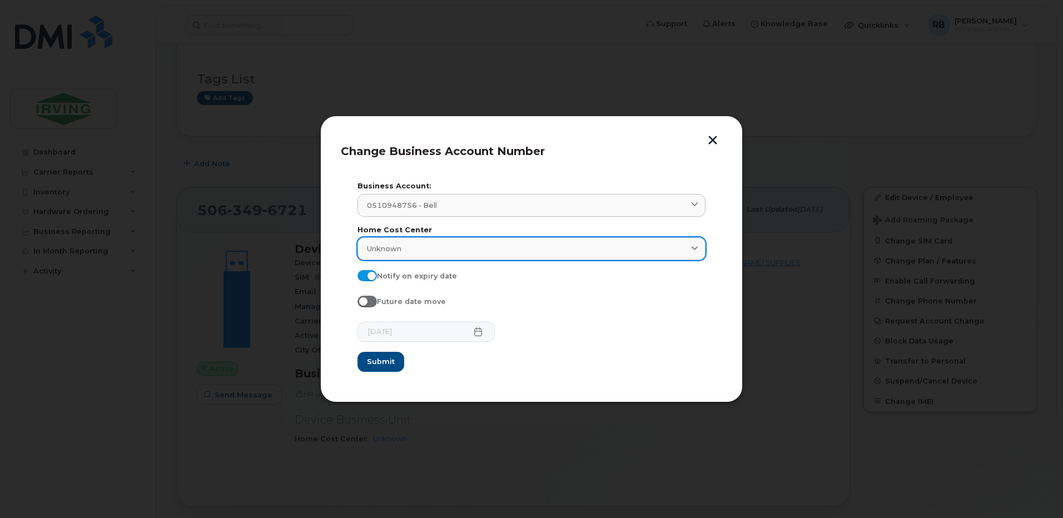
click at [695, 247] on icon at bounding box center [694, 248] width 7 height 7
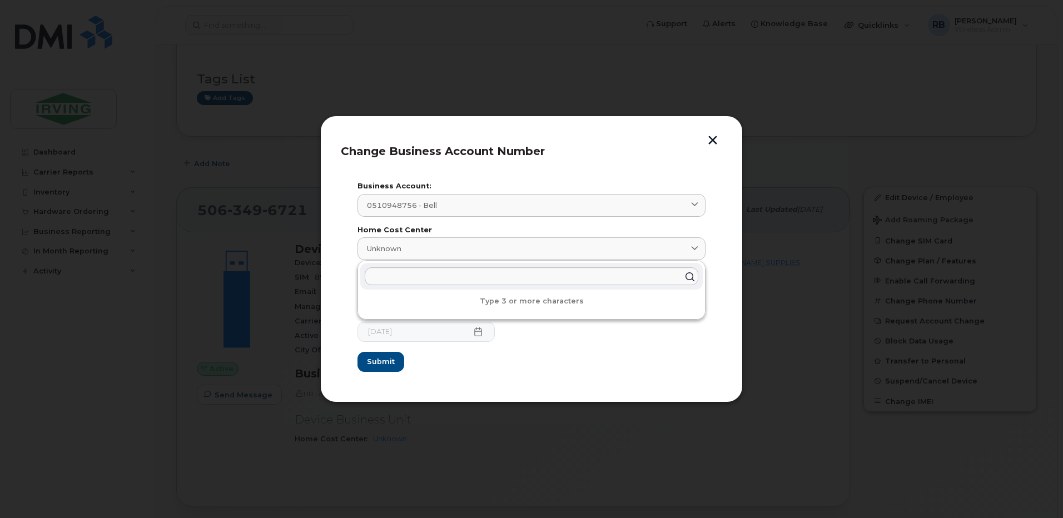
click at [682, 229] on label "Home Cost Center" at bounding box center [532, 230] width 348 height 7
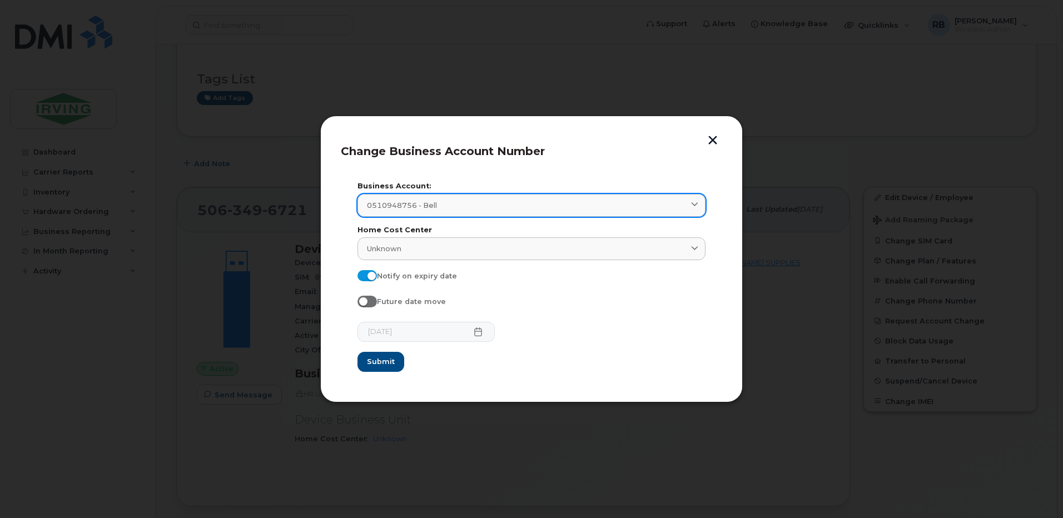
click at [695, 202] on icon at bounding box center [694, 205] width 7 height 7
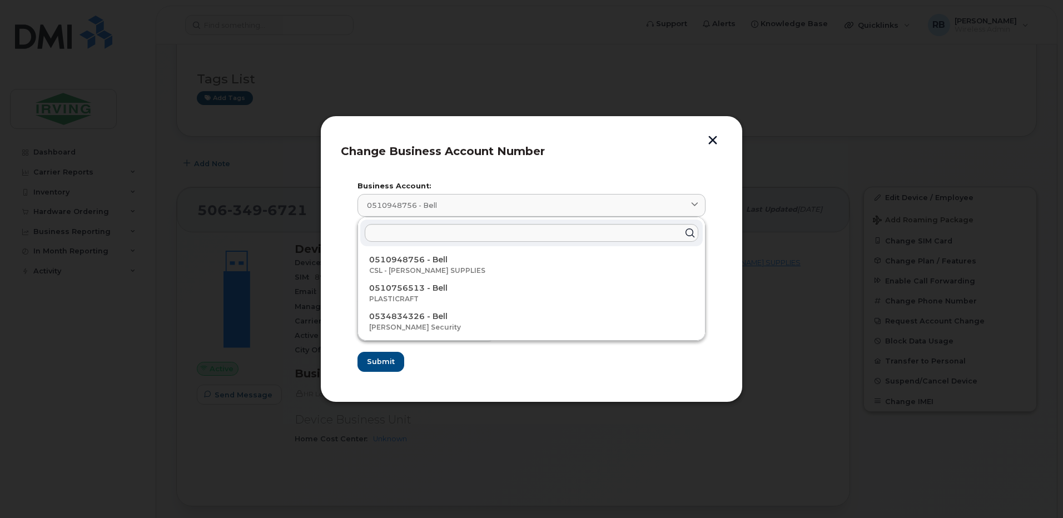
click at [710, 142] on button "button" at bounding box center [713, 142] width 17 height 12
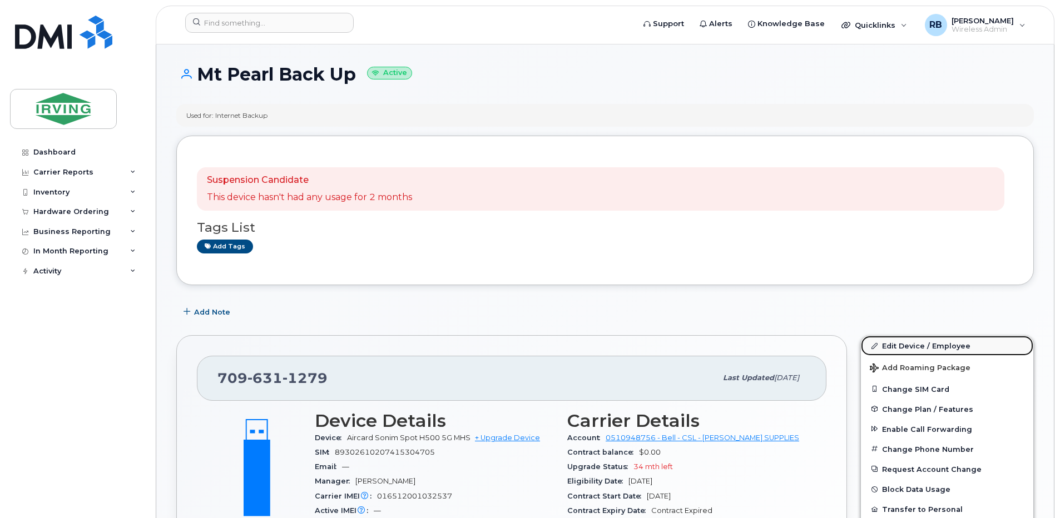
click at [889, 348] on link "Edit Device / Employee" at bounding box center [947, 346] width 172 height 20
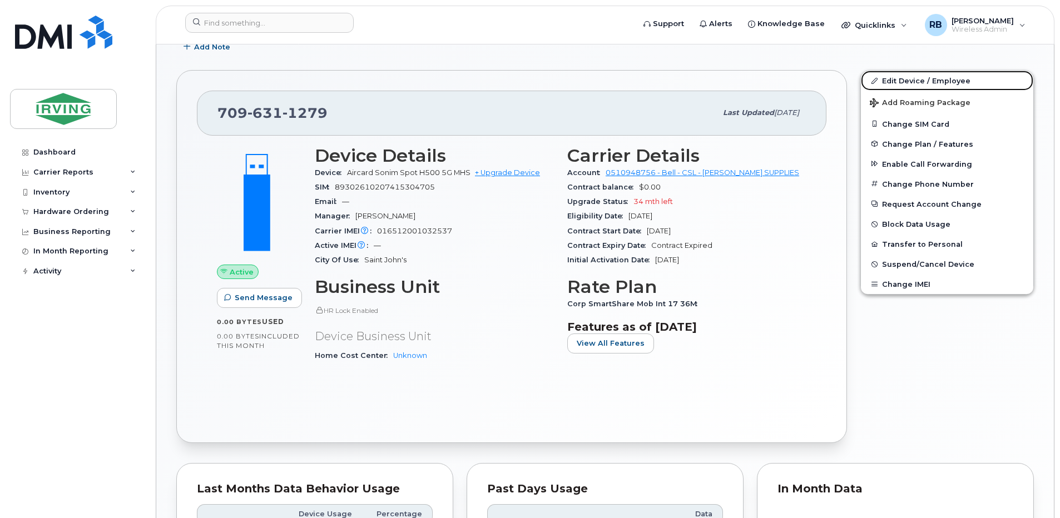
scroll to position [296, 0]
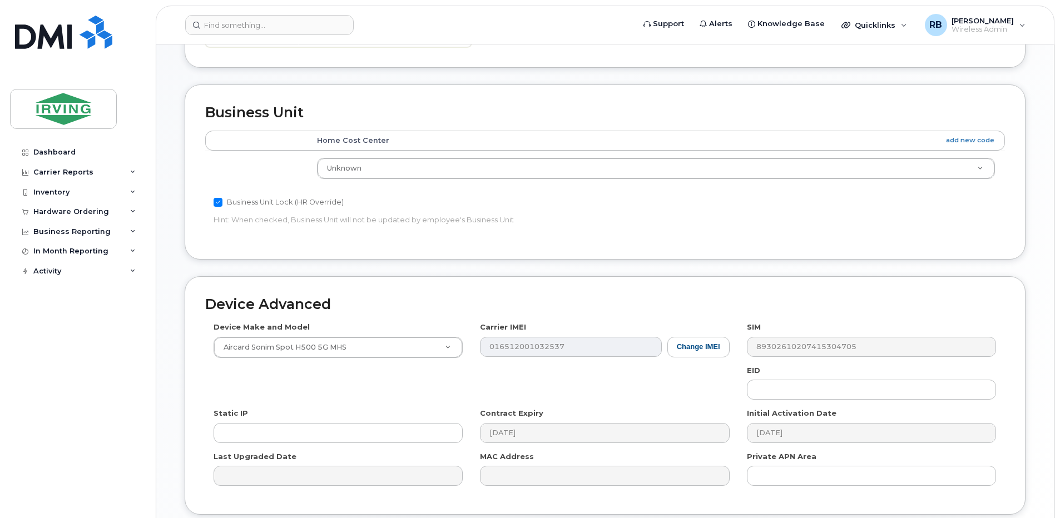
scroll to position [461, 0]
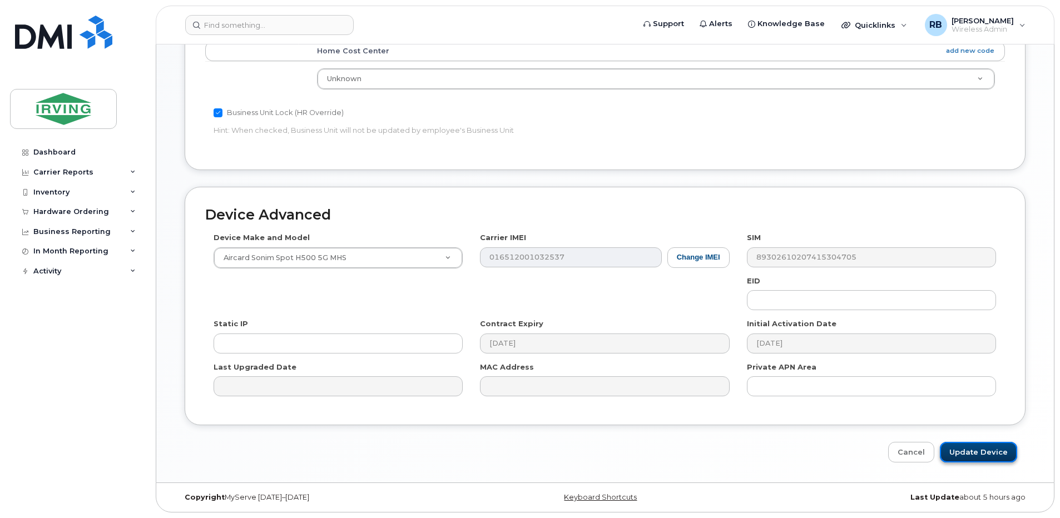
click at [959, 458] on input "Update Device" at bounding box center [978, 452] width 77 height 21
type input "Update Device"
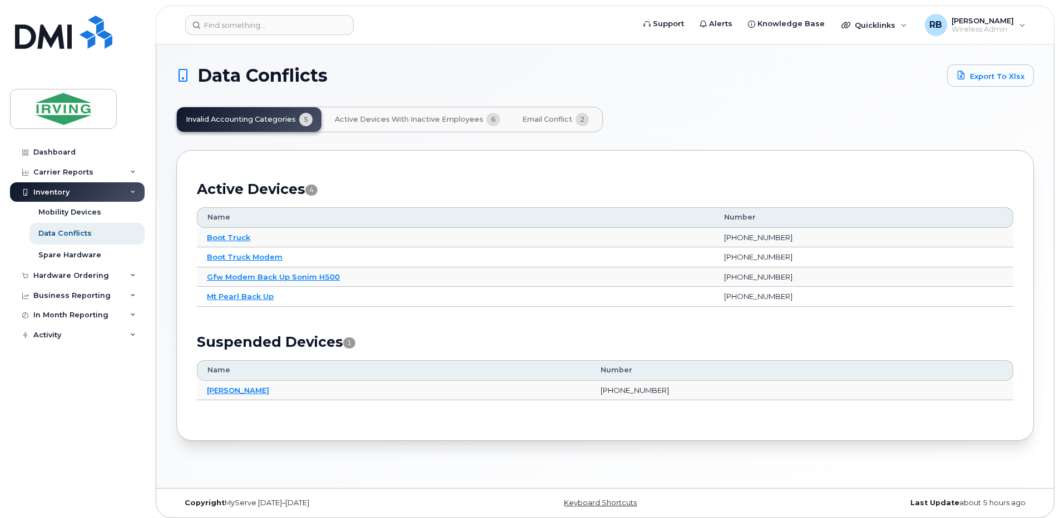
click at [394, 120] on span "Active Devices with Inactive Employees" at bounding box center [409, 119] width 149 height 9
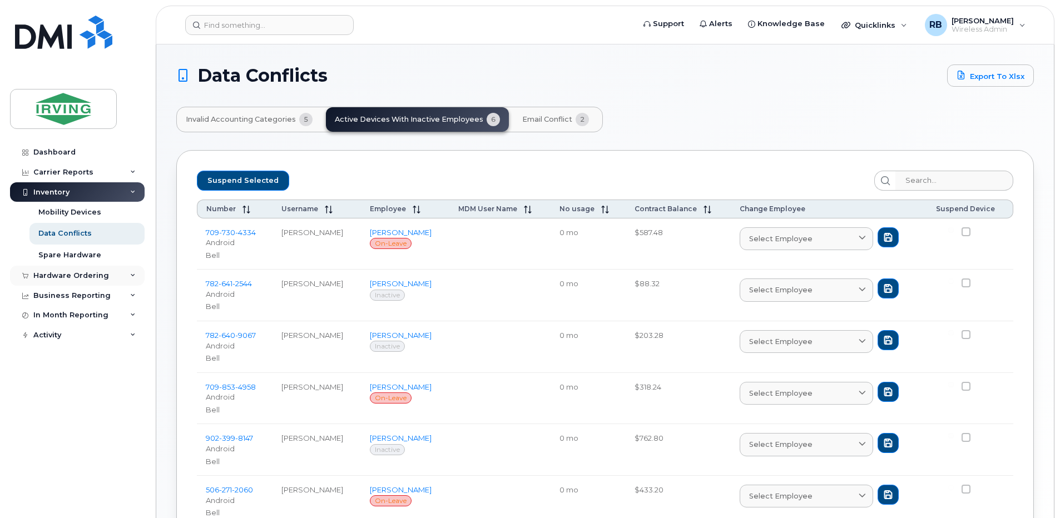
click at [51, 274] on div "Hardware Ordering" at bounding box center [71, 275] width 76 height 9
click at [47, 320] on div "Orders" at bounding box center [51, 318] width 27 height 10
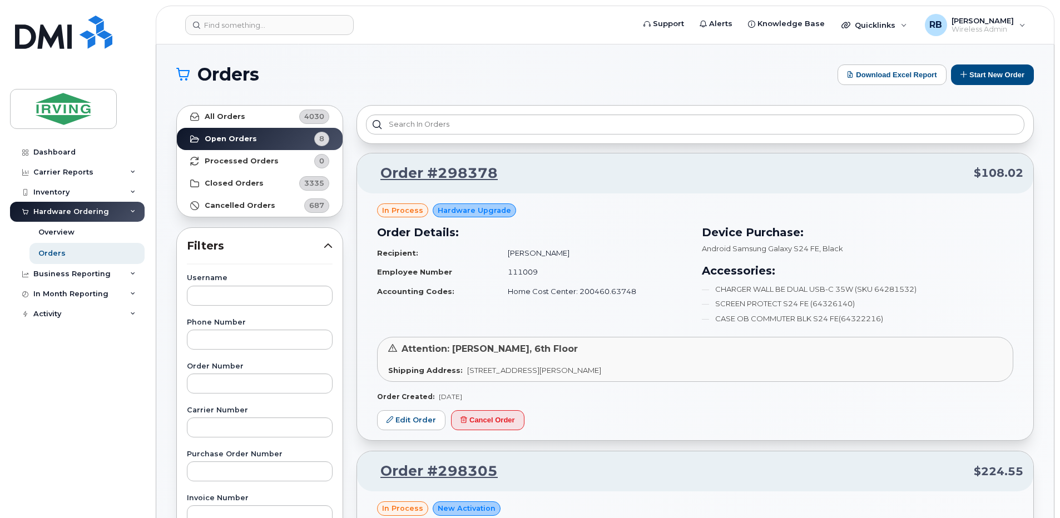
click at [466, 73] on h1 "Orders" at bounding box center [504, 75] width 656 height 18
